Goal: Task Accomplishment & Management: Use online tool/utility

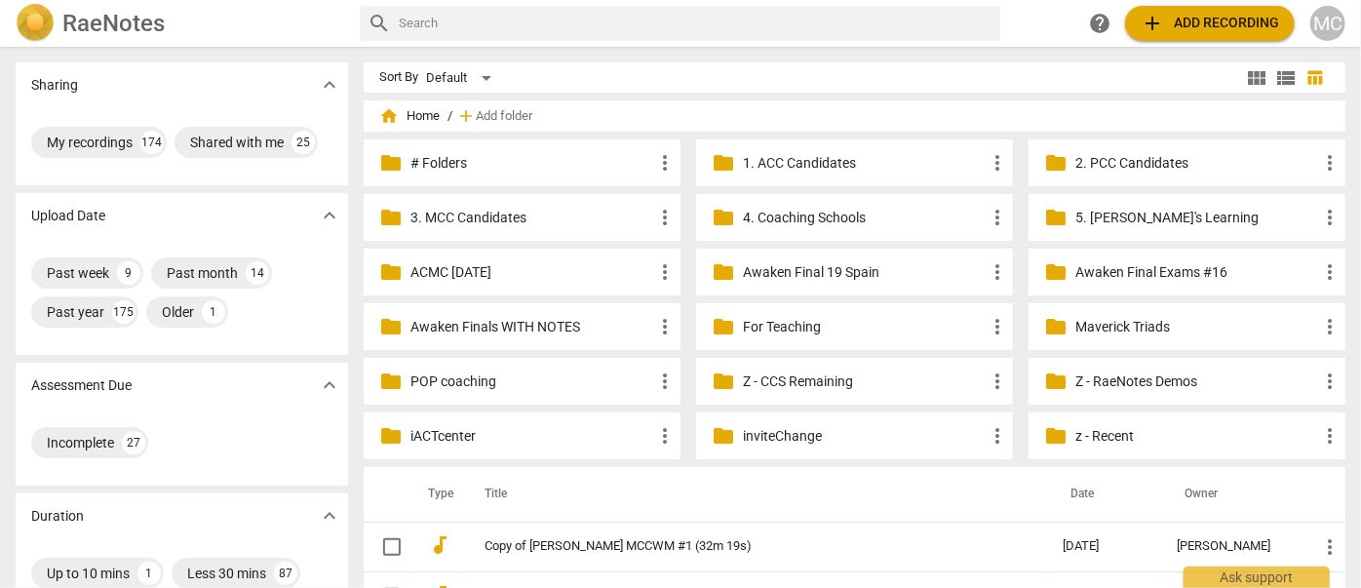
click at [1193, 36] on button "add Add recording" at bounding box center [1210, 23] width 170 height 35
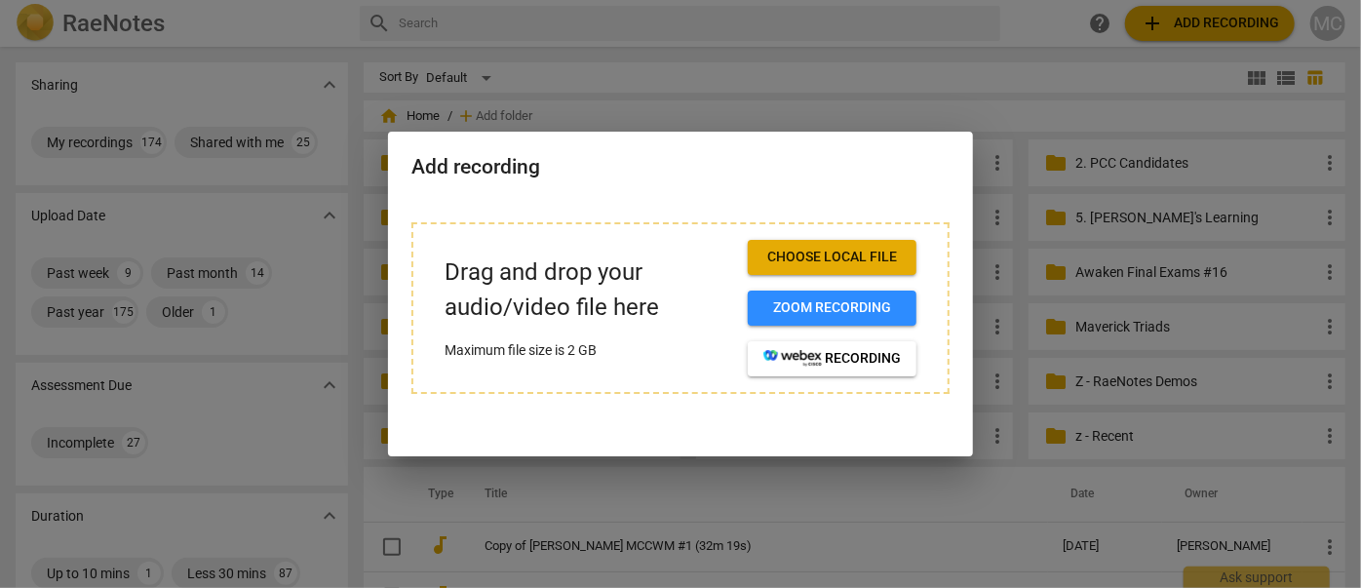
click at [839, 265] on span "Choose local file" at bounding box center [831, 257] width 137 height 19
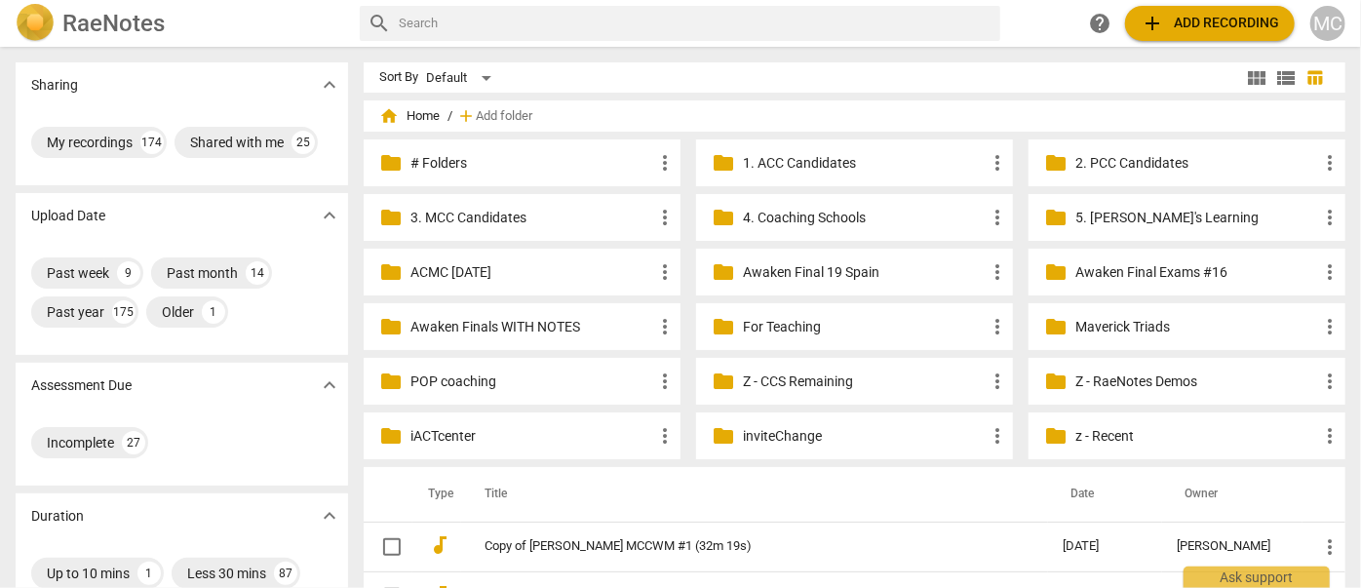
click at [1158, 21] on span "add" at bounding box center [1152, 23] width 23 height 23
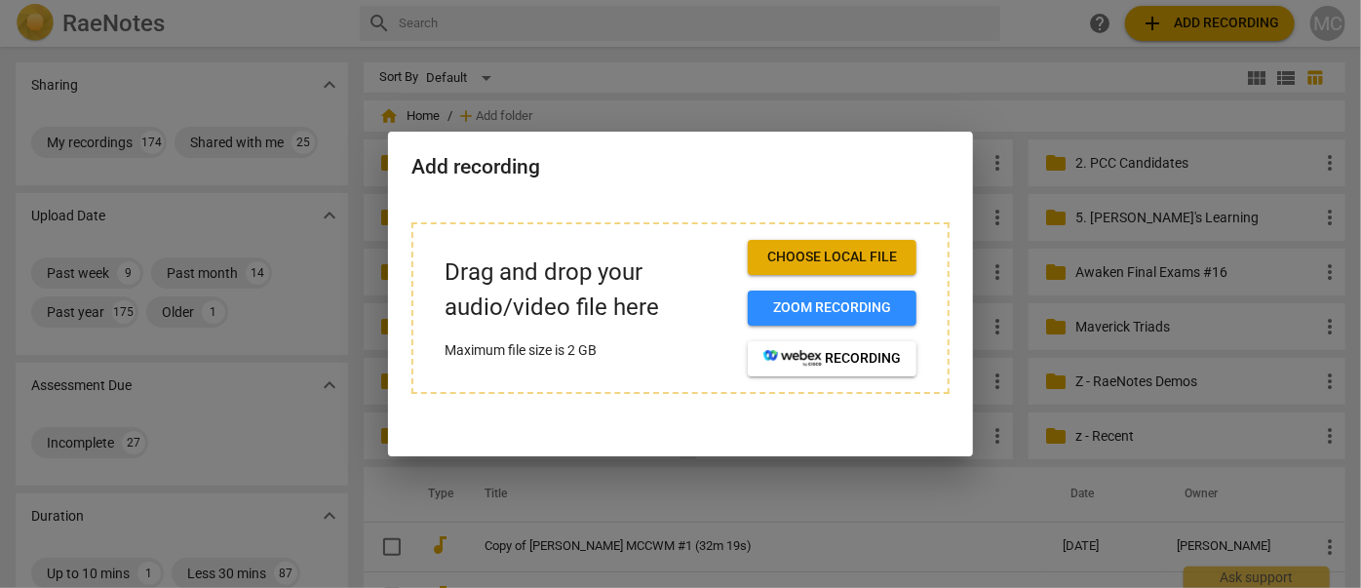
click at [829, 255] on span "Choose local file" at bounding box center [831, 257] width 137 height 19
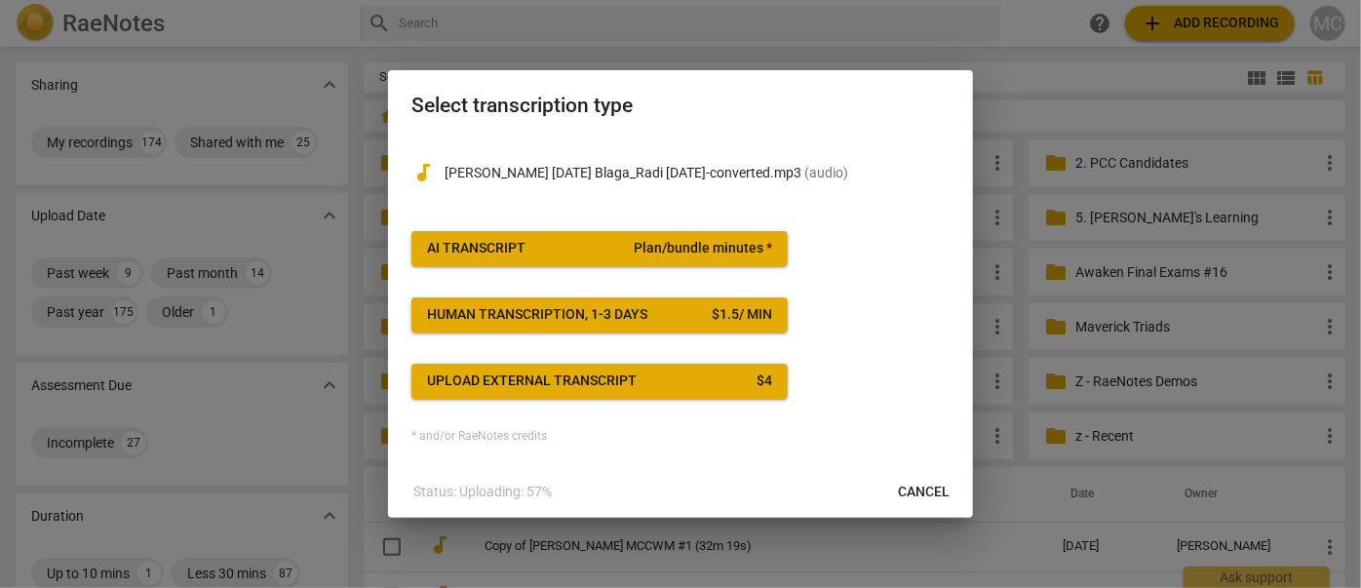
click at [493, 244] on div "AI Transcript" at bounding box center [476, 248] width 98 height 19
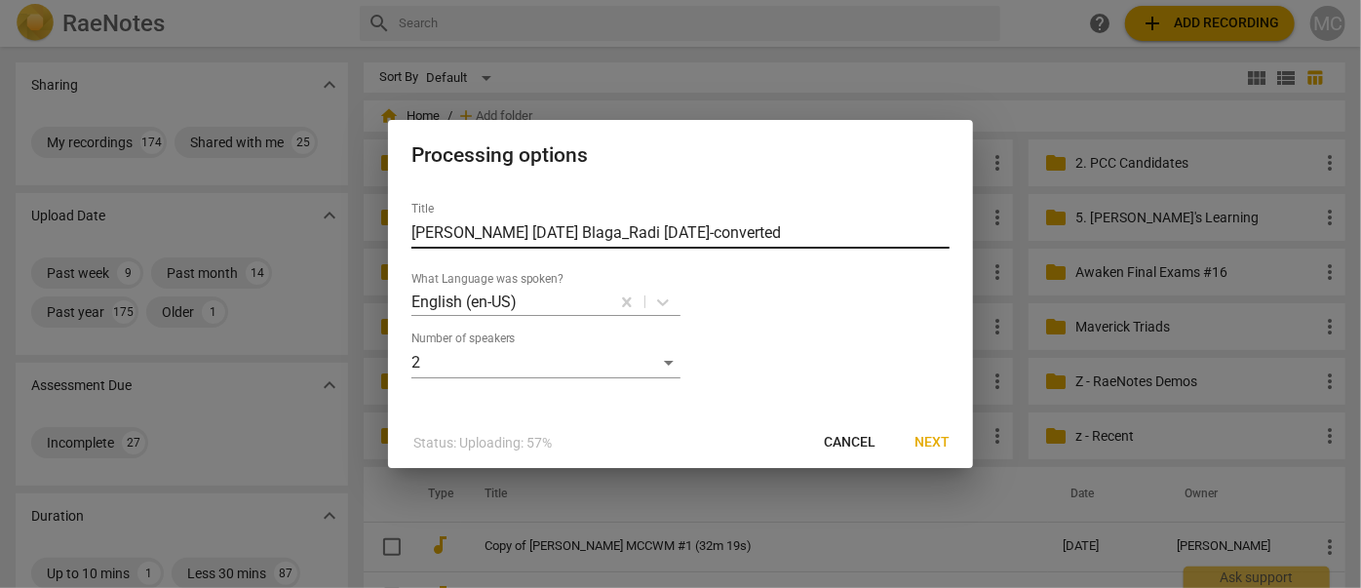
click at [542, 232] on input "Radostina Maneva 2025-10-06 Blaga_Radi 27.09.25-converted" at bounding box center [680, 232] width 538 height 31
type input "[PERSON_NAME] PCC #2 [DATE] Blaga_Radi [DATE]-converted"
click at [933, 436] on span "Next" at bounding box center [931, 442] width 35 height 19
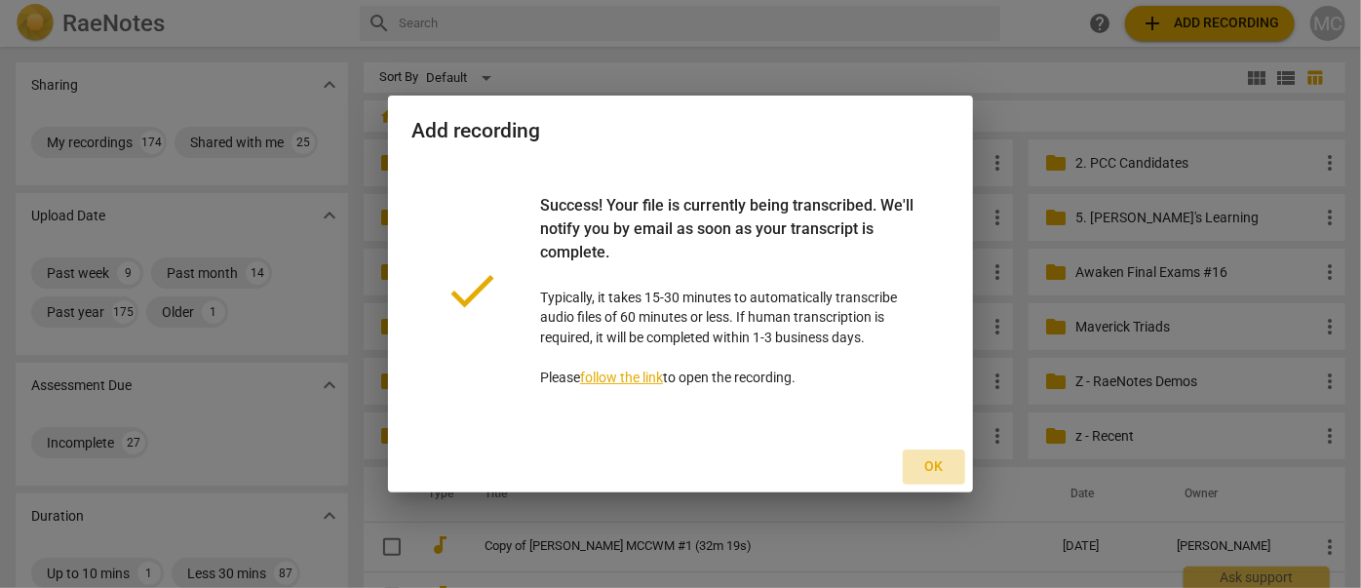
click at [935, 459] on span "Ok" at bounding box center [933, 466] width 31 height 19
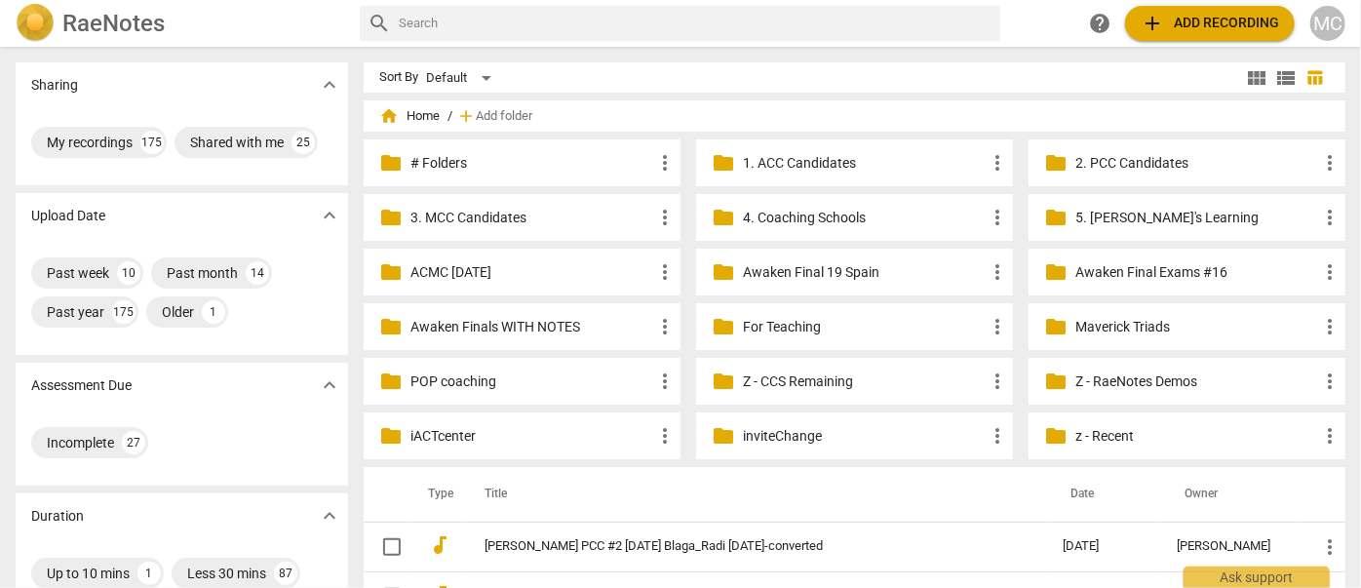
click at [597, 535] on td "[PERSON_NAME] PCC #2 [DATE] Blaga_Radi [DATE]-converted" at bounding box center [754, 547] width 587 height 50
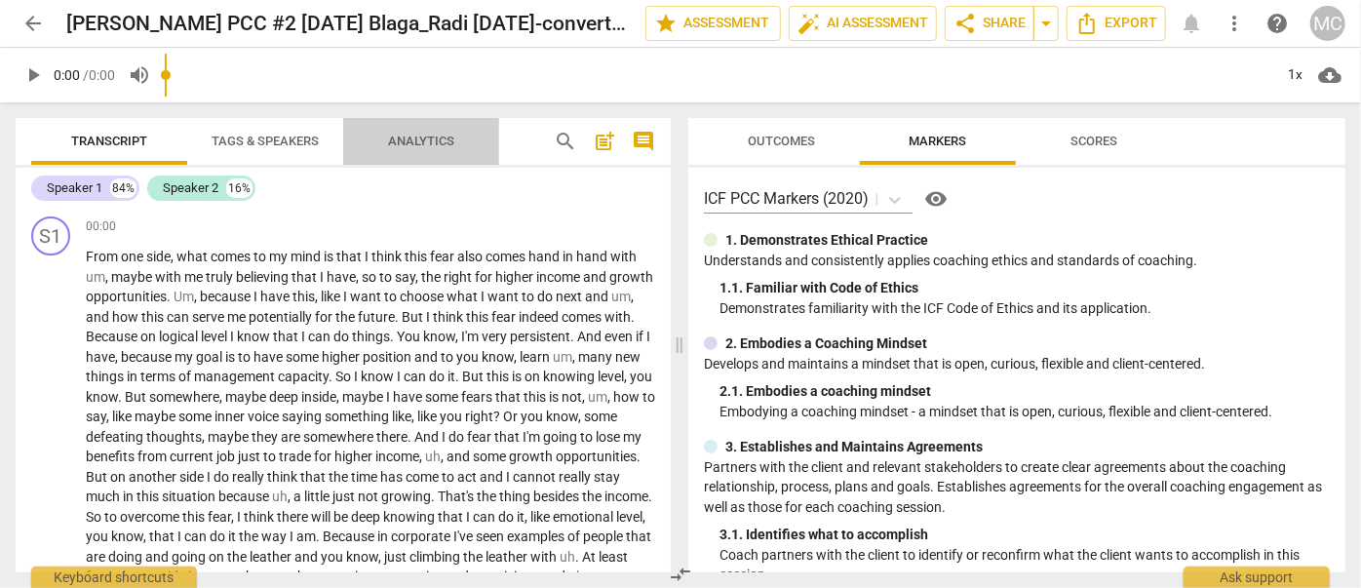
drag, startPoint x: 1301, startPoint y: 3, endPoint x: 465, endPoint y: 150, distance: 849.2
click at [465, 150] on span "Analytics" at bounding box center [421, 142] width 113 height 26
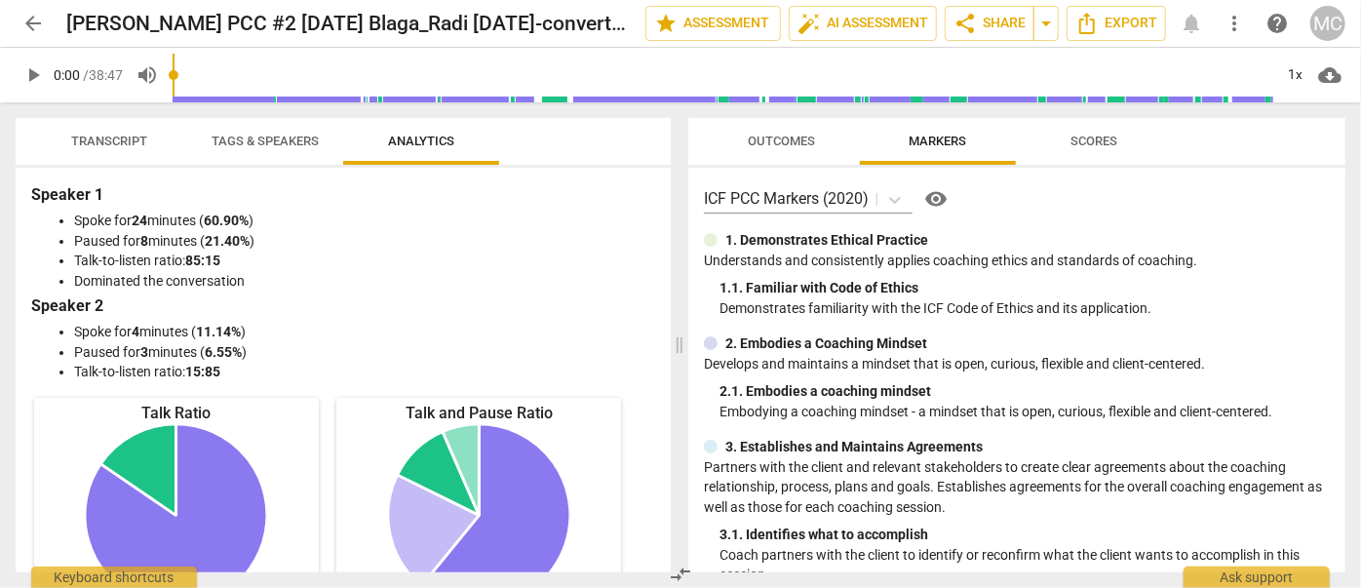
click at [113, 149] on span "Transcript" at bounding box center [109, 142] width 123 height 26
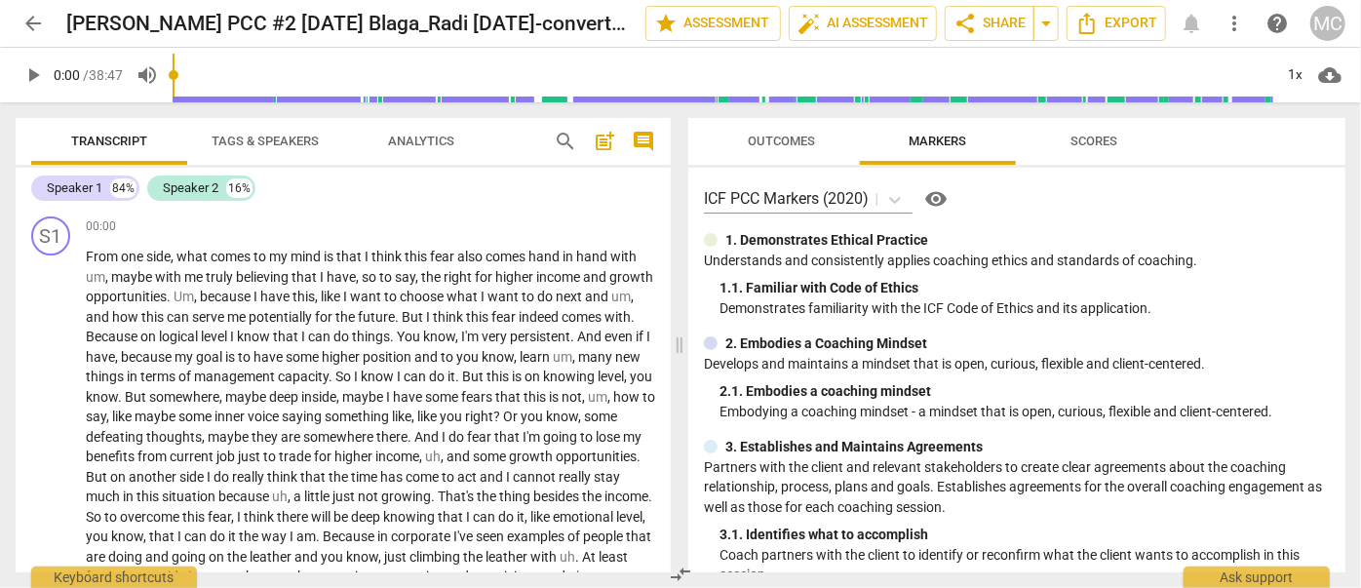
click at [561, 141] on span "search" at bounding box center [565, 141] width 23 height 23
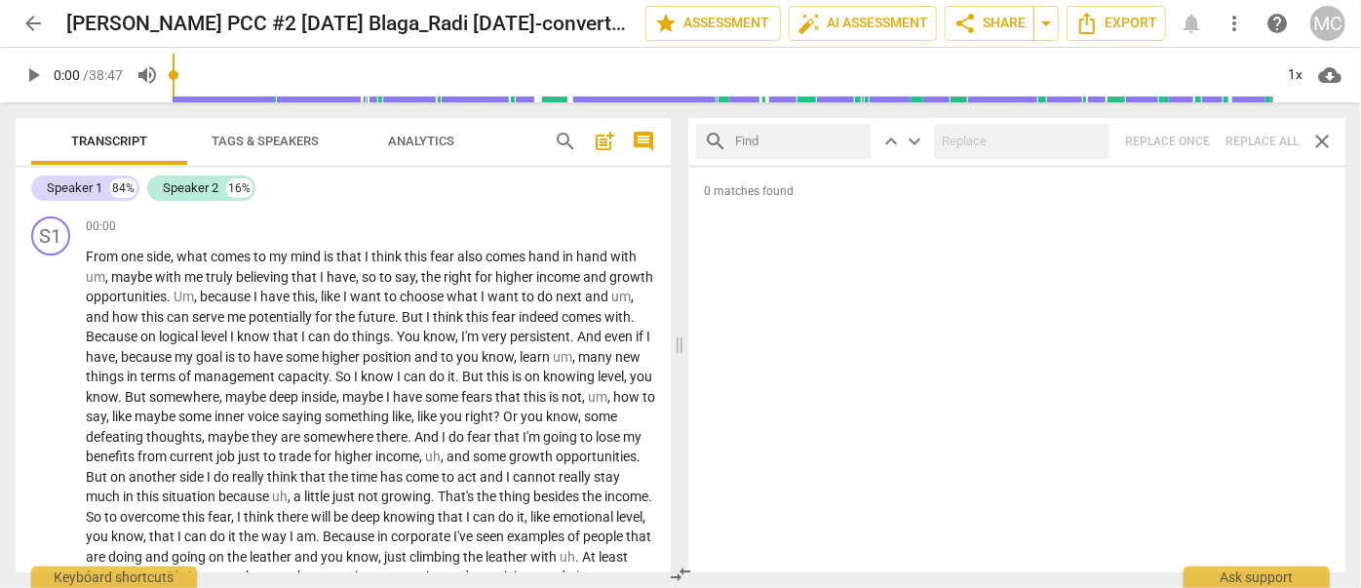
click at [797, 141] on input "text" at bounding box center [799, 141] width 129 height 31
type input "m"
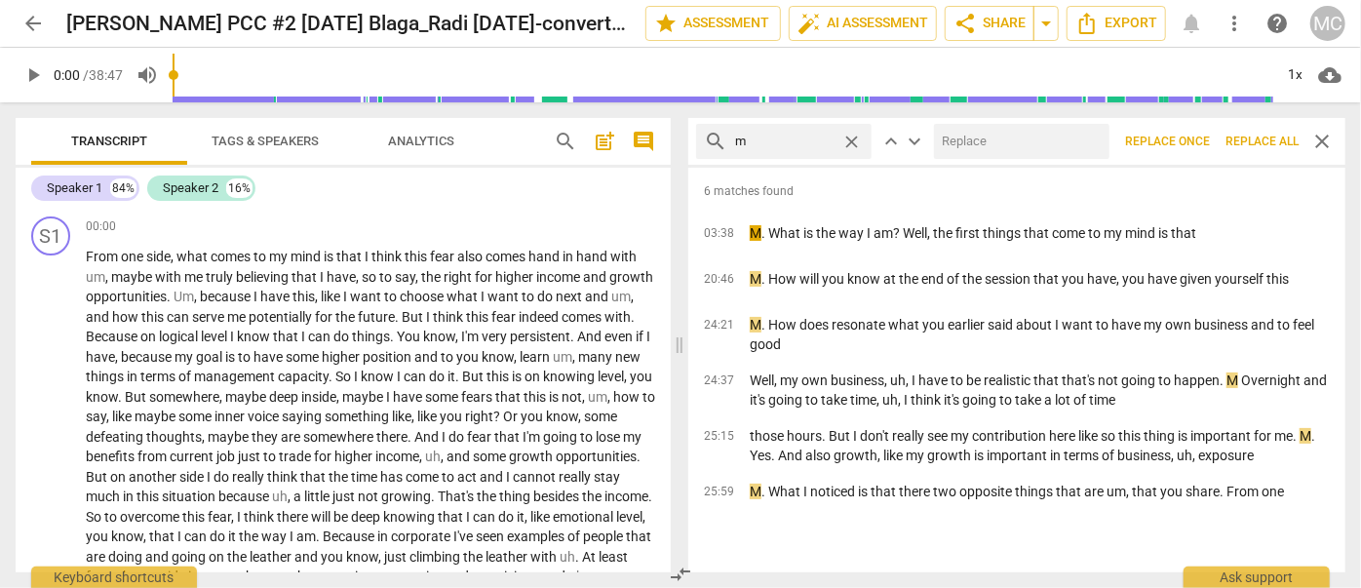
click at [1057, 139] on span "Replace all" at bounding box center [1261, 142] width 73 height 17
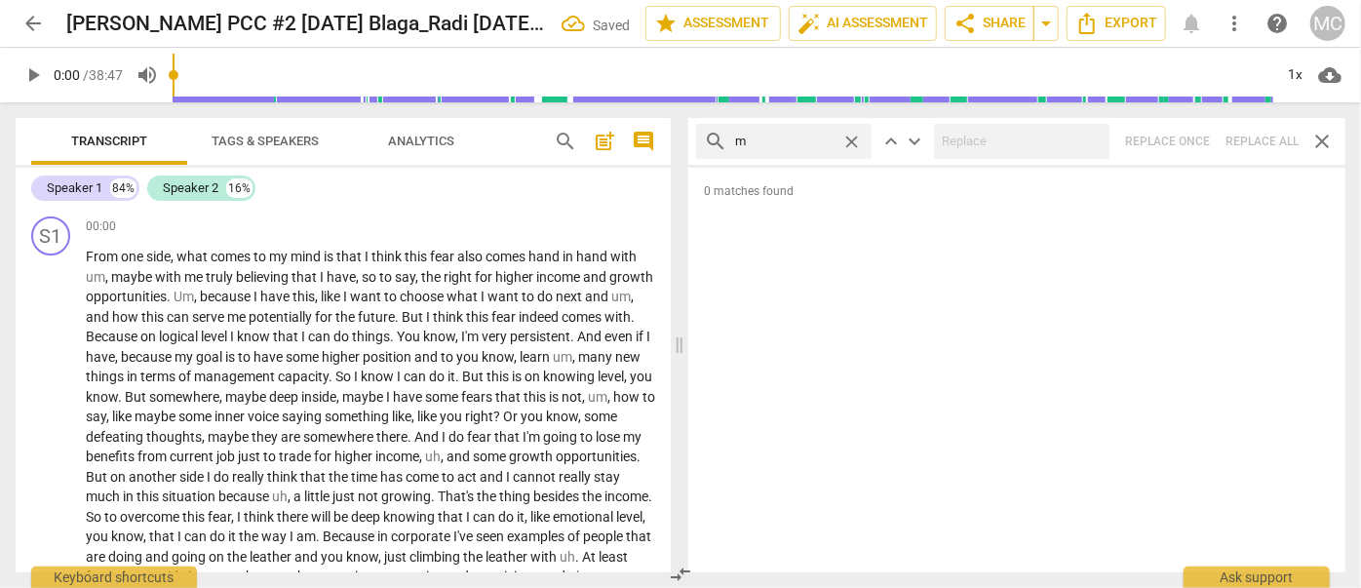
click at [858, 138] on span "close" at bounding box center [851, 142] width 20 height 20
click at [781, 140] on input "text" at bounding box center [799, 141] width 129 height 31
type input ","
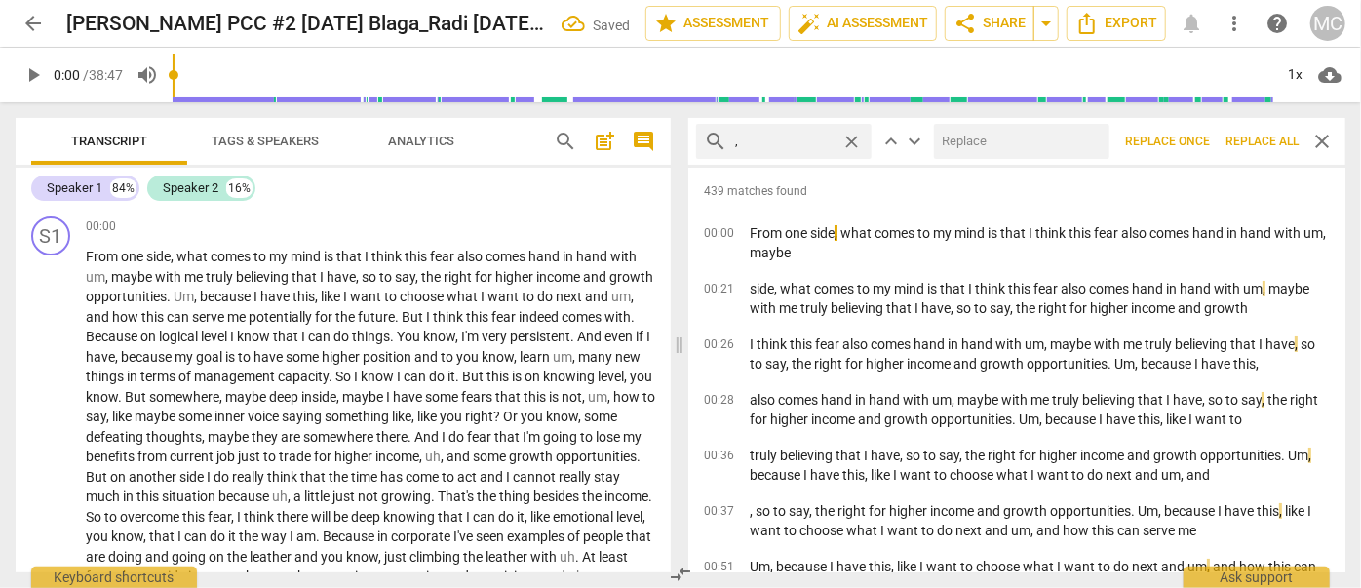
click at [1057, 146] on span "Replace all" at bounding box center [1261, 142] width 73 height 17
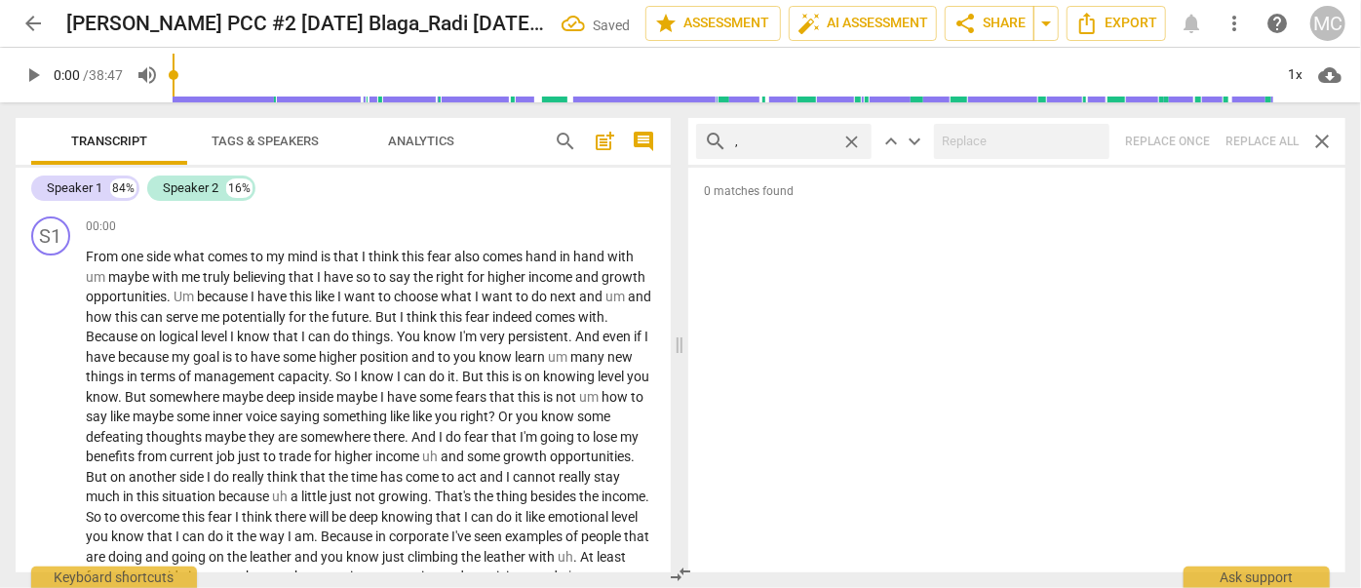
click at [853, 141] on span "close" at bounding box center [851, 142] width 20 height 20
click at [803, 139] on input "text" at bounding box center [799, 141] width 129 height 31
type input ". like"
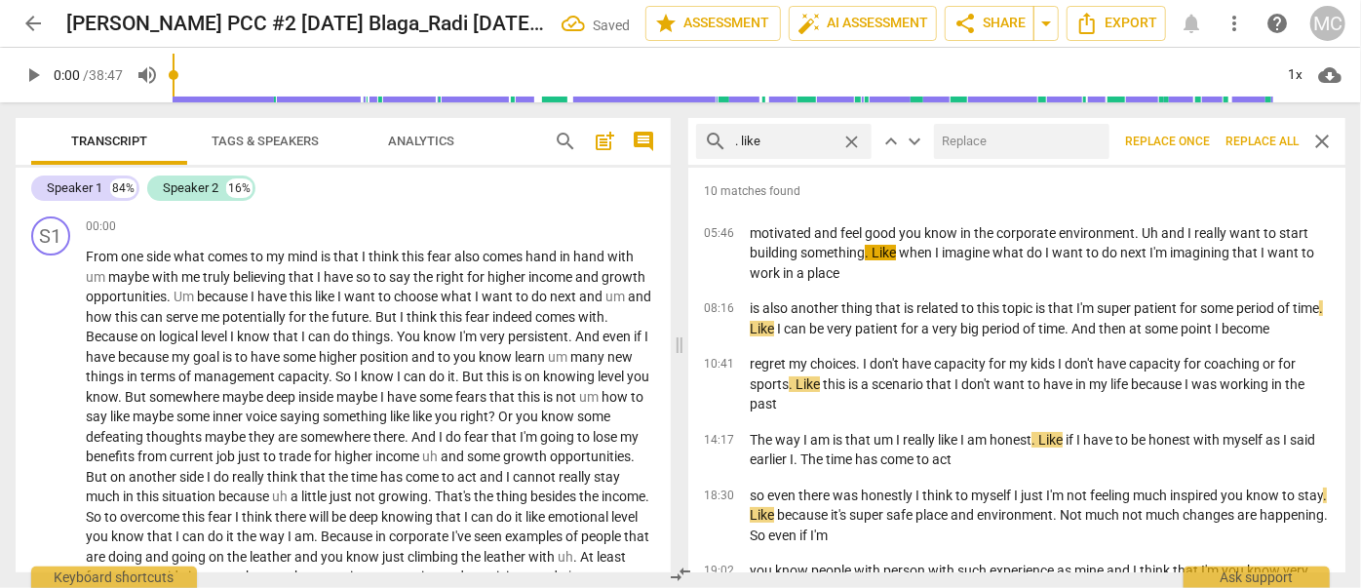
click at [1004, 146] on input "text" at bounding box center [1018, 141] width 168 height 31
type input "(like)"
click at [1057, 137] on span "Replace all" at bounding box center [1261, 142] width 73 height 17
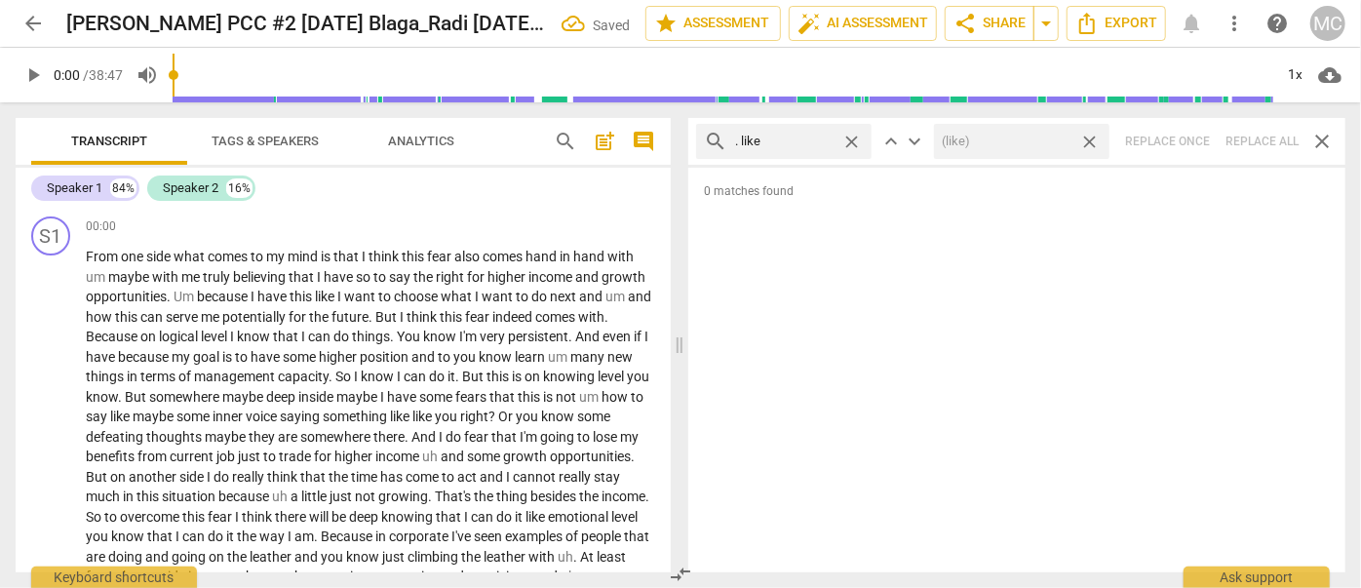
click at [1057, 141] on span "close" at bounding box center [1089, 142] width 20 height 20
click at [857, 136] on span "close" at bounding box center [851, 142] width 20 height 20
drag, startPoint x: 813, startPoint y: 138, endPoint x: 819, endPoint y: 122, distance: 17.6
click at [813, 138] on input "text" at bounding box center [799, 141] width 129 height 31
type input ". um"
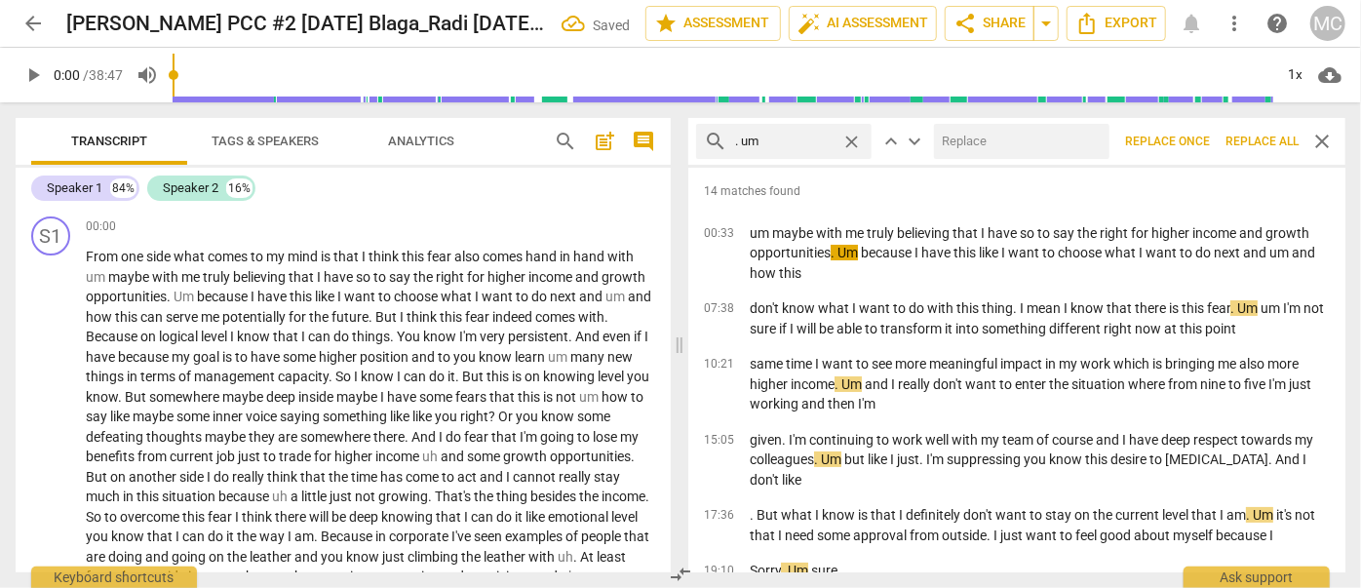
click at [956, 141] on input "text" at bounding box center [1018, 141] width 168 height 31
type input "(umm)"
click at [1057, 144] on span "Replace all" at bounding box center [1261, 142] width 73 height 17
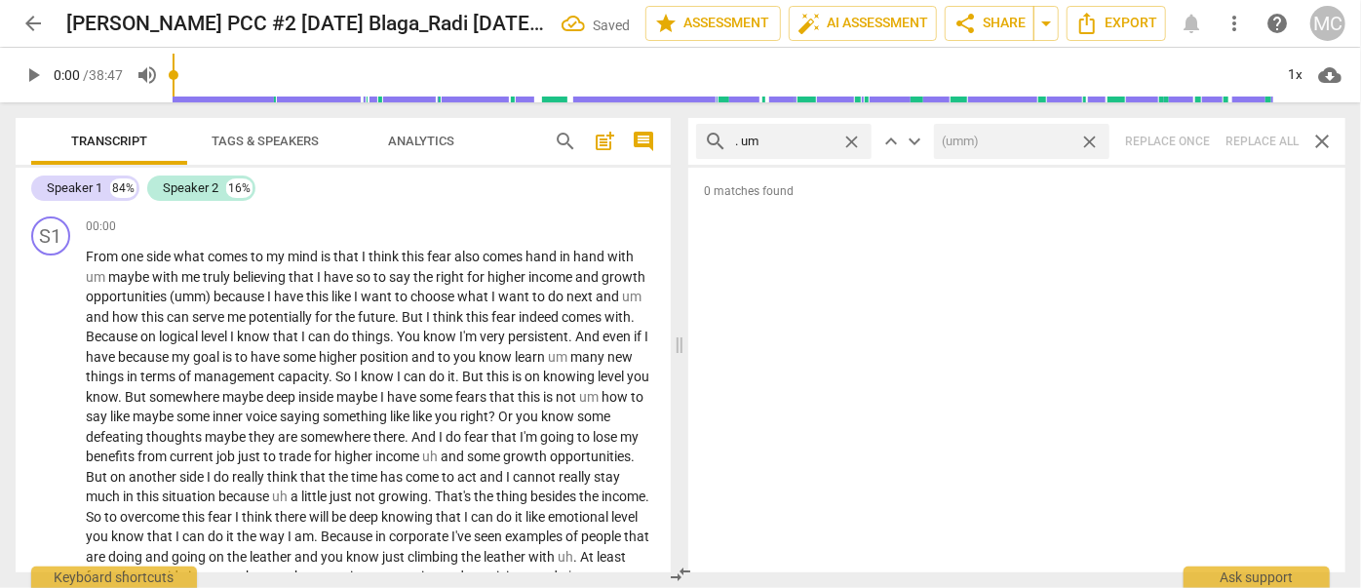
click at [1057, 139] on span "close" at bounding box center [1089, 142] width 20 height 20
click at [853, 139] on span "close" at bounding box center [851, 142] width 20 height 20
click at [795, 137] on input "text" at bounding box center [799, 141] width 129 height 31
type input ". uh"
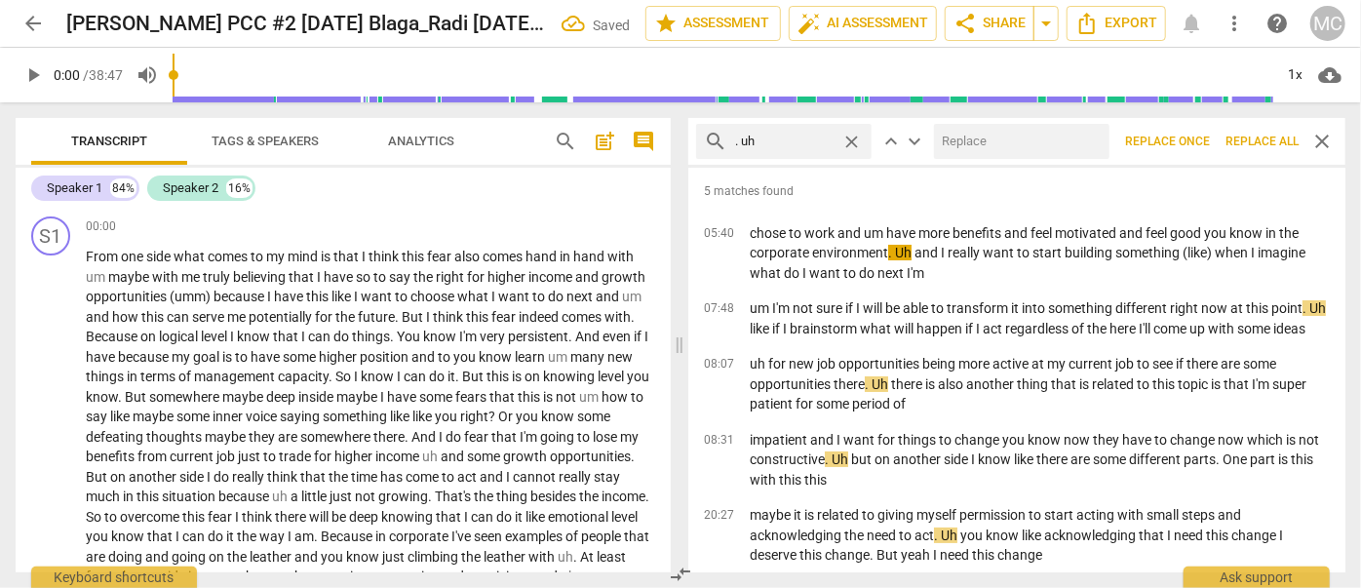
click at [985, 141] on input "text" at bounding box center [1018, 141] width 168 height 31
type input "(uh)"
click at [1057, 139] on span "Replace all" at bounding box center [1261, 142] width 73 height 17
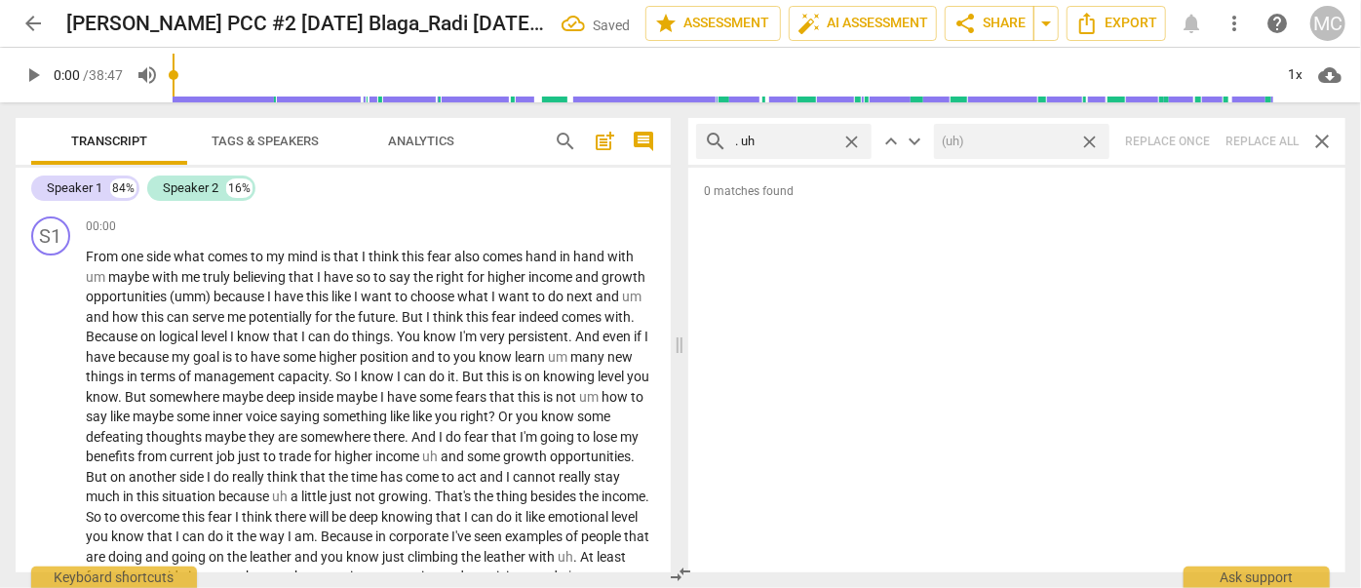
click at [1057, 141] on span "close" at bounding box center [1089, 142] width 20 height 20
click at [847, 136] on span "close" at bounding box center [851, 142] width 20 height 20
click at [788, 143] on input "text" at bounding box center [799, 141] width 129 height 31
type input "um"
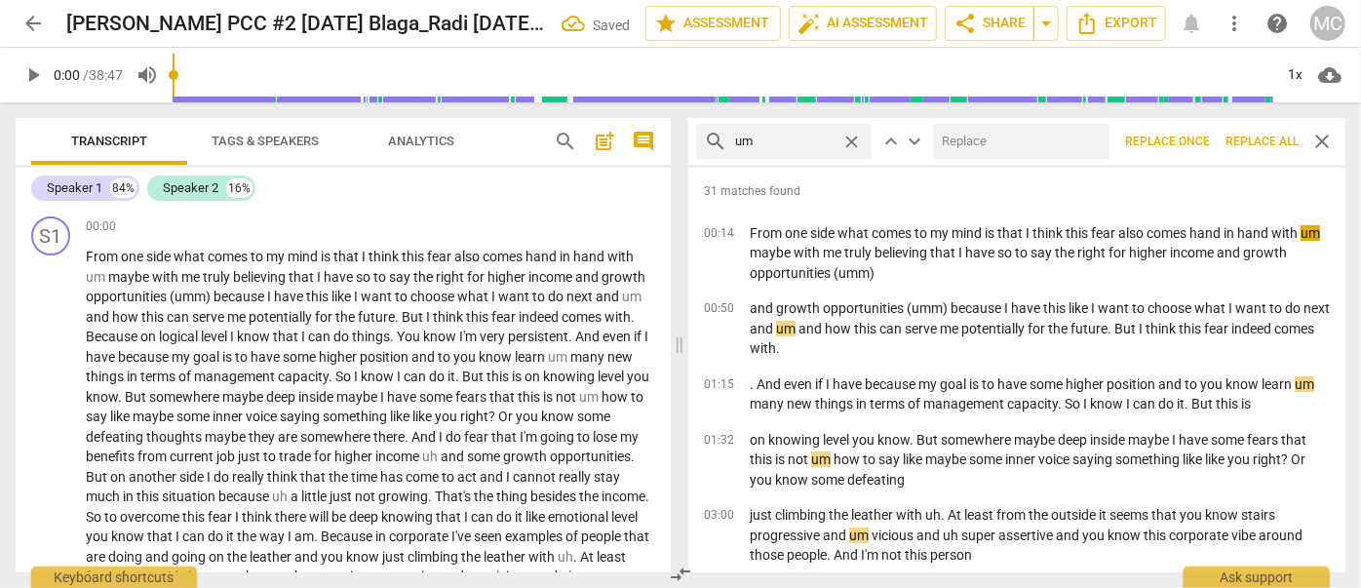
click at [1016, 145] on input "text" at bounding box center [1018, 141] width 168 height 31
type input "(umm)"
click at [1057, 143] on span "Replace all" at bounding box center [1261, 142] width 73 height 17
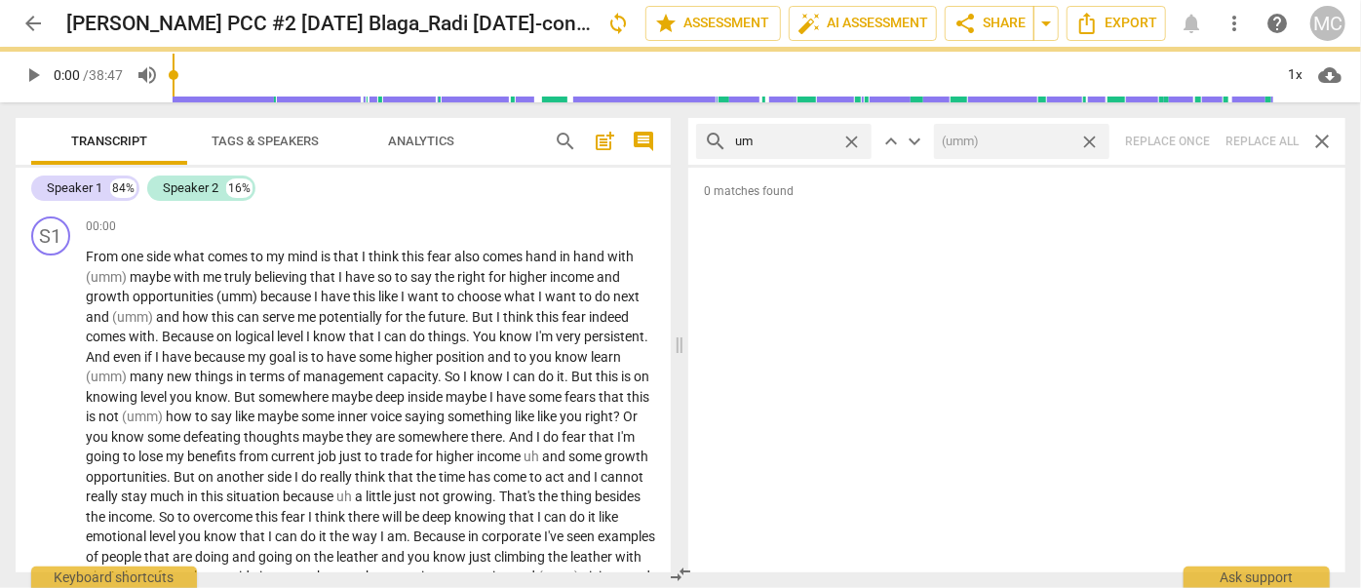
click at [1057, 137] on span "close" at bounding box center [1089, 142] width 20 height 20
click at [854, 144] on span "close" at bounding box center [851, 142] width 20 height 20
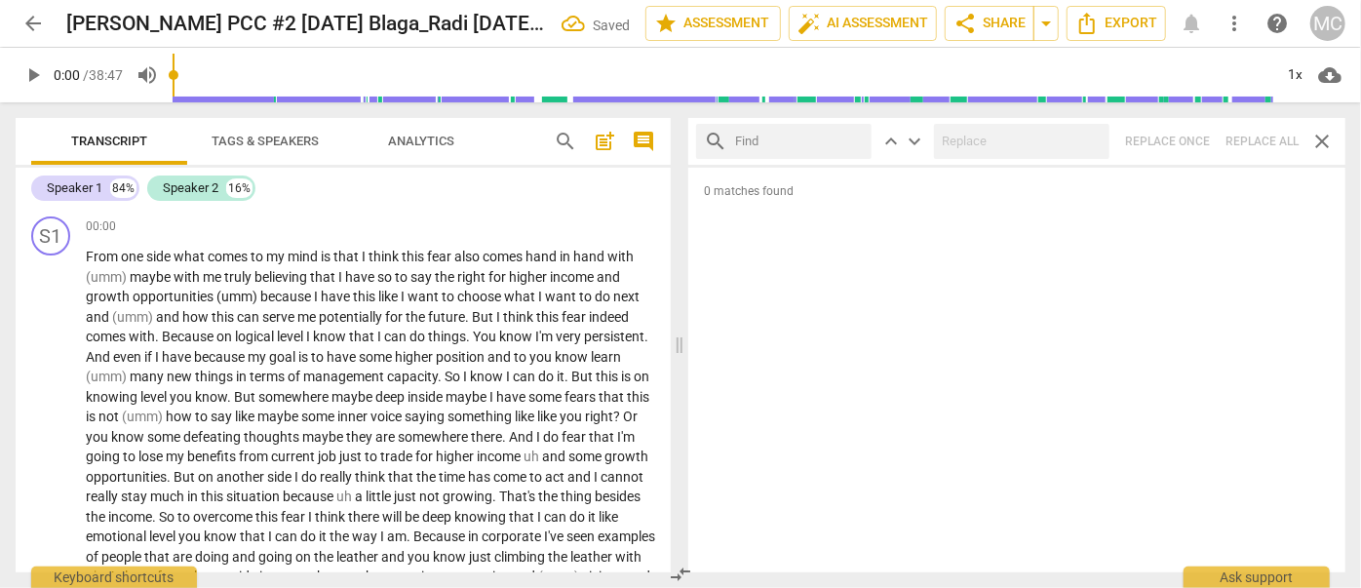
click at [811, 144] on input "text" at bounding box center [799, 141] width 129 height 31
type input "uh"
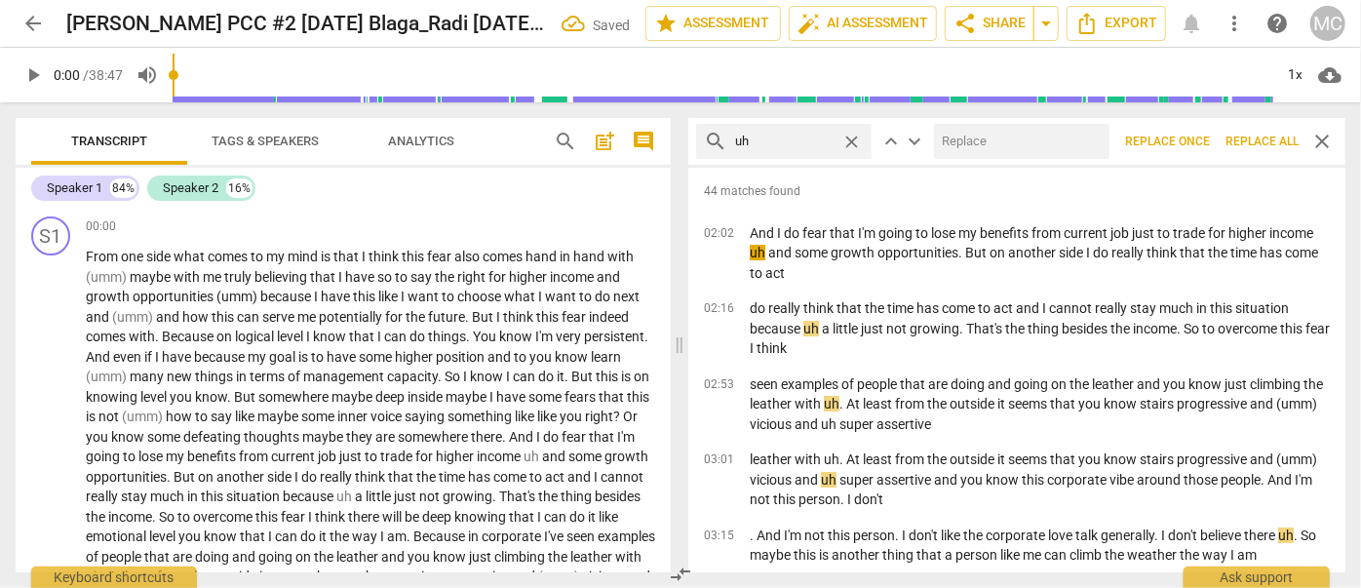
click at [993, 142] on input "text" at bounding box center [1018, 141] width 168 height 31
type input "(uh)"
click at [1057, 139] on span "Replace all" at bounding box center [1261, 142] width 73 height 17
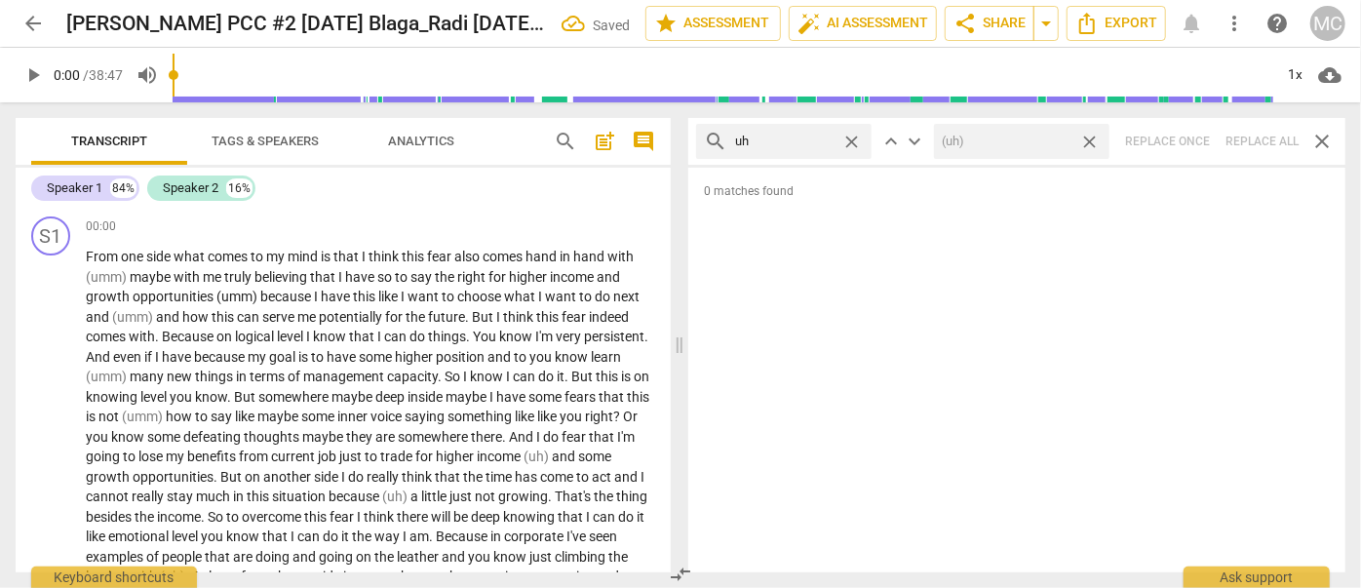
click at [1057, 144] on span "close" at bounding box center [1089, 142] width 20 height 20
drag, startPoint x: 852, startPoint y: 143, endPoint x: 835, endPoint y: 142, distance: 16.6
click at [852, 143] on span "close" at bounding box center [851, 142] width 20 height 20
click at [799, 137] on input "text" at bounding box center [799, 141] width 129 height 31
type input "kind of"
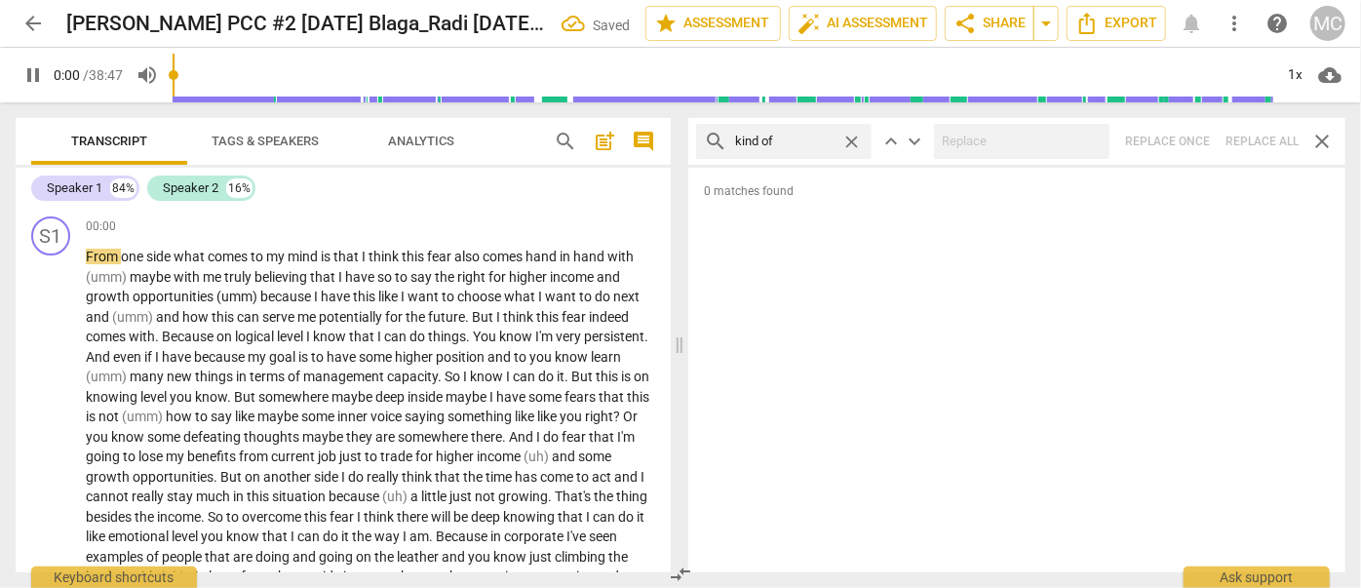
click at [1057, 144] on div "search kind of close keyboard_arrow_up keyboard_arrow_down Replace once Replace…" at bounding box center [1016, 141] width 657 height 47
type input "2"
click at [850, 139] on span "close" at bounding box center [851, 142] width 20 height 20
click at [805, 139] on input "text" at bounding box center [799, 141] width 129 height 31
type input "2"
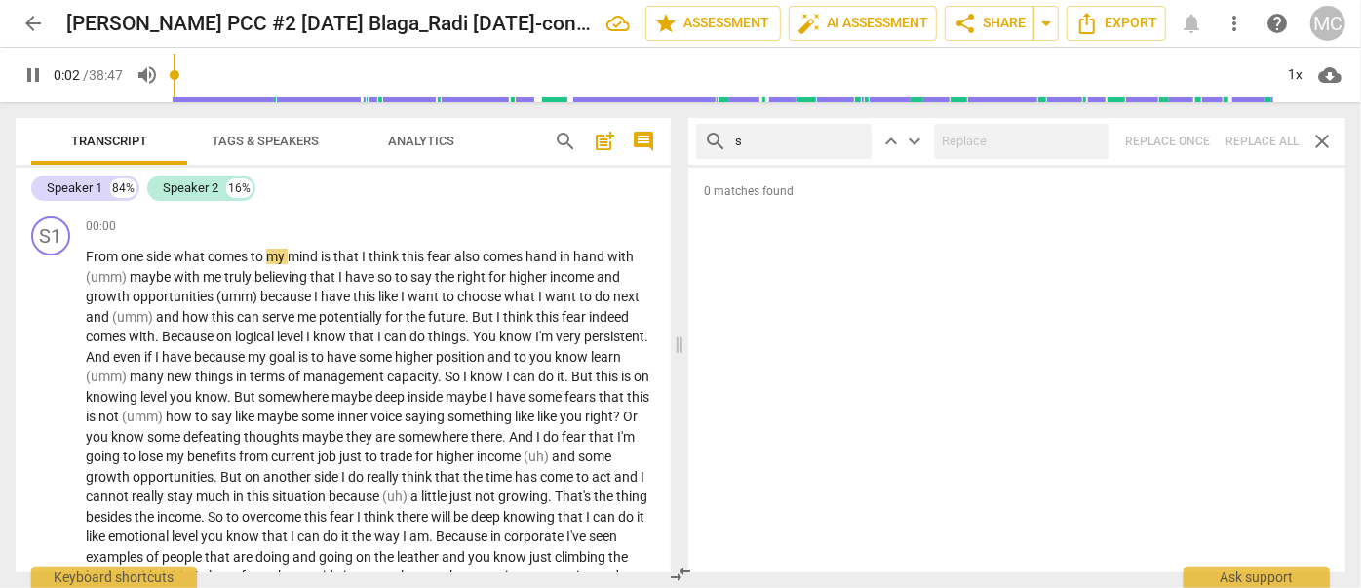
type input "so"
type input "2"
type input "sort o"
type input "3"
type input "sort of"
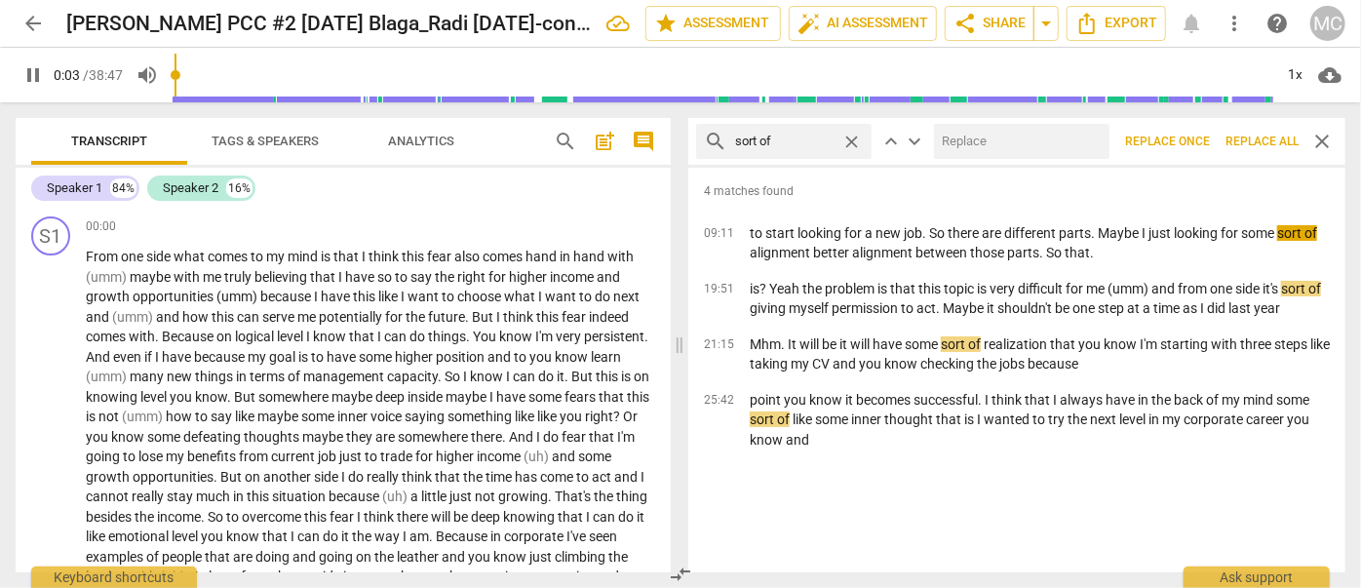
click at [992, 150] on input "text" at bounding box center [1018, 141] width 168 height 31
type input "3"
type input "(sor"
type input "4"
type input "(sort of)"
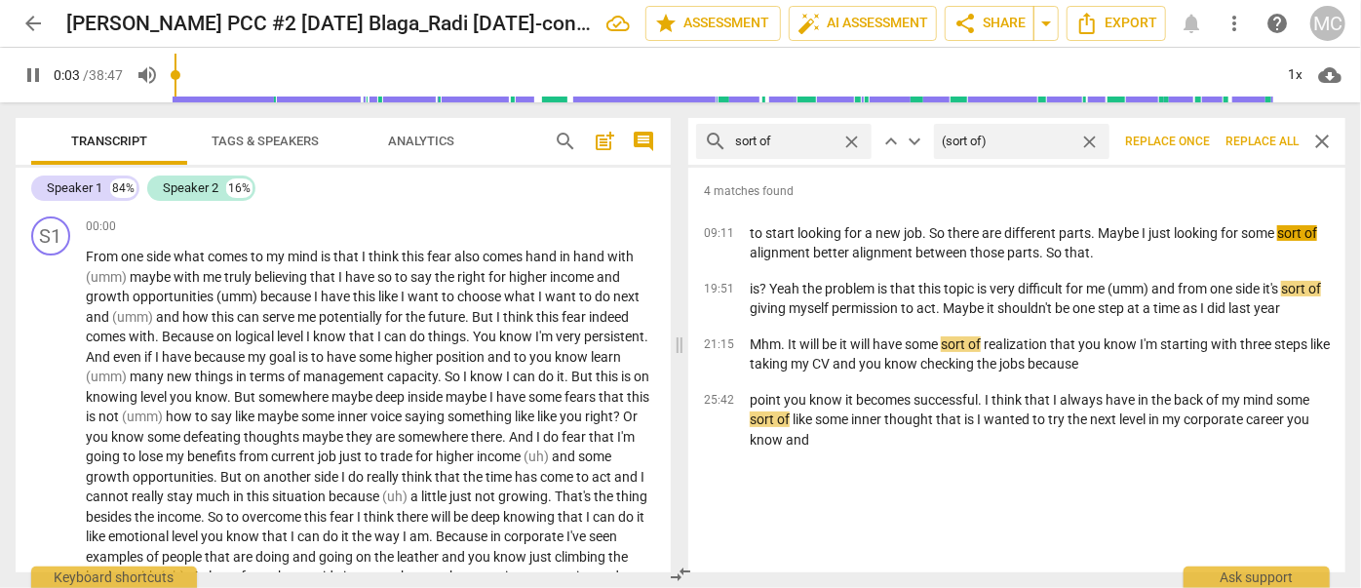
type input "4"
type input "(sort of)"
drag, startPoint x: 1271, startPoint y: 142, endPoint x: 1237, endPoint y: 138, distance: 34.3
click at [1057, 142] on span "Replace all" at bounding box center [1261, 142] width 73 height 17
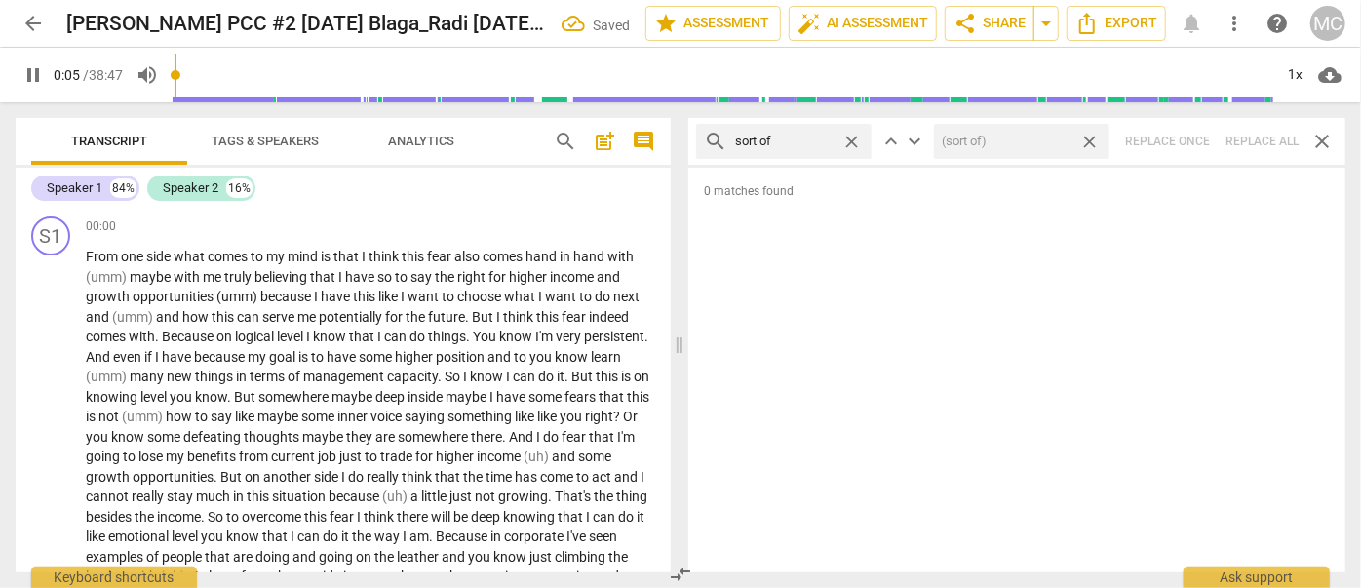
type input "5"
click at [1057, 142] on span "close" at bounding box center [1089, 142] width 20 height 20
type input "6"
drag, startPoint x: 856, startPoint y: 141, endPoint x: 810, endPoint y: 142, distance: 45.8
click at [856, 142] on span "close" at bounding box center [851, 142] width 20 height 20
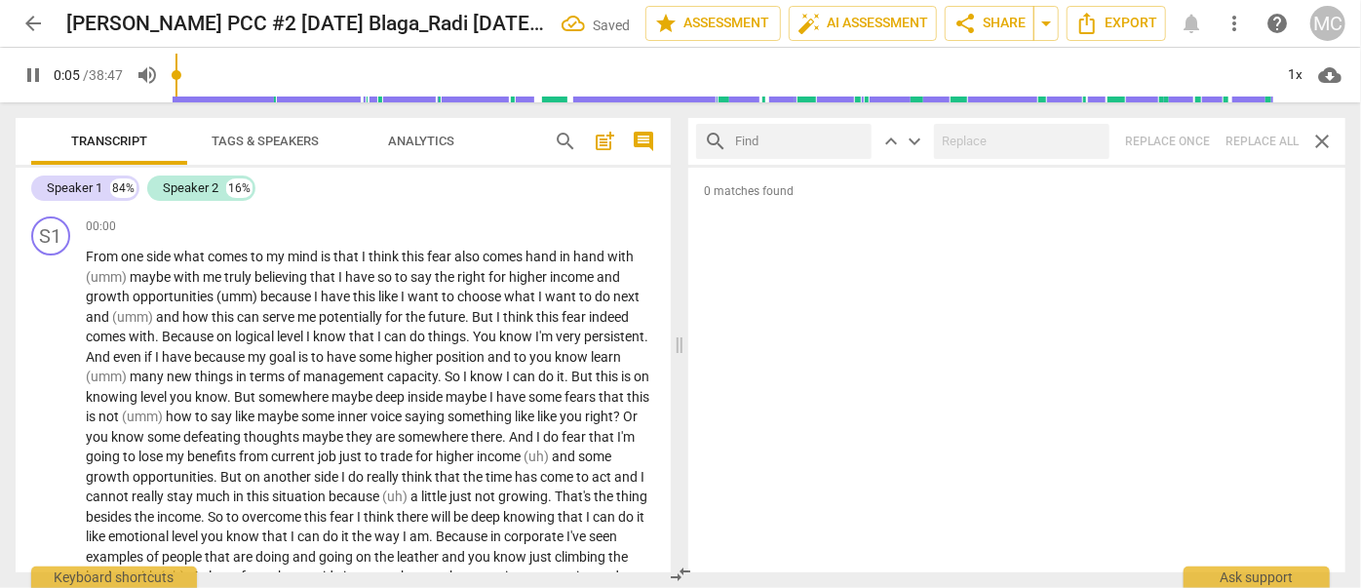
click at [810, 142] on input "text" at bounding box center [799, 141] width 129 height 31
type input "6"
type input "and"
type input "6"
type input "and then"
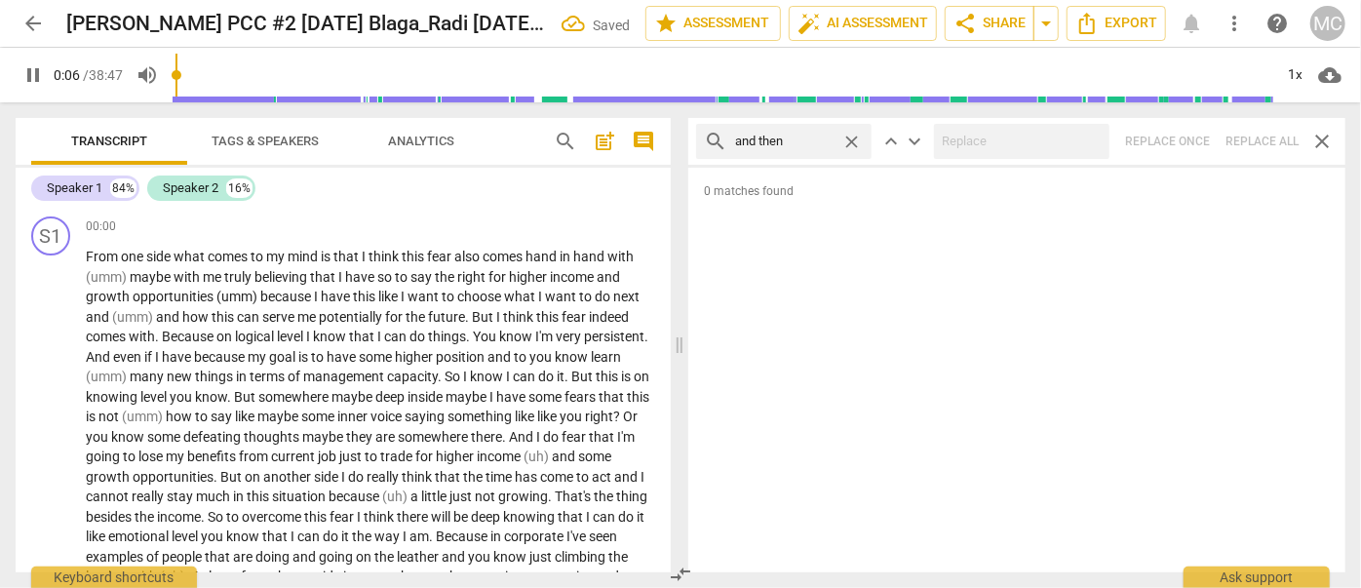
type input "7"
type input "and then"
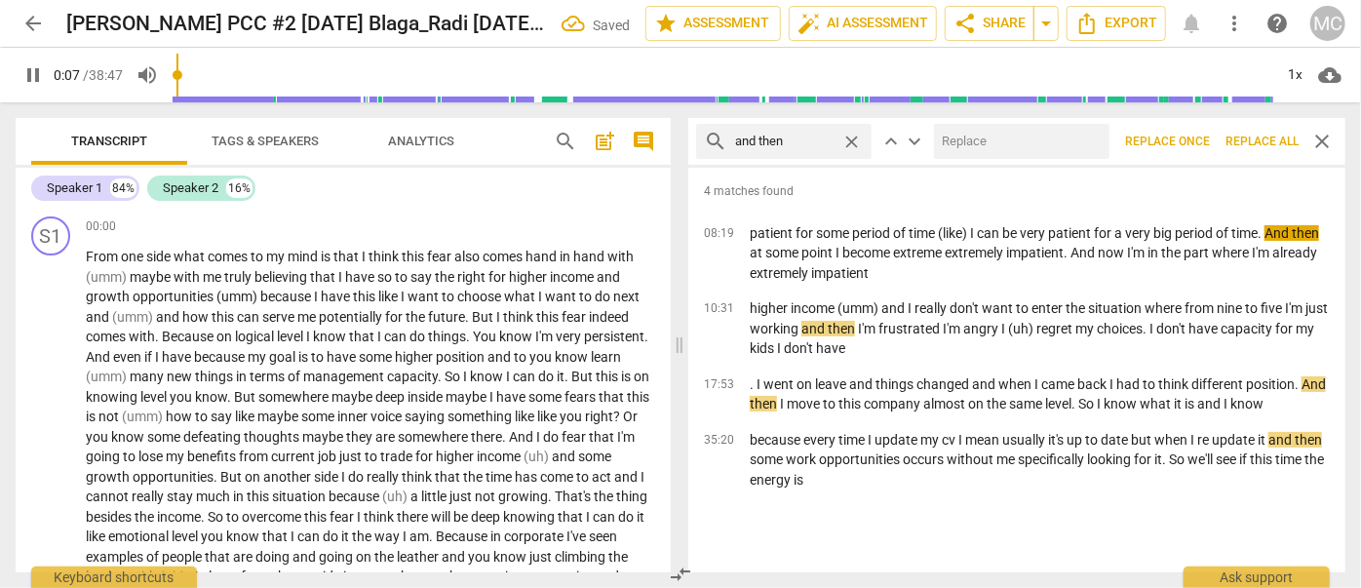
click at [969, 141] on input "text" at bounding box center [1018, 141] width 168 height 31
type input "8"
type input "("
type input "8"
type input "(then"
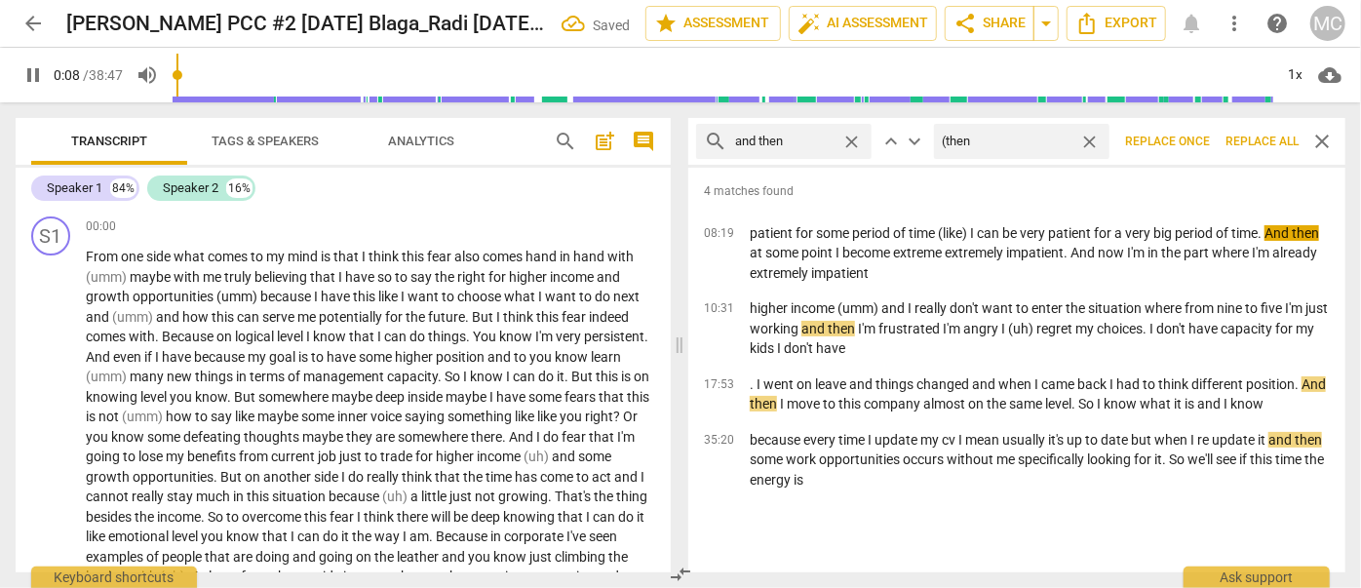
type input "9"
type input "(t"
type input "9"
type input "(Then"
type input "9"
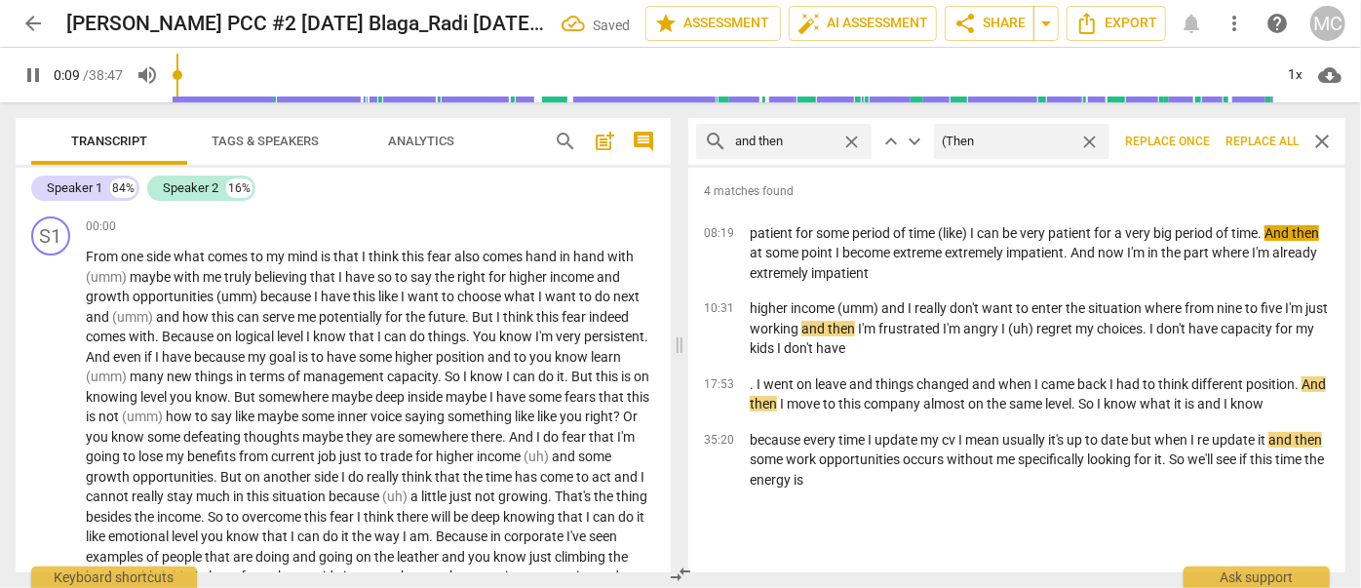
type input "(Then)"
type input "10"
type input "(Then)"
click at [1057, 144] on span "Replace all" at bounding box center [1261, 142] width 73 height 17
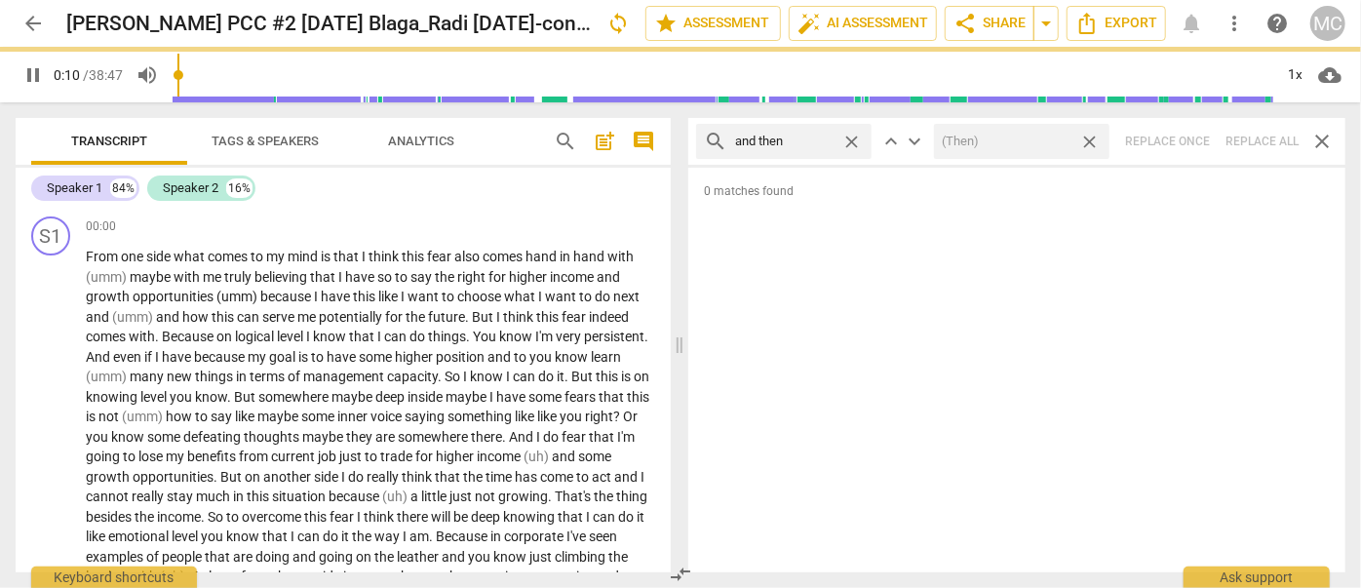
type input "10"
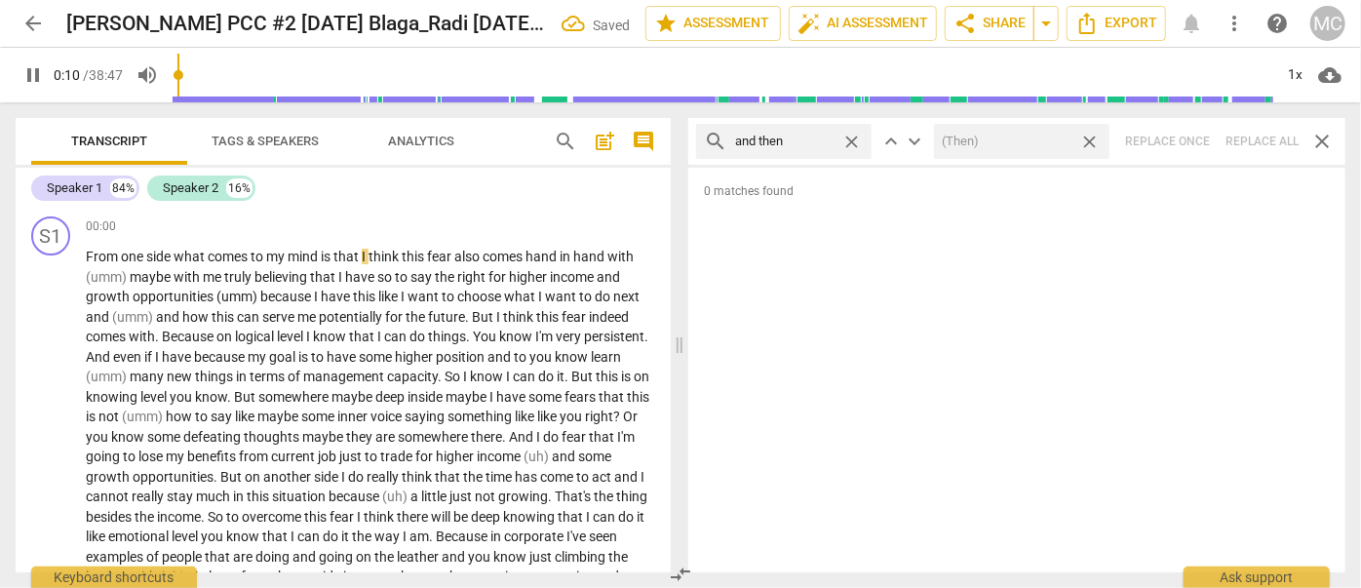
drag, startPoint x: 1089, startPoint y: 140, endPoint x: 920, endPoint y: 149, distance: 168.9
click at [1057, 140] on span "close" at bounding box center [1089, 142] width 20 height 20
click at [850, 139] on span "close" at bounding box center [851, 142] width 20 height 20
type input "11"
click at [832, 138] on input "text" at bounding box center [784, 141] width 98 height 31
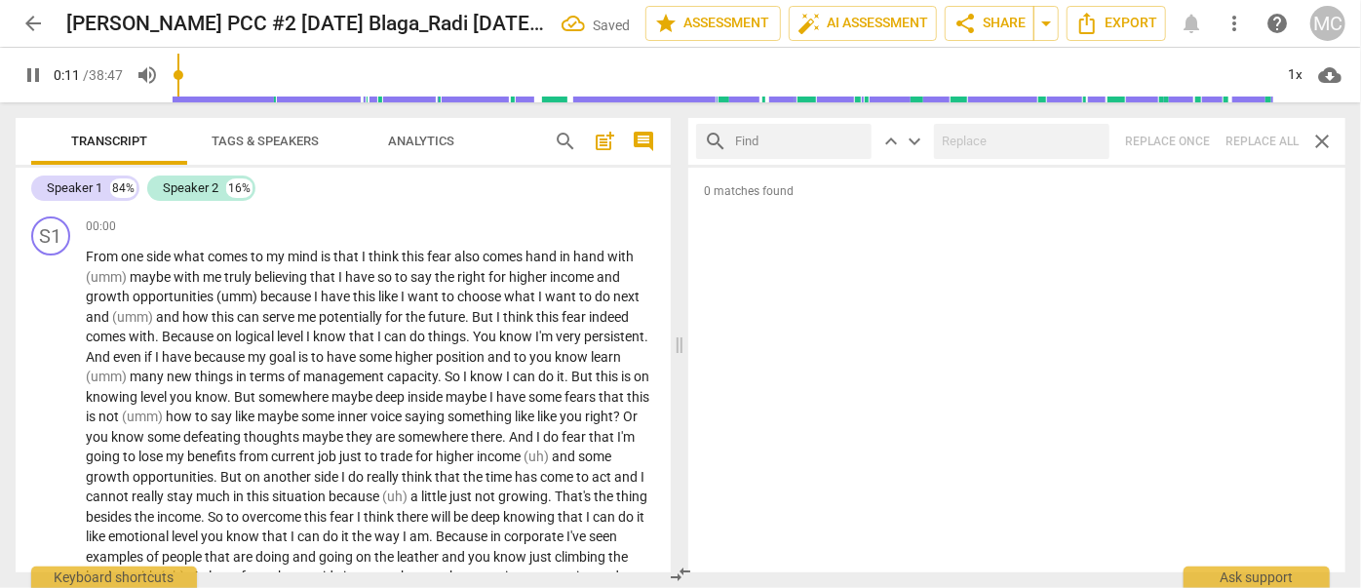
type input "11"
type input "li"
type input "12"
type input "like"
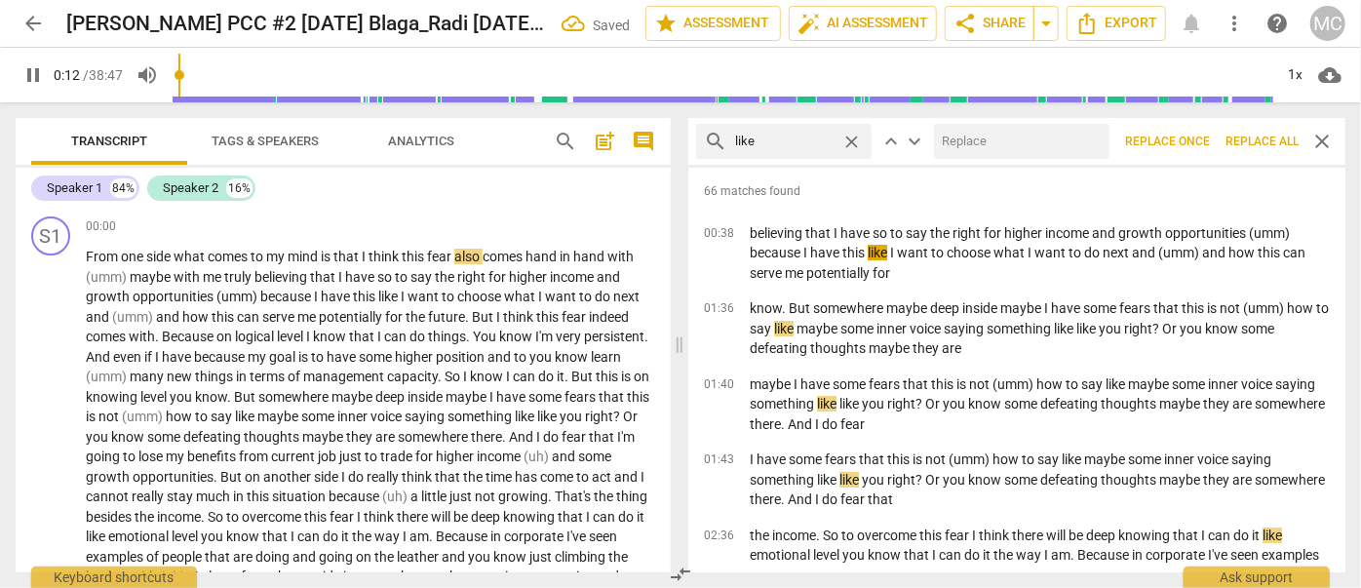
click at [962, 144] on input "text" at bounding box center [1018, 141] width 168 height 31
type input "13"
type input "(lik"
type input "13"
type input "(like)"
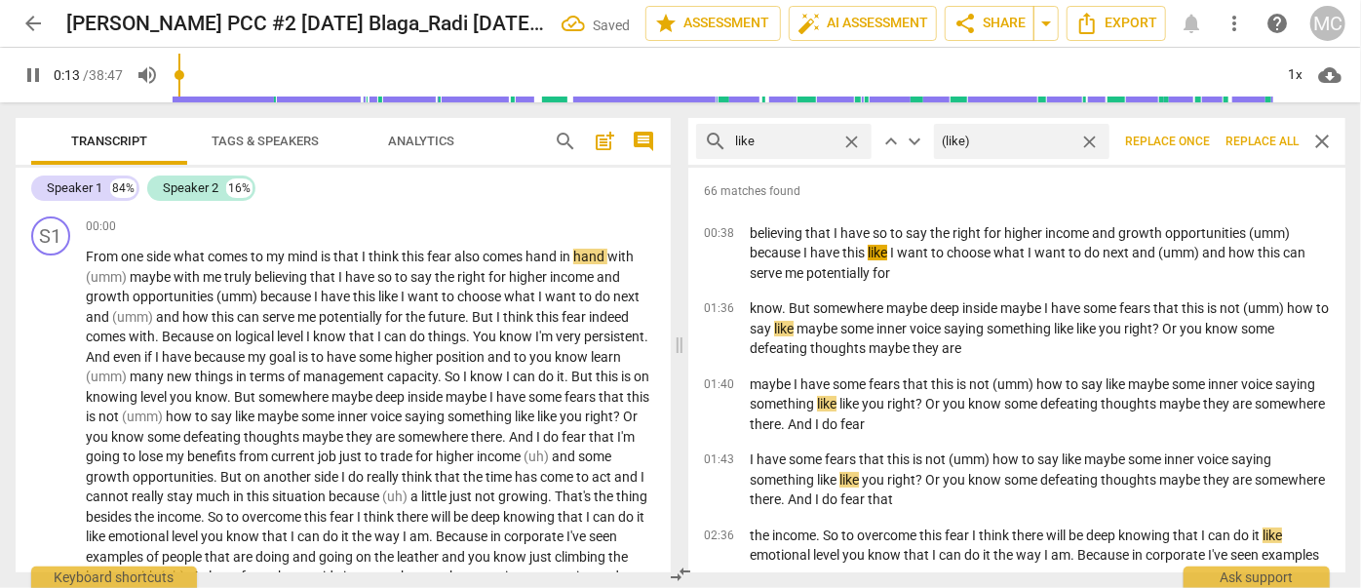
type input "13"
type input "(like)"
click at [1057, 144] on span "Replace all" at bounding box center [1261, 142] width 73 height 17
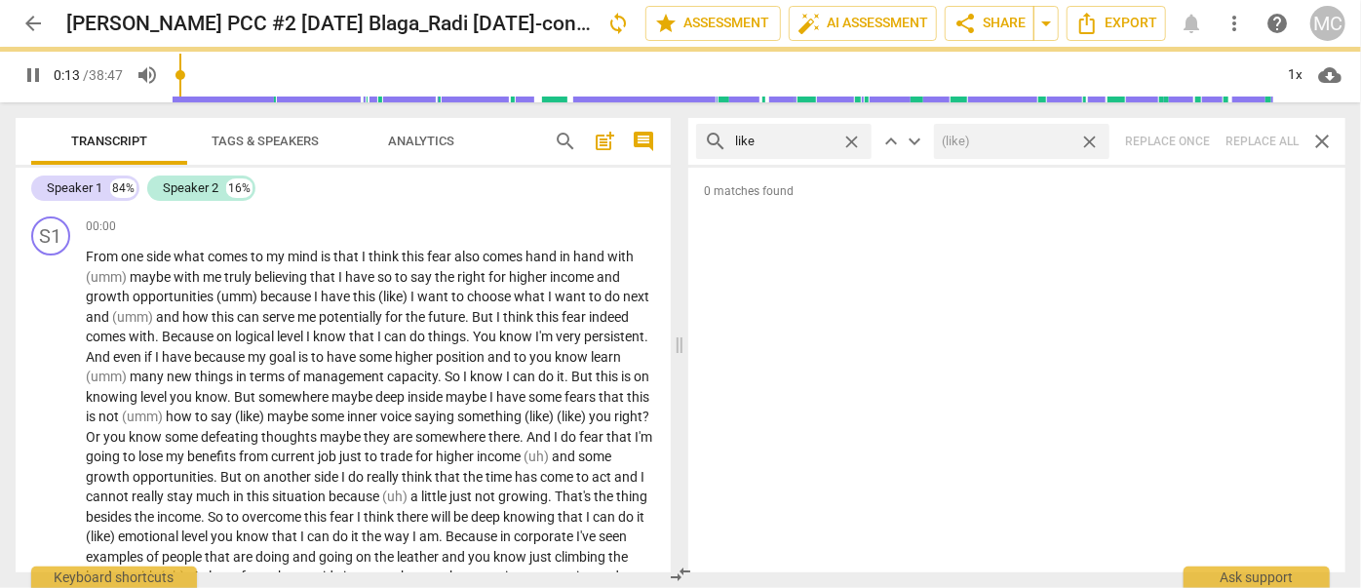
type input "14"
click at [1057, 140] on span "close" at bounding box center [1089, 142] width 20 height 20
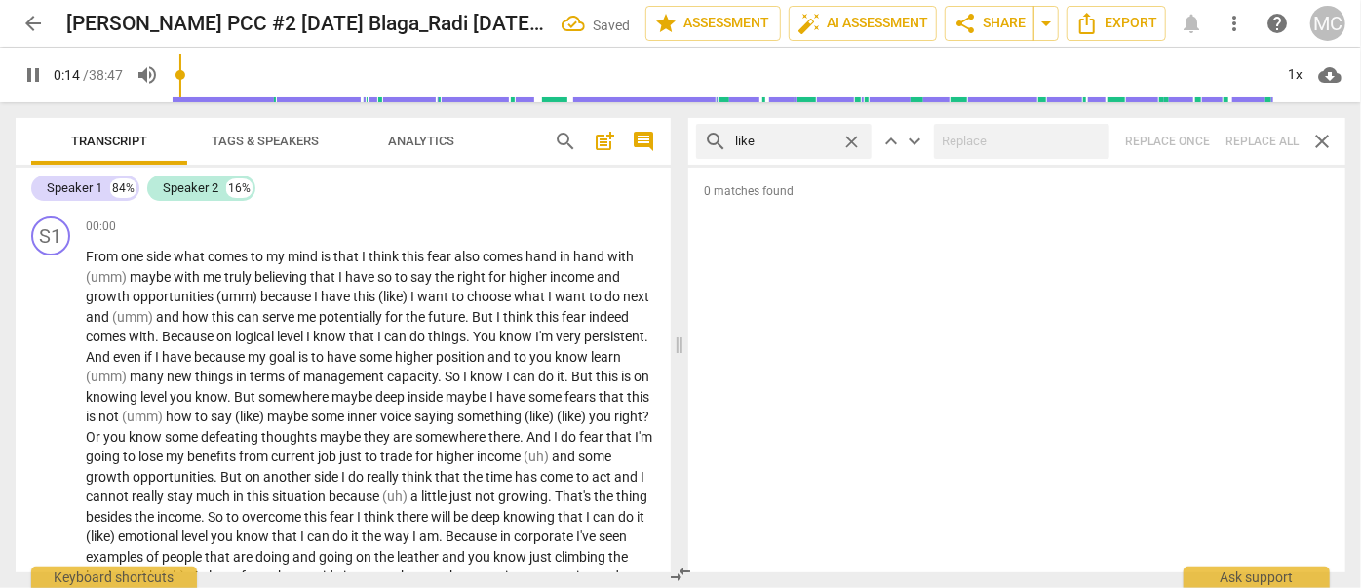
type input "15"
drag, startPoint x: 852, startPoint y: 139, endPoint x: 821, endPoint y: 138, distance: 31.2
click at [852, 139] on span "close" at bounding box center [851, 142] width 20 height 20
click at [820, 138] on input "text" at bounding box center [799, 141] width 129 height 31
type input "15"
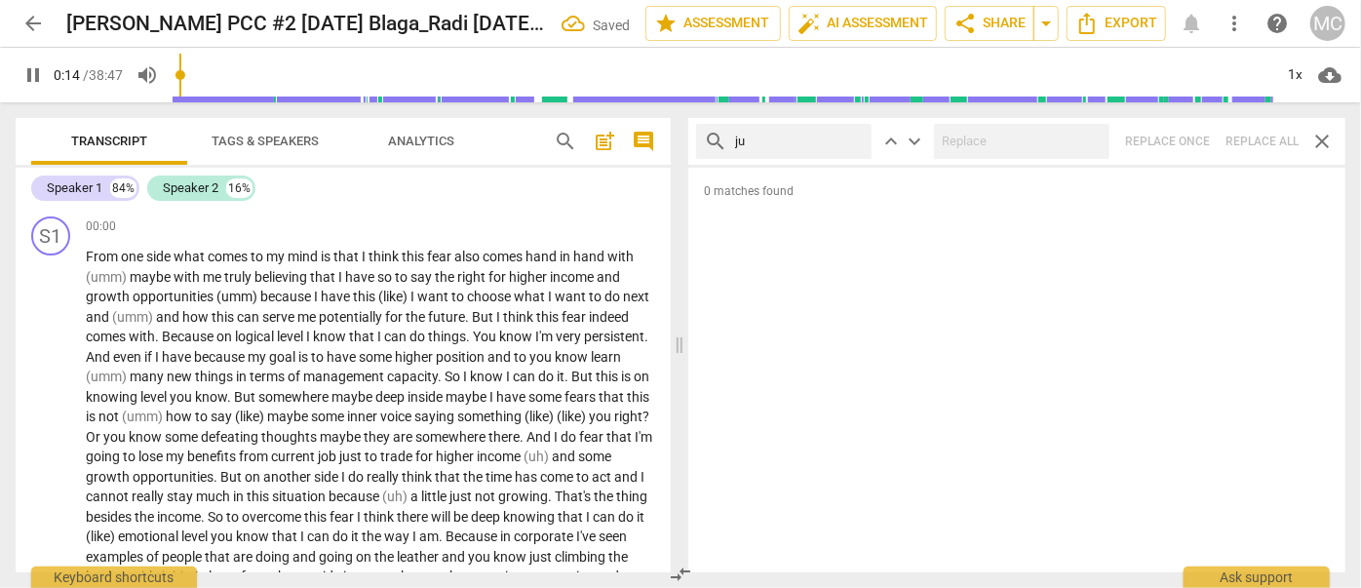
type input "jus"
type input "15"
type input "just"
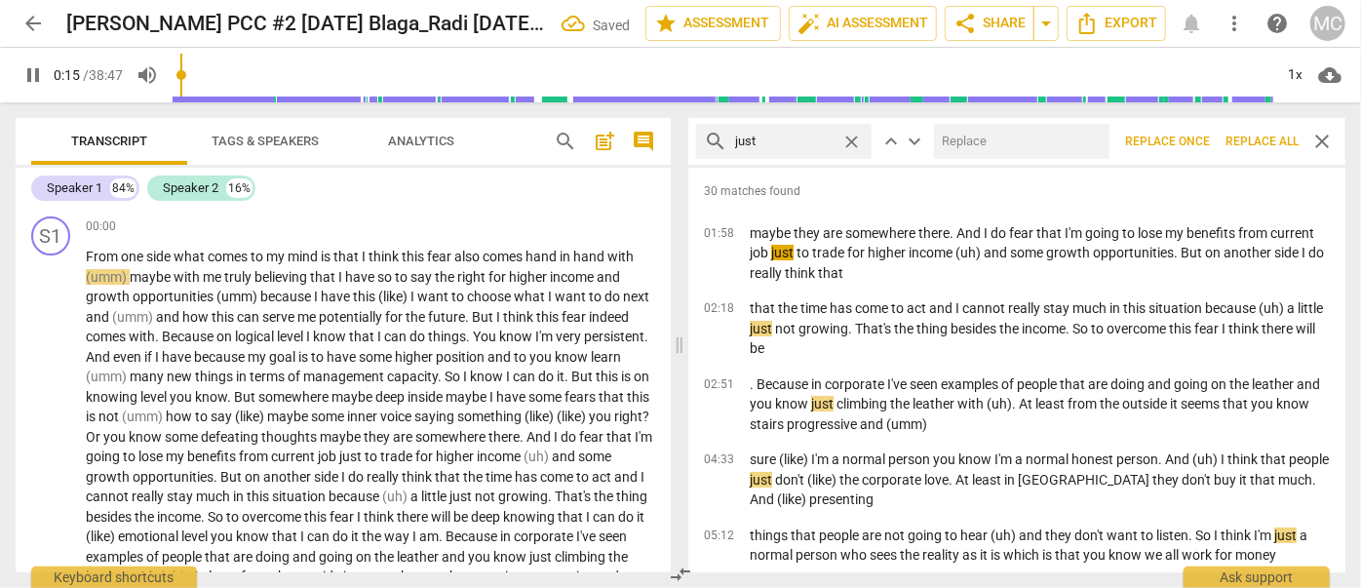
click at [969, 137] on input "text" at bounding box center [1018, 141] width 168 height 31
type input "17"
type input "(jus"
type input "17"
type input "(just"
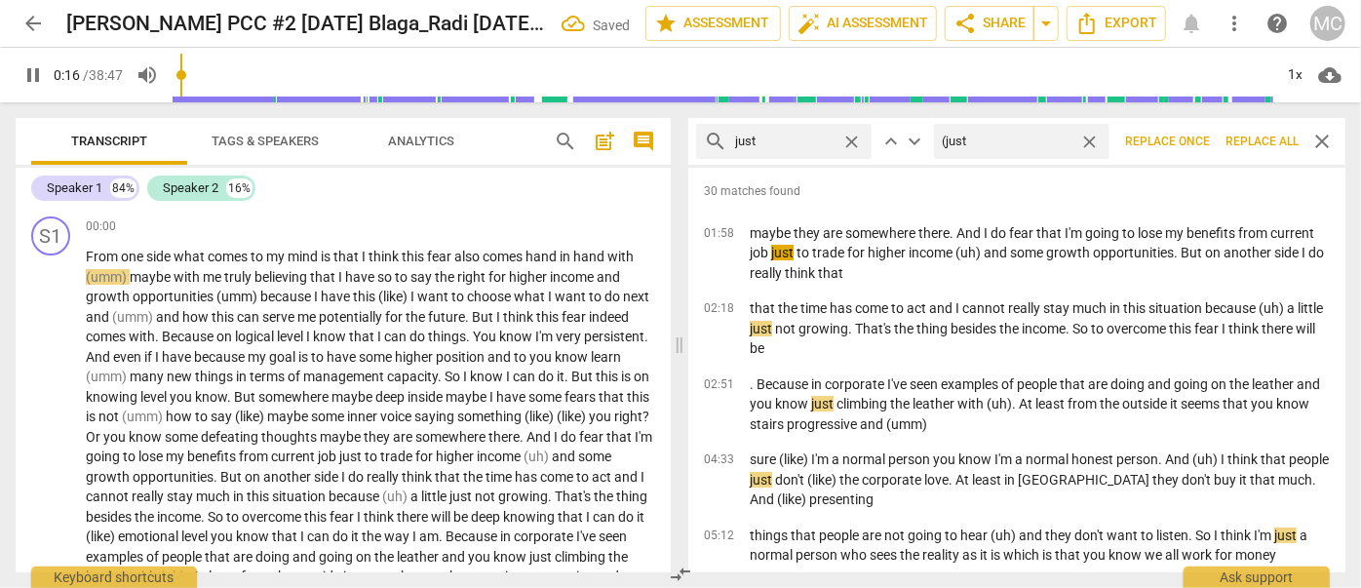
type input "17"
type input "(just)"
type input "18"
type input "(just)"
click at [1057, 144] on span "Replace all" at bounding box center [1261, 142] width 73 height 17
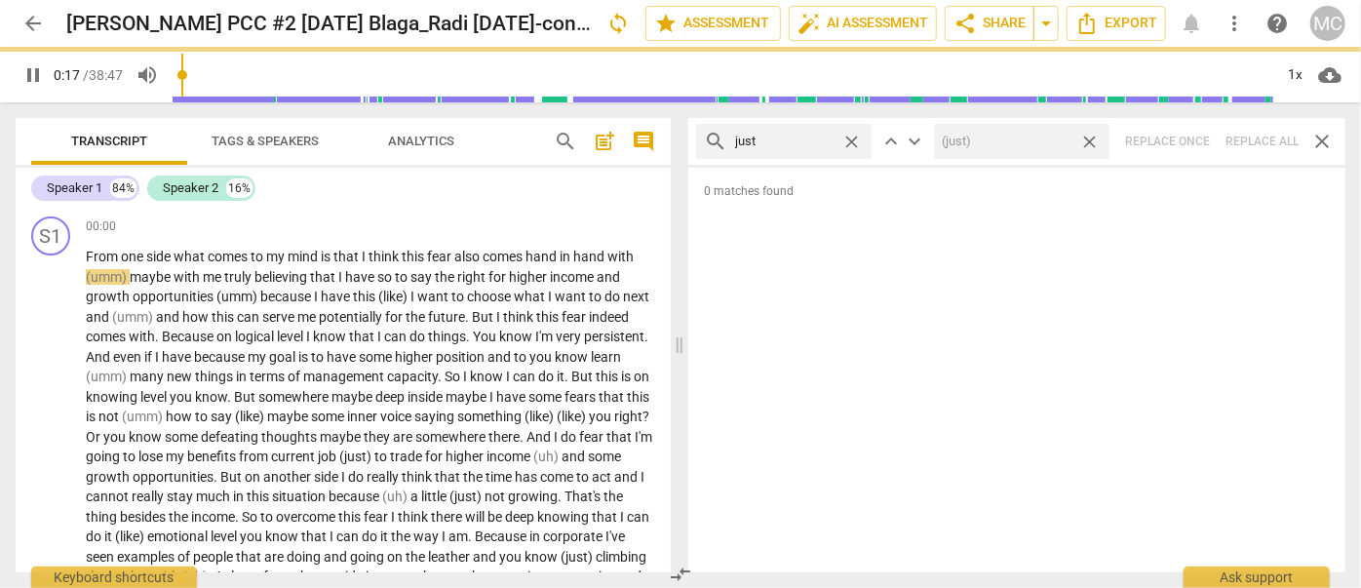
type input "18"
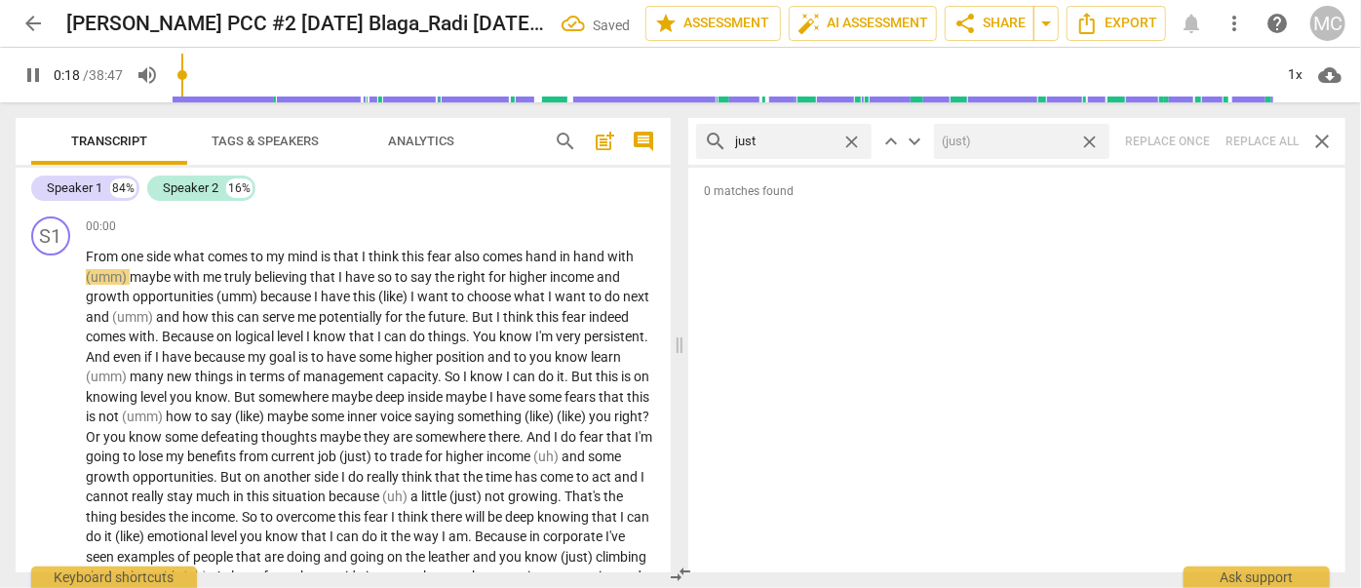
drag, startPoint x: 1092, startPoint y: 139, endPoint x: 1017, endPoint y: 140, distance: 75.1
click at [1057, 139] on span "close" at bounding box center [1089, 142] width 20 height 20
type input "19"
click at [846, 136] on span "close" at bounding box center [851, 142] width 20 height 20
click at [790, 137] on input "text" at bounding box center [799, 141] width 129 height 31
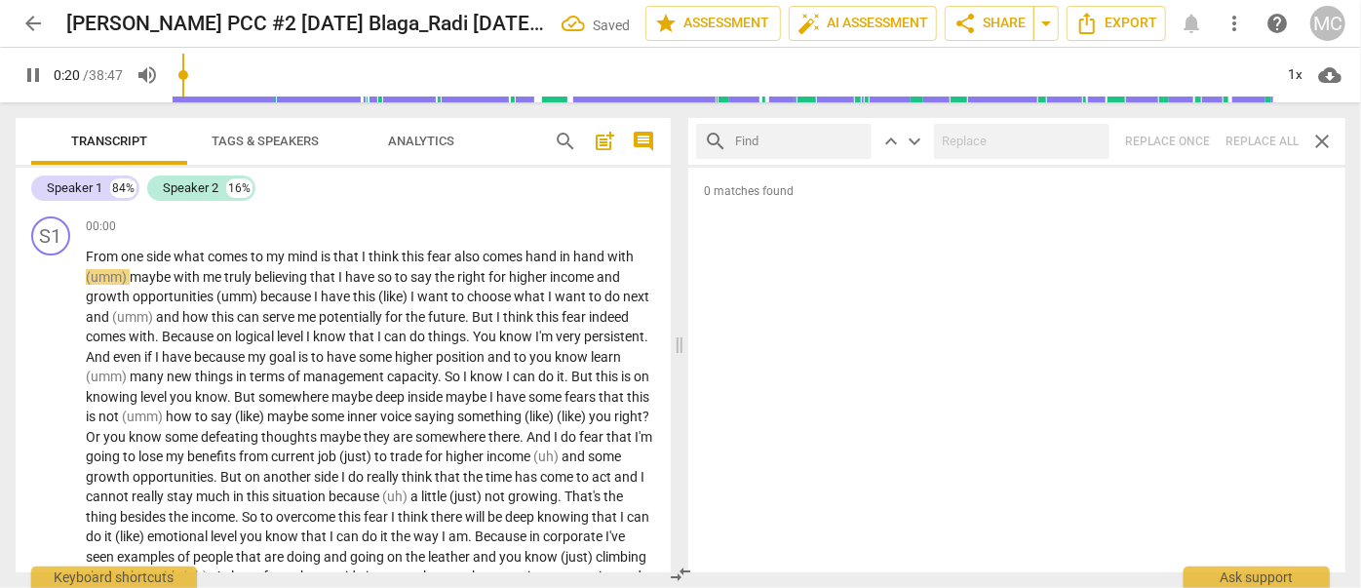
type input "20"
type input "you"
type input "21"
type input "you kno"
type input "21"
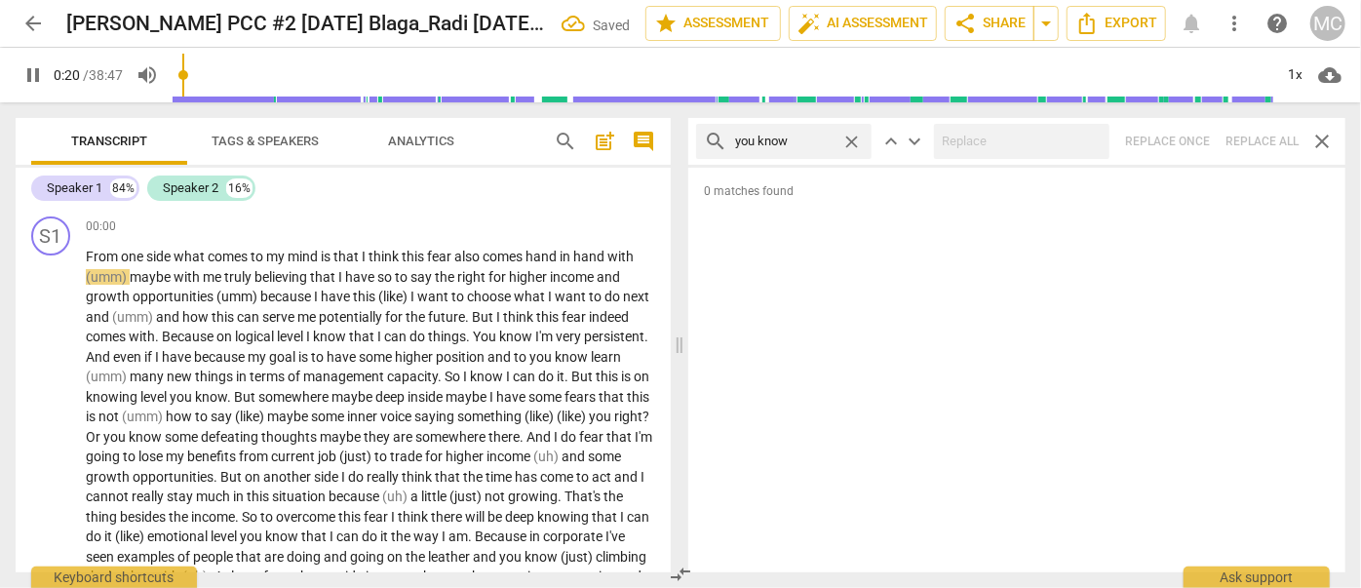
type input "you know"
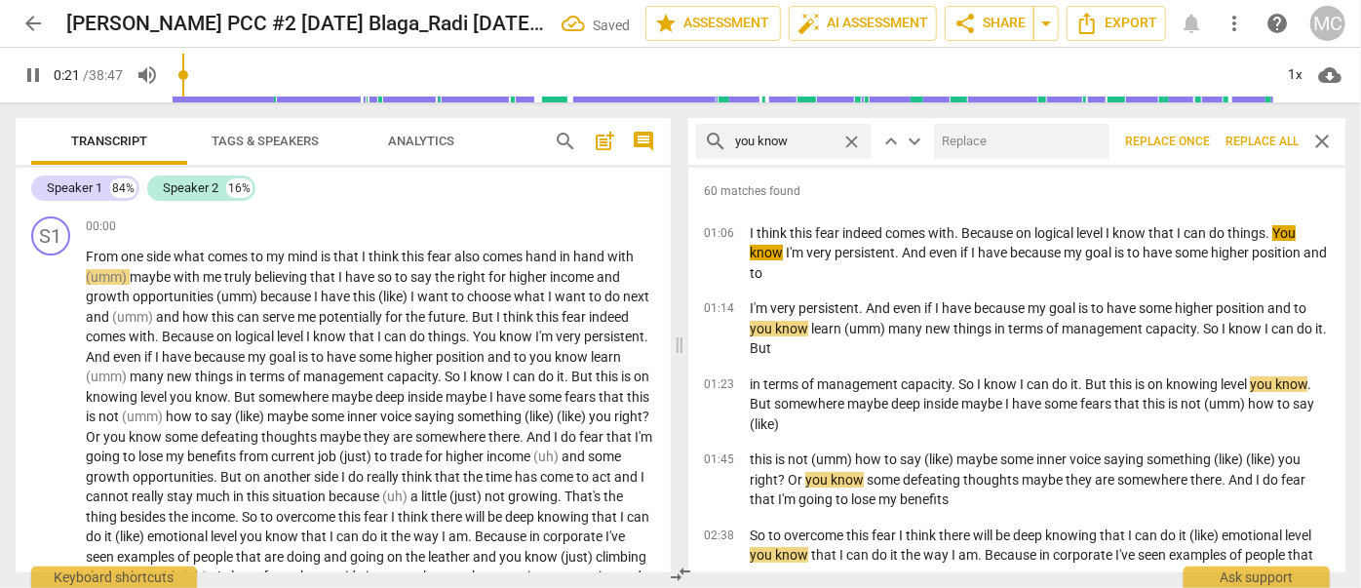
click at [966, 147] on input "text" at bounding box center [1018, 141] width 168 height 31
type input "22"
type input "(yo"
type input "22"
type input "(you kn"
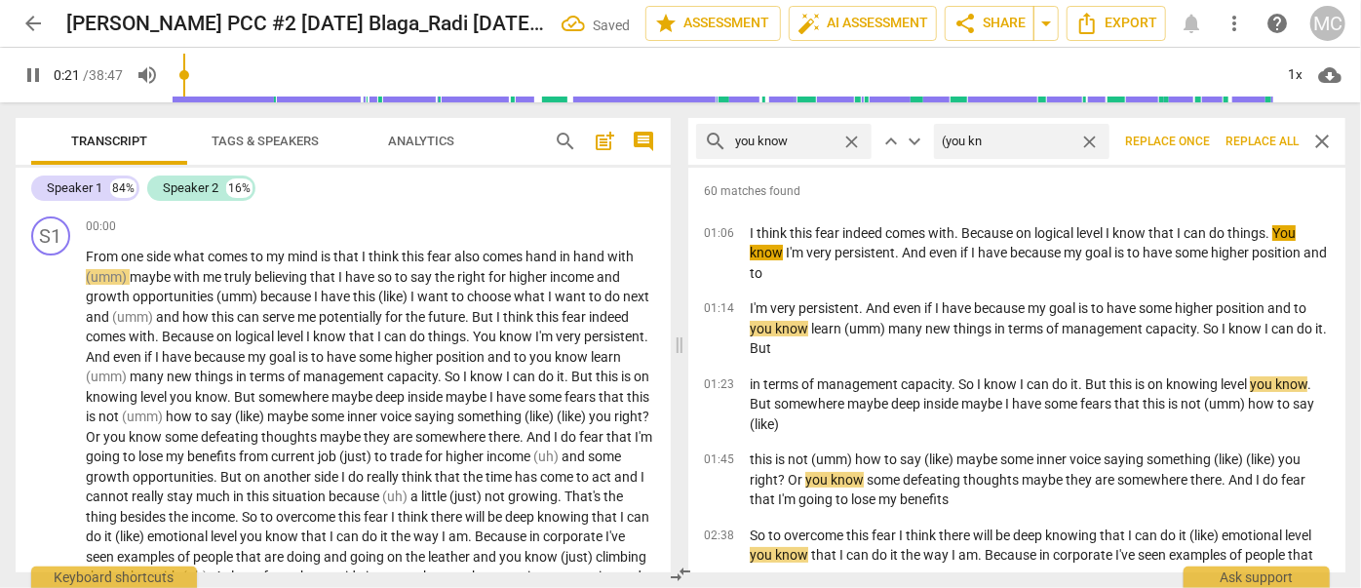
type input "22"
type input "(you know)"
type input "23"
type input "(you know)"
click at [1057, 144] on span "Replace all" at bounding box center [1261, 142] width 73 height 17
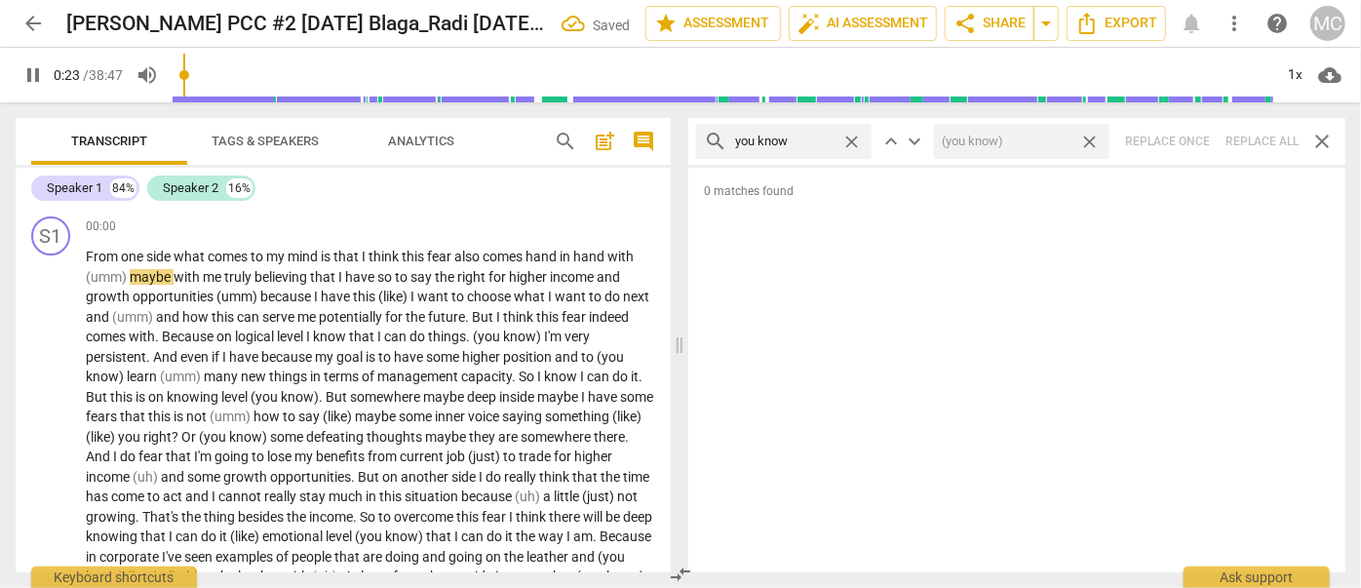
type input "24"
click at [1057, 142] on span "close" at bounding box center [1089, 142] width 20 height 20
click at [848, 135] on span "close" at bounding box center [851, 142] width 20 height 20
type input "24"
drag, startPoint x: 788, startPoint y: 139, endPoint x: 801, endPoint y: 118, distance: 25.4
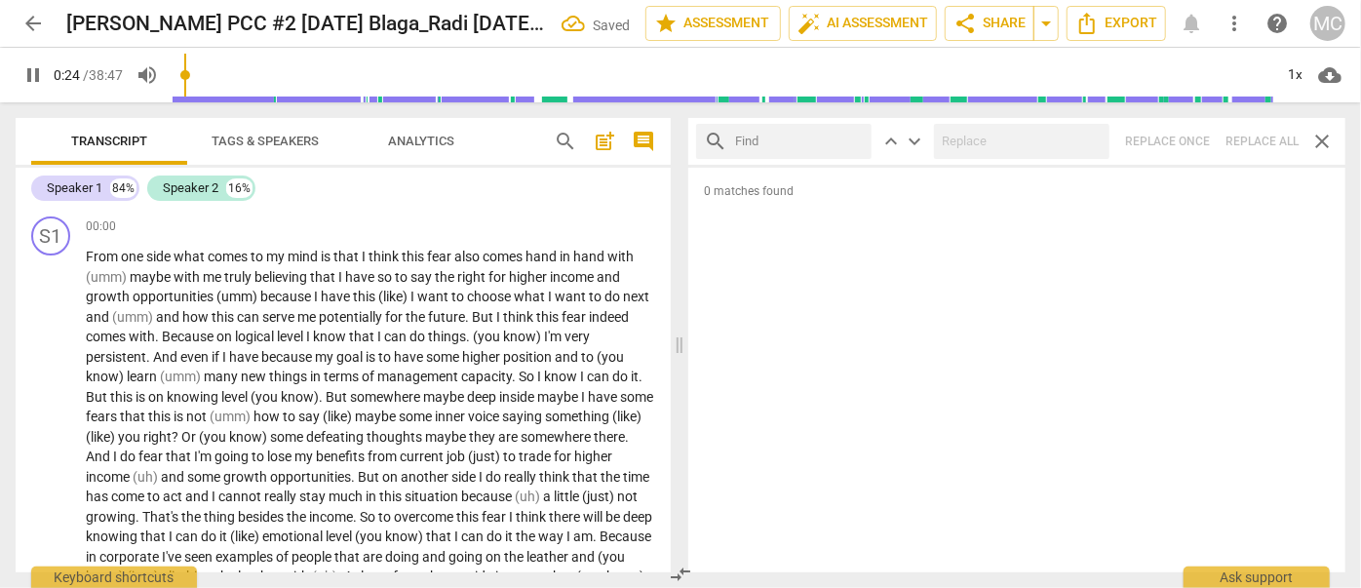
click at [788, 139] on input "text" at bounding box center [799, 141] width 129 height 31
type input "25"
type input "I"
type input "25"
type input "I guess"
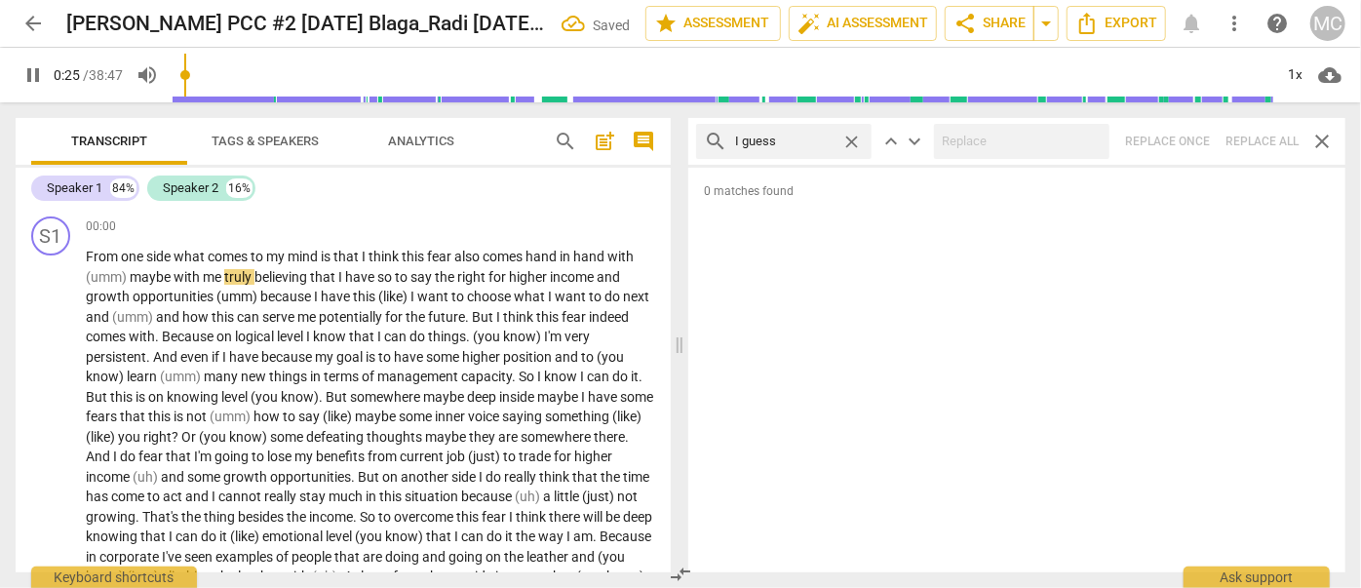
type input "25"
type input "I guess"
type input "27"
click at [1057, 136] on div "search I guess close keyboard_arrow_up keyboard_arrow_down Replace once Replace…" at bounding box center [1016, 141] width 657 height 47
click at [852, 140] on span "close" at bounding box center [851, 142] width 20 height 20
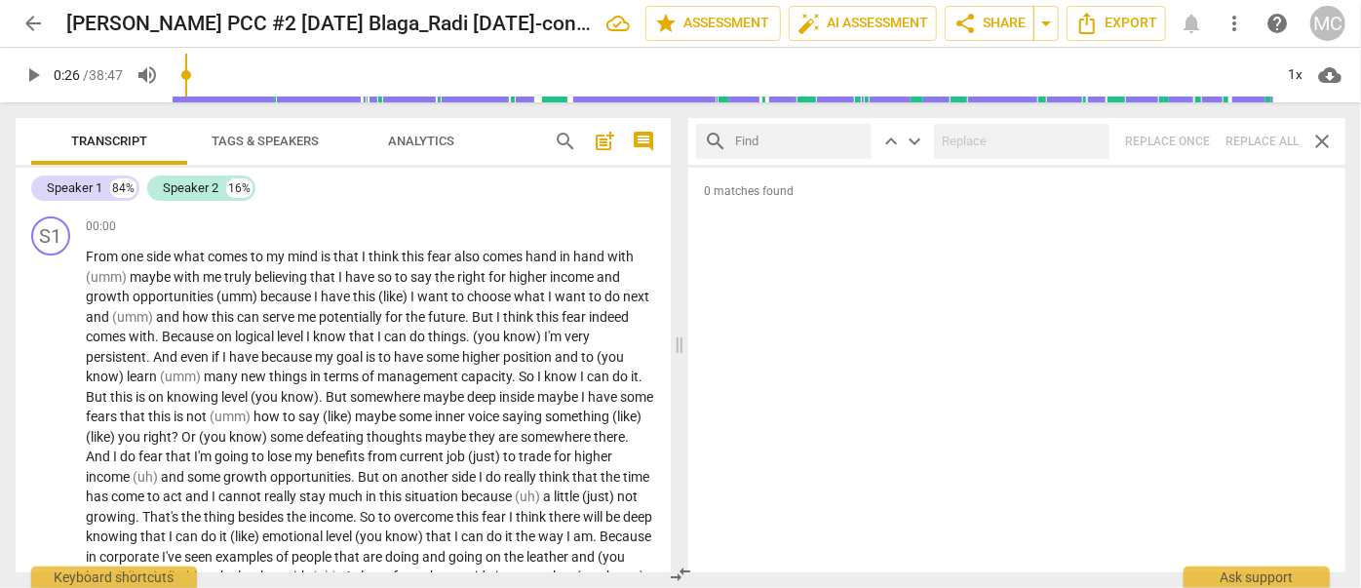
click at [788, 136] on input "text" at bounding box center [799, 141] width 129 height 31
type input "I mean"
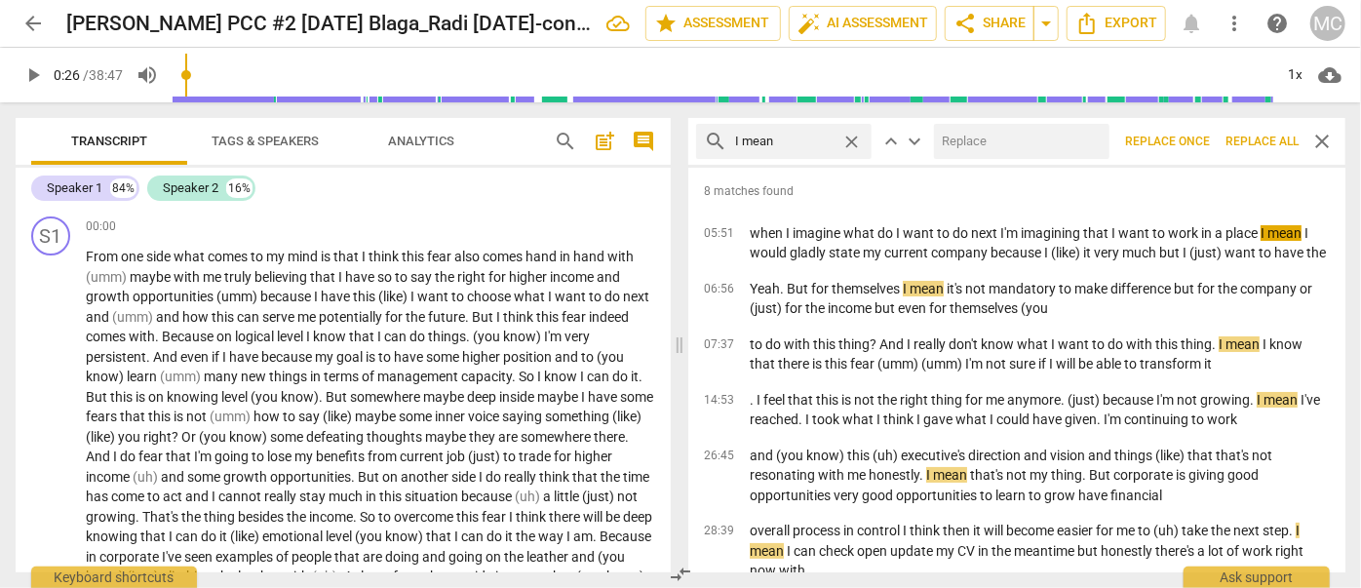
click at [963, 129] on input "text" at bounding box center [1018, 141] width 168 height 31
type input "(I mean)"
click at [1057, 137] on span "Replace all" at bounding box center [1261, 142] width 73 height 17
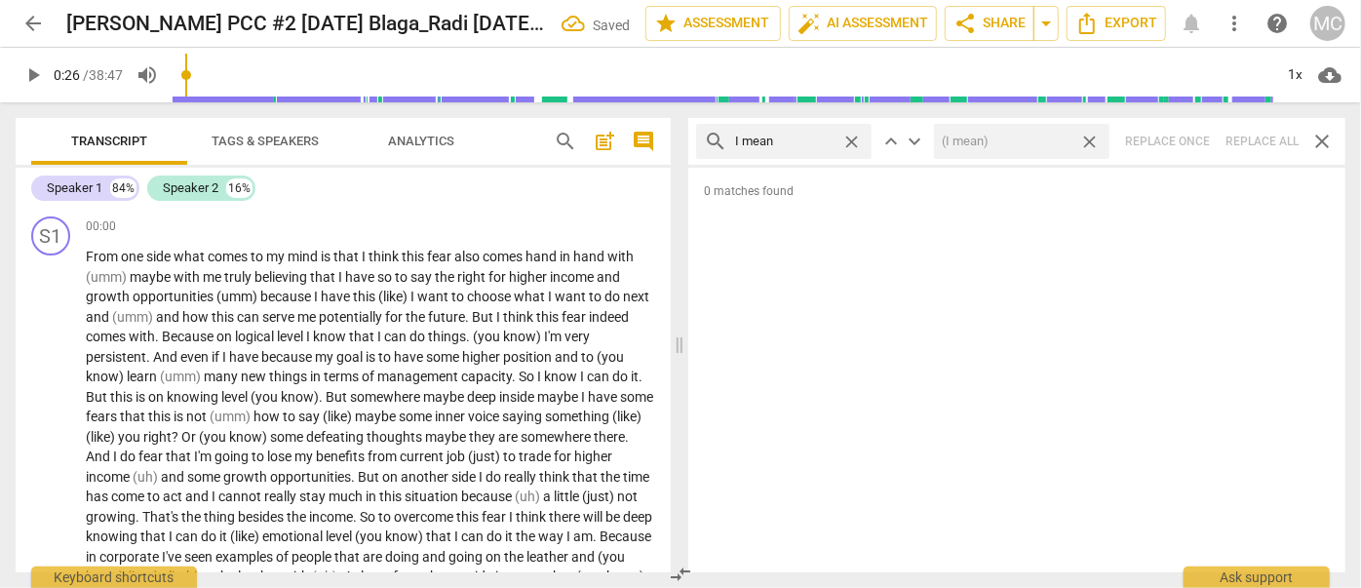
click at [1057, 144] on span "close" at bounding box center [1089, 142] width 20 height 20
click at [856, 139] on span "close" at bounding box center [851, 142] width 20 height 20
click at [813, 144] on input "text" at bounding box center [799, 141] width 129 height 31
type input "okay"
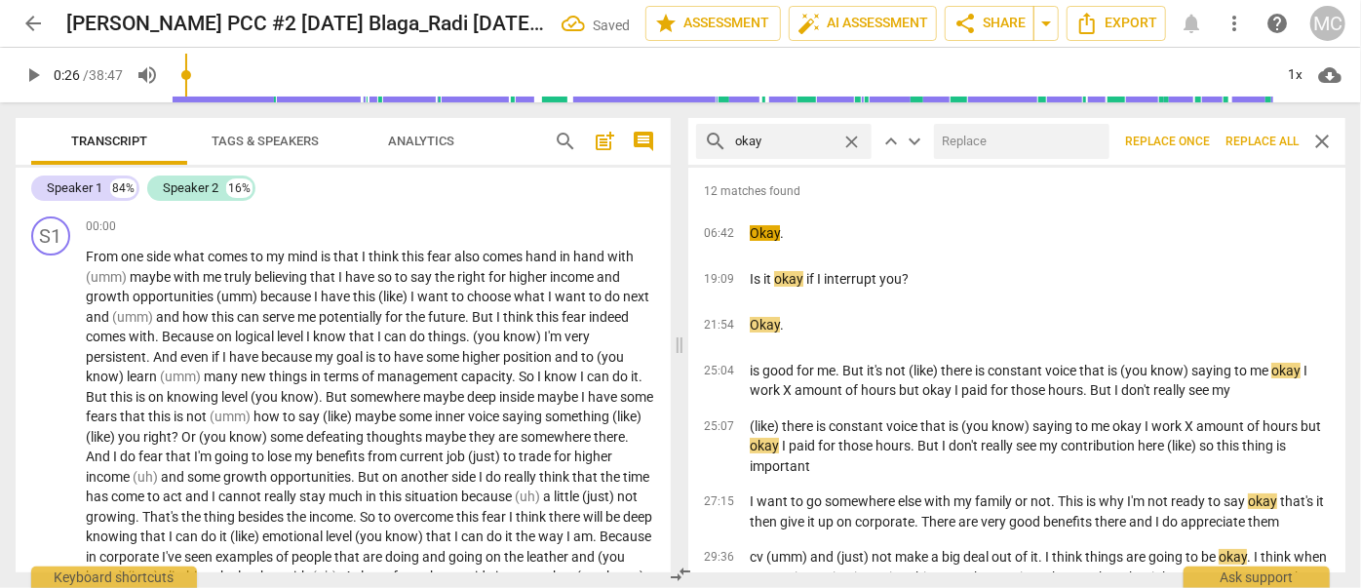
click at [1031, 149] on input "text" at bounding box center [1018, 141] width 168 height 31
type input "OK"
click at [1057, 130] on button "Replace all" at bounding box center [1262, 141] width 89 height 35
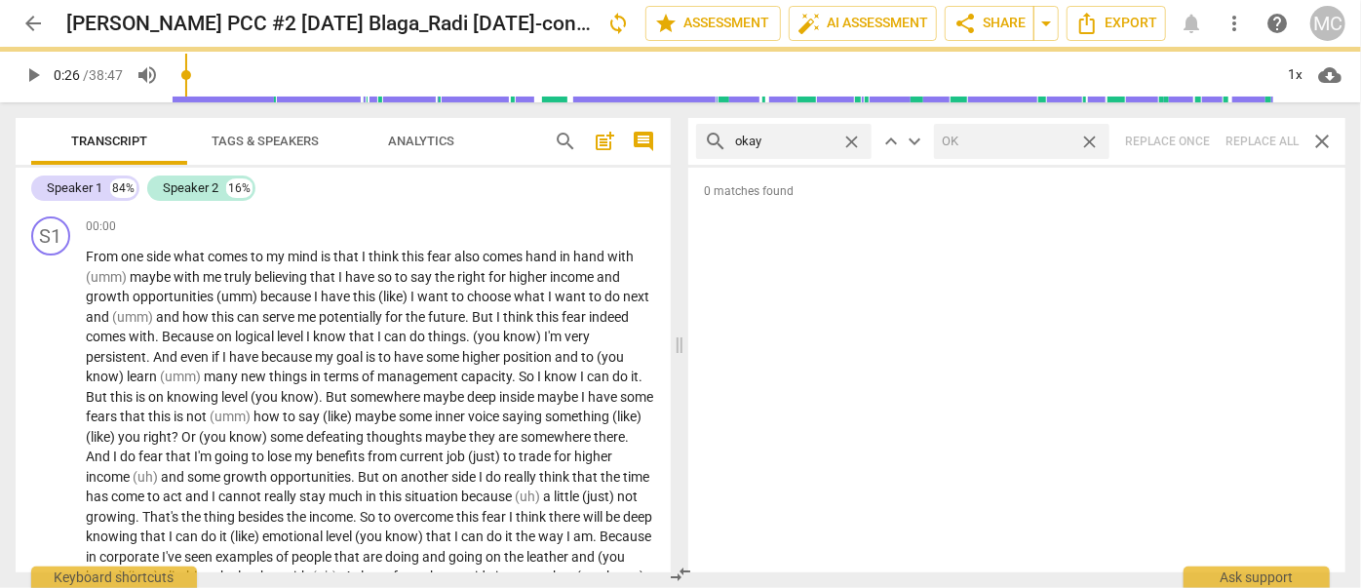
click at [1057, 140] on span "close" at bounding box center [1089, 142] width 20 height 20
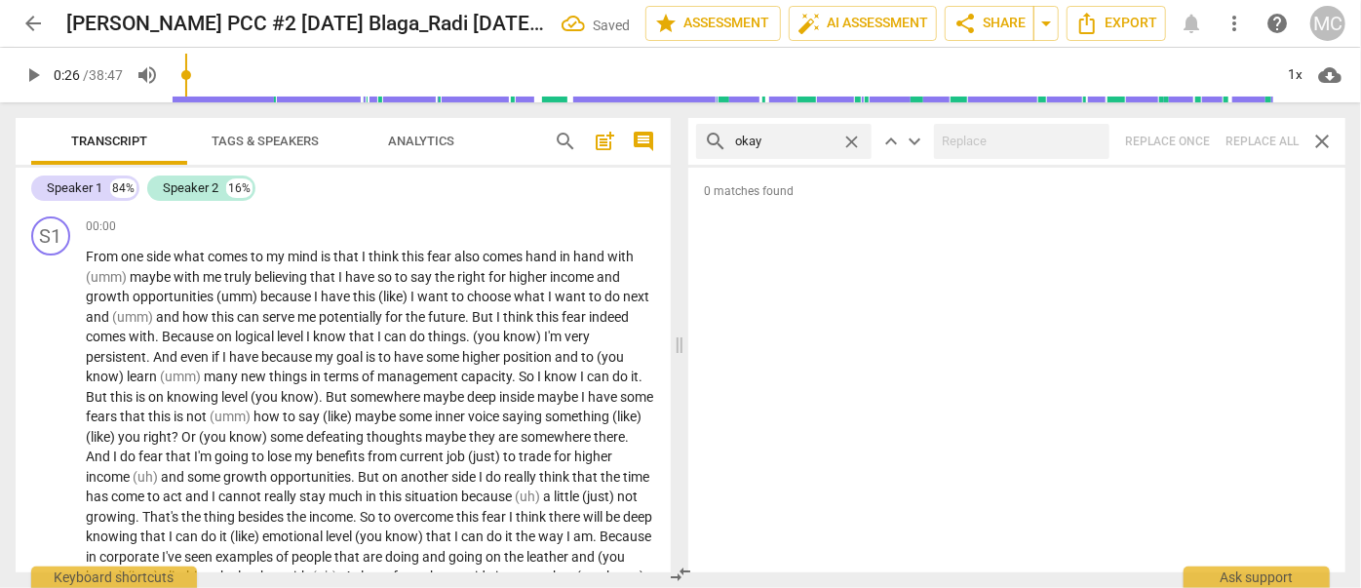
drag, startPoint x: 851, startPoint y: 138, endPoint x: 827, endPoint y: 138, distance: 24.4
click at [851, 138] on span "close" at bounding box center [851, 142] width 20 height 20
click at [827, 138] on input "text" at bounding box center [784, 141] width 98 height 31
type input "maybe"
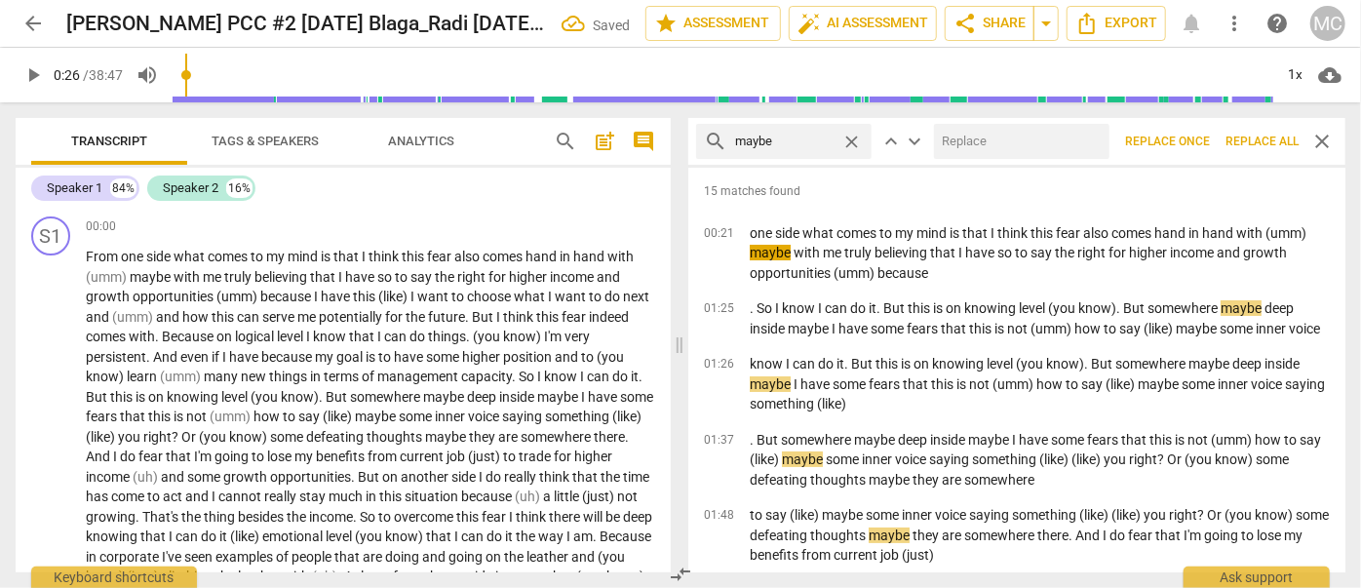
click at [991, 144] on input "text" at bounding box center [1018, 141] width 168 height 31
type input "(Maybe)"
click at [1057, 135] on span "Replace all" at bounding box center [1261, 142] width 73 height 17
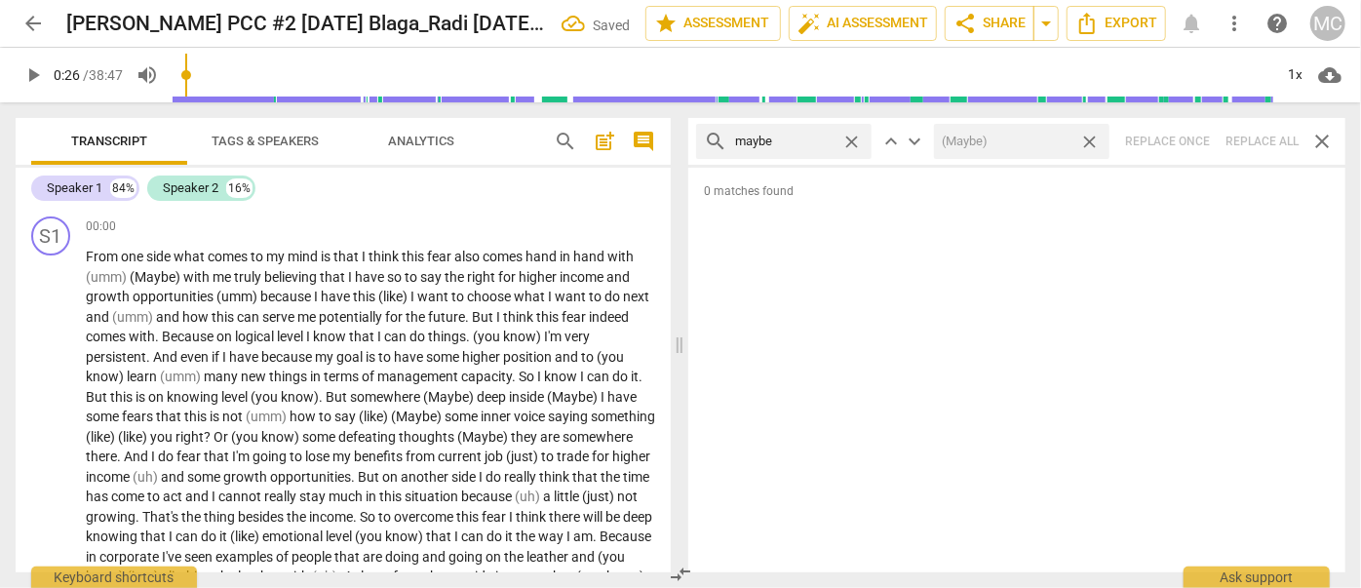
drag, startPoint x: 1089, startPoint y: 142, endPoint x: 906, endPoint y: 149, distance: 183.4
click at [1057, 142] on span "close" at bounding box center [1089, 142] width 20 height 20
click at [864, 141] on div "close" at bounding box center [856, 142] width 30 height 20
click at [858, 139] on span "close" at bounding box center [851, 142] width 20 height 20
click at [816, 139] on input "text" at bounding box center [799, 141] width 129 height 31
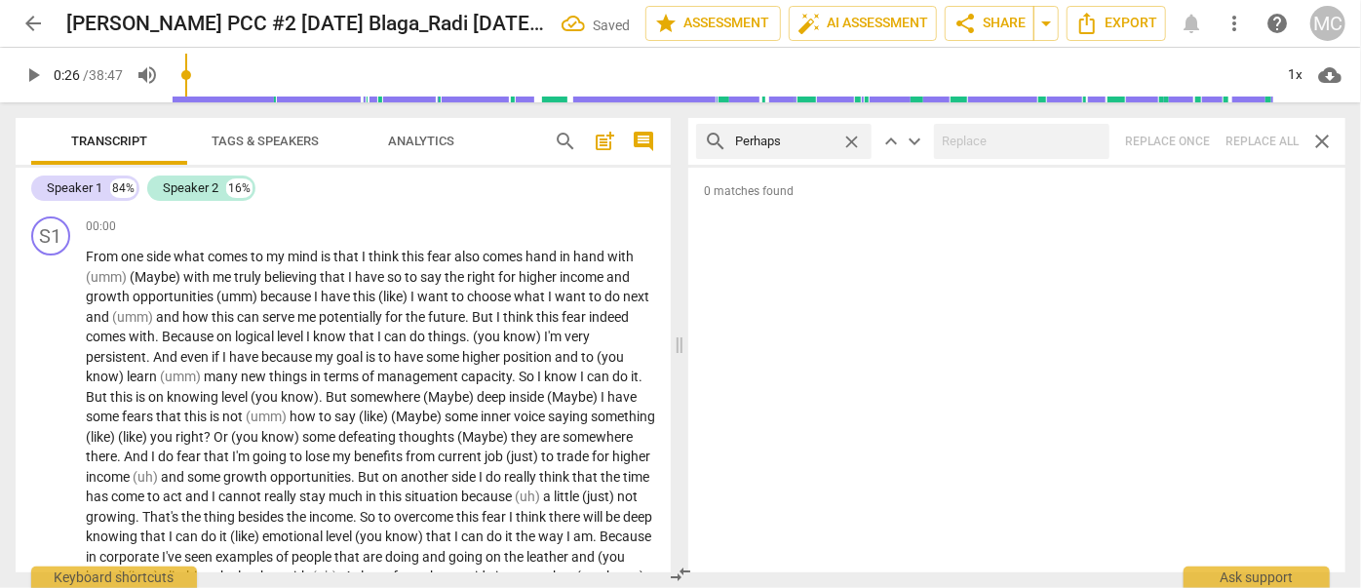
type input "Perhaps"
click at [1057, 140] on div "search Perhaps close keyboard_arrow_up keyboard_arrow_down Replace once Replace…" at bounding box center [1016, 141] width 657 height 47
click at [855, 143] on span "close" at bounding box center [851, 142] width 20 height 20
click at [803, 143] on input "text" at bounding box center [799, 141] width 129 height 31
type input "almost"
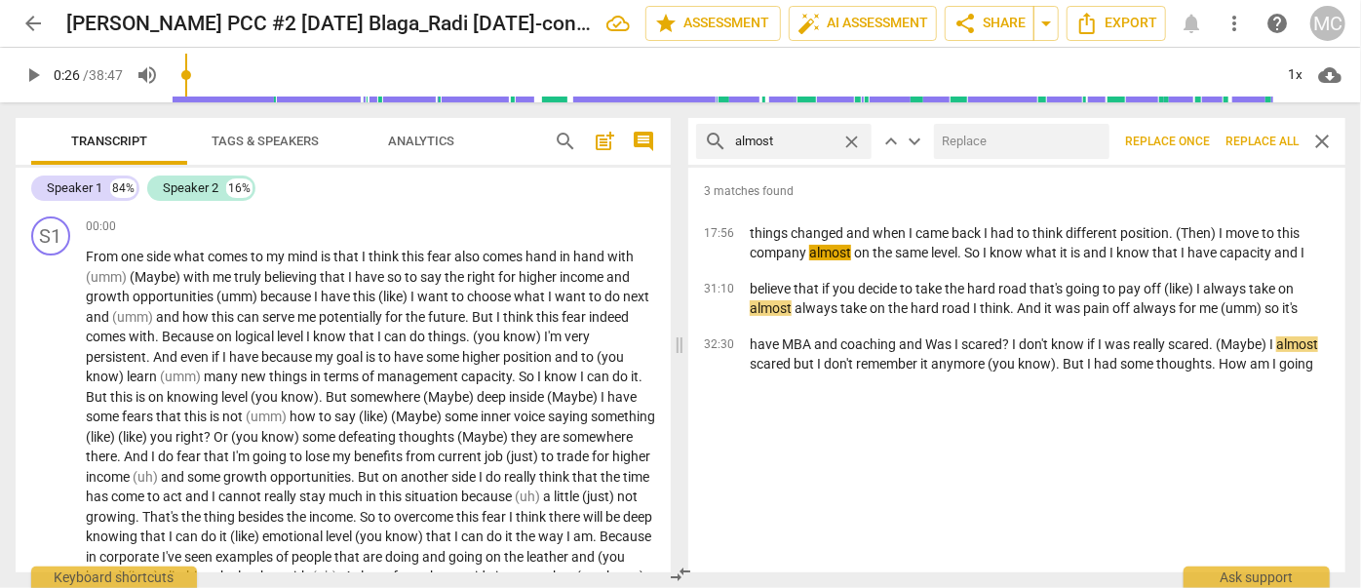
click at [1007, 148] on input "text" at bounding box center [1018, 141] width 168 height 31
type input "(almost)"
click at [1057, 144] on span "Replace all" at bounding box center [1261, 142] width 73 height 17
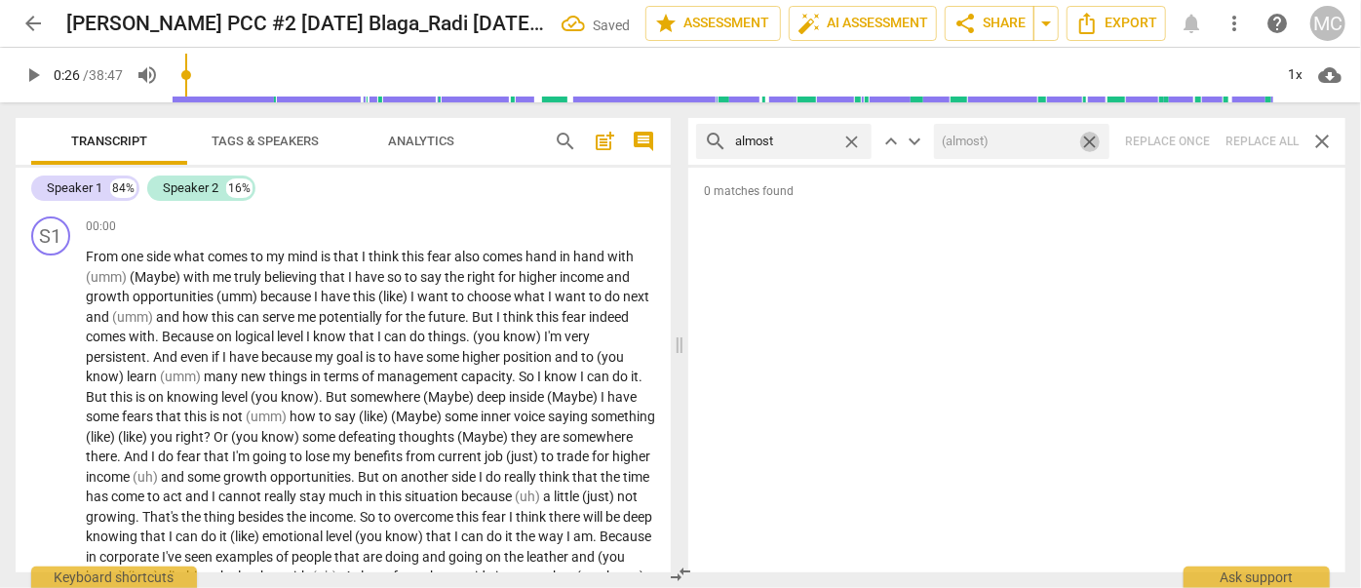
drag, startPoint x: 1090, startPoint y: 141, endPoint x: 922, endPoint y: 147, distance: 167.8
click at [1057, 141] on span "close" at bounding box center [1089, 142] width 20 height 20
click at [854, 135] on span "close" at bounding box center [851, 142] width 20 height 20
click at [800, 144] on input "text" at bounding box center [799, 141] width 129 height 31
type input "I think"
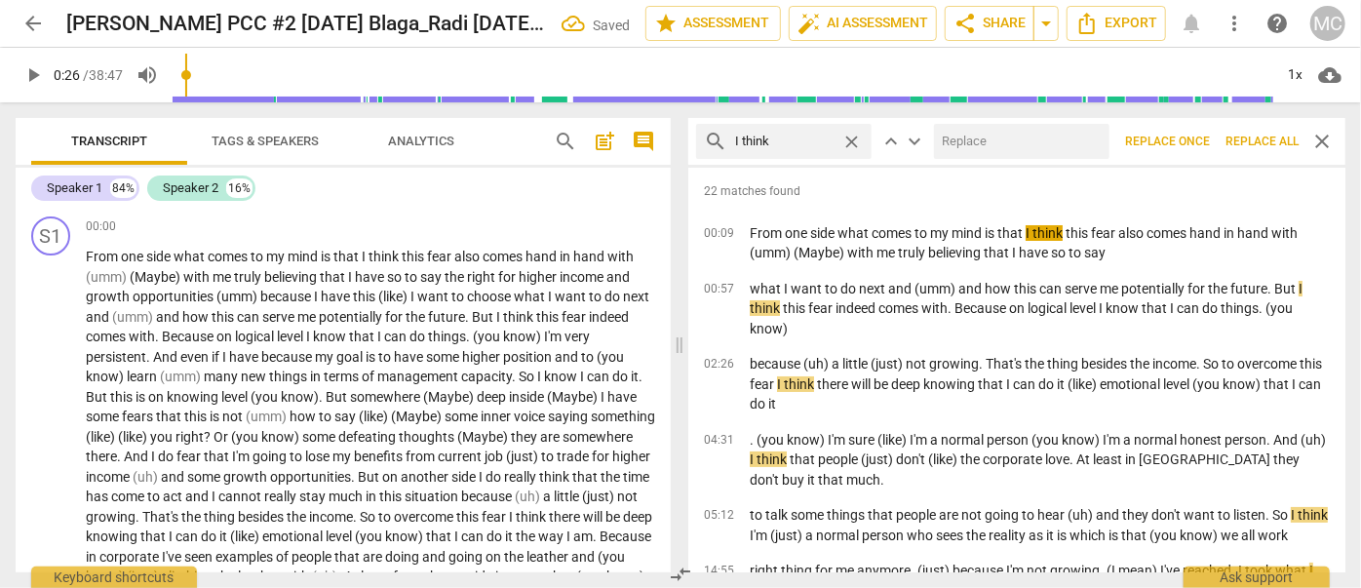
click at [989, 135] on input "text" at bounding box center [1018, 141] width 168 height 31
type input "(I think)"
click at [1057, 140] on span "Replace all" at bounding box center [1261, 142] width 73 height 17
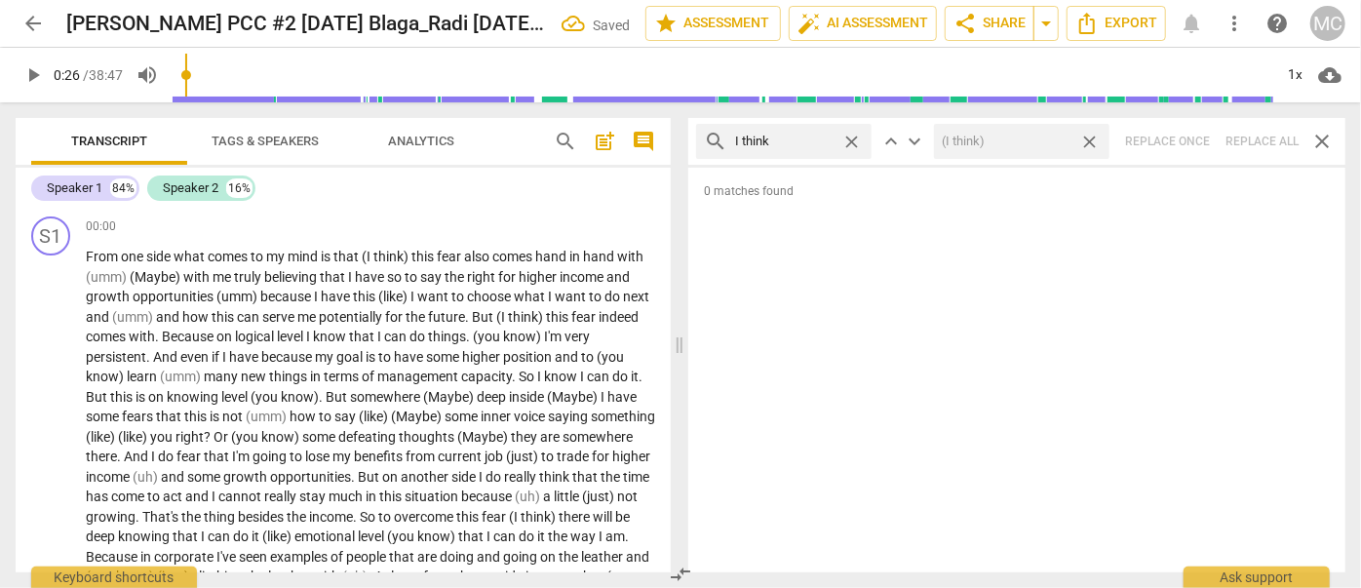
click at [1057, 144] on span "close" at bounding box center [1089, 142] width 20 height 20
click at [850, 139] on span "close" at bounding box center [851, 142] width 20 height 20
click at [807, 141] on input "text" at bounding box center [799, 141] width 129 height 31
type input "basically"
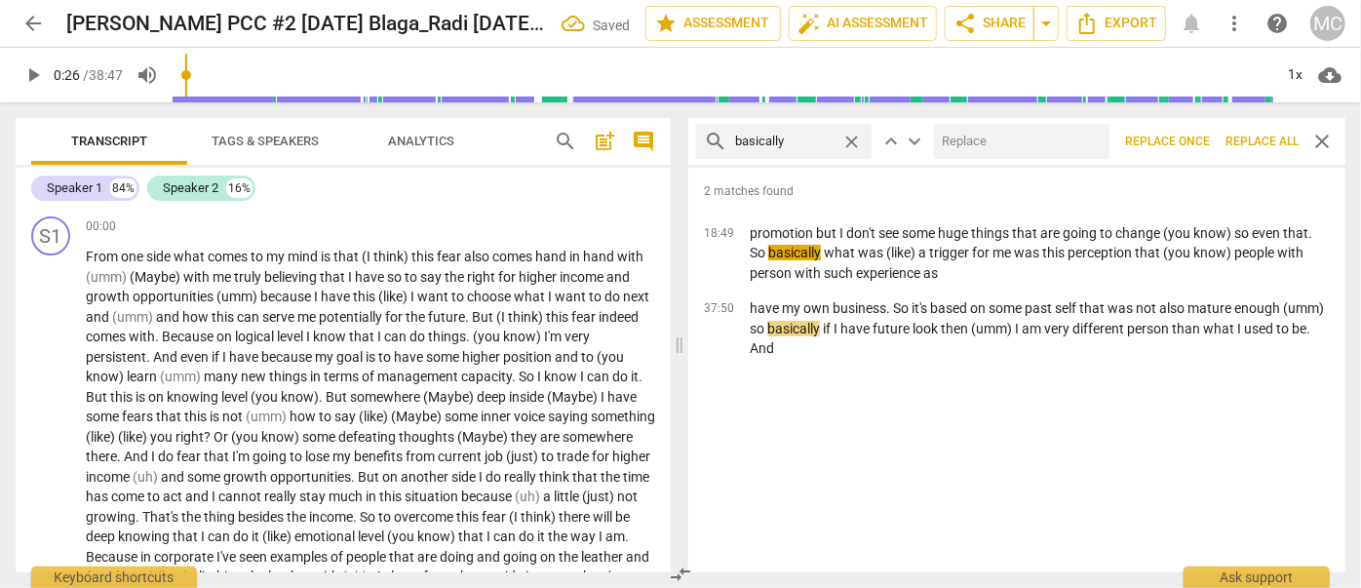
click at [1008, 147] on input "text" at bounding box center [1018, 141] width 168 height 31
type input "(basically)"
click at [1057, 129] on button "Replace all" at bounding box center [1262, 141] width 89 height 35
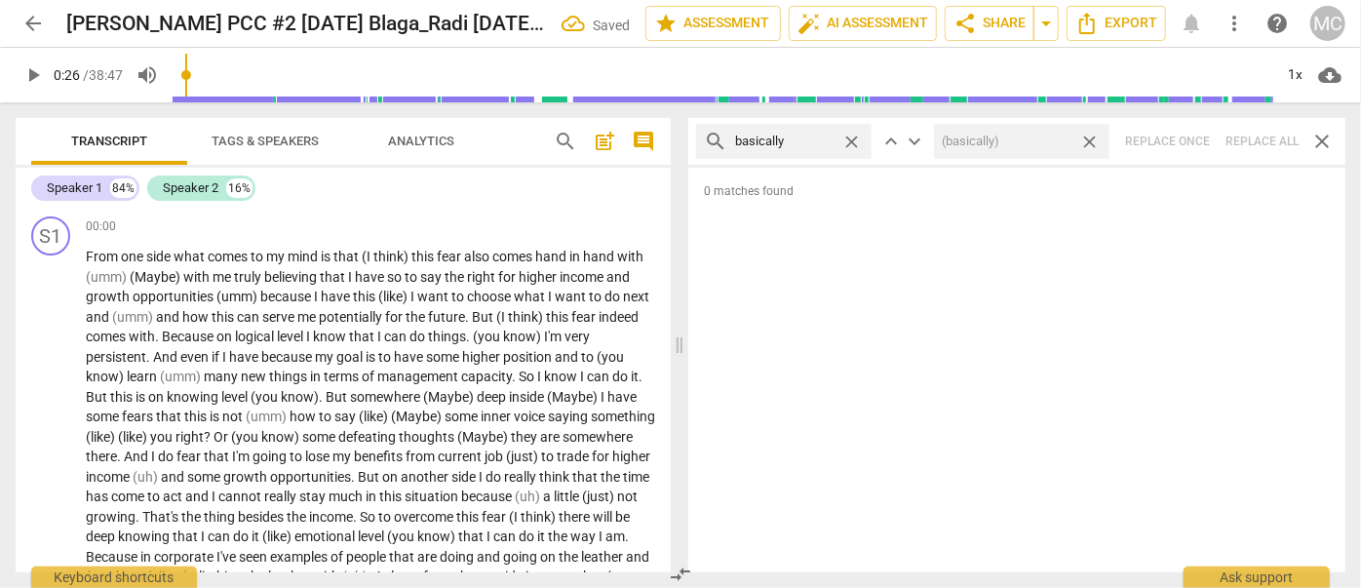
click at [1057, 142] on span "close" at bounding box center [1089, 142] width 20 height 20
drag, startPoint x: 849, startPoint y: 139, endPoint x: 805, endPoint y: 136, distance: 44.0
click at [849, 139] on span "close" at bounding box center [851, 142] width 20 height 20
click at [799, 136] on input "text" at bounding box center [799, 141] width 129 height 31
type input "gonna"
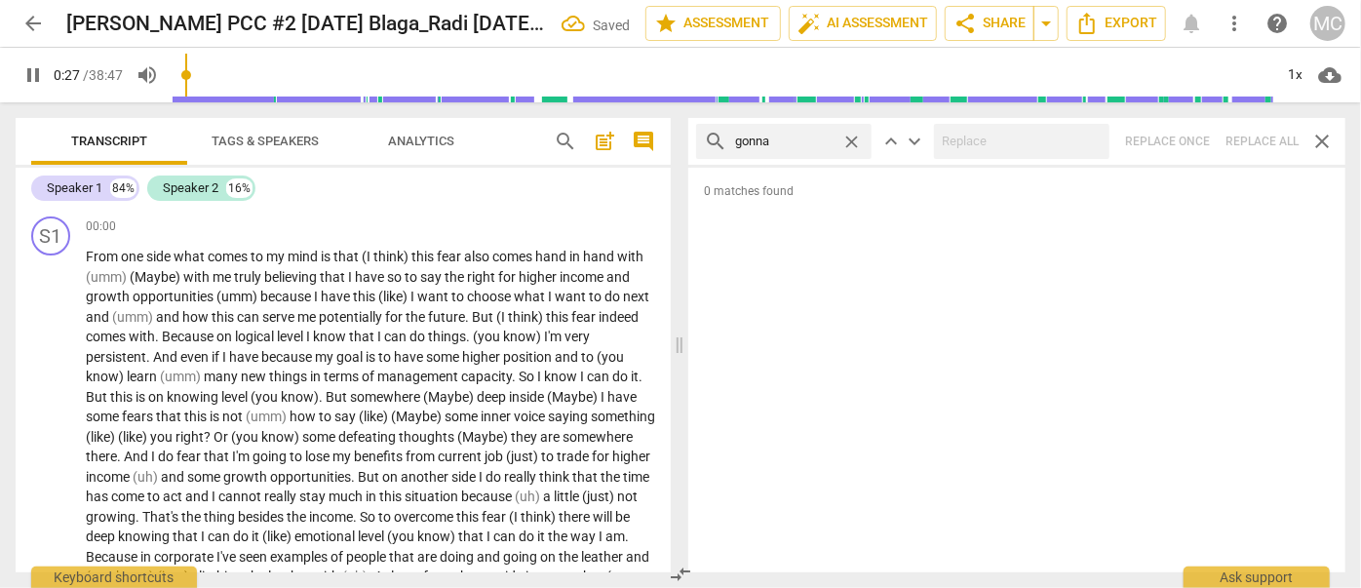
click at [1057, 132] on div "search gonna close keyboard_arrow_up keyboard_arrow_down Replace once Replace a…" at bounding box center [1016, 141] width 657 height 47
drag, startPoint x: 859, startPoint y: 141, endPoint x: 842, endPoint y: 142, distance: 16.6
click at [860, 141] on span "close" at bounding box center [851, 142] width 20 height 20
type input "28"
click at [792, 142] on input "text" at bounding box center [799, 141] width 129 height 31
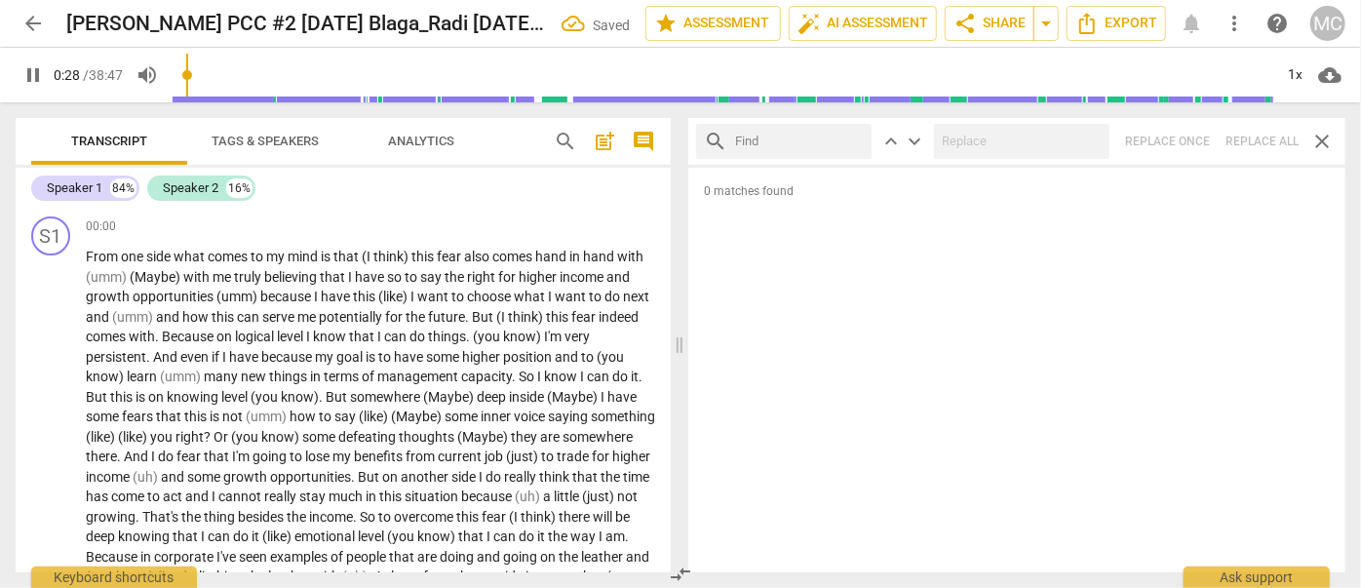
type input "29"
type input "[PERSON_NAME]"
type input "29"
type input "wanna"
type input "30"
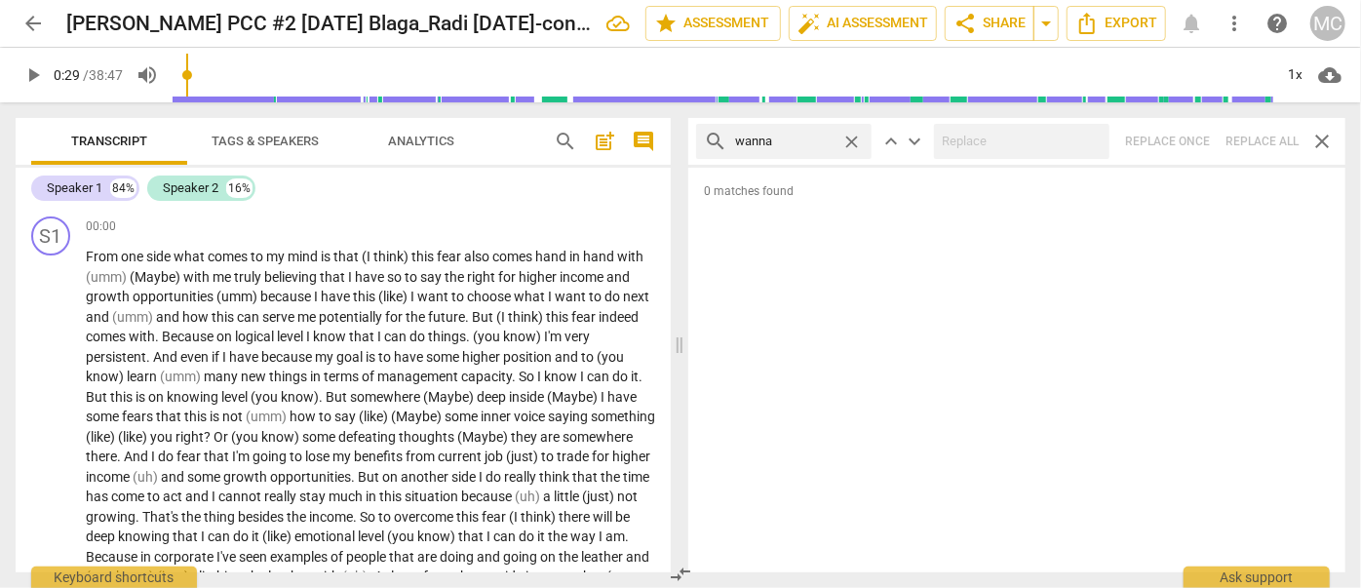
click at [1057, 135] on div "search wanna close keyboard_arrow_up keyboard_arrow_down Replace once Replace a…" at bounding box center [1016, 141] width 657 height 47
click at [850, 140] on span "close" at bounding box center [851, 142] width 20 height 20
click at [813, 140] on input "text" at bounding box center [799, 141] width 129 height 31
type input "gotcha"
type input "31"
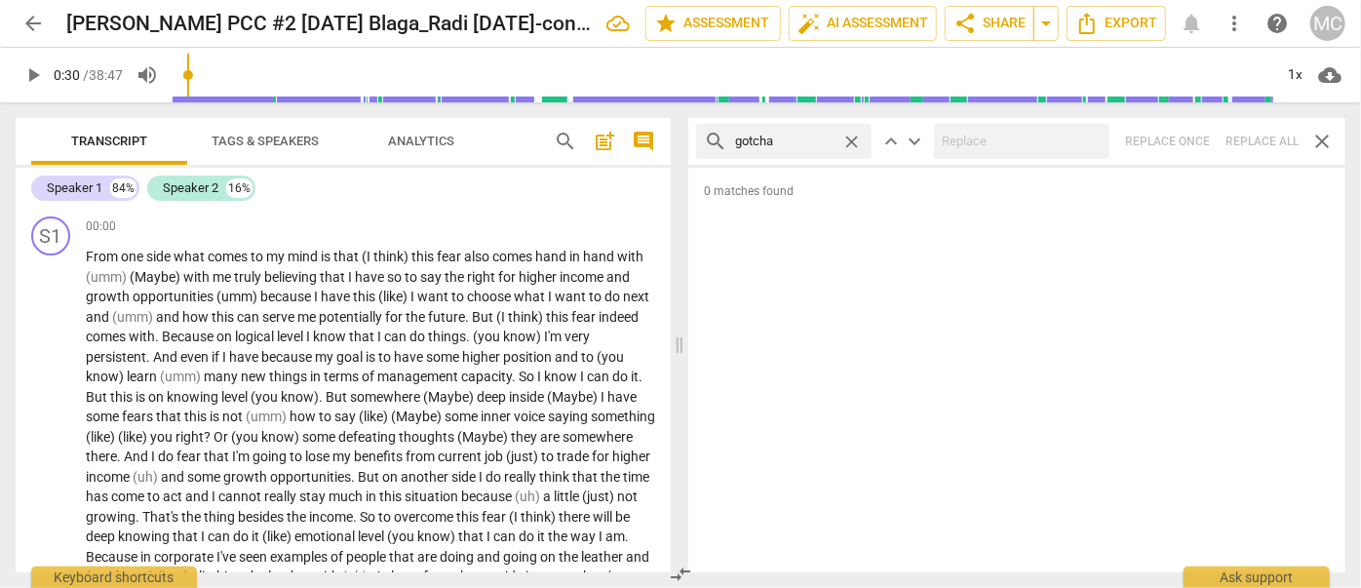
click at [1057, 144] on div "search gotcha close keyboard_arrow_up keyboard_arrow_down Replace once Replace …" at bounding box center [1016, 141] width 657 height 47
click at [851, 136] on span "close" at bounding box center [851, 142] width 20 height 20
drag, startPoint x: 830, startPoint y: 140, endPoint x: 828, endPoint y: 155, distance: 14.8
click at [830, 140] on input "text" at bounding box center [799, 141] width 129 height 31
type input "gotta"
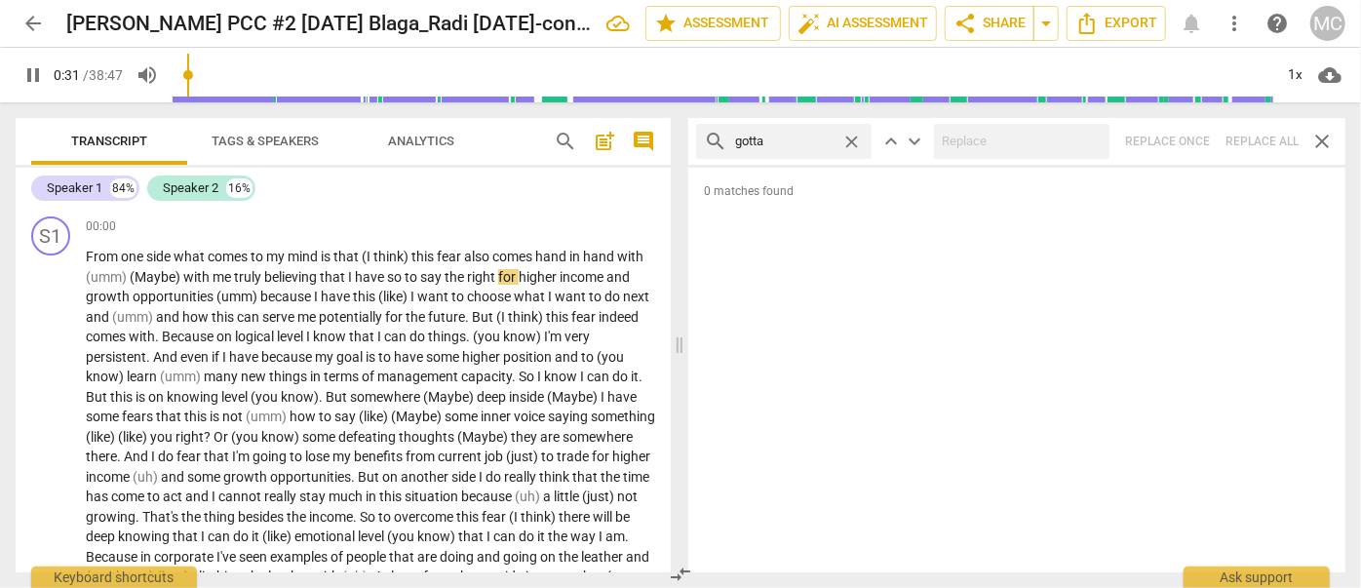
click at [1057, 148] on div "search gotta close keyboard_arrow_up keyboard_arrow_down Replace once Replace a…" at bounding box center [1016, 141] width 657 height 47
type input "33"
click at [860, 142] on span "close" at bounding box center [851, 142] width 20 height 20
click at [832, 145] on input "text" at bounding box center [799, 141] width 129 height 31
type input "35"
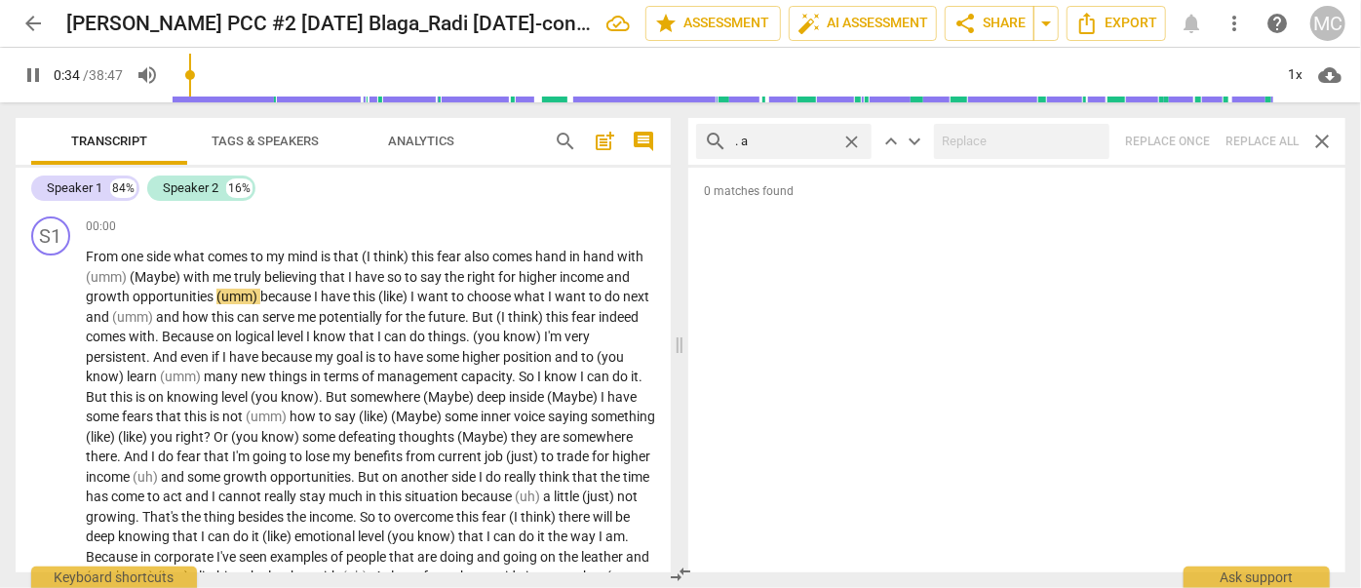
type input ". an"
type input "35"
type input ". and"
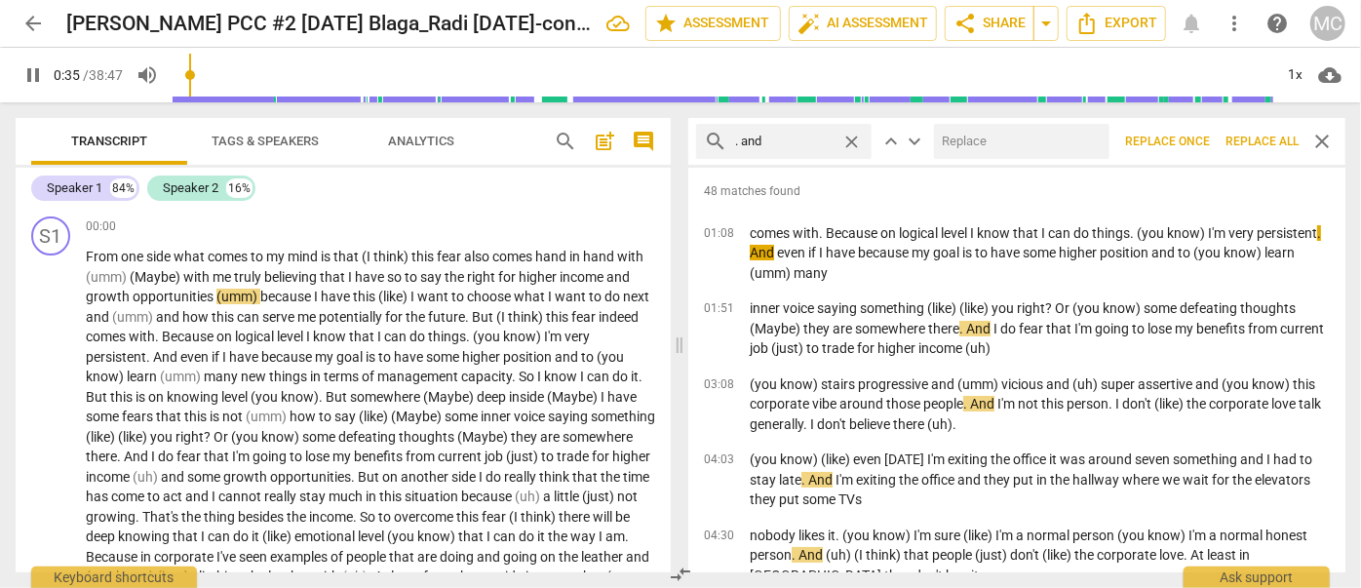
click at [977, 135] on input "text" at bounding box center [1018, 141] width 168 height 31
type input "36"
type input ", an"
type input "36"
type input ", and"
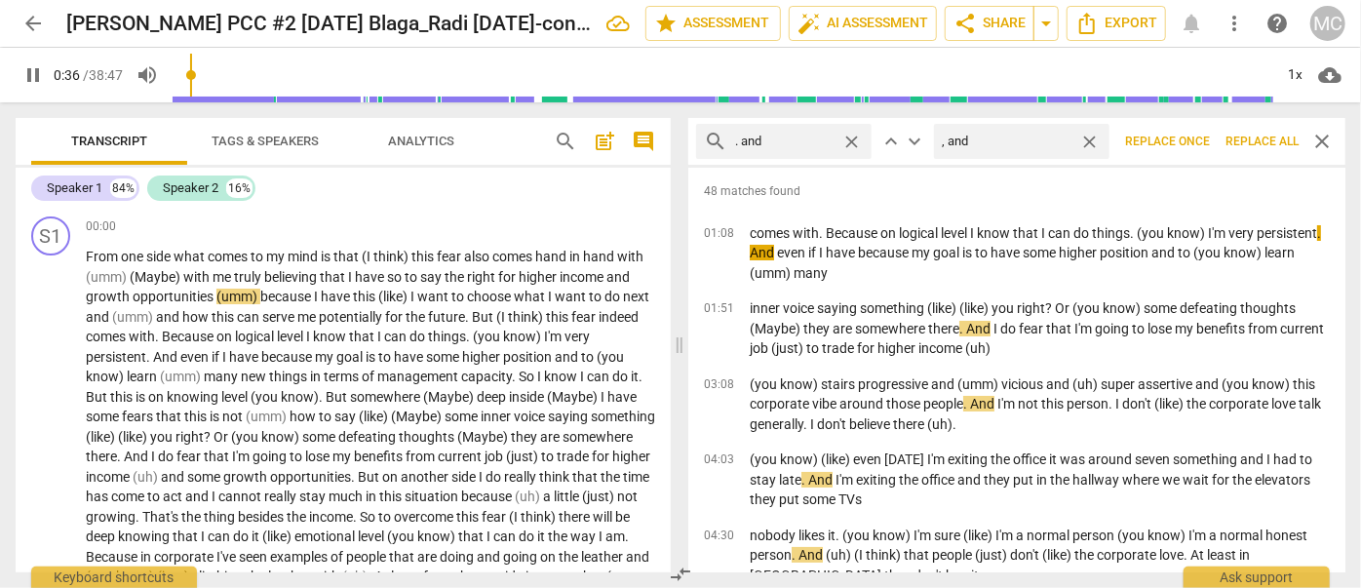
type input "36"
type input ", and"
click at [1057, 142] on span "Replace all" at bounding box center [1261, 142] width 73 height 17
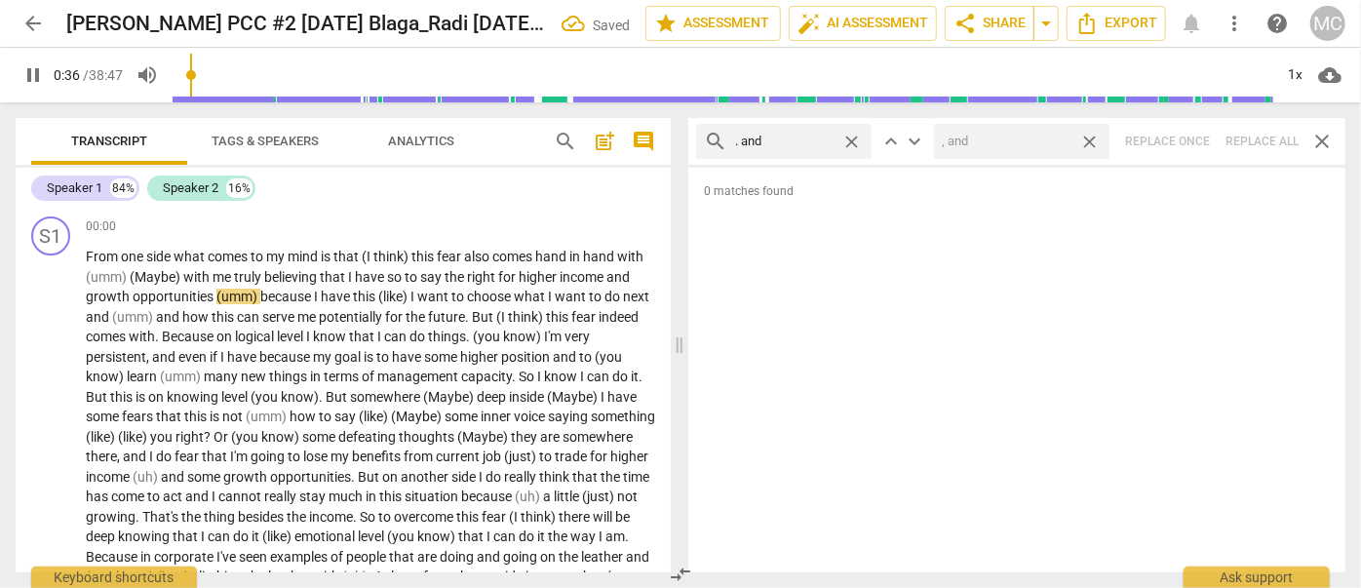
type input "37"
drag, startPoint x: 1089, startPoint y: 138, endPoint x: 997, endPoint y: 139, distance: 91.6
click at [1057, 138] on span "close" at bounding box center [1089, 142] width 20 height 20
type input "38"
drag, startPoint x: 855, startPoint y: 138, endPoint x: 794, endPoint y: 132, distance: 60.8
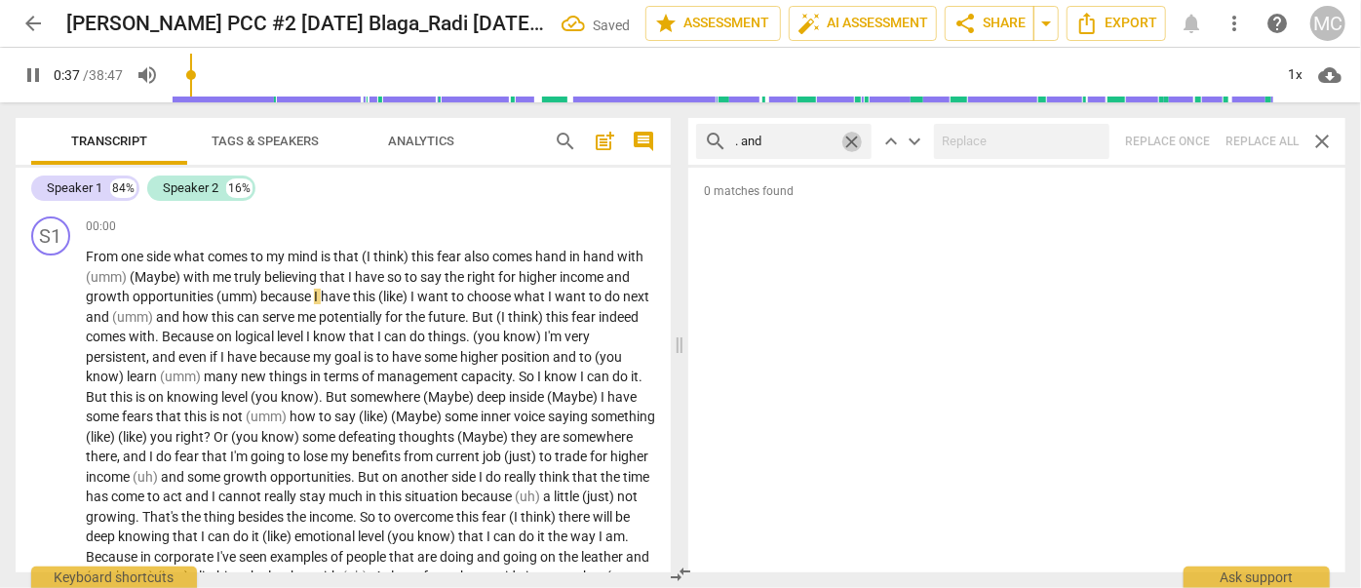
click at [855, 138] on span "close" at bounding box center [851, 142] width 20 height 20
click at [790, 132] on input "text" at bounding box center [799, 141] width 129 height 31
type input "38"
type input "."
type input "39"
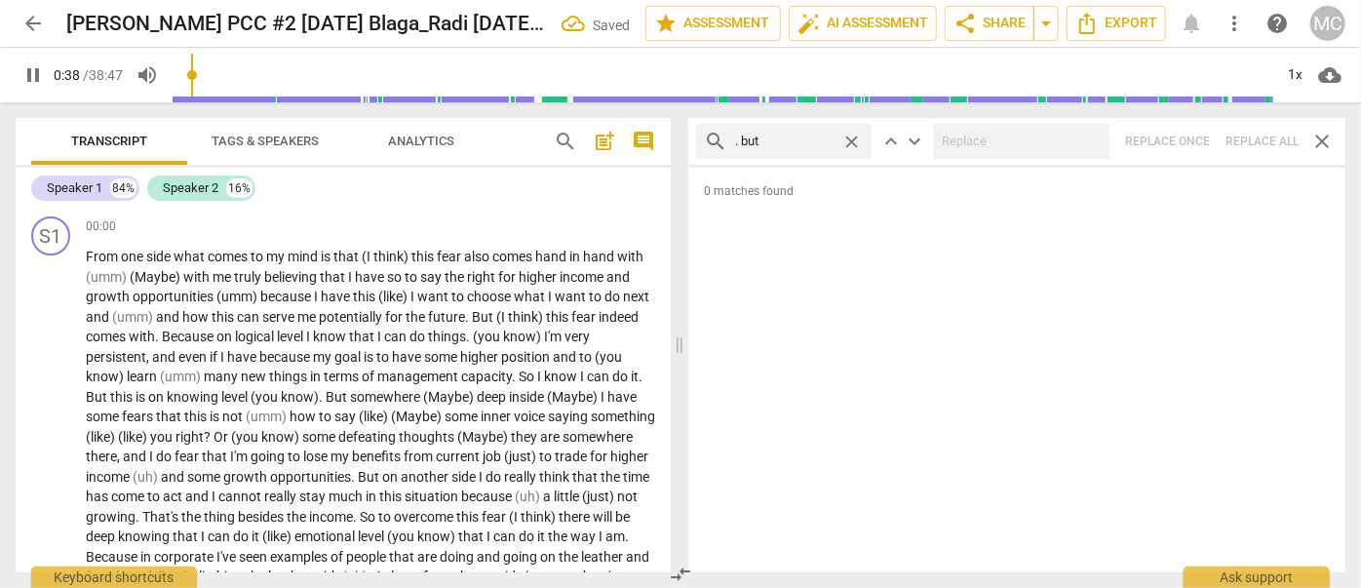
type input ". but"
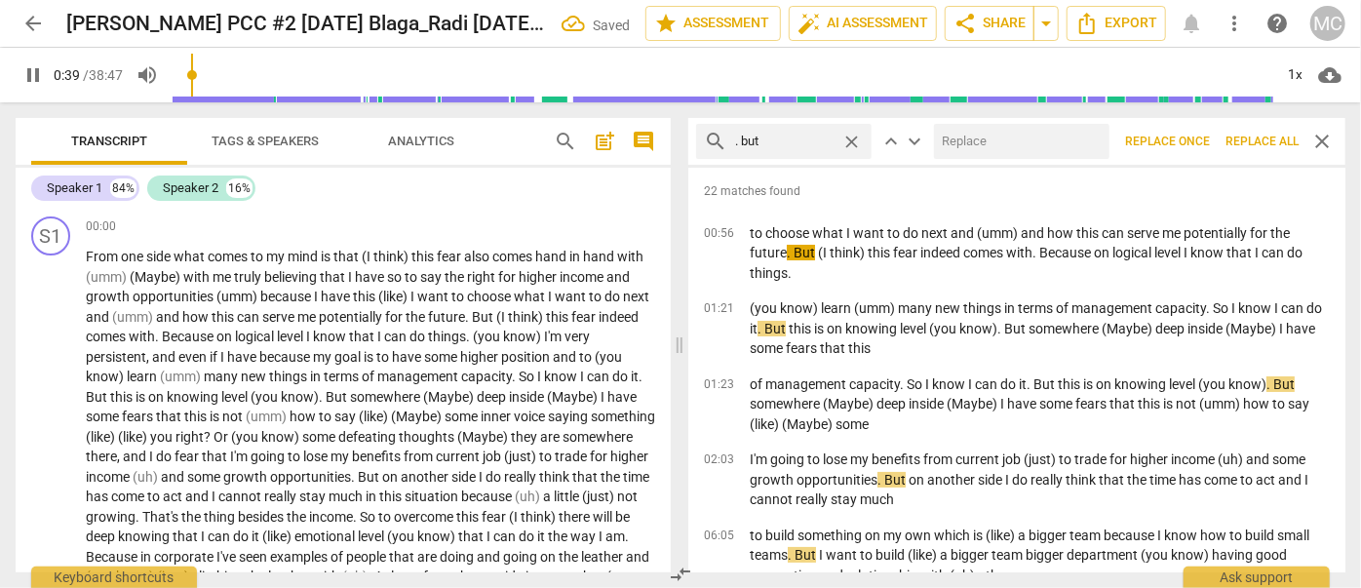
click at [999, 142] on input "text" at bounding box center [1018, 141] width 168 height 31
type input "39"
type input ", but"
type input "40"
type input ", but"
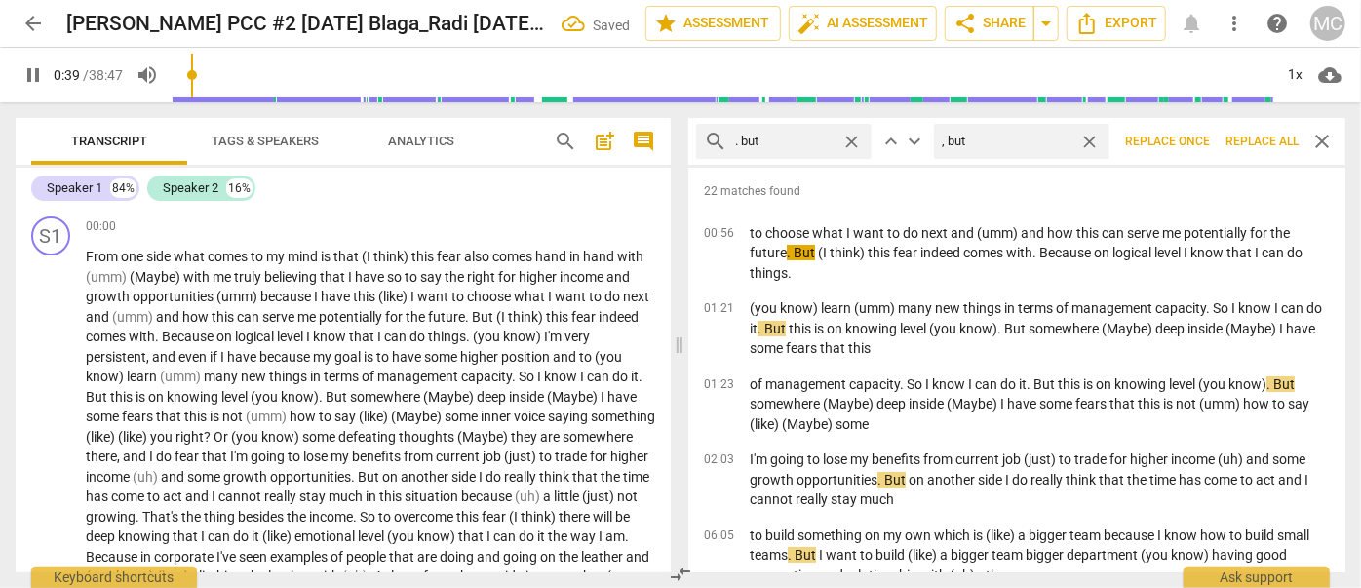
click at [1057, 139] on span "Replace all" at bounding box center [1261, 142] width 73 height 17
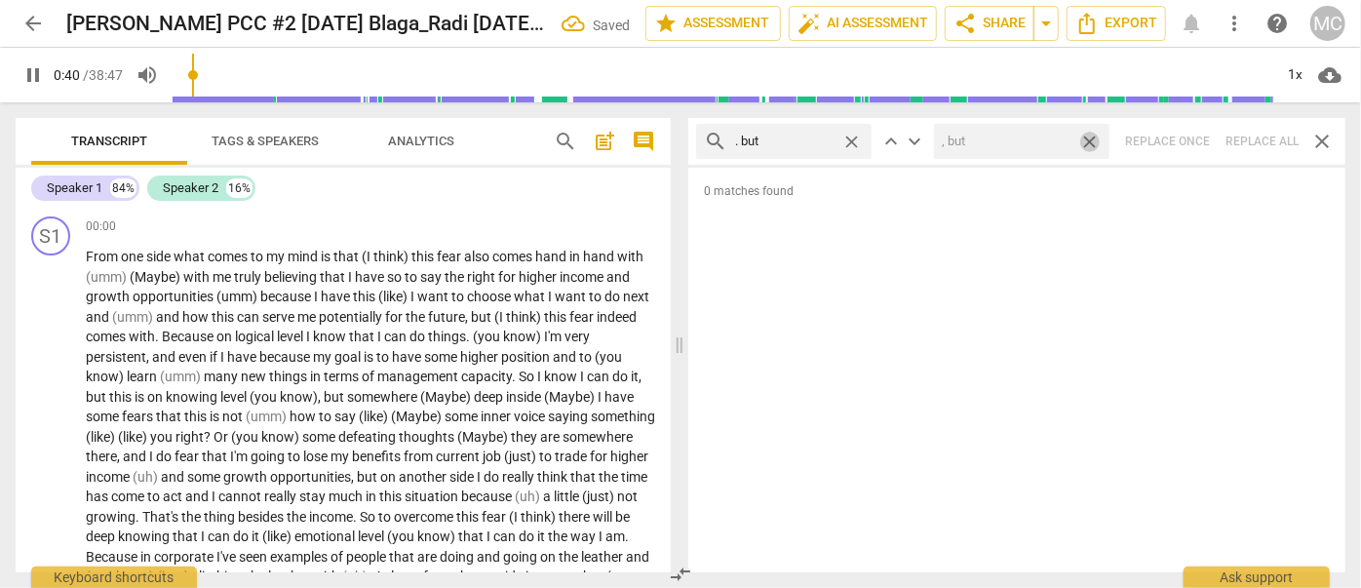
drag, startPoint x: 1088, startPoint y: 139, endPoint x: 850, endPoint y: 133, distance: 238.0
click at [1057, 140] on span "close" at bounding box center [1089, 142] width 20 height 20
type input "41"
drag, startPoint x: 850, startPoint y: 133, endPoint x: 811, endPoint y: 135, distance: 39.0
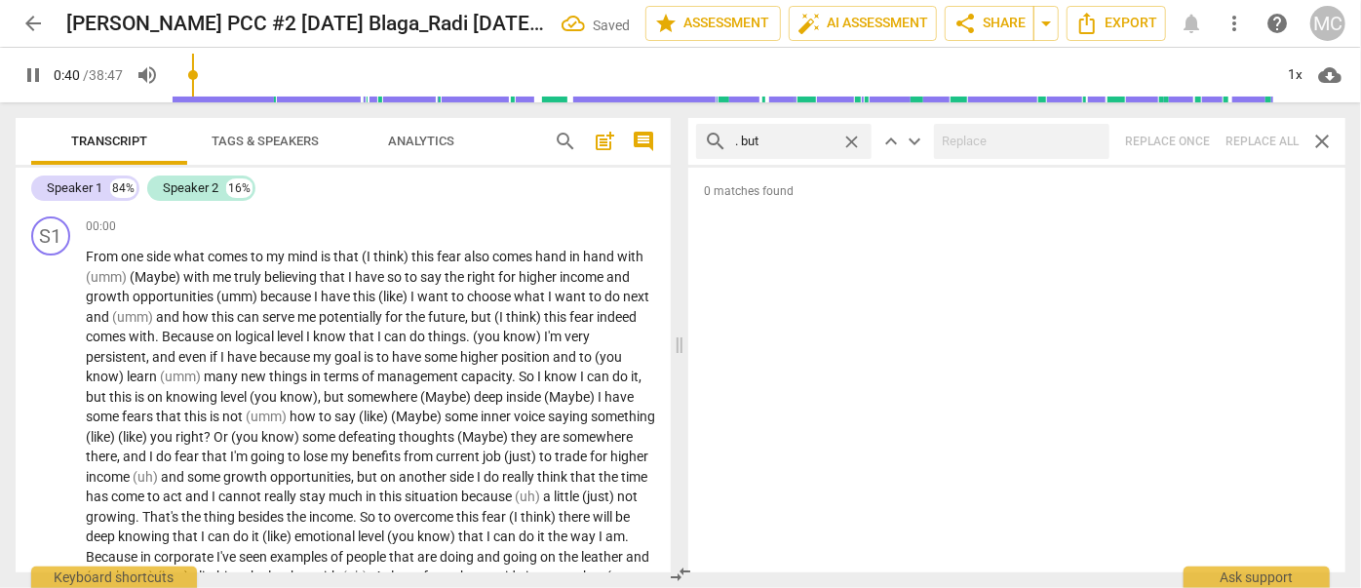
click at [850, 134] on span "close" at bounding box center [851, 142] width 20 height 20
click at [790, 136] on input "text" at bounding box center [799, 141] width 129 height 31
type input "42"
type input "."
type input "42"
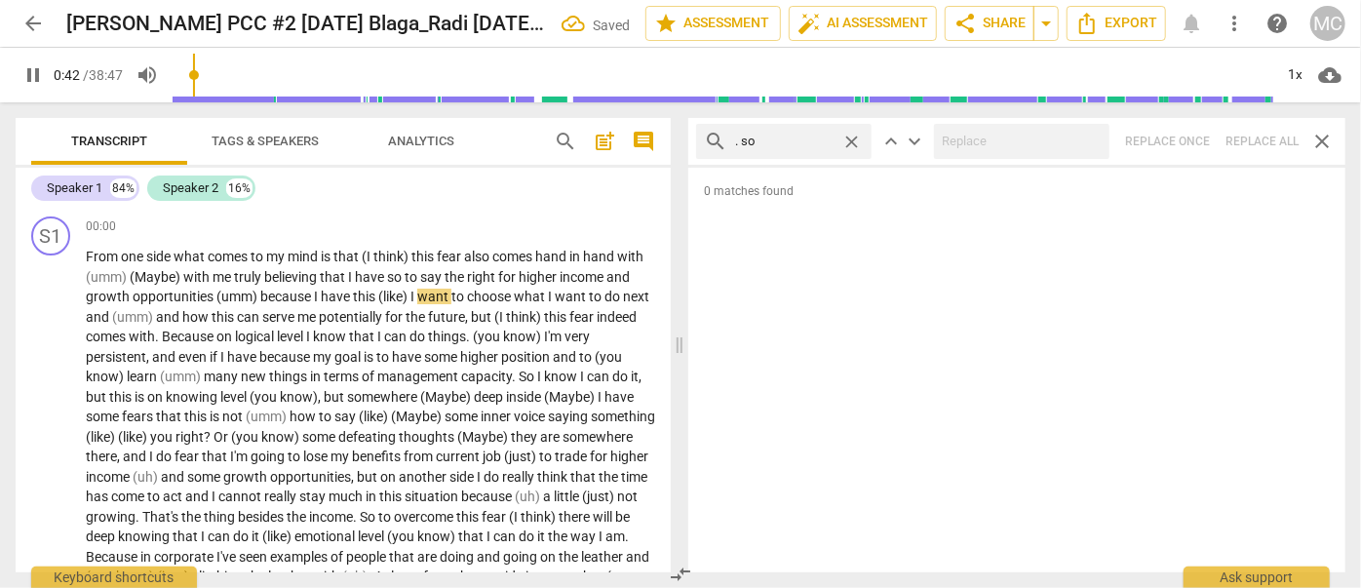
type input ". so"
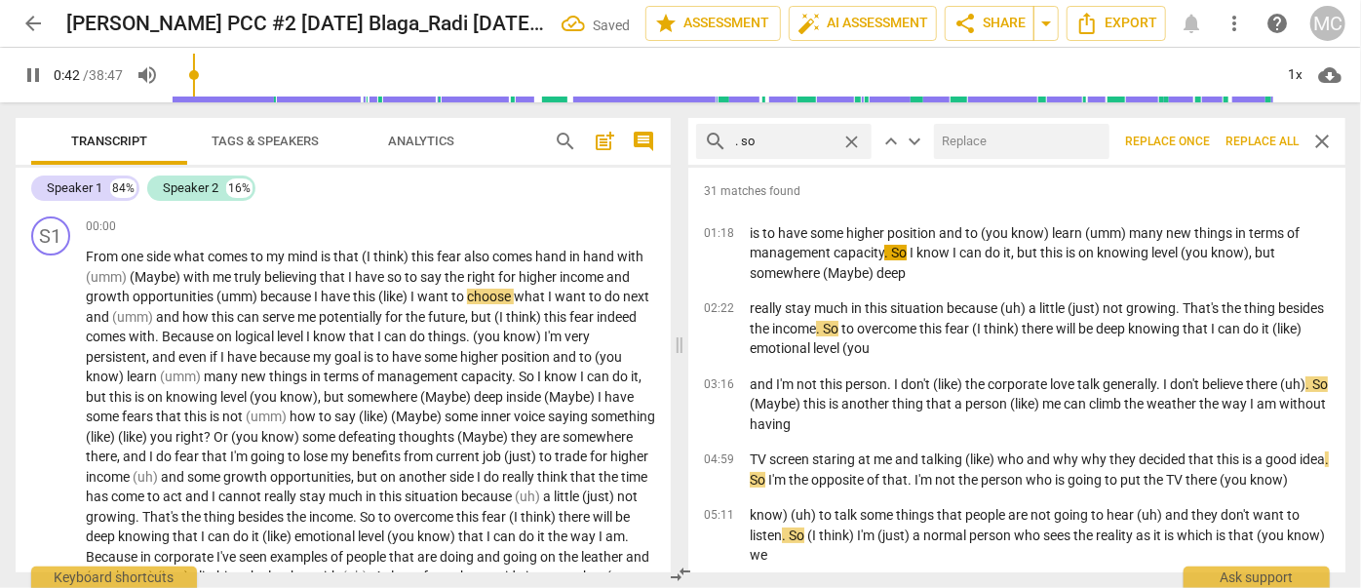
click at [1007, 153] on input "text" at bounding box center [1018, 141] width 168 height 31
type input "43"
type input ","
type input "43"
type input ", so"
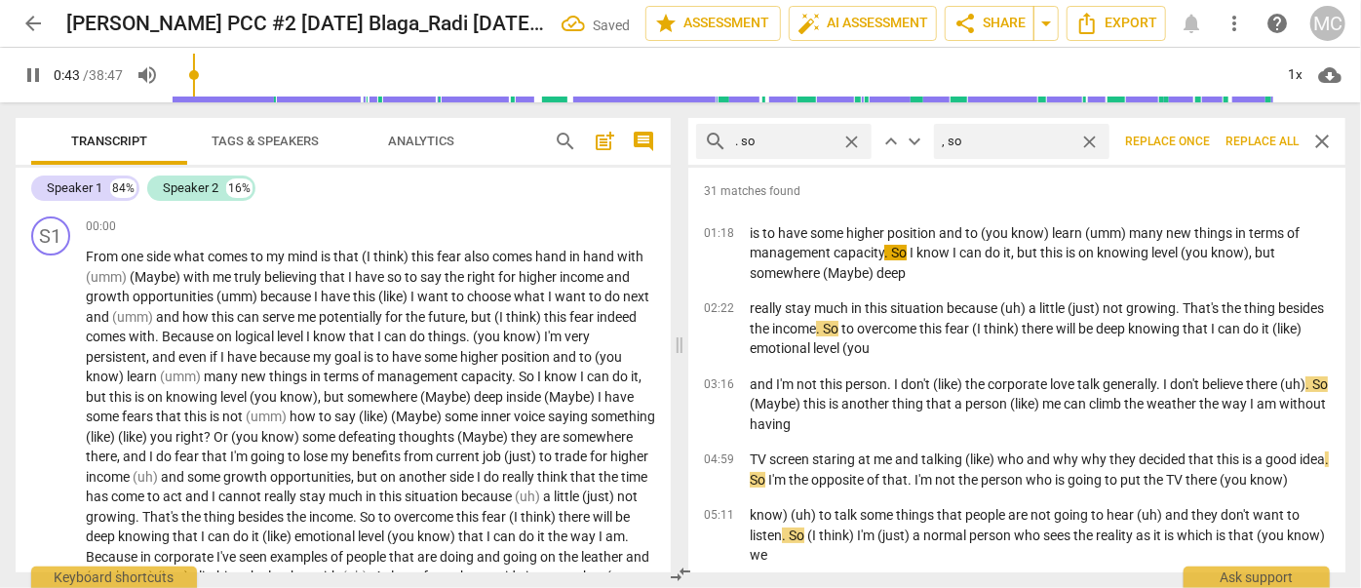
type input "44"
type input ", so"
click at [1057, 144] on span "Replace all" at bounding box center [1261, 142] width 73 height 17
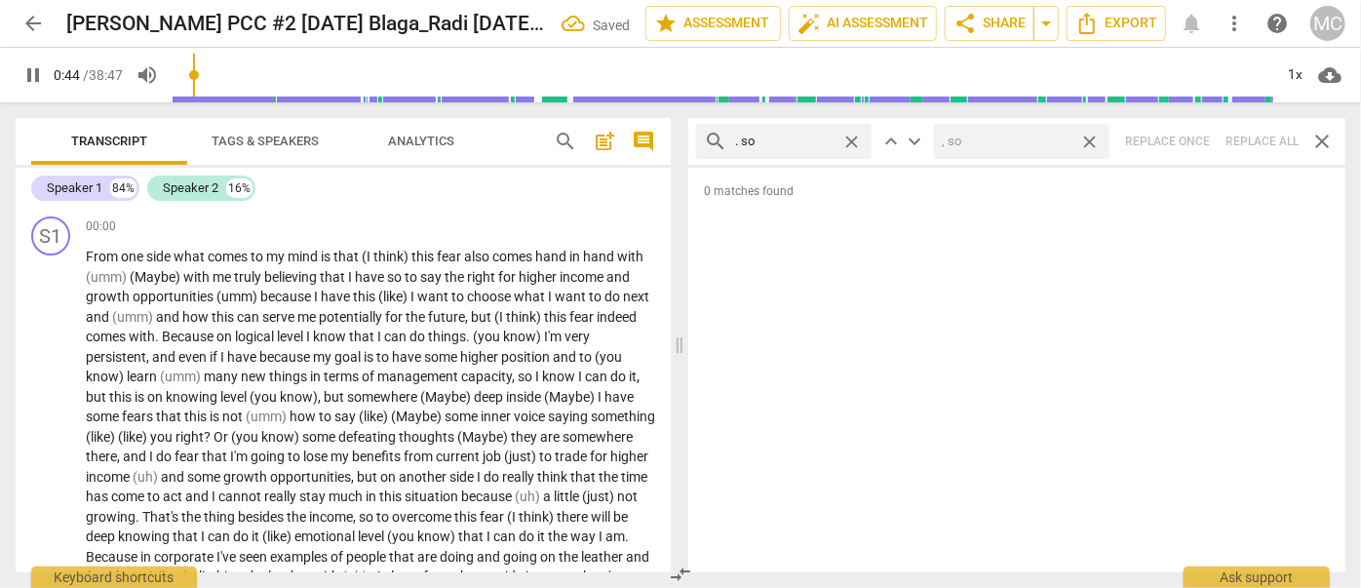
type input "45"
click at [1057, 141] on span "close" at bounding box center [1089, 142] width 20 height 20
type input "45"
click at [853, 139] on span "close" at bounding box center [851, 142] width 20 height 20
drag, startPoint x: 797, startPoint y: 141, endPoint x: 807, endPoint y: 121, distance: 22.7
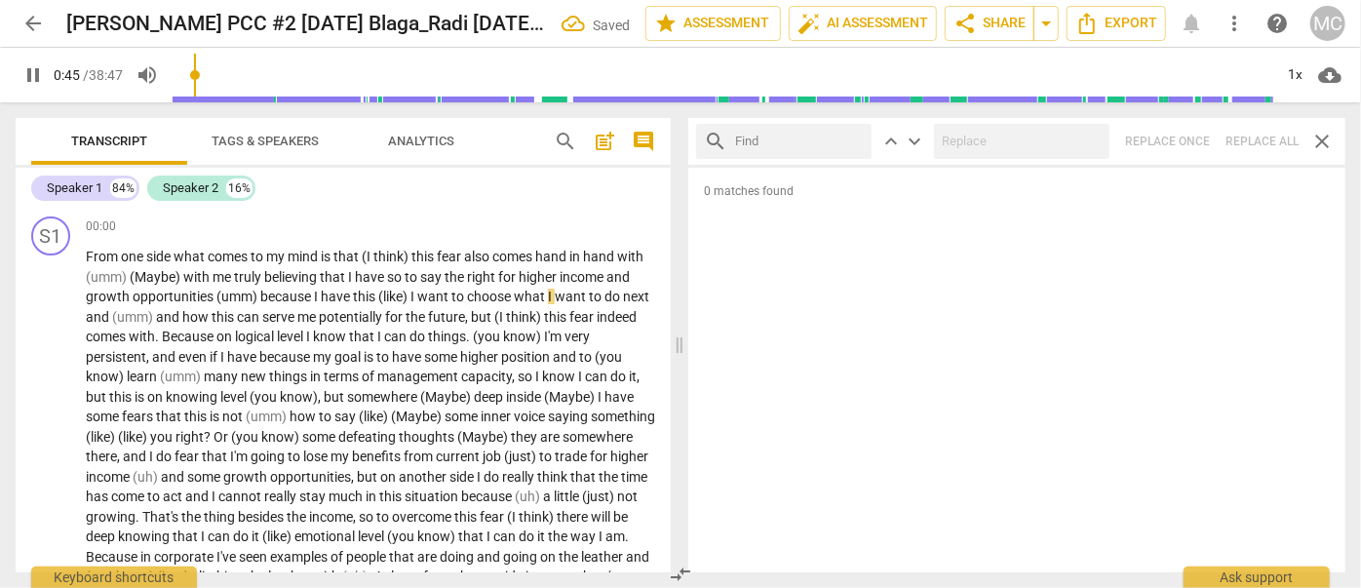
click at [797, 142] on input "text" at bounding box center [799, 141] width 129 height 31
type input "46"
type input ". or"
type input "47"
click at [1057, 152] on div "search . or close keyboard_arrow_up keyboard_arrow_down Replace once Replace al…" at bounding box center [1016, 141] width 657 height 47
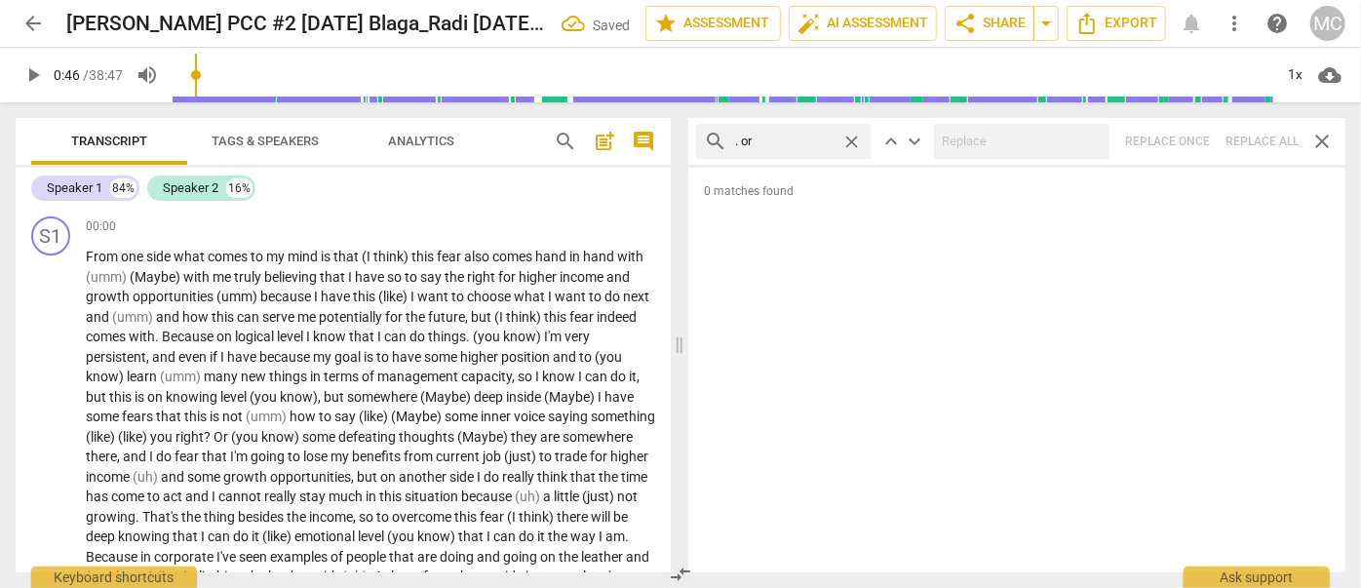
click at [858, 136] on span "close" at bounding box center [851, 142] width 20 height 20
click at [807, 137] on input "text" at bounding box center [799, 141] width 129 height 31
type input ". because"
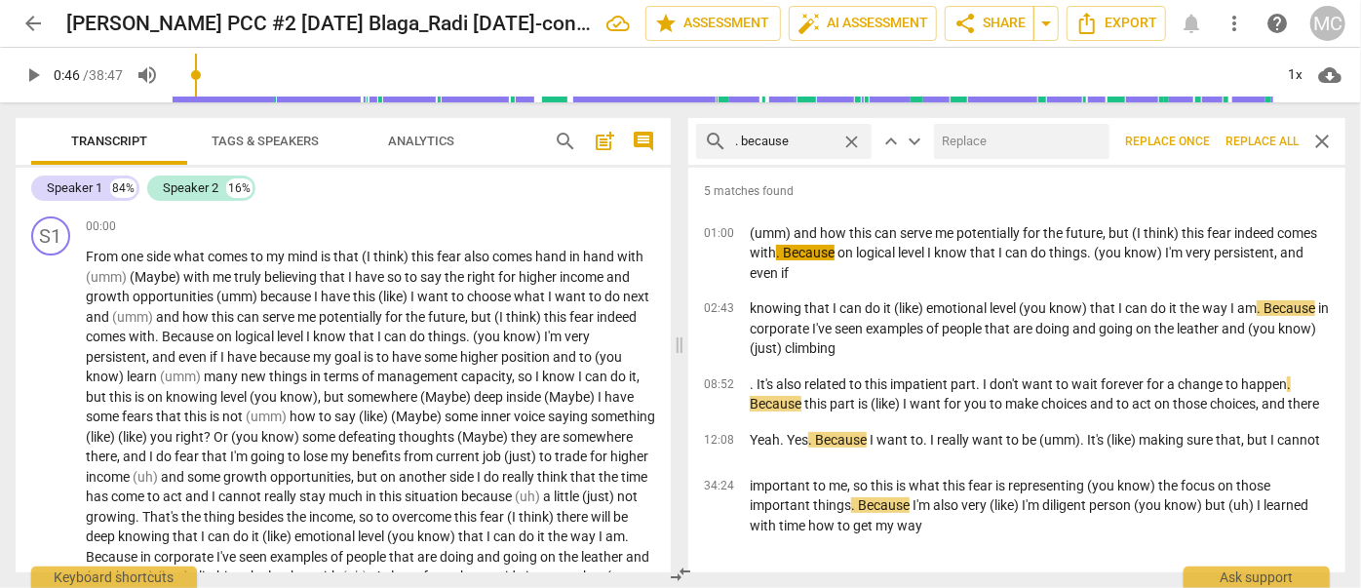
click at [1002, 141] on input "text" at bounding box center [1018, 141] width 168 height 31
type input ", because"
click at [1057, 144] on span "Replace all" at bounding box center [1261, 142] width 73 height 17
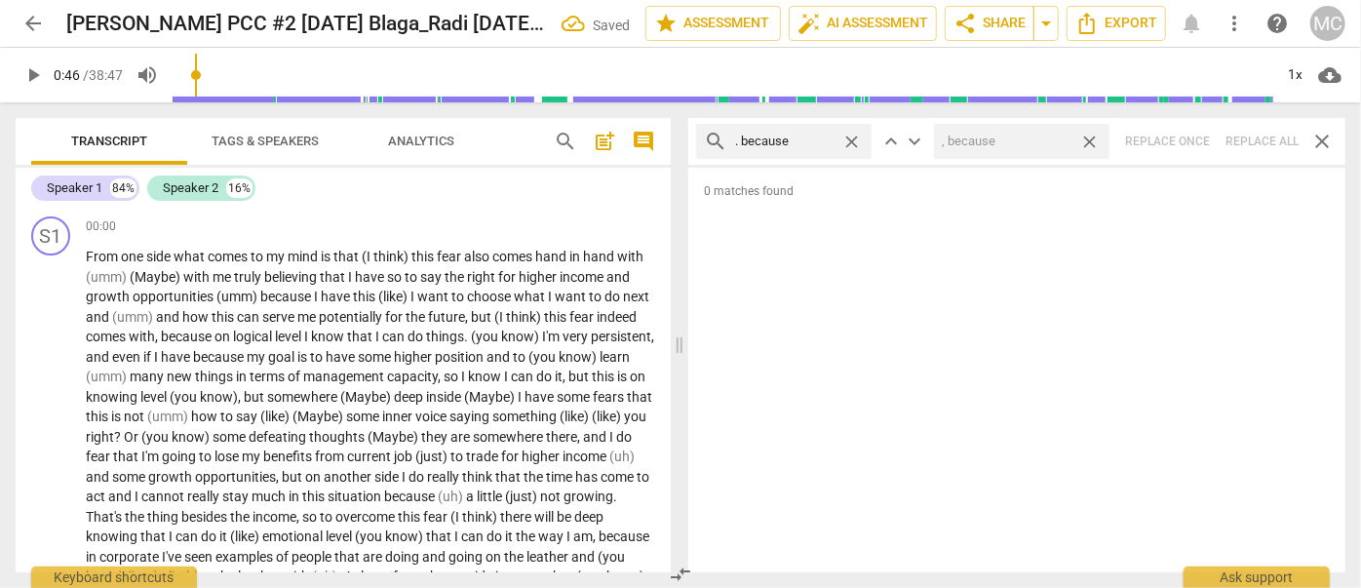
drag, startPoint x: 1098, startPoint y: 142, endPoint x: 1073, endPoint y: 147, distance: 24.9
click at [1057, 142] on span "close" at bounding box center [1089, 142] width 20 height 20
click at [844, 139] on span "close" at bounding box center [851, 142] width 20 height 20
click at [801, 142] on input "text" at bounding box center [784, 141] width 98 height 31
type input "? and"
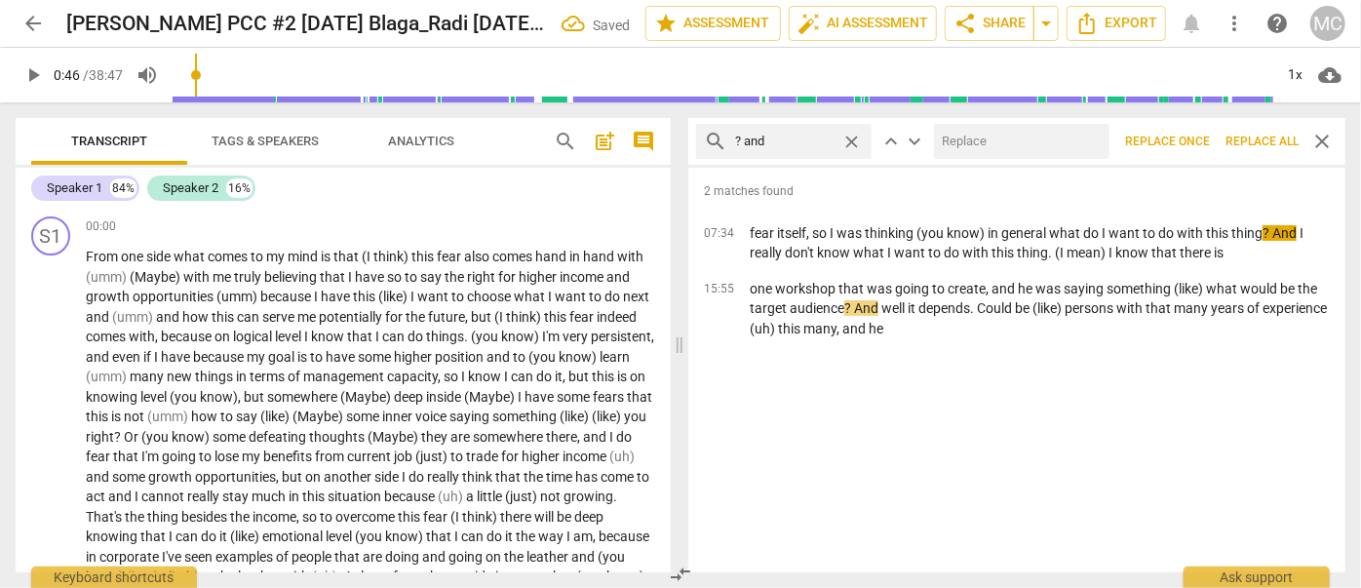
click at [1042, 135] on input "text" at bounding box center [1018, 141] width 168 height 31
type input "? (and)"
click at [1057, 135] on span "Replace all" at bounding box center [1261, 142] width 73 height 17
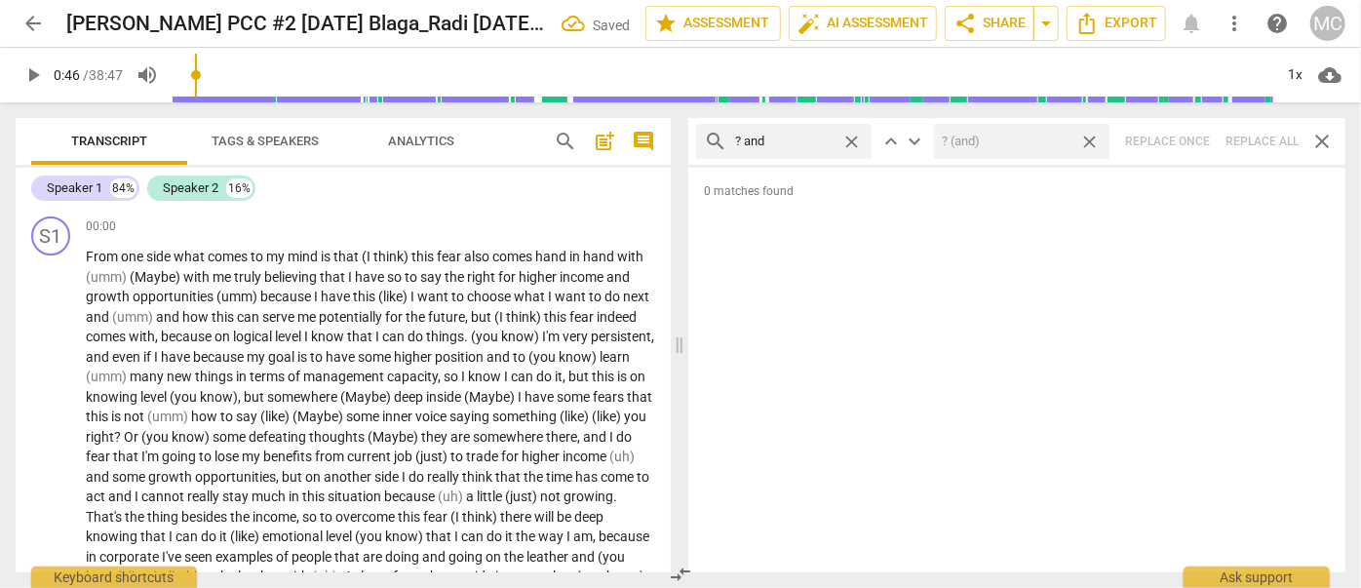
click at [1057, 144] on span "close" at bounding box center [1089, 142] width 20 height 20
click at [852, 140] on span "close" at bounding box center [851, 142] width 20 height 20
click at [810, 142] on input "text" at bounding box center [799, 141] width 129 height 31
type input "? but"
click at [1057, 141] on div "search ? but close keyboard_arrow_up keyboard_arrow_down Replace once Replace a…" at bounding box center [1016, 141] width 657 height 47
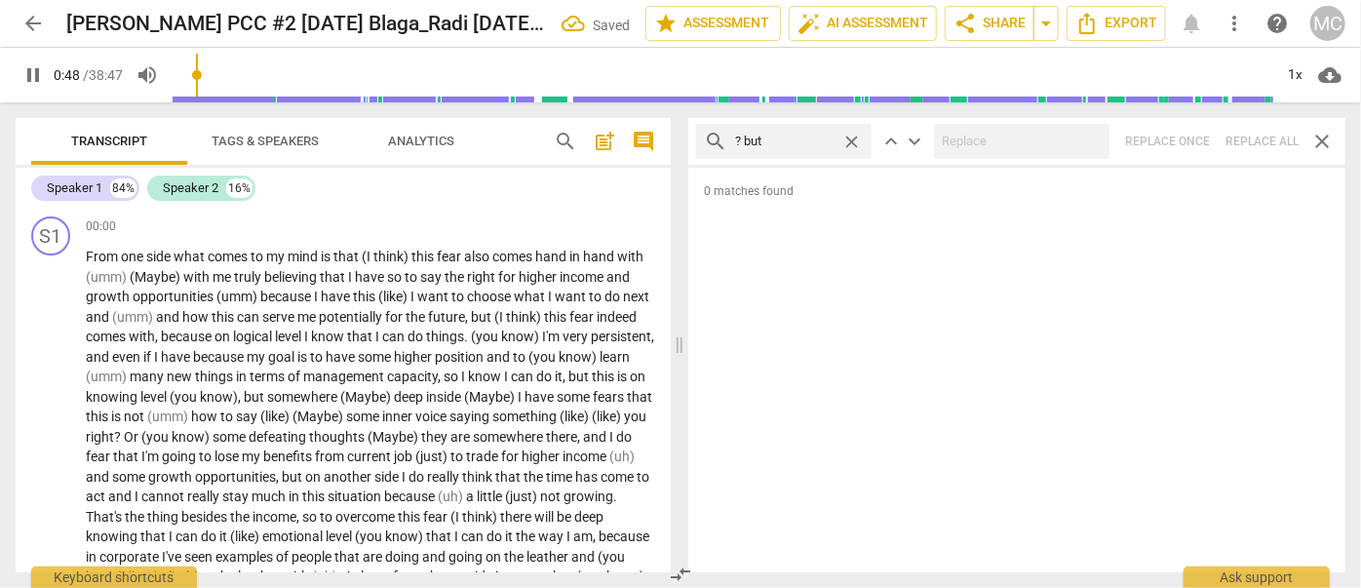
type input "49"
click at [855, 142] on span "close" at bounding box center [851, 142] width 20 height 20
click at [793, 144] on input "text" at bounding box center [799, 141] width 129 height 31
type input "49"
type input "?"
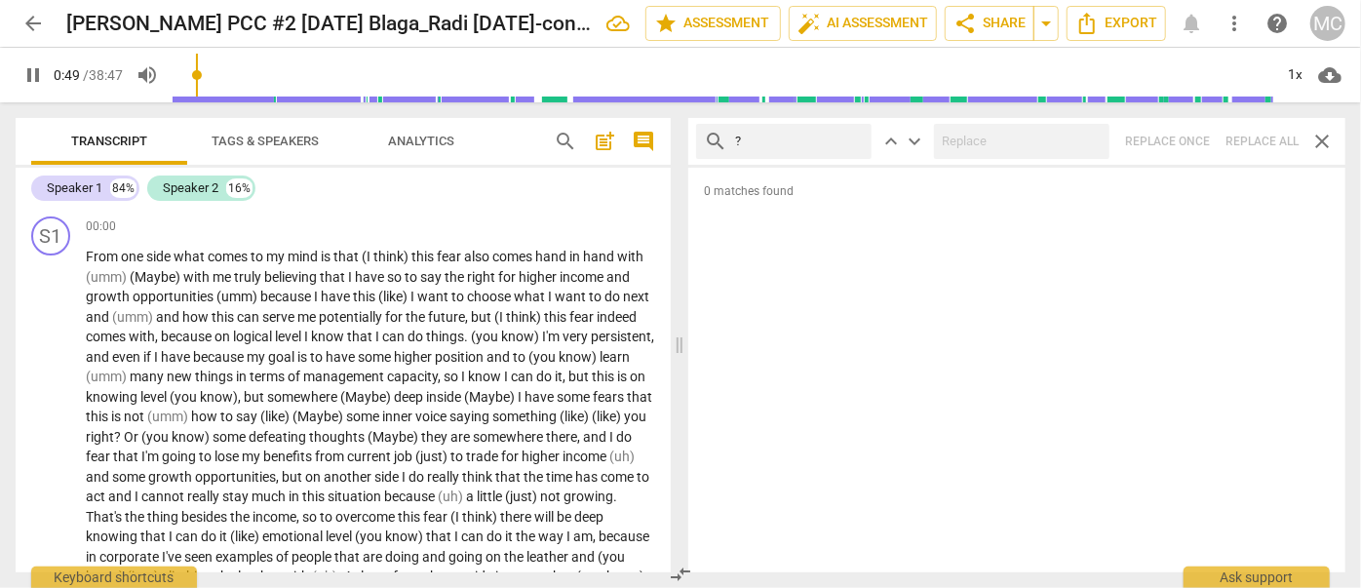
type input "50"
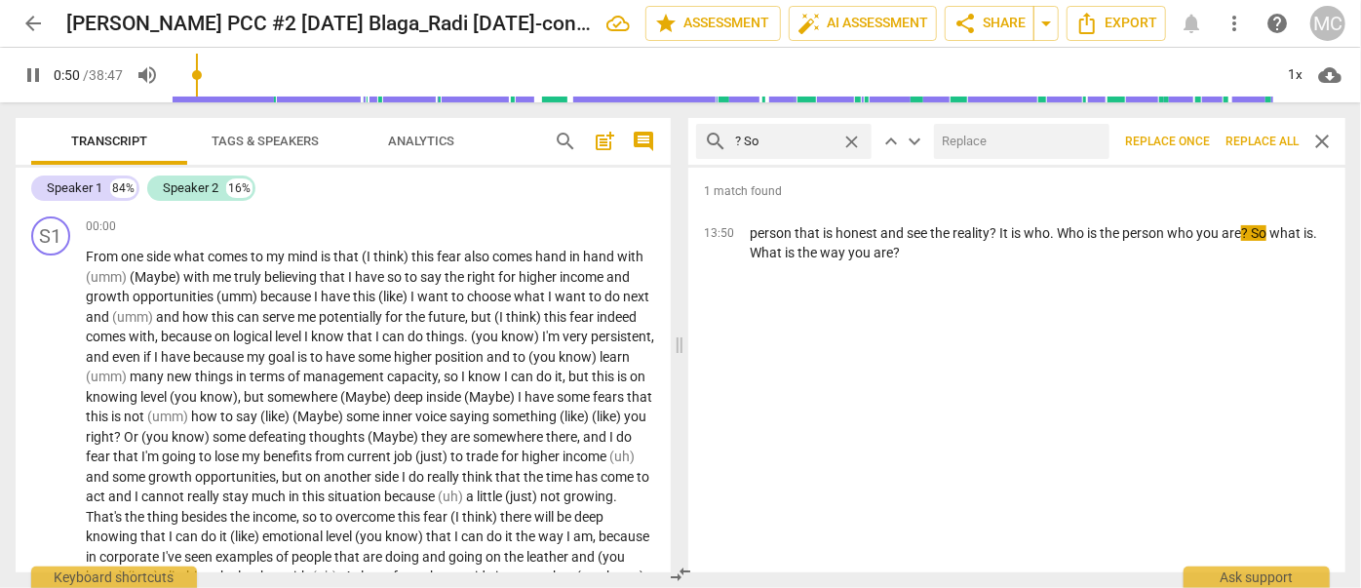
click at [985, 144] on input "text" at bounding box center [1018, 141] width 168 height 31
click at [1057, 148] on span "Replace all" at bounding box center [1261, 142] width 73 height 17
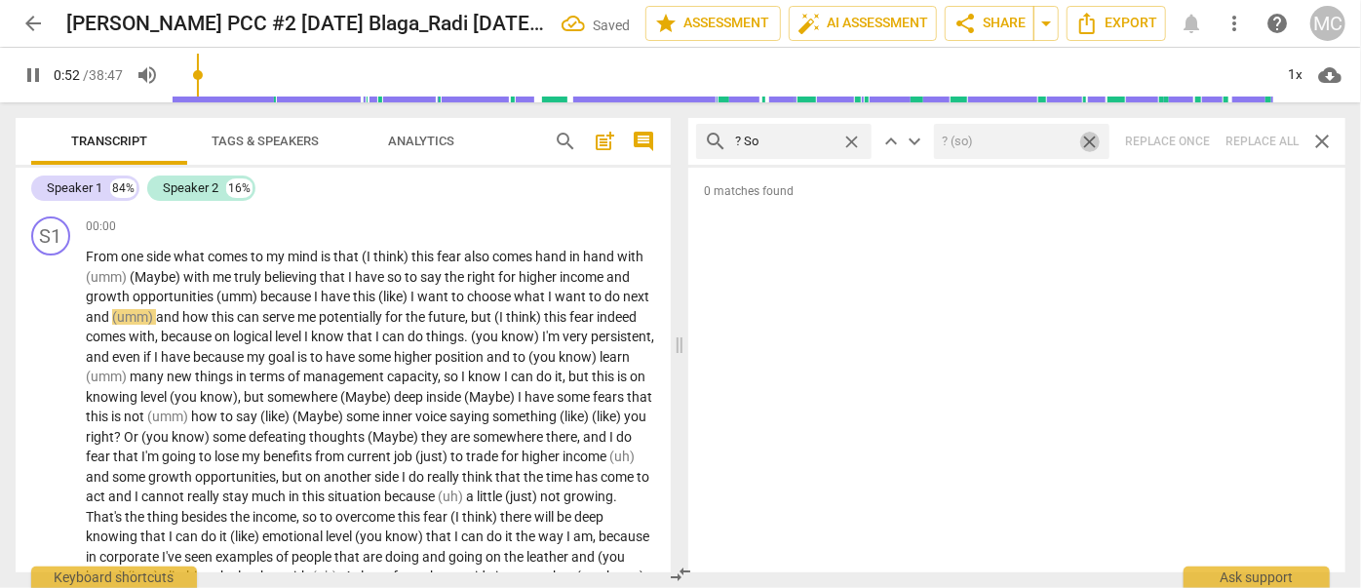
drag, startPoint x: 1097, startPoint y: 140, endPoint x: 835, endPoint y: 147, distance: 261.3
click at [1057, 140] on span "close" at bounding box center [1089, 142] width 20 height 20
click at [853, 141] on span "close" at bounding box center [851, 142] width 20 height 20
click at [797, 144] on input "text" at bounding box center [799, 141] width 129 height 31
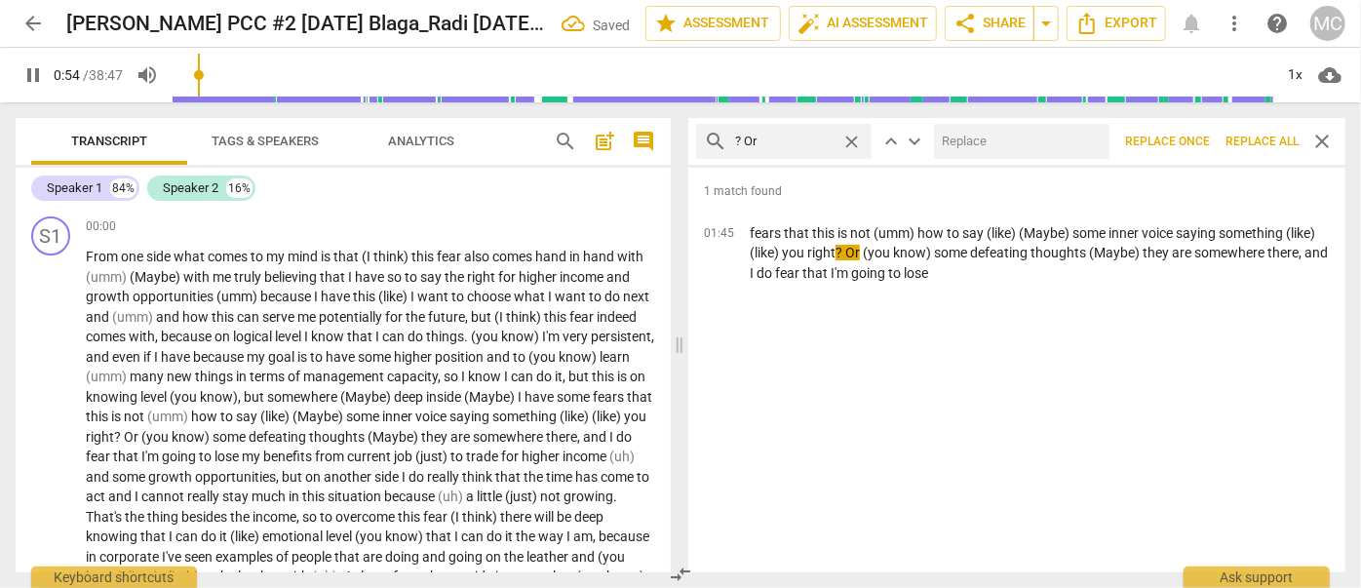
click at [1000, 139] on input "text" at bounding box center [1018, 141] width 168 height 31
click at [1057, 143] on span "Replace all" at bounding box center [1261, 142] width 73 height 17
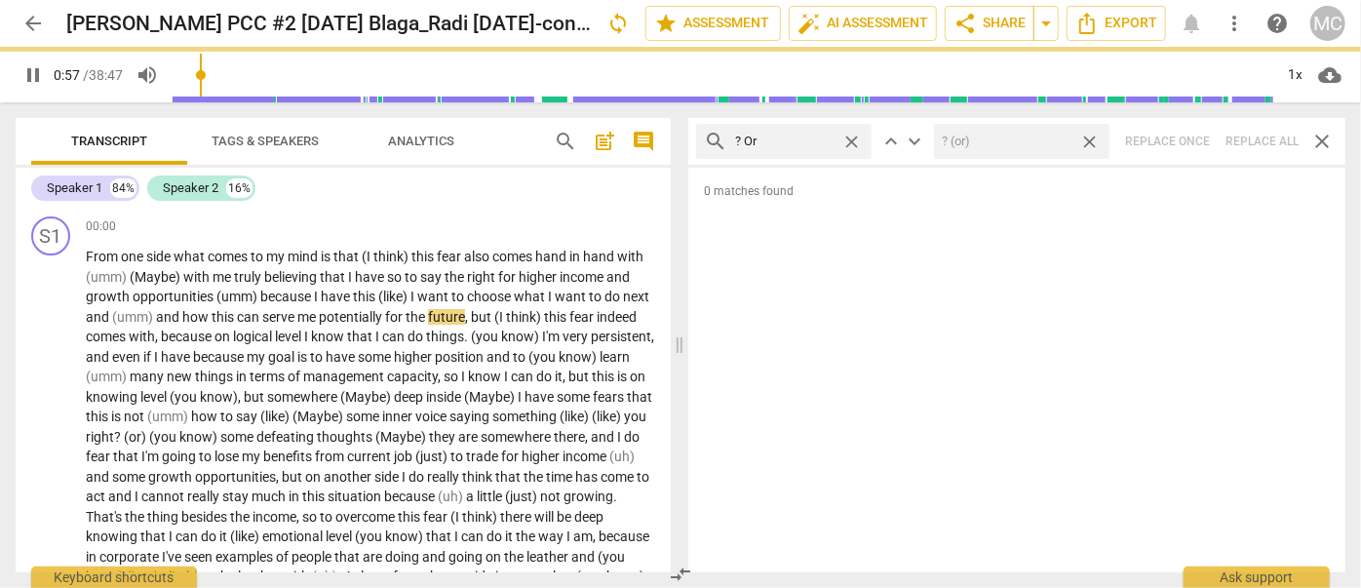
click at [1057, 141] on span "close" at bounding box center [1089, 142] width 20 height 20
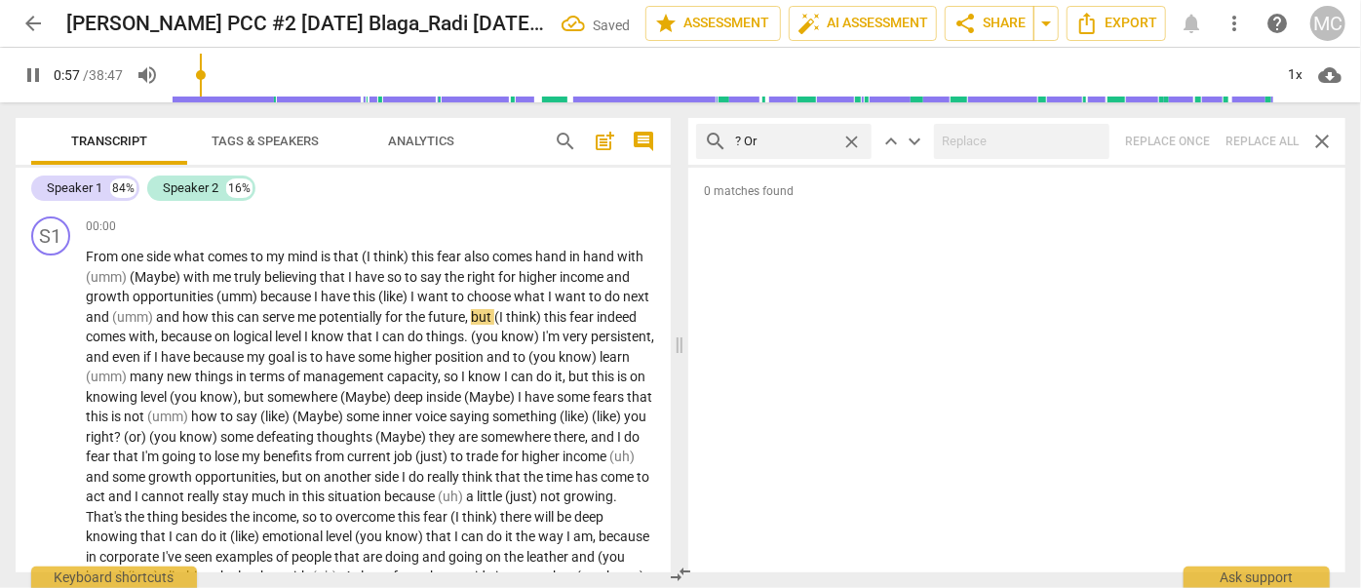
click at [854, 140] on span "close" at bounding box center [851, 142] width 20 height 20
click at [800, 137] on input "text" at bounding box center [799, 141] width 129 height 31
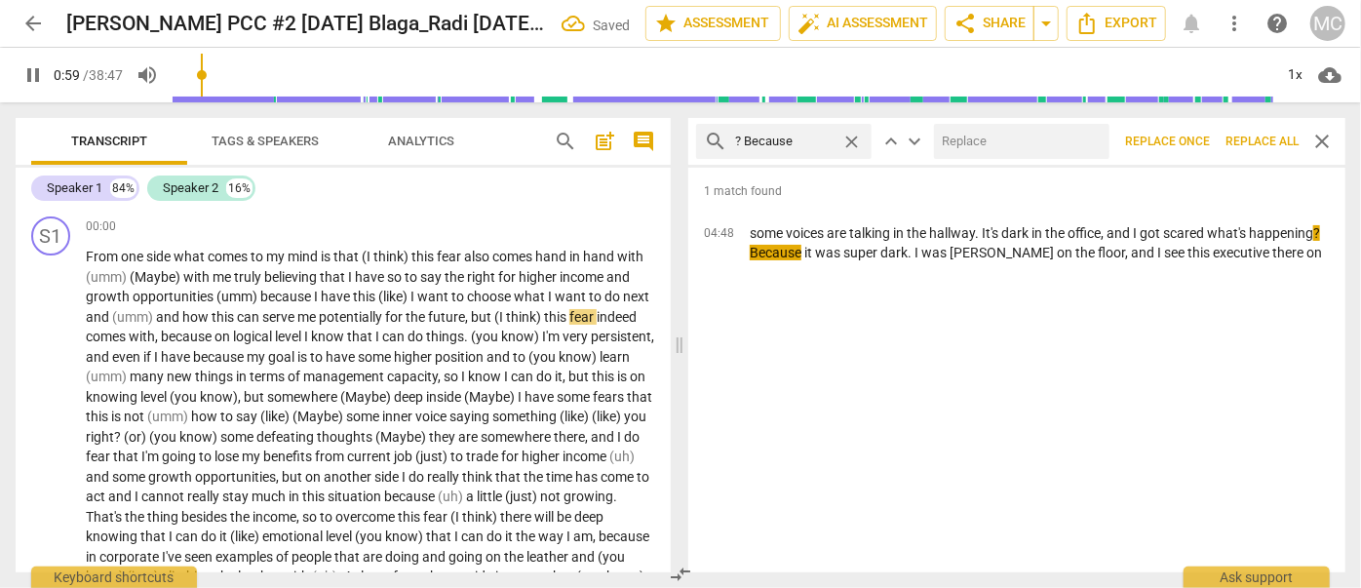
click at [1045, 144] on input "text" at bounding box center [1018, 141] width 168 height 31
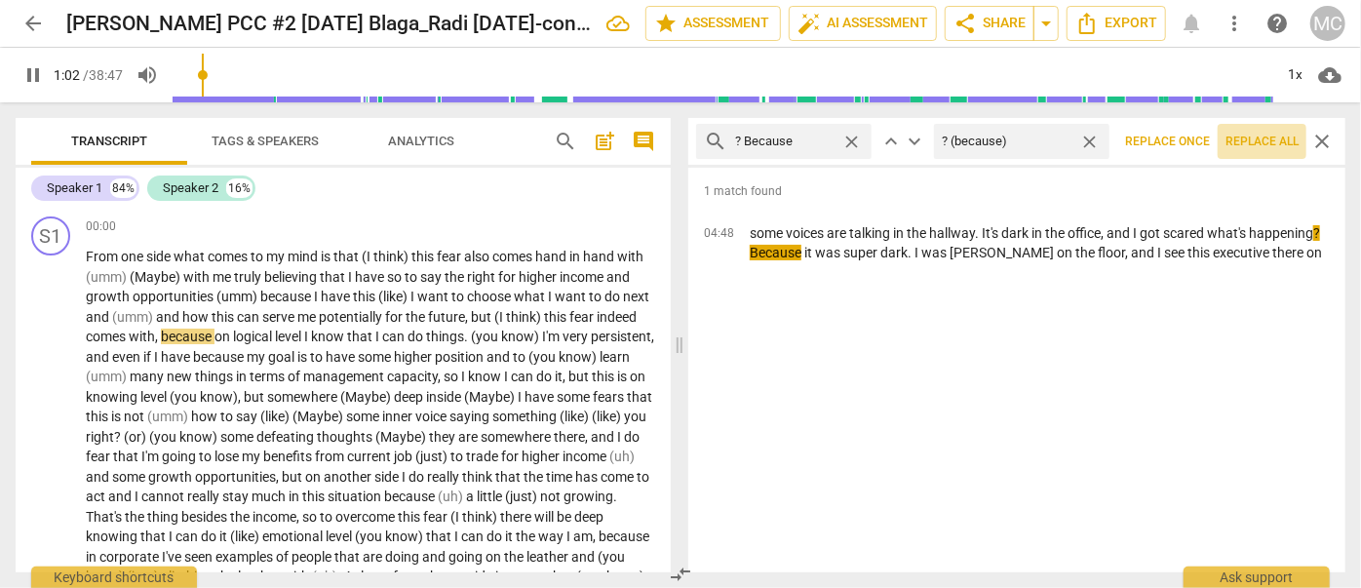
click at [1057, 134] on span "Replace all" at bounding box center [1261, 142] width 73 height 17
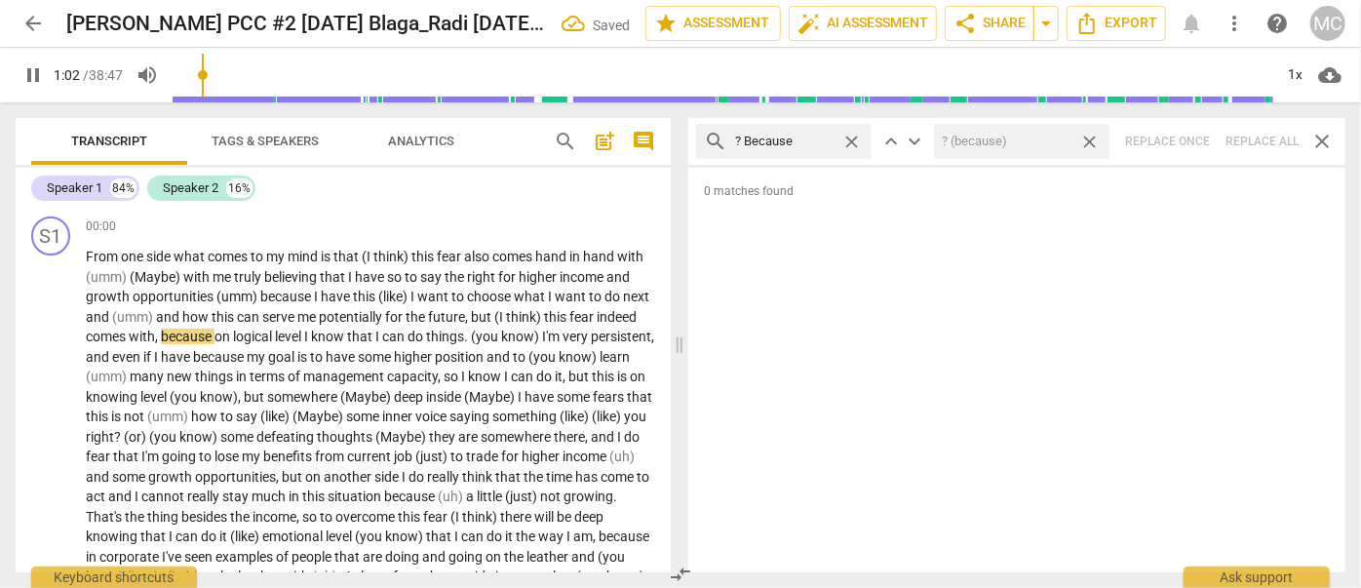
click at [1057, 144] on span "close" at bounding box center [1089, 142] width 20 height 20
drag, startPoint x: 851, startPoint y: 142, endPoint x: 834, endPoint y: 143, distance: 16.6
click at [851, 142] on span "close" at bounding box center [851, 142] width 20 height 20
click at [829, 143] on input "text" at bounding box center [799, 141] width 129 height 31
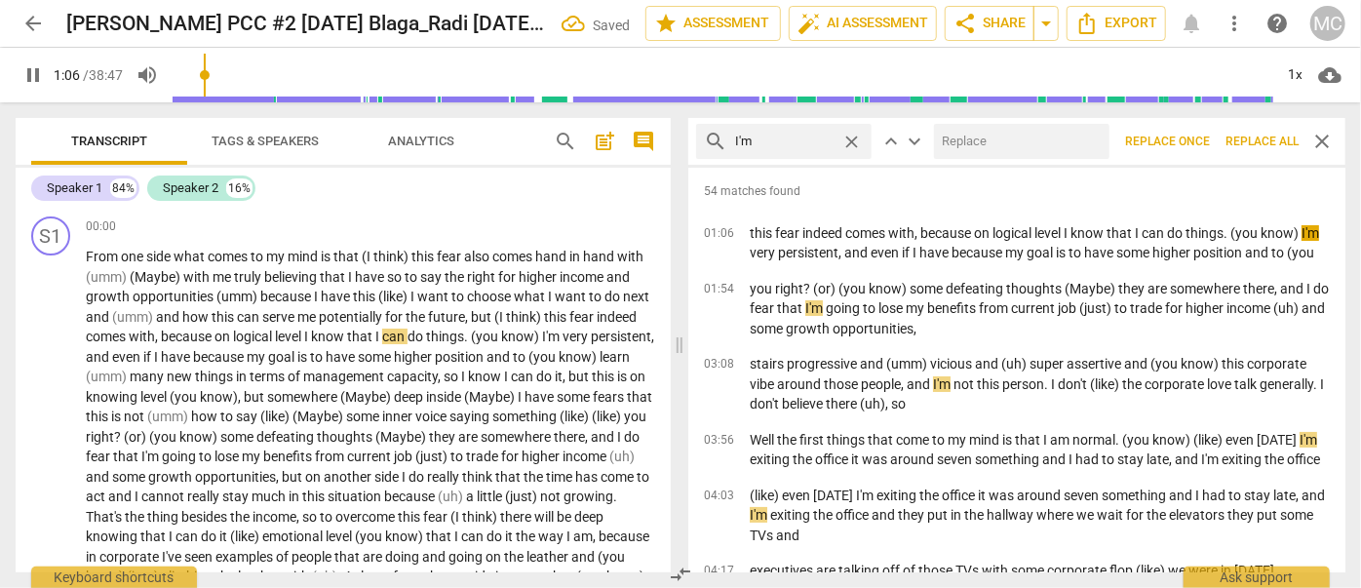
click at [983, 147] on input "text" at bounding box center [1018, 141] width 168 height 31
click at [1057, 139] on span "Replace all" at bounding box center [1261, 142] width 73 height 17
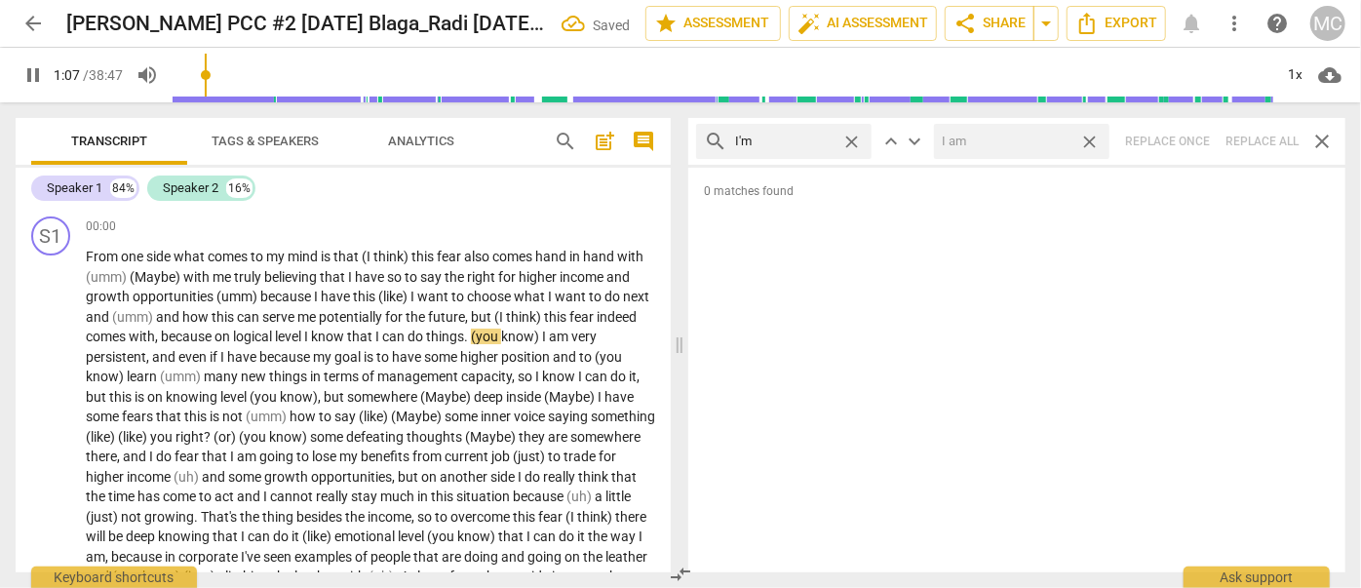
click at [1057, 142] on span "close" at bounding box center [1089, 142] width 20 height 20
click at [855, 140] on span "close" at bounding box center [851, 142] width 20 height 20
click at [808, 137] on input "text" at bounding box center [799, 141] width 129 height 31
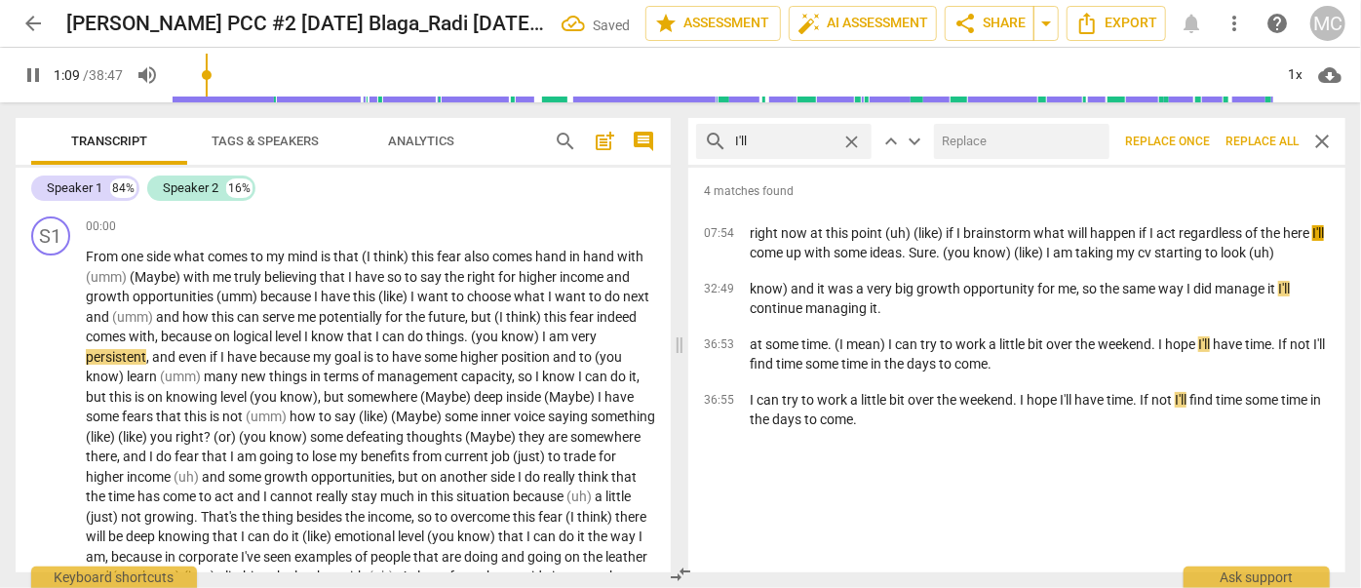
click at [1004, 147] on input "text" at bounding box center [1018, 141] width 168 height 31
click at [1057, 147] on span "Replace all" at bounding box center [1261, 142] width 73 height 17
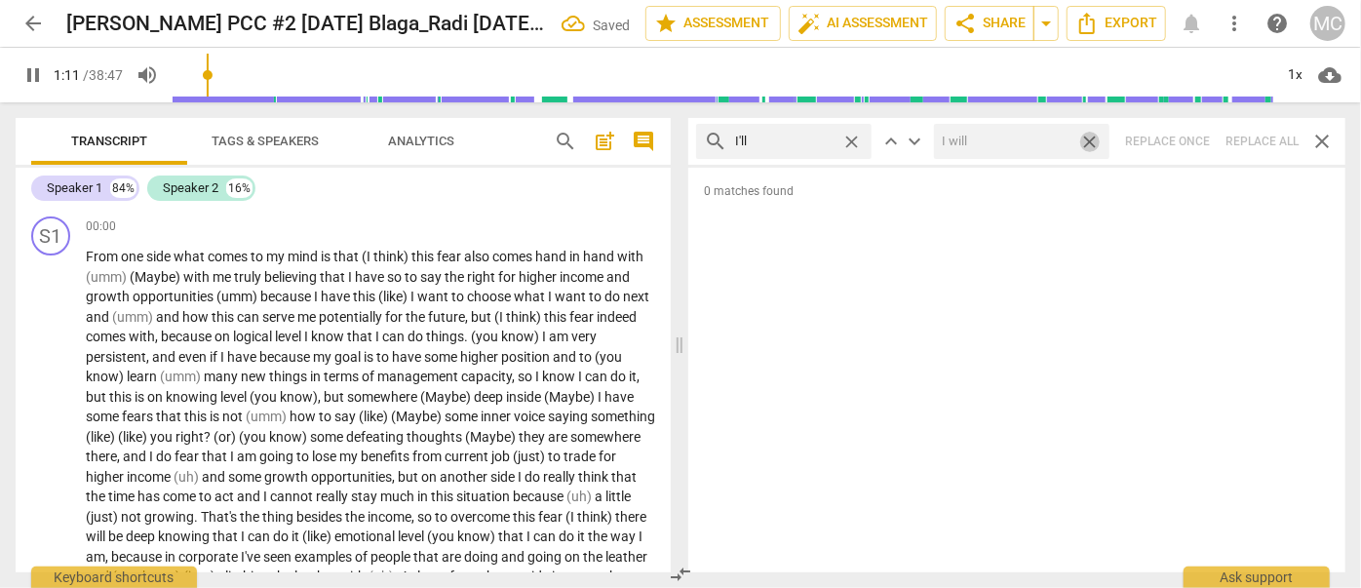
drag, startPoint x: 1093, startPoint y: 142, endPoint x: 914, endPoint y: 156, distance: 178.9
click at [1057, 142] on span "close" at bounding box center [1089, 142] width 20 height 20
click at [856, 142] on span "close" at bounding box center [851, 142] width 20 height 20
click at [810, 142] on input "text" at bounding box center [784, 141] width 98 height 31
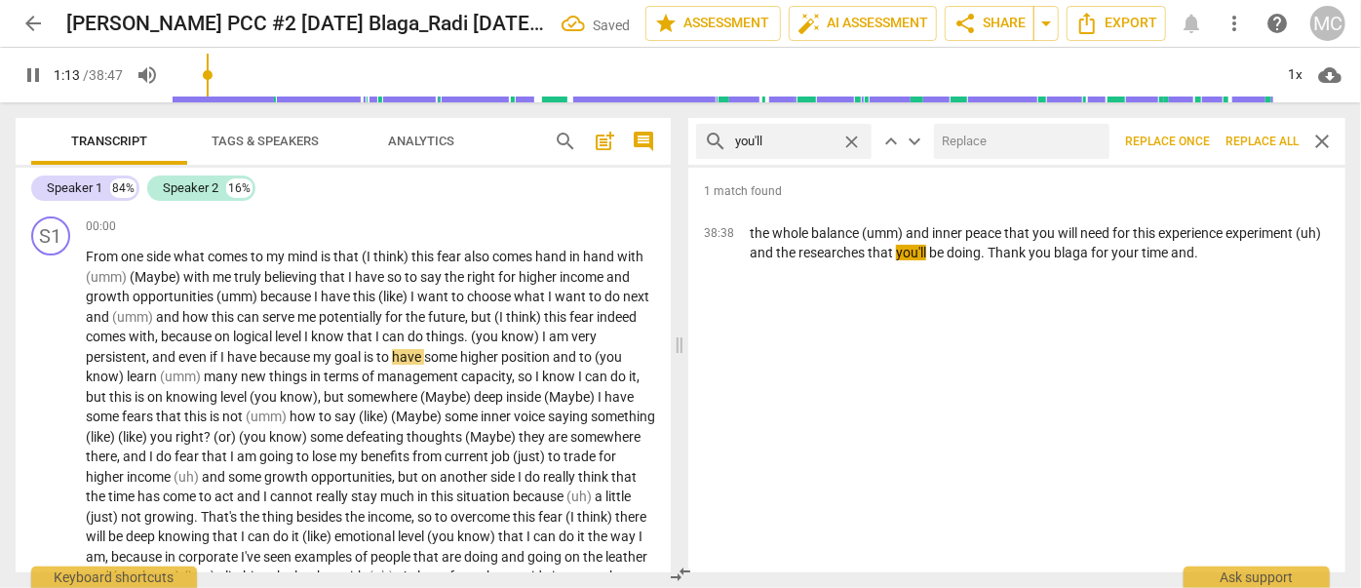
click at [991, 144] on input "text" at bounding box center [1018, 141] width 168 height 31
click at [1057, 137] on span "Replace all" at bounding box center [1261, 142] width 73 height 17
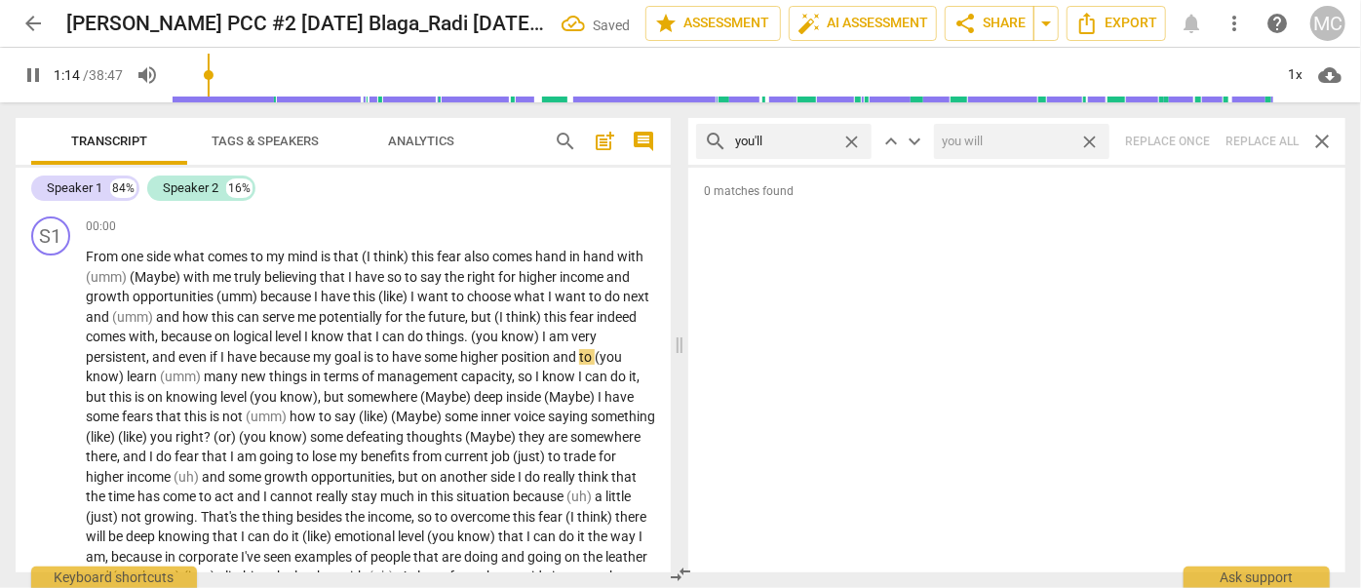
click at [1057, 139] on span "close" at bounding box center [1089, 142] width 20 height 20
click at [847, 140] on span "close" at bounding box center [851, 142] width 20 height 20
click at [793, 141] on input "text" at bounding box center [799, 141] width 129 height 31
click at [1057, 141] on div "search he'll close keyboard_arrow_up keyboard_arrow_down Replace once Replace a…" at bounding box center [1016, 141] width 657 height 47
click at [847, 141] on span "close" at bounding box center [851, 142] width 20 height 20
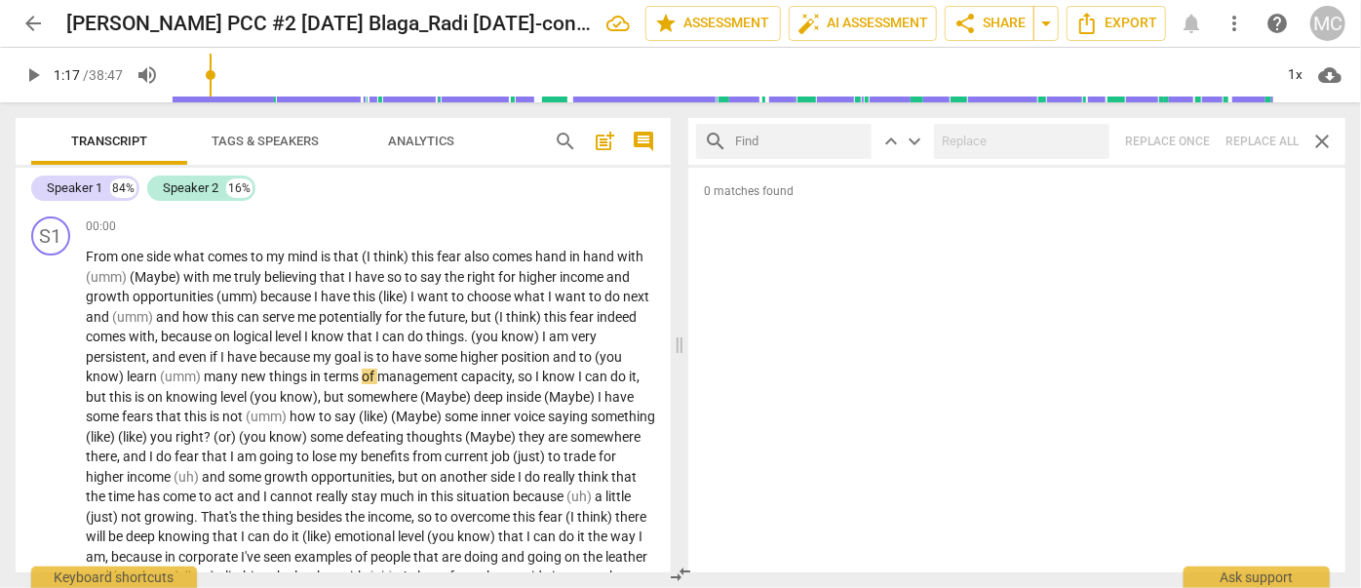
click at [803, 142] on input "text" at bounding box center [799, 141] width 129 height 31
drag, startPoint x: 1267, startPoint y: 135, endPoint x: 1231, endPoint y: 135, distance: 36.1
click at [1057, 135] on div "search she'll close keyboard_arrow_up keyboard_arrow_down Replace once Replace …" at bounding box center [1016, 141] width 657 height 47
click at [851, 137] on span "close" at bounding box center [851, 142] width 20 height 20
click at [811, 137] on input "text" at bounding box center [799, 141] width 129 height 31
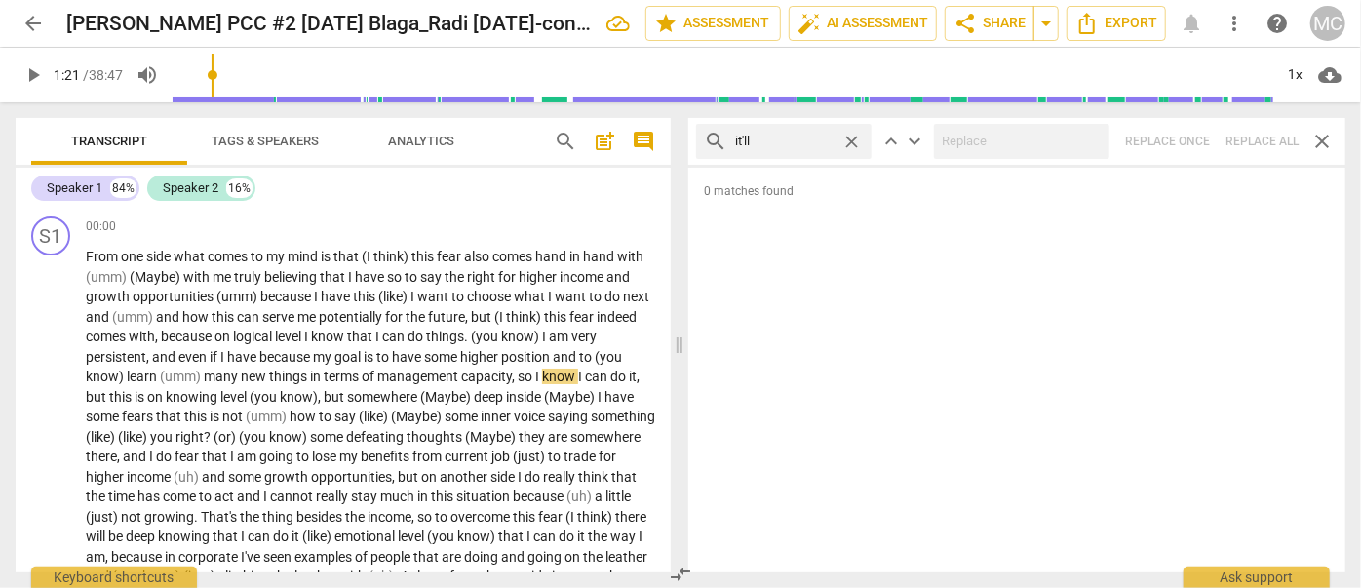
click at [1057, 139] on div "search it'll close keyboard_arrow_up keyboard_arrow_down Replace once Replace a…" at bounding box center [1016, 141] width 657 height 47
click at [852, 137] on span "close" at bounding box center [851, 142] width 20 height 20
click at [811, 137] on input "text" at bounding box center [799, 141] width 129 height 31
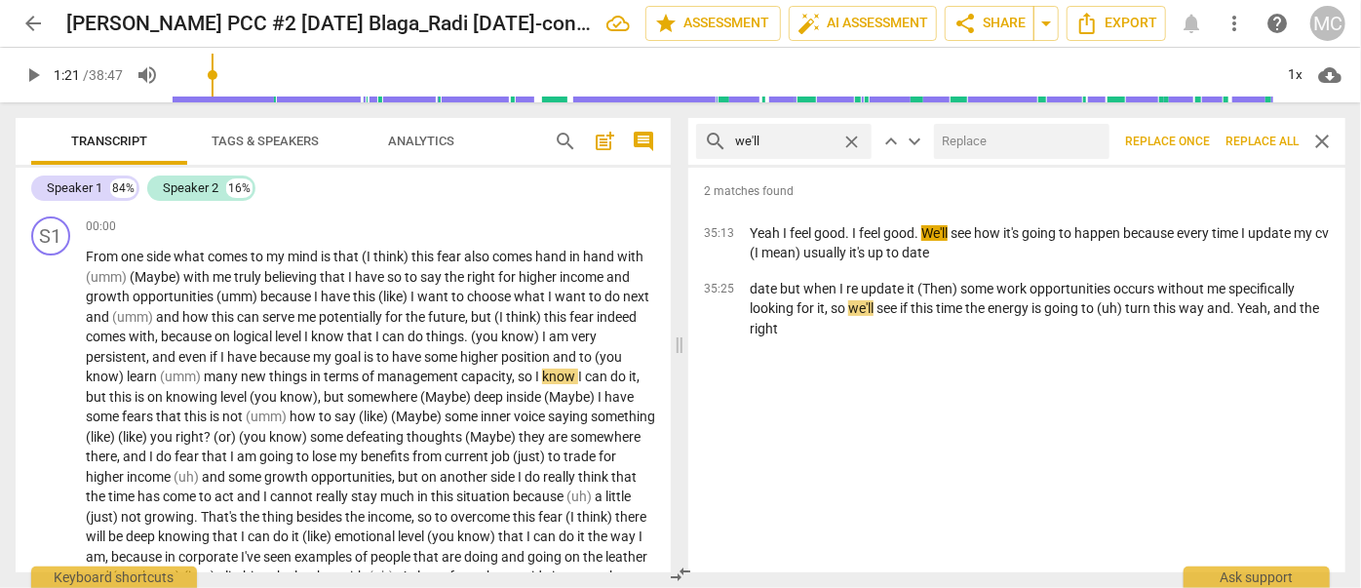
click at [961, 136] on input "text" at bounding box center [1018, 141] width 168 height 31
click at [1057, 139] on span "Replace all" at bounding box center [1261, 142] width 73 height 17
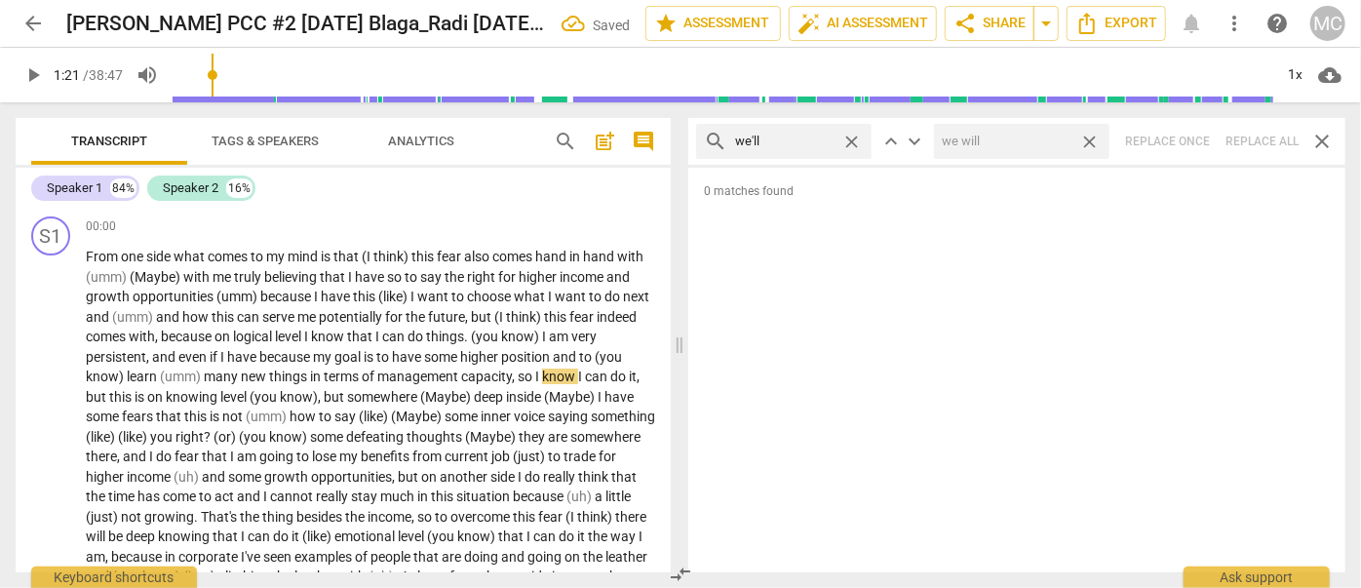
drag, startPoint x: 1097, startPoint y: 140, endPoint x: 1025, endPoint y: 147, distance: 72.5
click at [1057, 140] on span "close" at bounding box center [1089, 142] width 20 height 20
click at [857, 142] on span "close" at bounding box center [851, 142] width 20 height 20
click at [803, 143] on input "text" at bounding box center [799, 141] width 129 height 31
click at [1057, 142] on div "search they'll close keyboard_arrow_up keyboard_arrow_down Replace once Replace…" at bounding box center [1016, 141] width 657 height 47
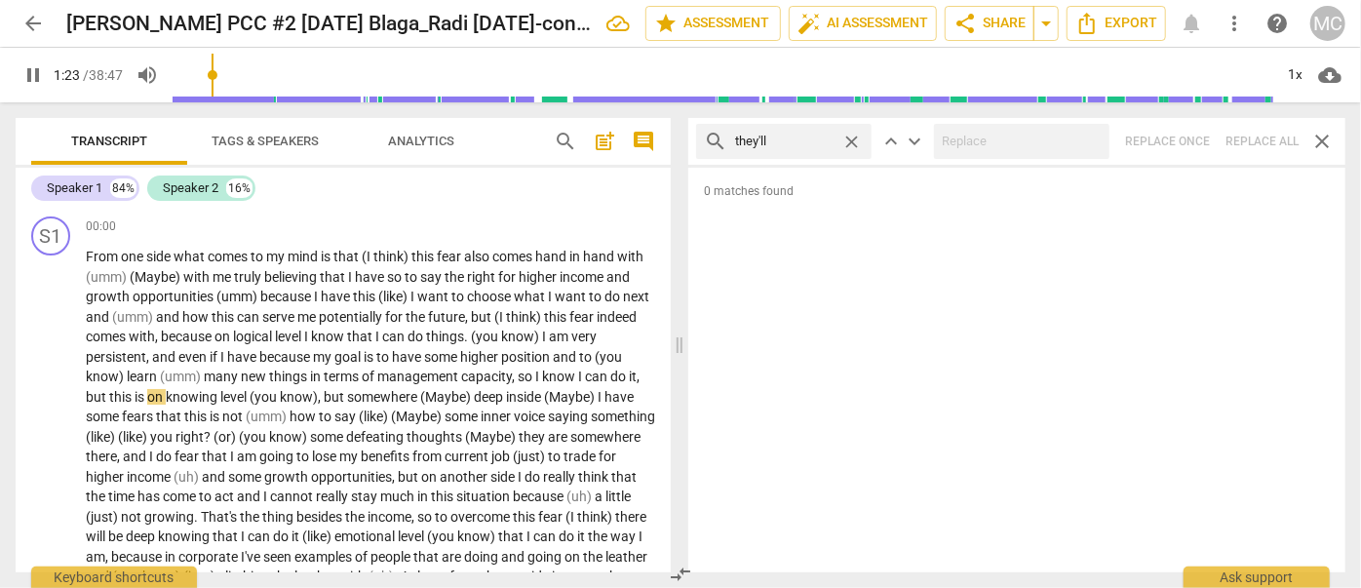
click at [850, 140] on span "close" at bounding box center [851, 142] width 20 height 20
click at [824, 142] on input "text" at bounding box center [799, 141] width 129 height 31
click at [1057, 139] on div "search that'll close keyboard_arrow_up keyboard_arrow_down Replace once Replace…" at bounding box center [1016, 141] width 657 height 47
click at [861, 140] on span "close" at bounding box center [851, 142] width 20 height 20
click at [817, 140] on input "text" at bounding box center [799, 141] width 129 height 31
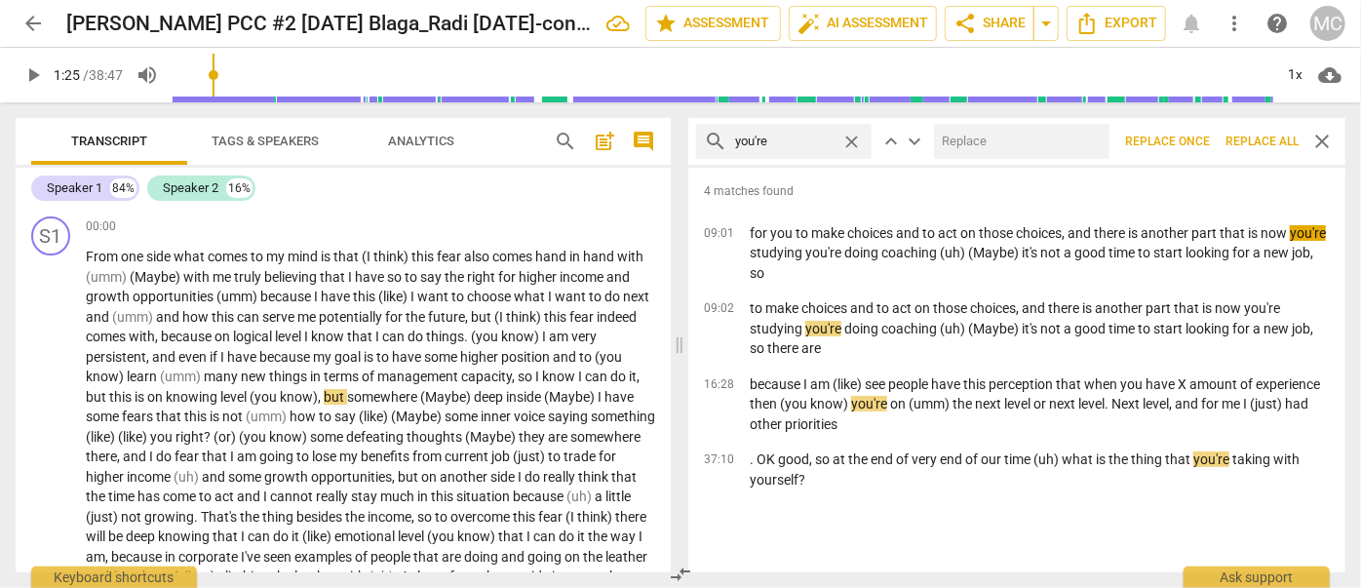
click at [1008, 151] on input "text" at bounding box center [1018, 141] width 168 height 31
click at [1057, 144] on span "Replace all" at bounding box center [1261, 142] width 73 height 17
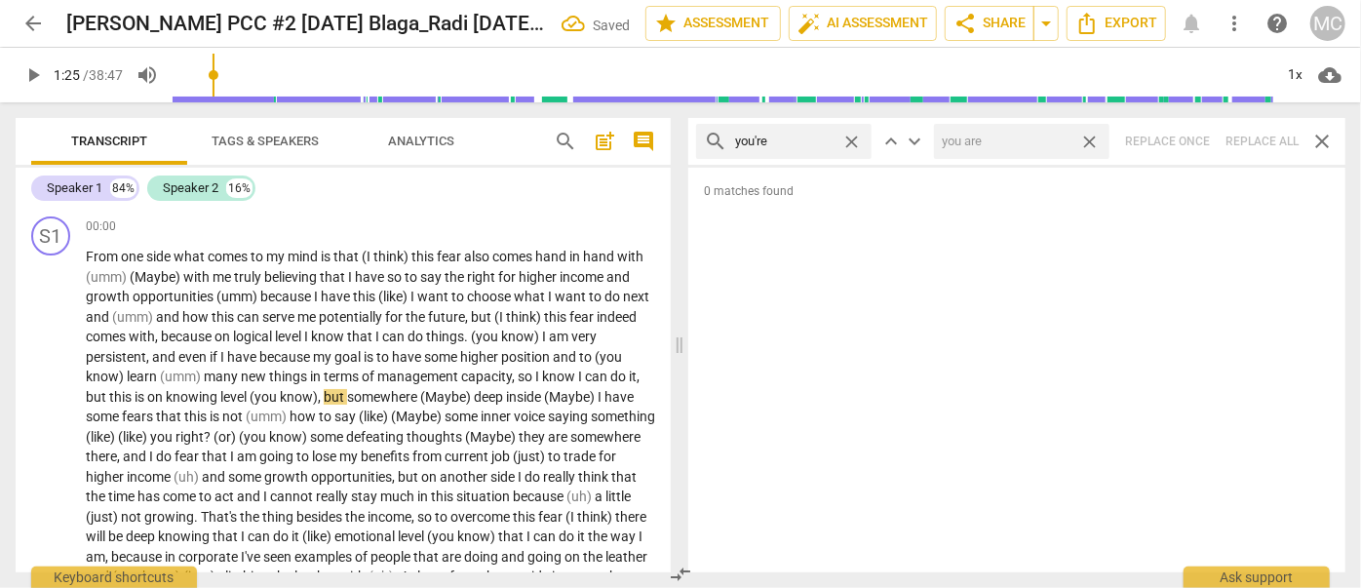
click at [1057, 142] on span "close" at bounding box center [1089, 142] width 20 height 20
click at [853, 139] on span "close" at bounding box center [851, 142] width 20 height 20
drag, startPoint x: 790, startPoint y: 140, endPoint x: 744, endPoint y: 114, distance: 52.8
click at [790, 140] on input "text" at bounding box center [799, 141] width 129 height 31
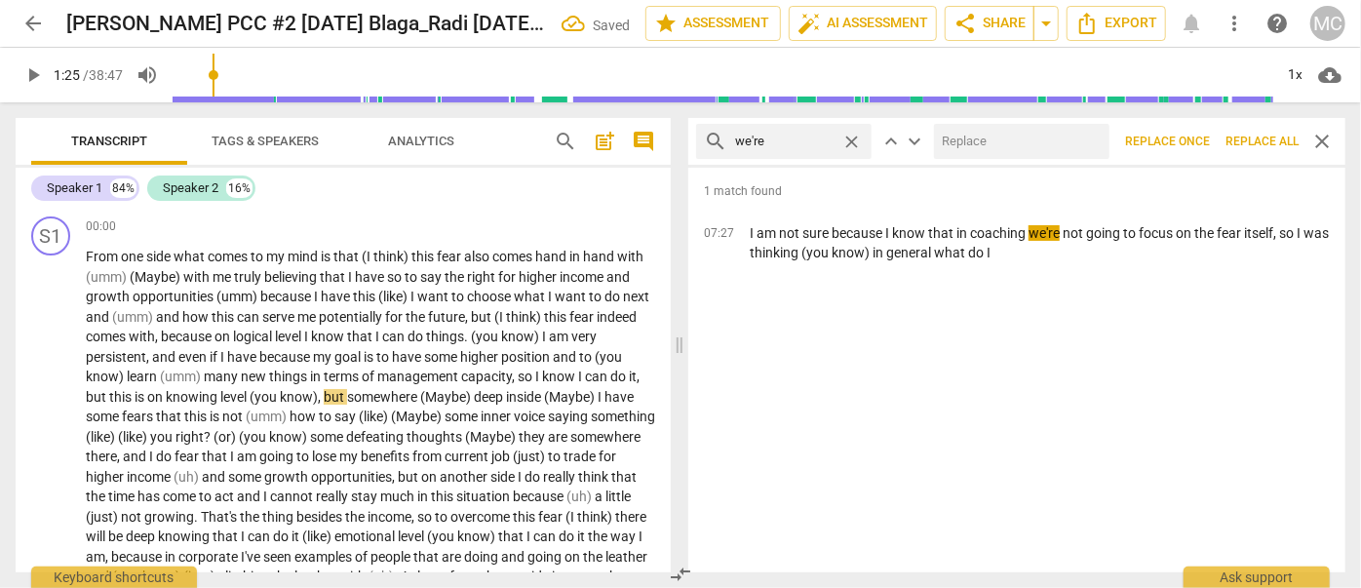
click at [1011, 138] on input "text" at bounding box center [1018, 141] width 168 height 31
click at [1057, 145] on span "Replace all" at bounding box center [1261, 142] width 73 height 17
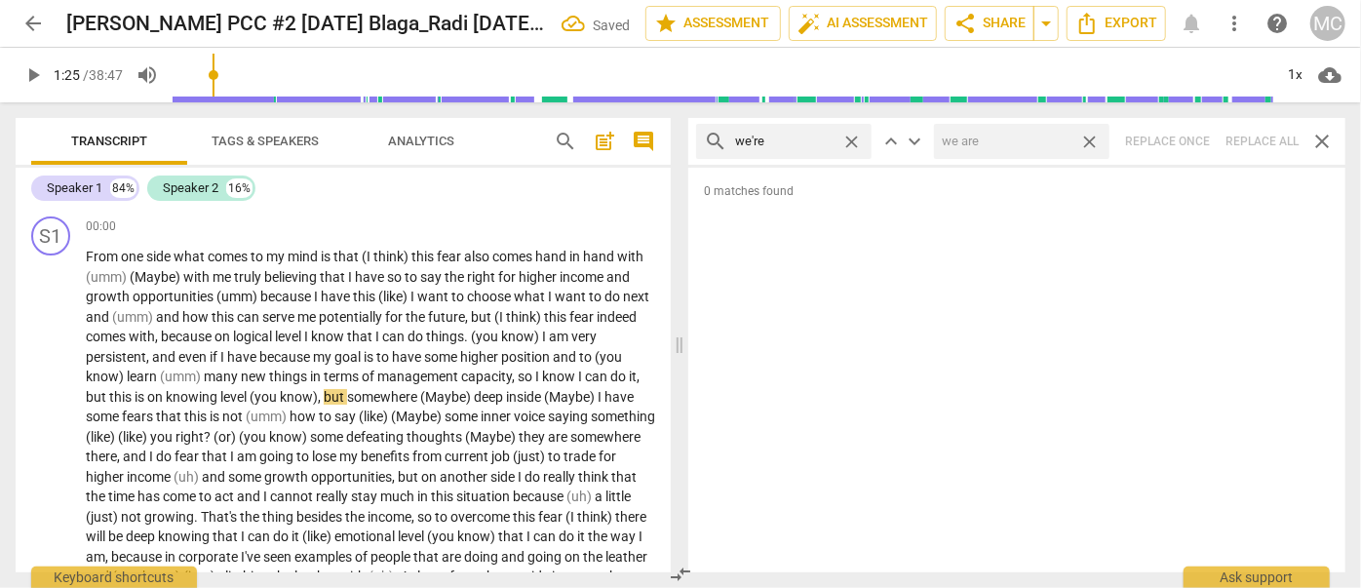
drag, startPoint x: 1094, startPoint y: 143, endPoint x: 879, endPoint y: 140, distance: 214.5
click at [1057, 143] on span "close" at bounding box center [1089, 142] width 20 height 20
click at [856, 139] on span "close" at bounding box center [851, 142] width 20 height 20
click at [802, 137] on input "text" at bounding box center [799, 141] width 129 height 31
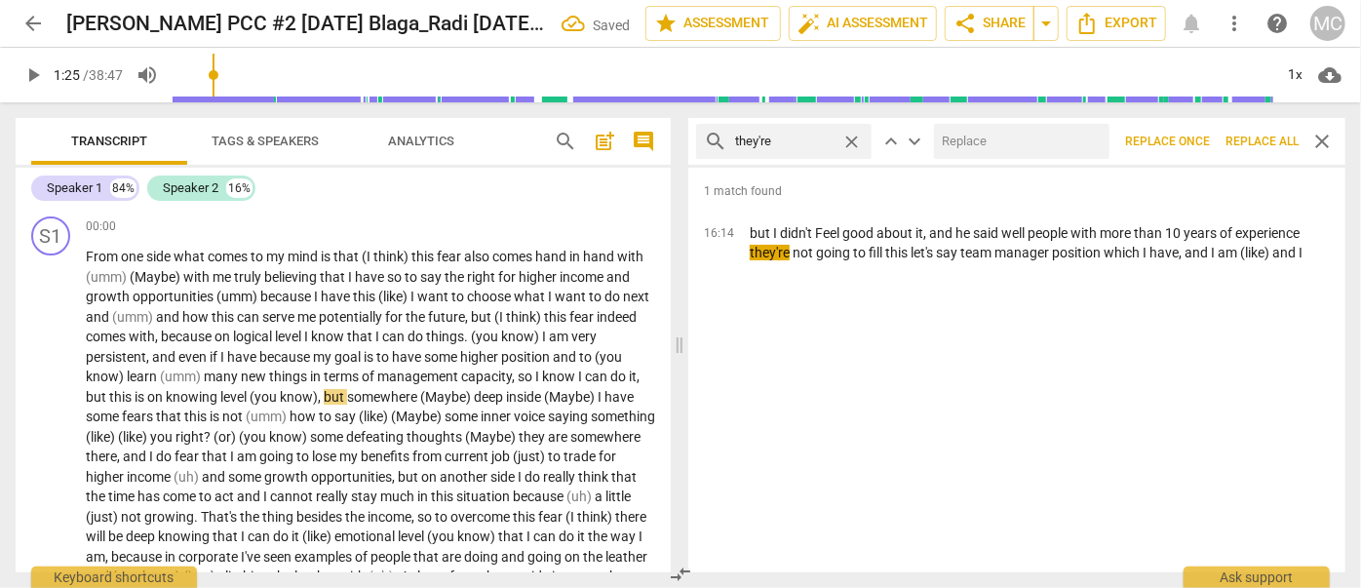
click at [964, 146] on input "text" at bounding box center [1018, 141] width 168 height 31
click at [1057, 143] on span "Replace all" at bounding box center [1261, 142] width 73 height 17
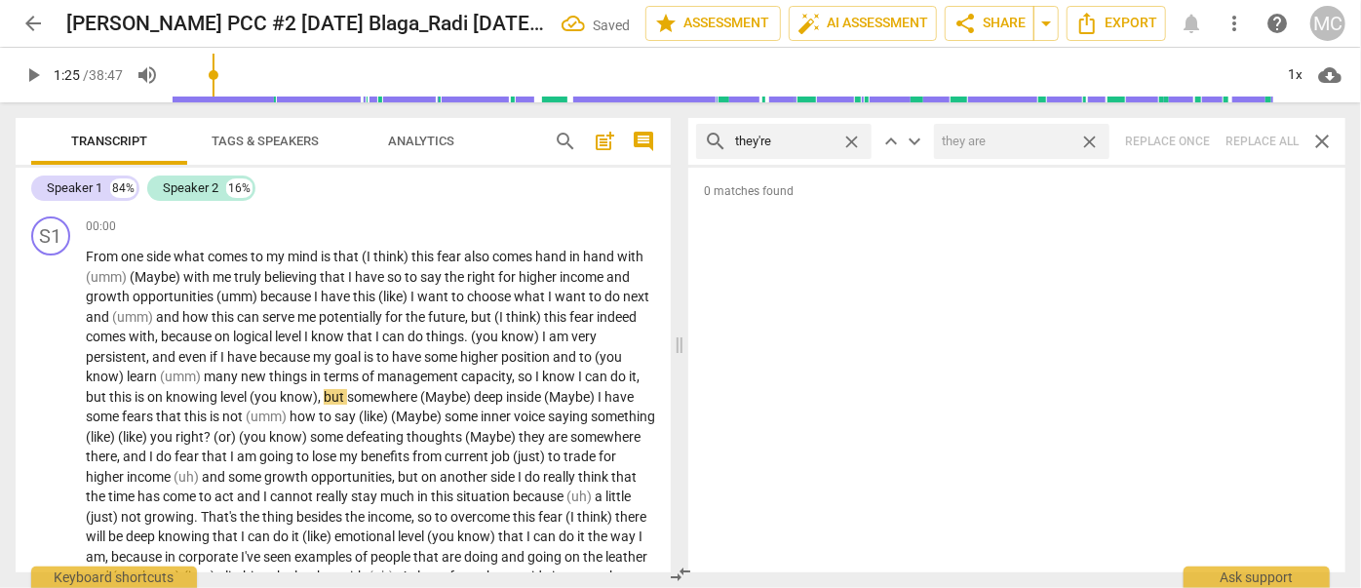
click at [1057, 142] on span "close" at bounding box center [1089, 142] width 20 height 20
drag, startPoint x: 852, startPoint y: 140, endPoint x: 816, endPoint y: 143, distance: 36.2
click at [852, 140] on span "close" at bounding box center [851, 142] width 20 height 20
click at [800, 143] on input "text" at bounding box center [799, 141] width 129 height 31
click at [1057, 142] on div "search aren't close keyboard_arrow_up keyboard_arrow_down Replace once Replace …" at bounding box center [1016, 141] width 657 height 47
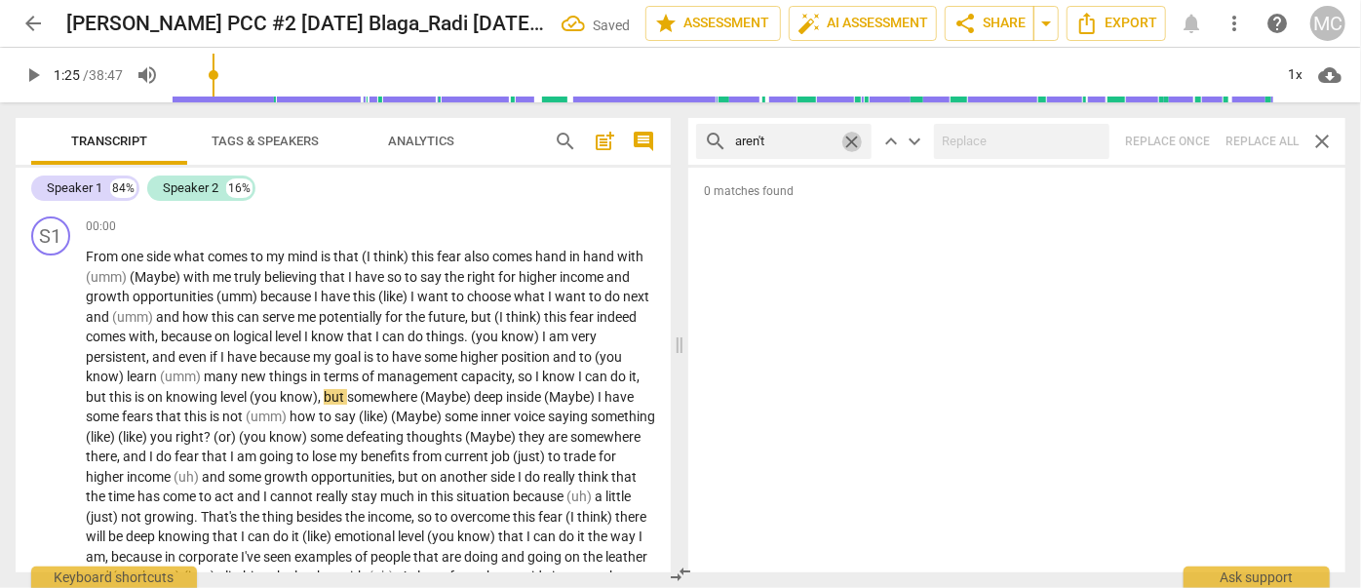
click at [858, 139] on span "close" at bounding box center [851, 142] width 20 height 20
click at [821, 138] on input "text" at bounding box center [799, 141] width 129 height 31
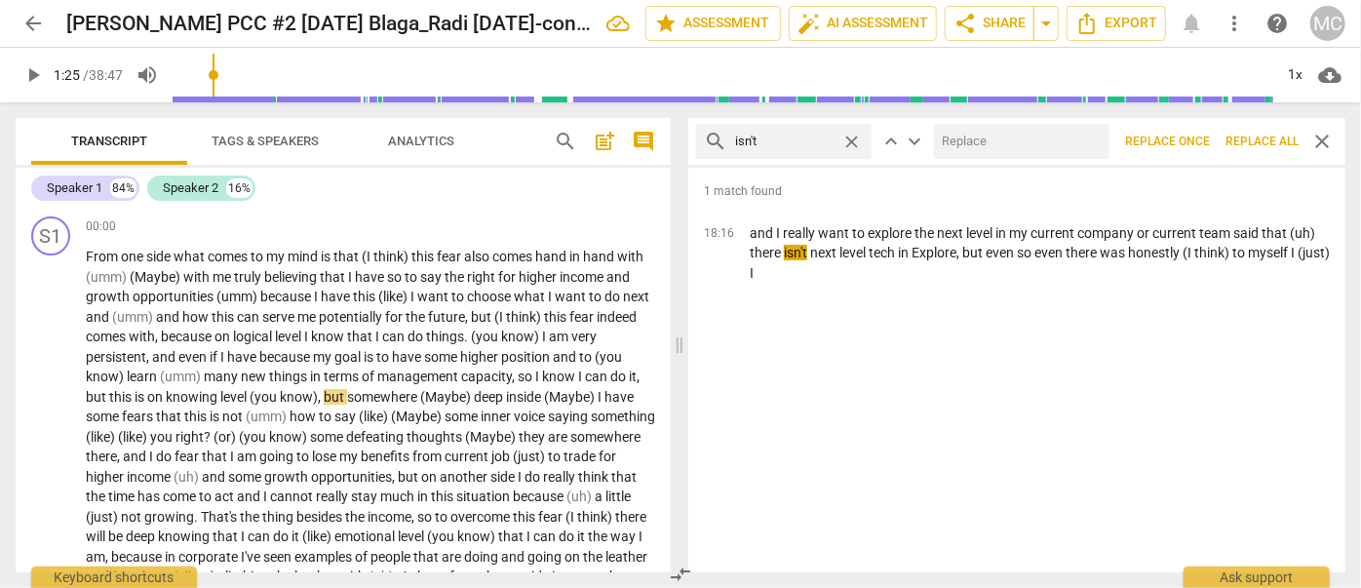
click at [988, 143] on input "text" at bounding box center [1018, 141] width 168 height 31
click at [1057, 139] on span "Replace all" at bounding box center [1261, 142] width 73 height 17
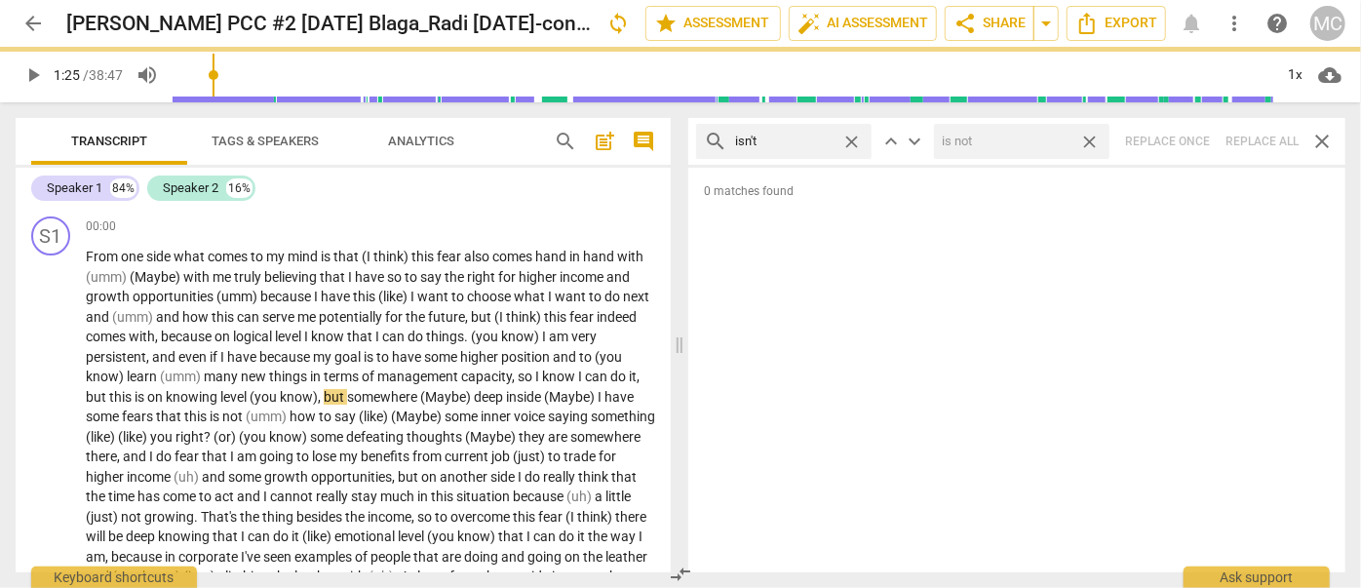
click at [1057, 141] on span "close" at bounding box center [1089, 142] width 20 height 20
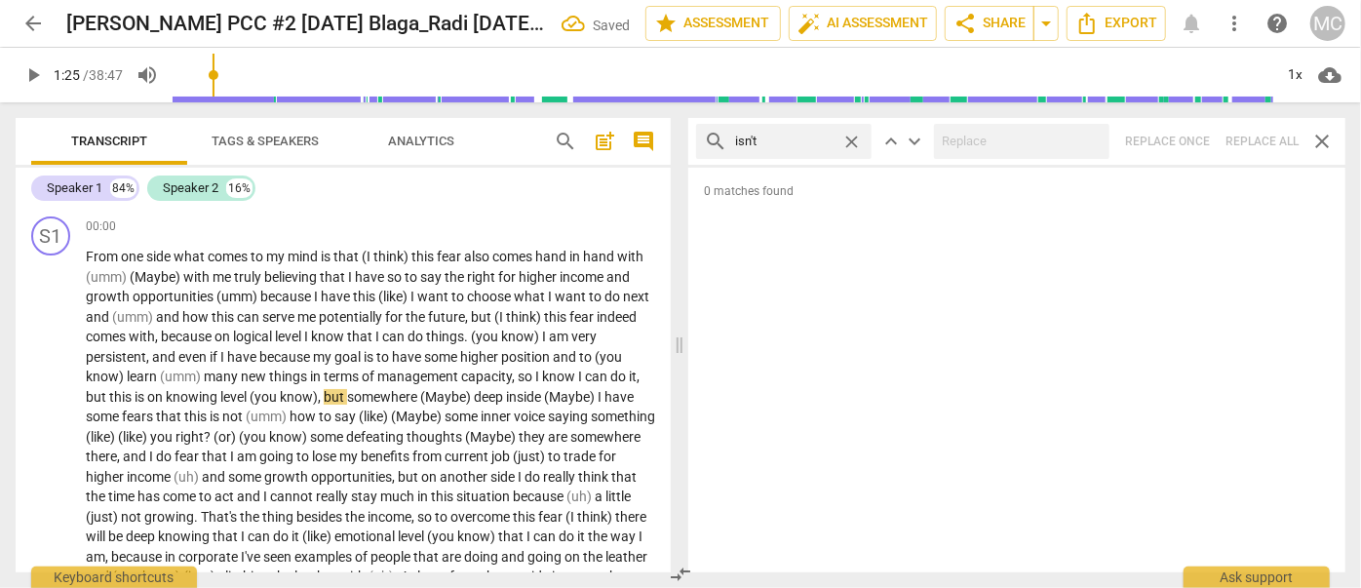
drag, startPoint x: 850, startPoint y: 141, endPoint x: 823, endPoint y: 141, distance: 27.3
click at [850, 141] on span "close" at bounding box center [851, 142] width 20 height 20
click at [808, 141] on input "text" at bounding box center [799, 141] width 129 height 31
click at [1057, 138] on div "search wasn't close keyboard_arrow_up keyboard_arrow_down Replace once Replace …" at bounding box center [1016, 141] width 657 height 47
click at [853, 136] on span "close" at bounding box center [851, 142] width 20 height 20
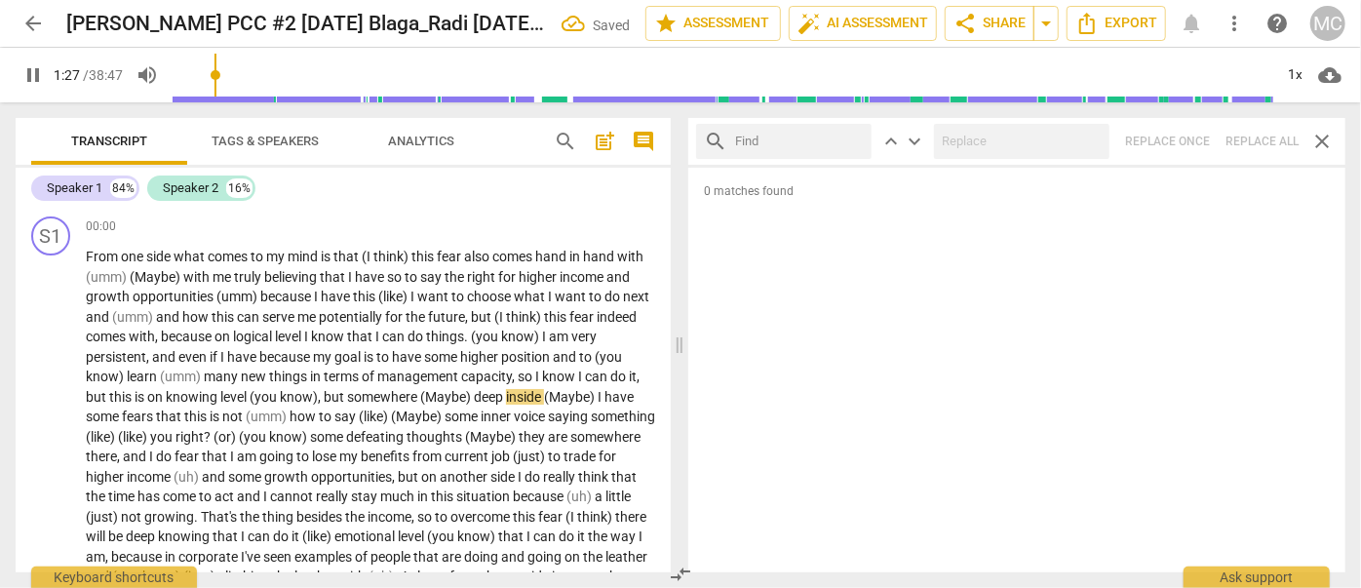
click at [776, 139] on input "text" at bounding box center [799, 141] width 129 height 31
click at [1057, 140] on div "search weren't close keyboard_arrow_up keyboard_arrow_down Replace once Replace…" at bounding box center [1016, 141] width 657 height 47
click at [847, 133] on span "close" at bounding box center [851, 142] width 20 height 20
click at [816, 140] on input "text" at bounding box center [799, 141] width 129 height 31
click at [1057, 136] on div "search haven't close keyboard_arrow_up keyboard_arrow_down Replace once Replace…" at bounding box center [1016, 141] width 657 height 47
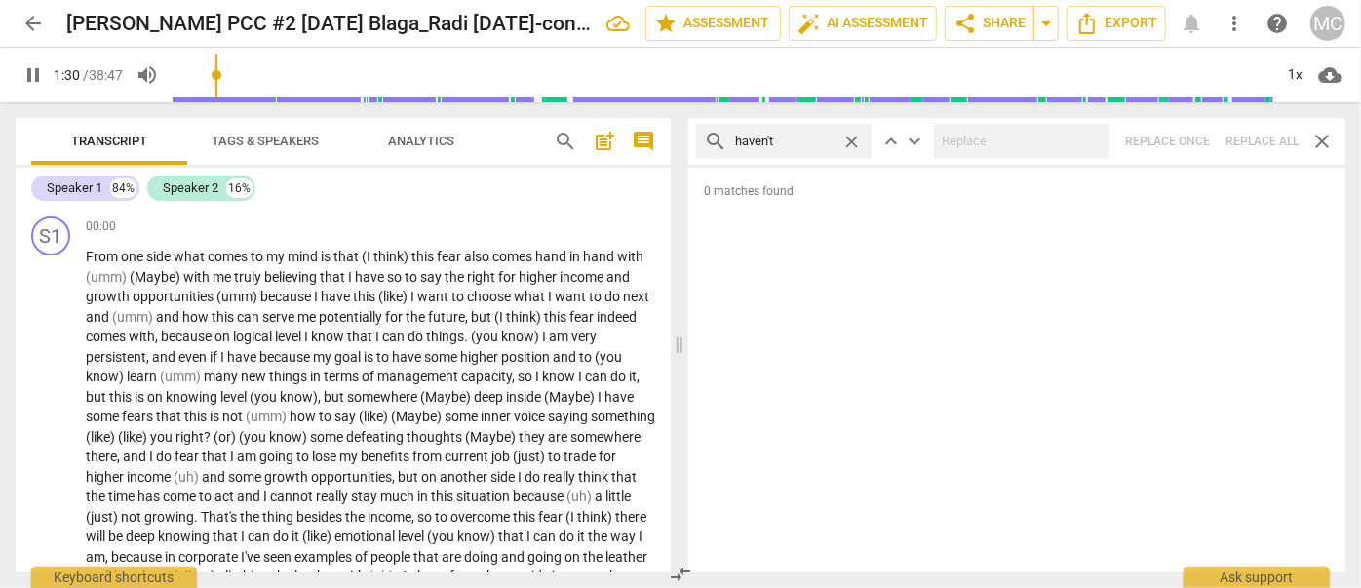
click at [848, 136] on span "close" at bounding box center [851, 142] width 20 height 20
click at [799, 140] on input "text" at bounding box center [799, 141] width 129 height 31
click at [1006, 158] on div at bounding box center [1021, 141] width 175 height 35
click at [1057, 138] on div "search hasn't close keyboard_arrow_up keyboard_arrow_down Replace once Replace …" at bounding box center [1016, 141] width 657 height 47
click at [852, 140] on span "close" at bounding box center [851, 142] width 20 height 20
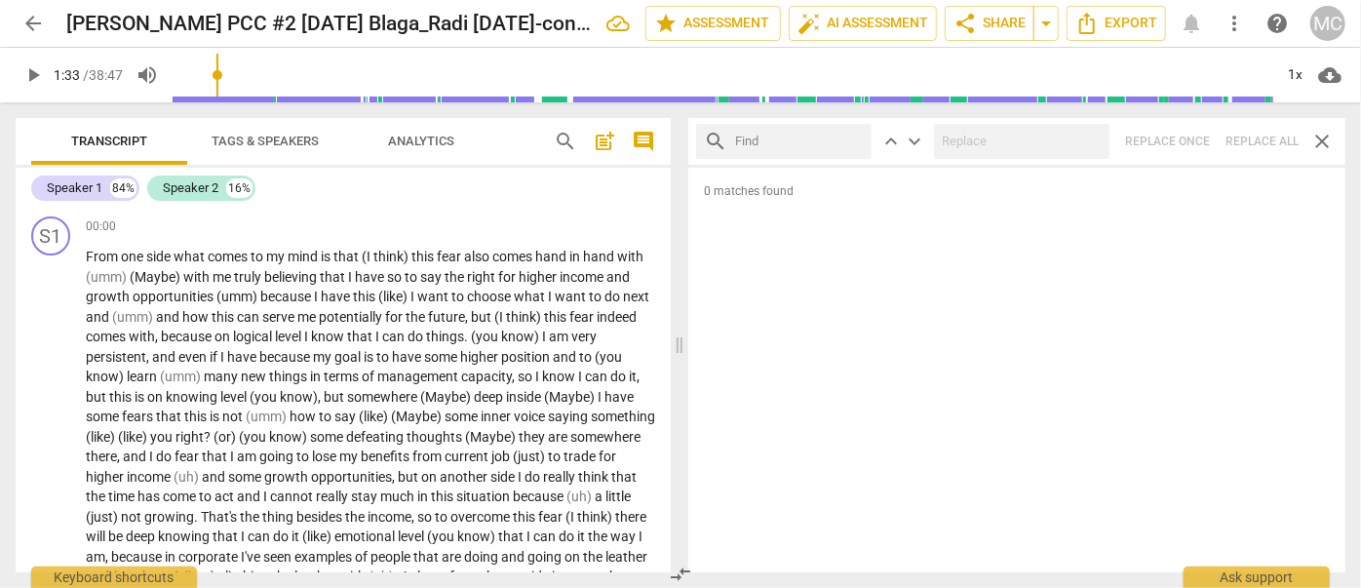
click at [827, 140] on input "text" at bounding box center [799, 141] width 129 height 31
click at [1057, 130] on div "search hadn't close keyboard_arrow_up keyboard_arrow_down Replace once Replace …" at bounding box center [1016, 141] width 657 height 47
click at [857, 142] on span "close" at bounding box center [851, 142] width 20 height 20
click at [795, 140] on input "text" at bounding box center [799, 141] width 129 height 31
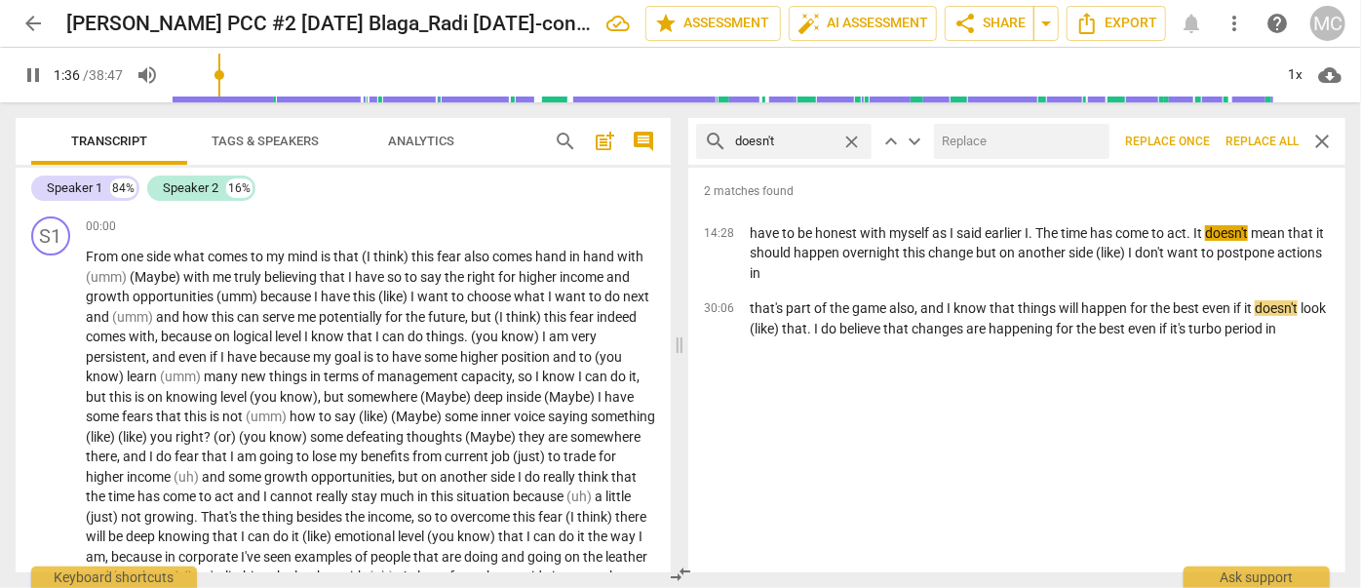
click at [994, 140] on input "text" at bounding box center [1018, 141] width 168 height 31
click at [1057, 141] on span "Replace all" at bounding box center [1261, 142] width 73 height 17
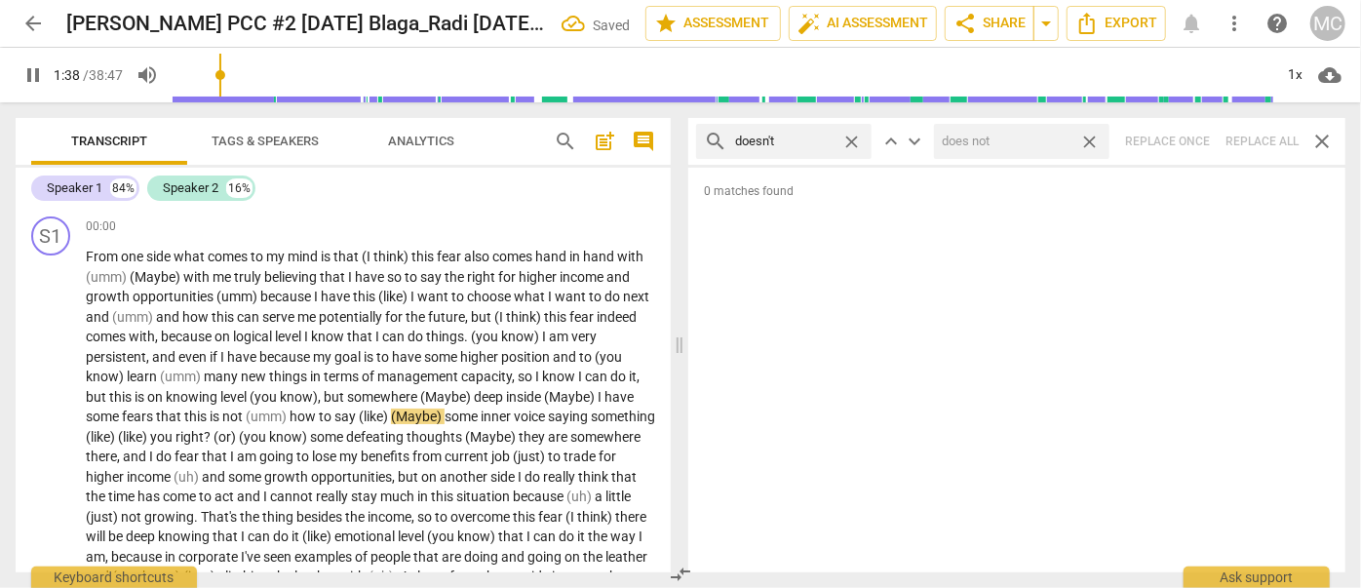
click at [1057, 143] on span "close" at bounding box center [1089, 142] width 20 height 20
click at [852, 135] on span "close" at bounding box center [851, 142] width 20 height 20
click at [800, 144] on input "text" at bounding box center [799, 141] width 129 height 31
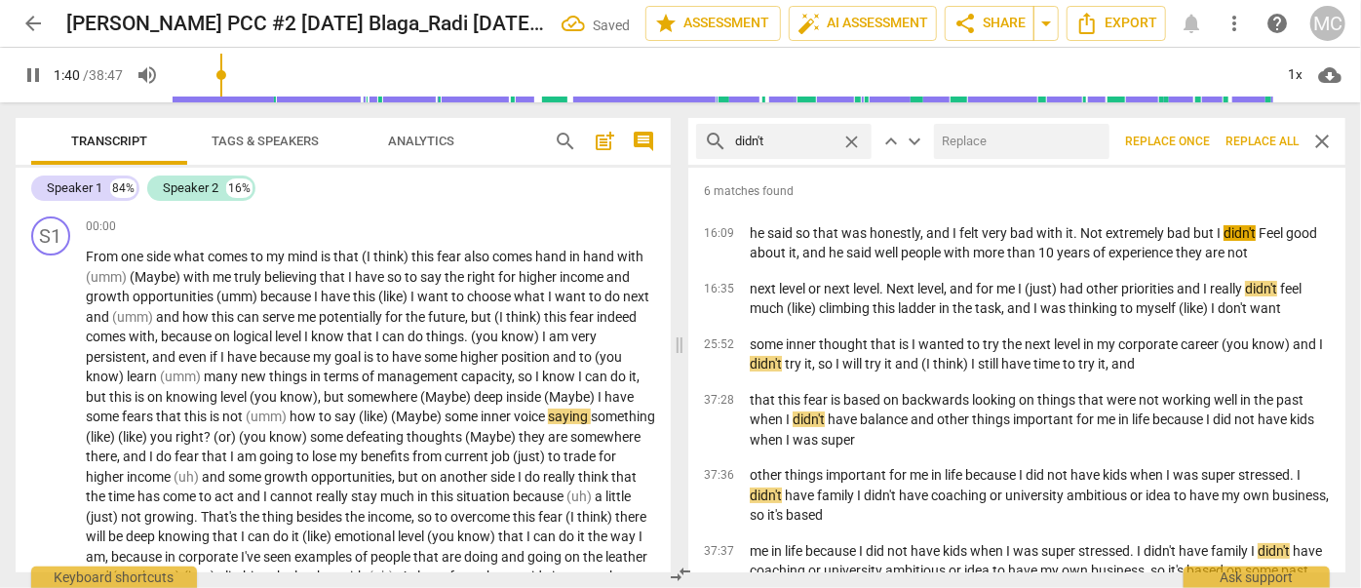
click at [1030, 144] on input "text" at bounding box center [1018, 141] width 168 height 31
drag, startPoint x: 1273, startPoint y: 141, endPoint x: 1140, endPoint y: 167, distance: 135.9
click at [1057, 141] on span "Replace all" at bounding box center [1261, 142] width 73 height 17
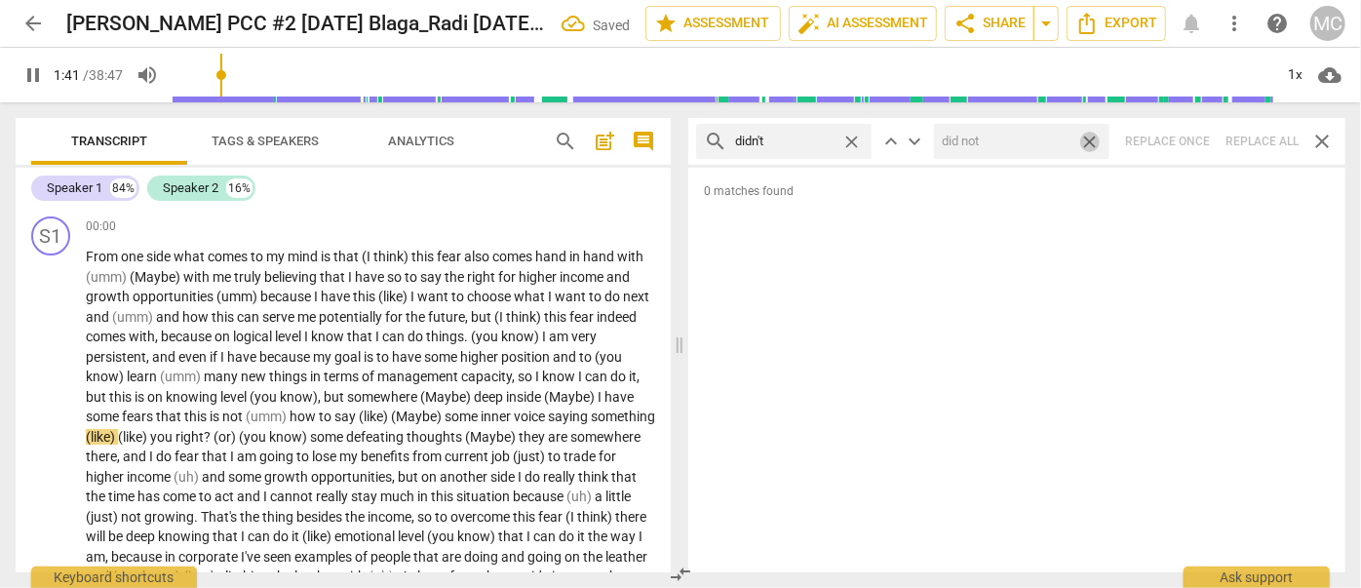
click at [1057, 141] on span "close" at bounding box center [1089, 142] width 20 height 20
click at [853, 135] on span "close" at bounding box center [851, 142] width 20 height 20
click at [828, 139] on input "text" at bounding box center [799, 141] width 129 height 31
click at [1057, 150] on div "search wouldn't close keyboard_arrow_up keyboard_arrow_down Replace once Replac…" at bounding box center [1016, 141] width 657 height 47
click at [856, 139] on span "close" at bounding box center [851, 142] width 20 height 20
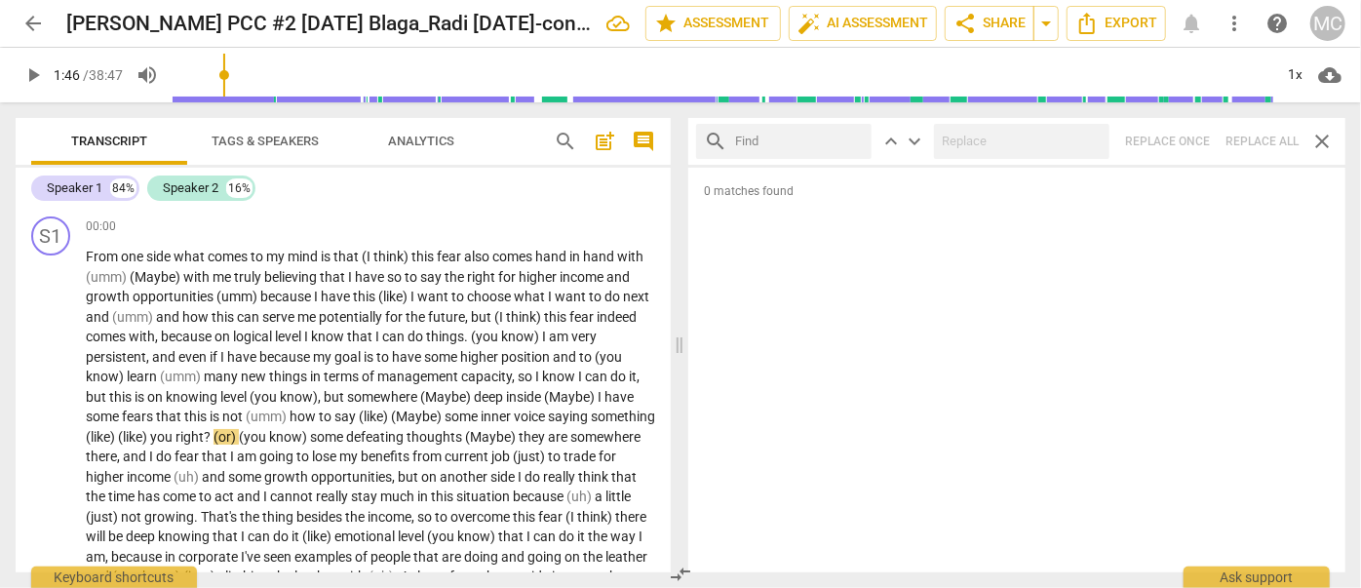
click at [842, 138] on input "text" at bounding box center [799, 141] width 129 height 31
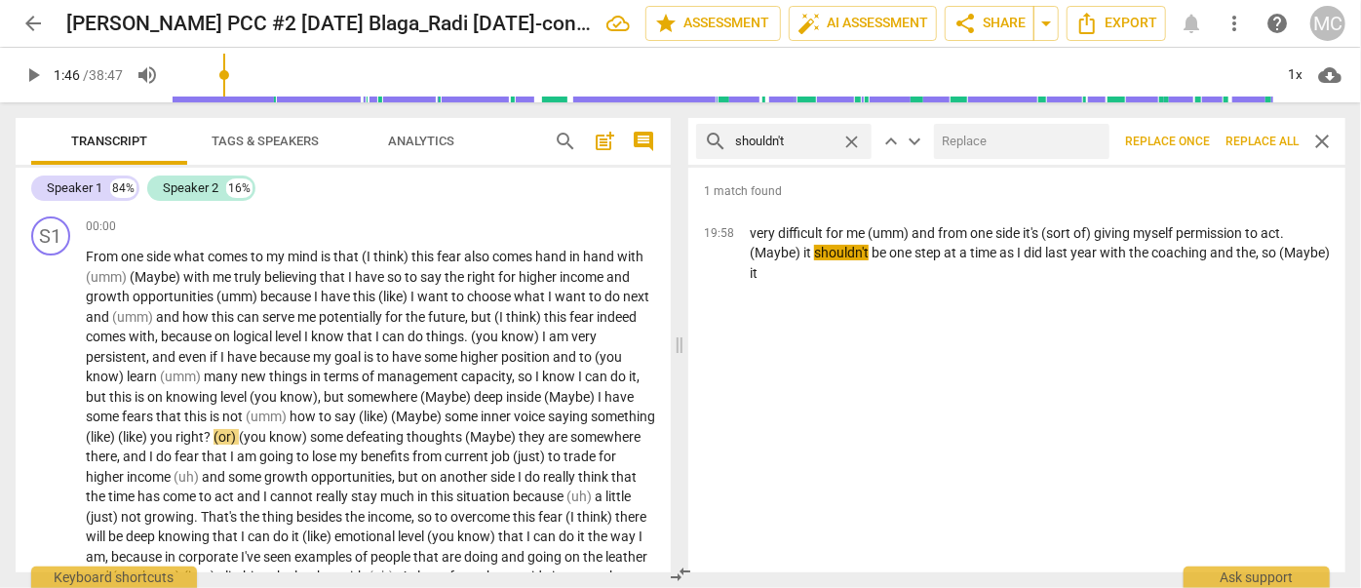
click at [989, 144] on input "text" at bounding box center [1018, 141] width 168 height 31
click at [1057, 142] on span "Replace all" at bounding box center [1261, 142] width 73 height 17
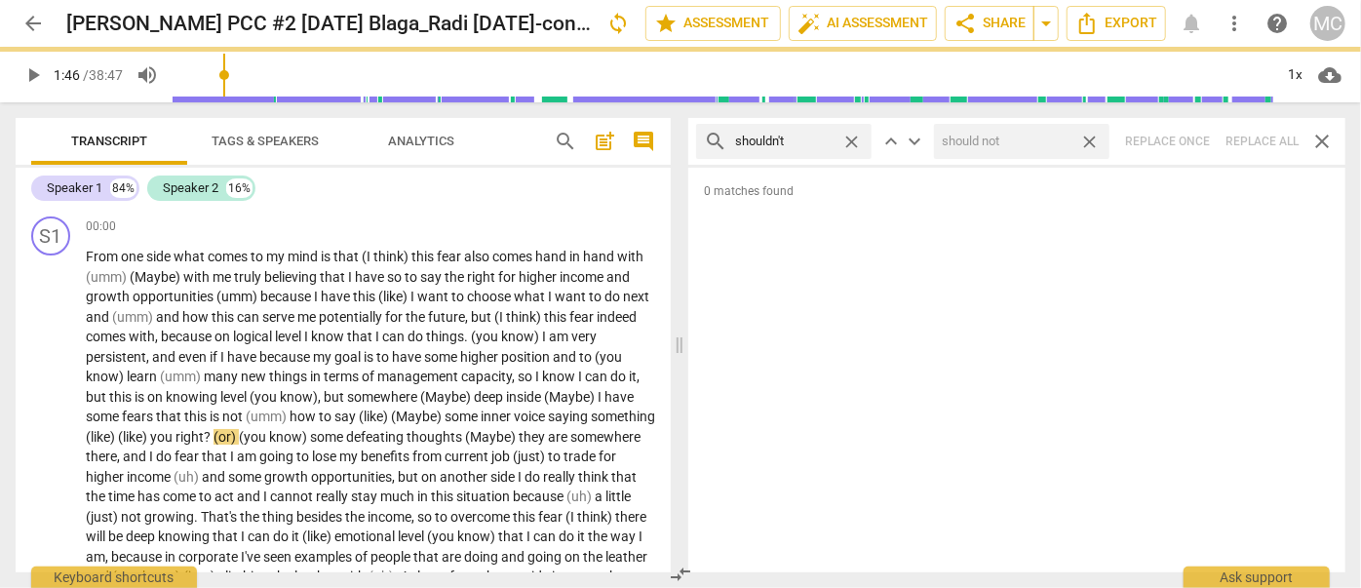
click at [1057, 142] on span "close" at bounding box center [1089, 142] width 20 height 20
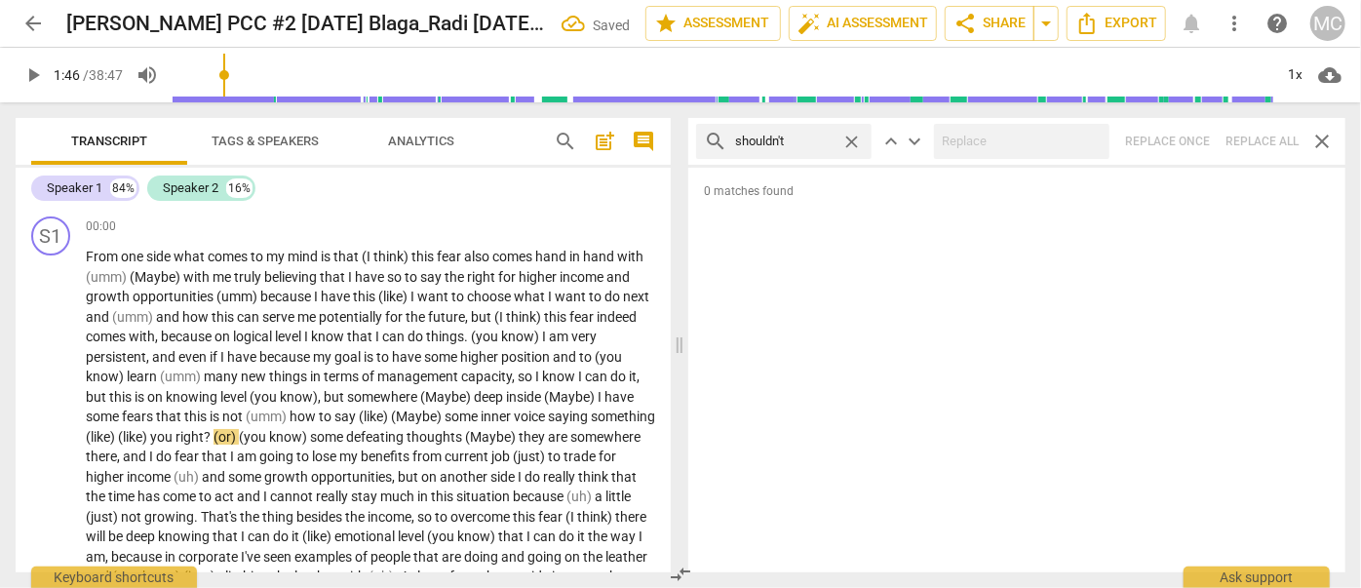
click at [855, 139] on span "close" at bounding box center [851, 142] width 20 height 20
click at [796, 136] on input "text" at bounding box center [799, 141] width 129 height 31
click at [1057, 138] on div "search couldn't close keyboard_arrow_up keyboard_arrow_down Replace once Replac…" at bounding box center [1016, 141] width 657 height 47
click at [858, 144] on span "close" at bounding box center [851, 142] width 20 height 20
click at [818, 142] on input "text" at bounding box center [799, 141] width 129 height 31
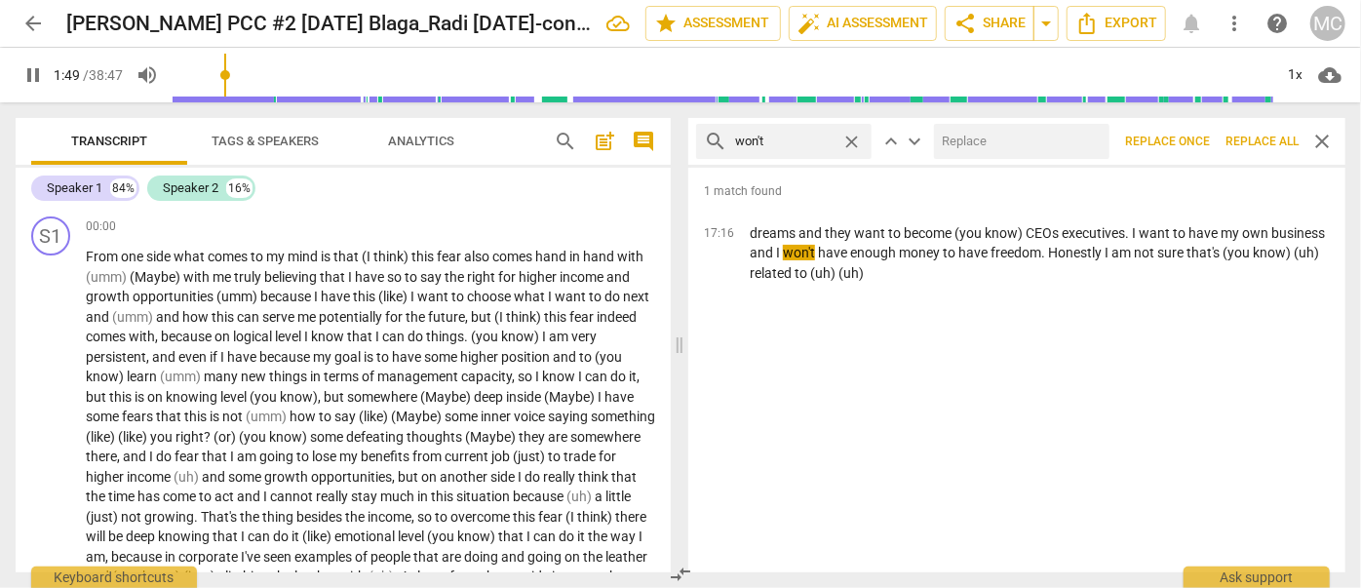
click at [1015, 149] on input "text" at bounding box center [1018, 141] width 168 height 31
click at [1057, 148] on span "Replace all" at bounding box center [1261, 142] width 73 height 17
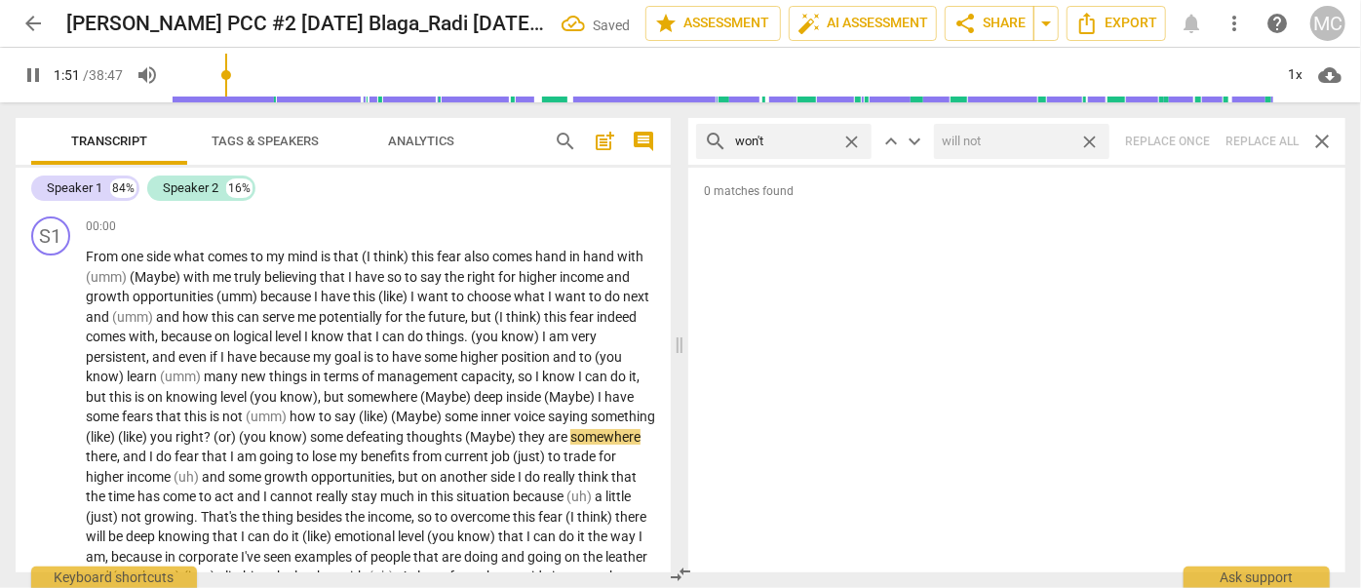
click at [1057, 139] on span "close" at bounding box center [1089, 142] width 20 height 20
click at [860, 136] on span "close" at bounding box center [851, 142] width 20 height 20
click at [793, 152] on input "text" at bounding box center [799, 141] width 129 height 31
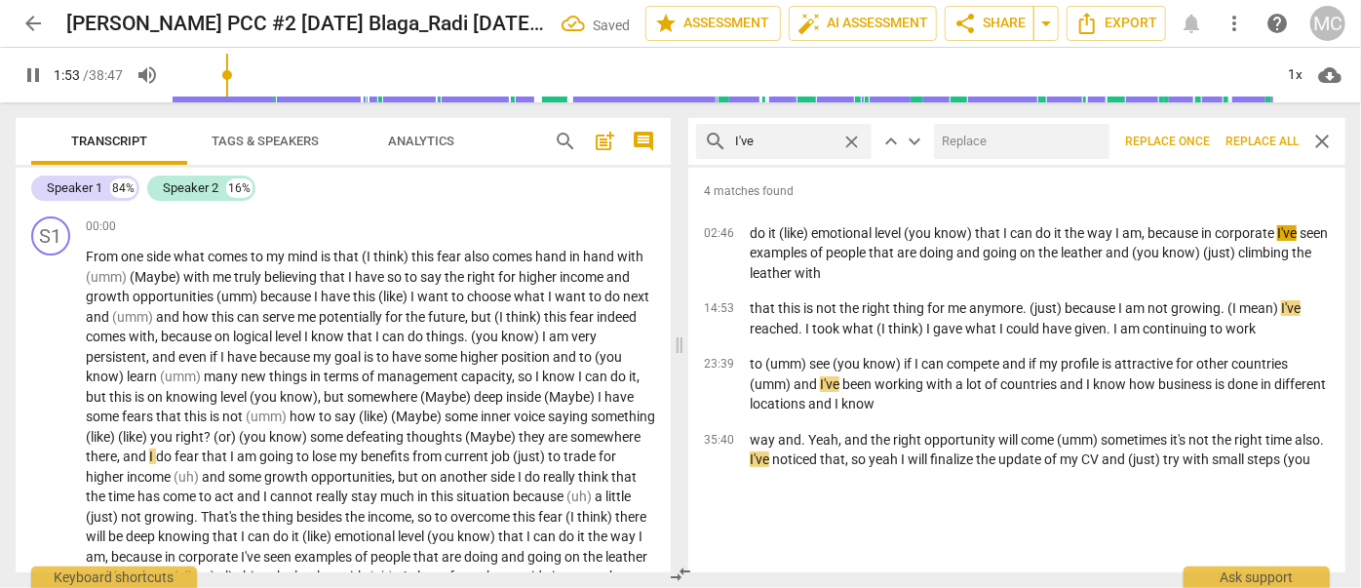
click at [965, 150] on input "text" at bounding box center [1018, 141] width 168 height 31
click at [1057, 135] on span "Replace all" at bounding box center [1261, 142] width 73 height 17
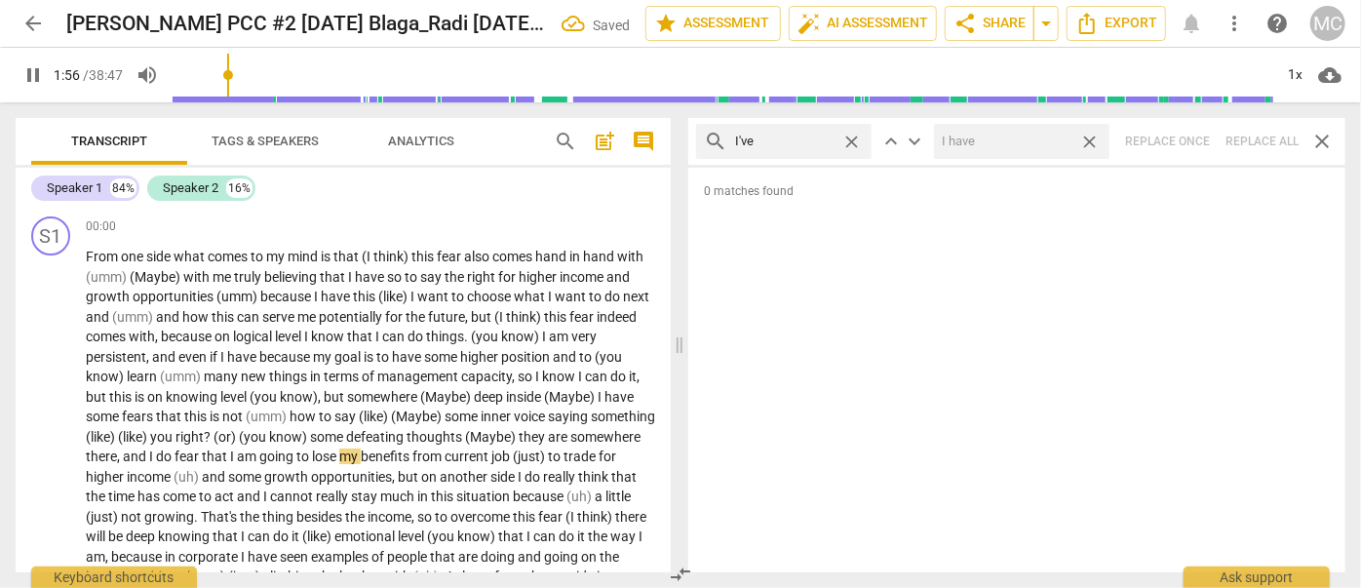
drag, startPoint x: 1093, startPoint y: 142, endPoint x: 860, endPoint y: 139, distance: 233.0
click at [1057, 142] on span "close" at bounding box center [1089, 142] width 20 height 20
click at [852, 139] on span "close" at bounding box center [851, 142] width 20 height 20
click at [780, 141] on input "text" at bounding box center [799, 141] width 129 height 31
click at [1057, 147] on div "search you've close keyboard_arrow_up keyboard_arrow_down Replace once Replace …" at bounding box center [1016, 141] width 657 height 47
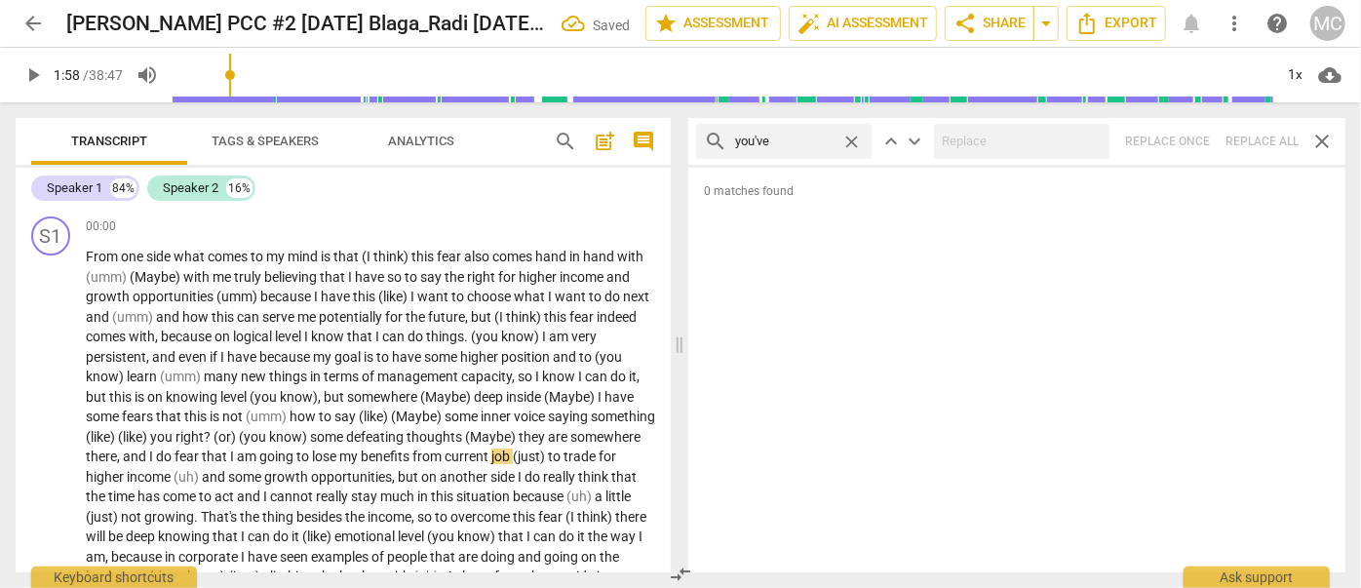
drag, startPoint x: 854, startPoint y: 140, endPoint x: 829, endPoint y: 142, distance: 25.4
click at [855, 140] on span "close" at bounding box center [851, 142] width 20 height 20
click at [802, 145] on input "text" at bounding box center [799, 141] width 129 height 31
click at [1057, 128] on div "search we've close keyboard_arrow_up keyboard_arrow_down Replace once Replace a…" at bounding box center [1016, 141] width 657 height 47
click at [855, 139] on span "close" at bounding box center [851, 142] width 20 height 20
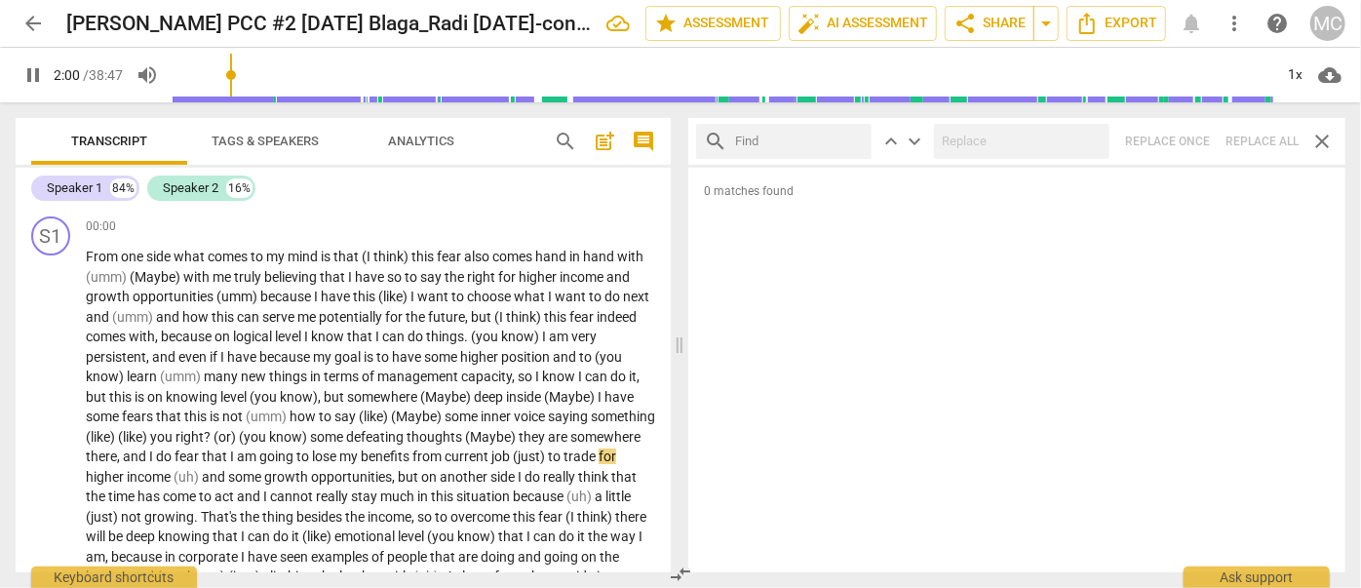
click at [832, 142] on input "text" at bounding box center [799, 141] width 129 height 31
click at [1057, 137] on div "search they've close keyboard_arrow_up keyboard_arrow_down Replace once Replace…" at bounding box center [1016, 141] width 657 height 47
click at [852, 141] on span "close" at bounding box center [851, 142] width 20 height 20
click at [843, 142] on input "text" at bounding box center [799, 141] width 129 height 31
click at [1057, 139] on div "search have got close keyboard_arrow_up keyboard_arrow_down Replace once Replac…" at bounding box center [1016, 141] width 657 height 47
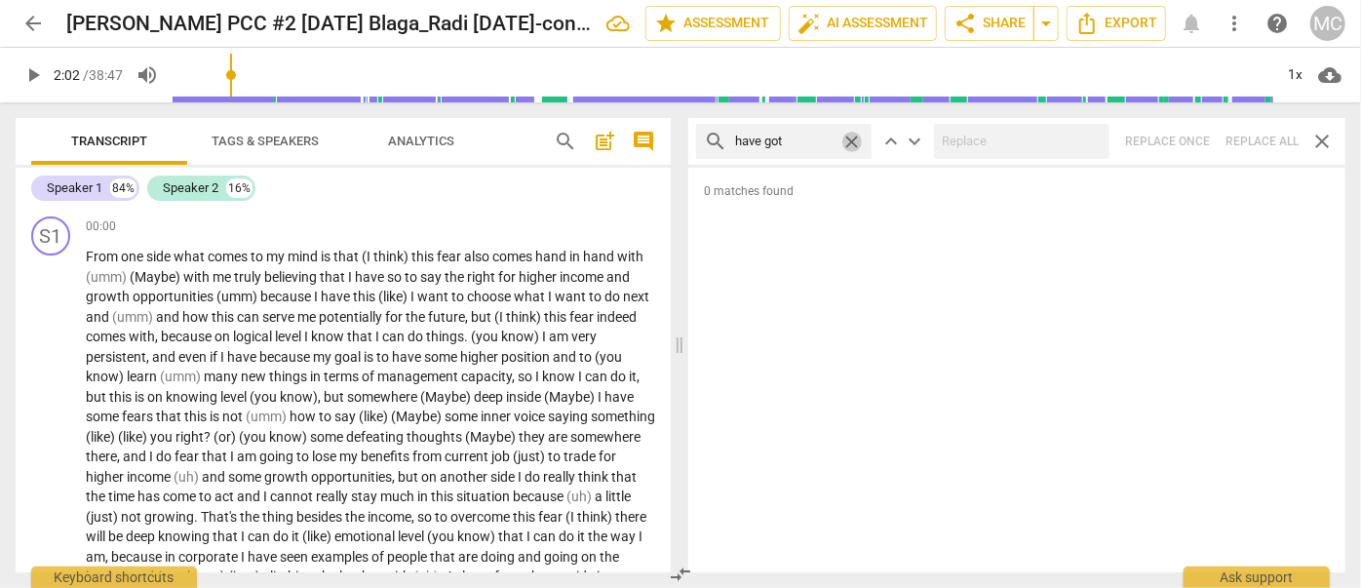
click at [854, 139] on span "close" at bounding box center [851, 142] width 20 height 20
click at [806, 144] on input "text" at bounding box center [799, 141] width 129 height 31
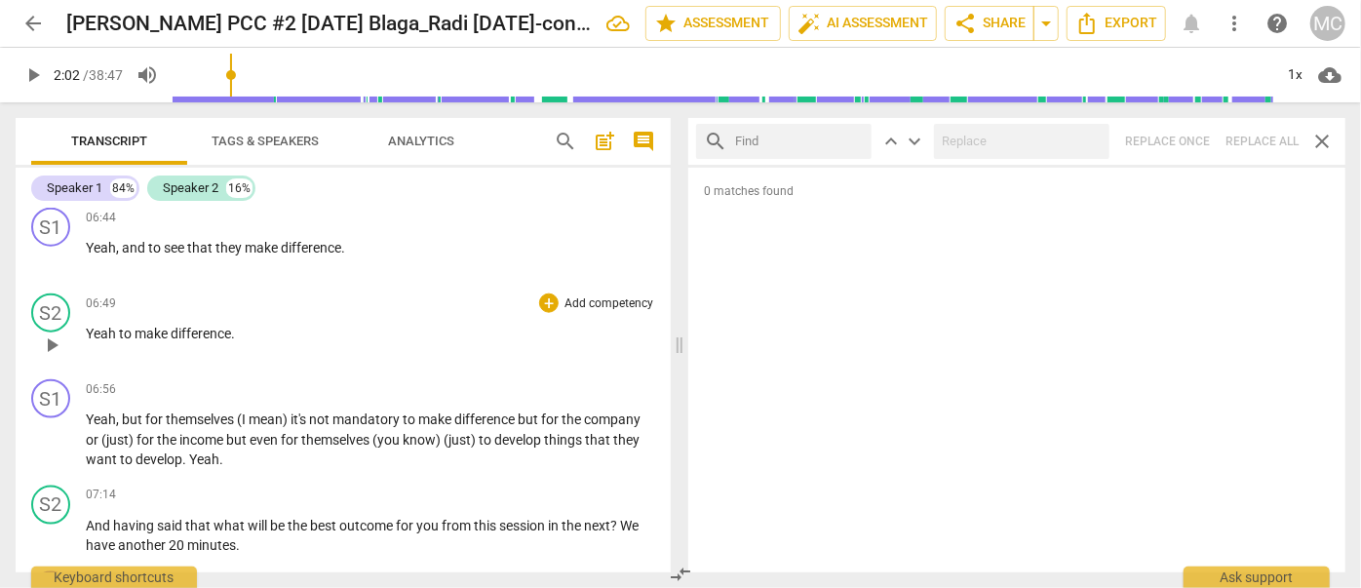
scroll to position [1240, 0]
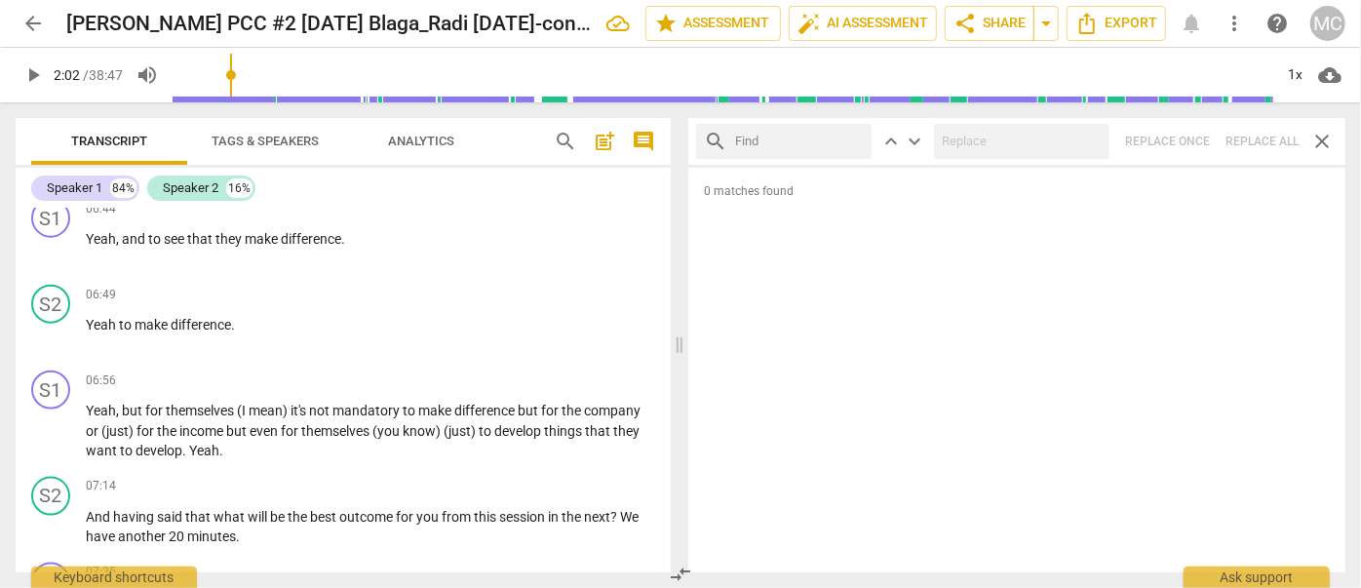
click at [252, 137] on span "Tags & Speakers" at bounding box center [265, 141] width 107 height 15
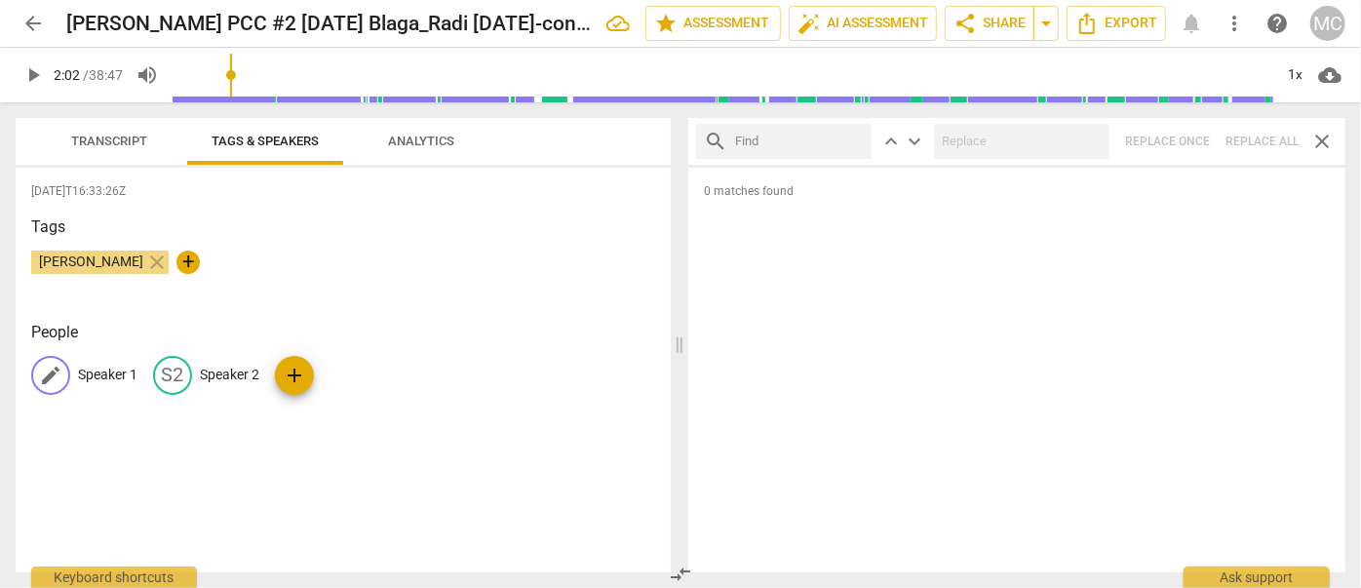
click at [104, 366] on p "Speaker 1" at bounding box center [107, 375] width 59 height 20
click at [221, 370] on p "Speaker 2" at bounding box center [203, 375] width 59 height 20
click at [1057, 22] on span "Export" at bounding box center [1116, 23] width 82 height 23
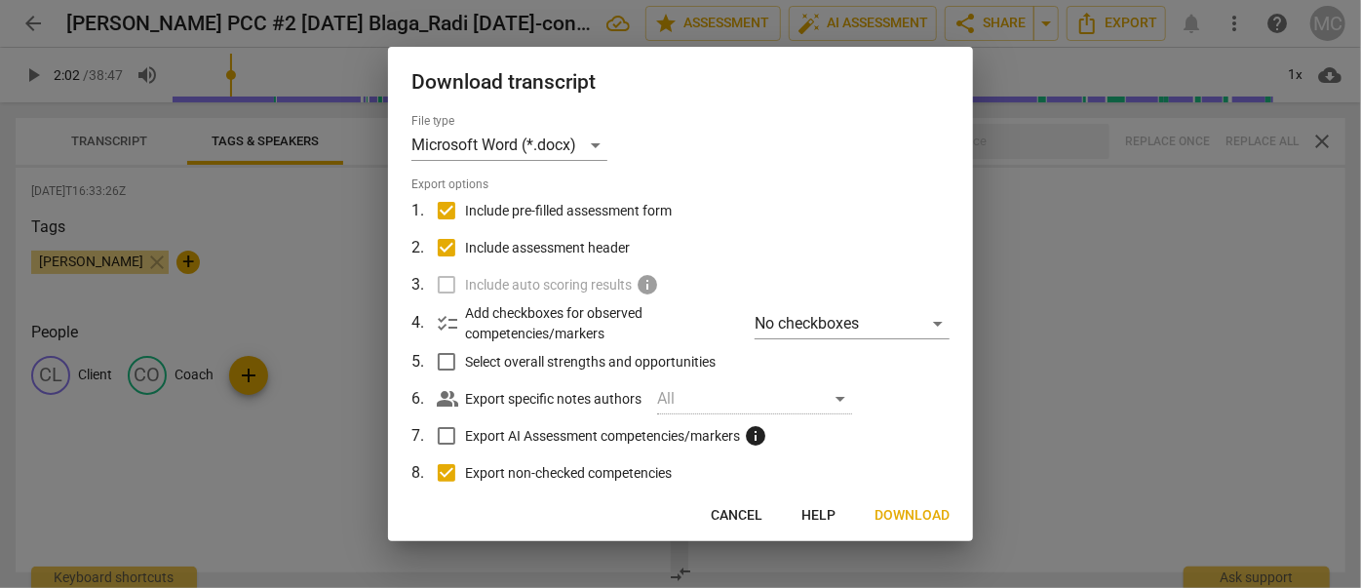
click at [915, 522] on span "Download" at bounding box center [911, 515] width 75 height 19
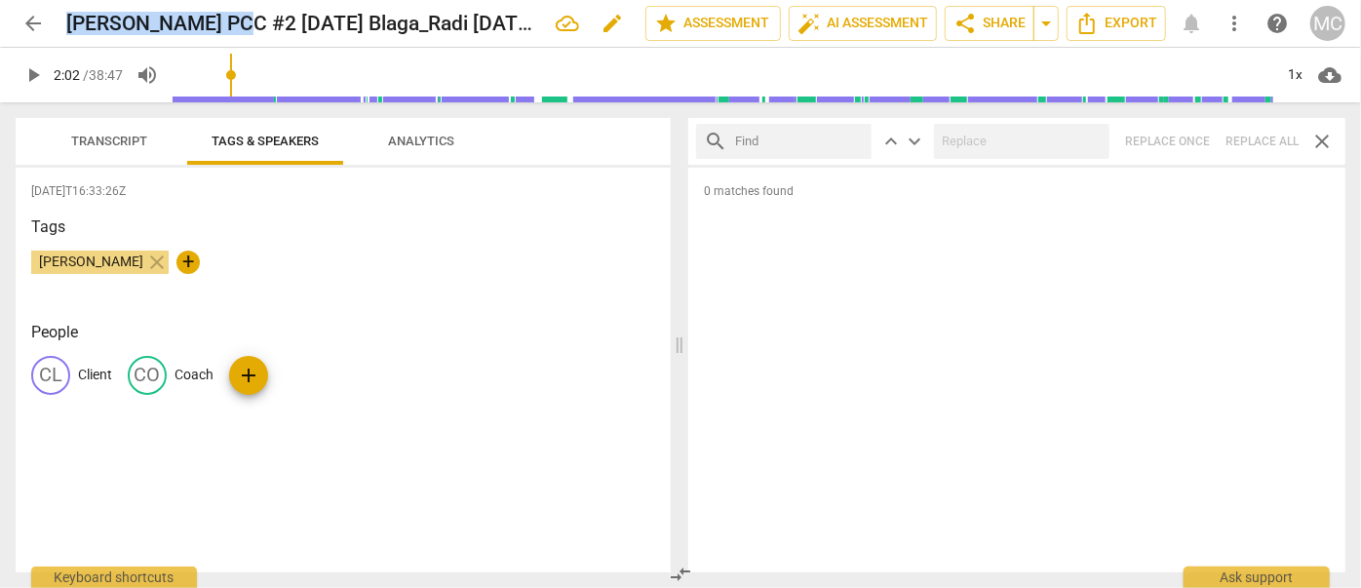
drag, startPoint x: 67, startPoint y: 21, endPoint x: 232, endPoint y: 27, distance: 164.8
click at [232, 27] on h2 "[PERSON_NAME] PCC #2 [DATE] Blaga_Radi [DATE]-converted" at bounding box center [303, 24] width 474 height 24
copy h2 "[PERSON_NAME]"
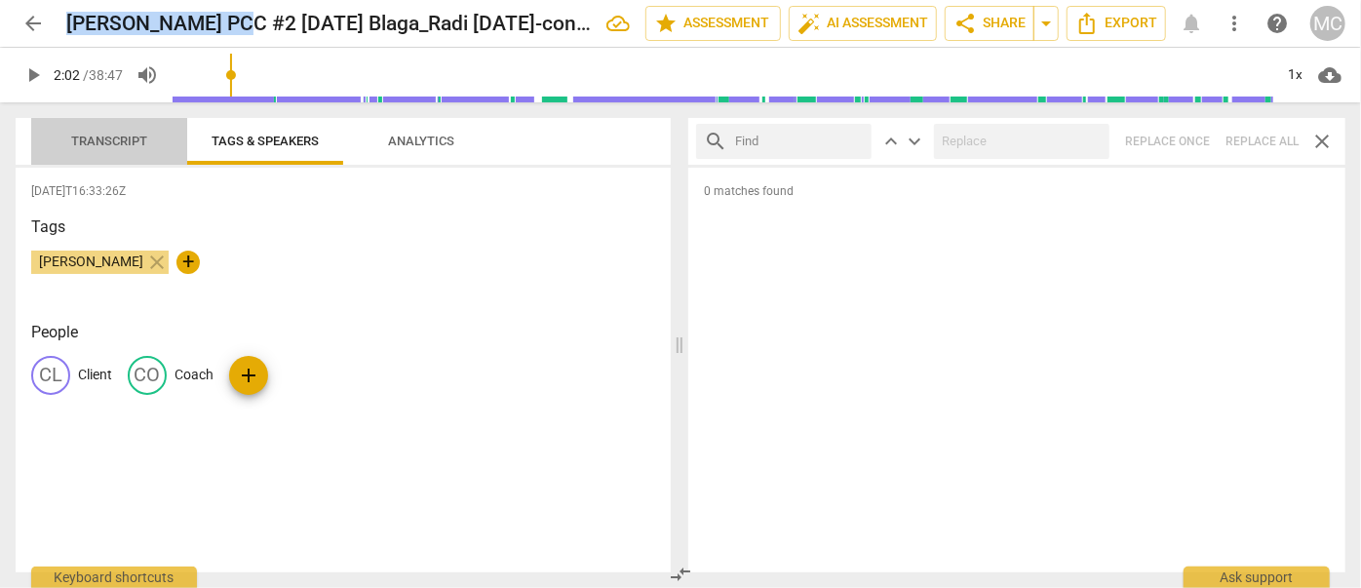
click at [98, 136] on span "Transcript" at bounding box center [109, 141] width 76 height 15
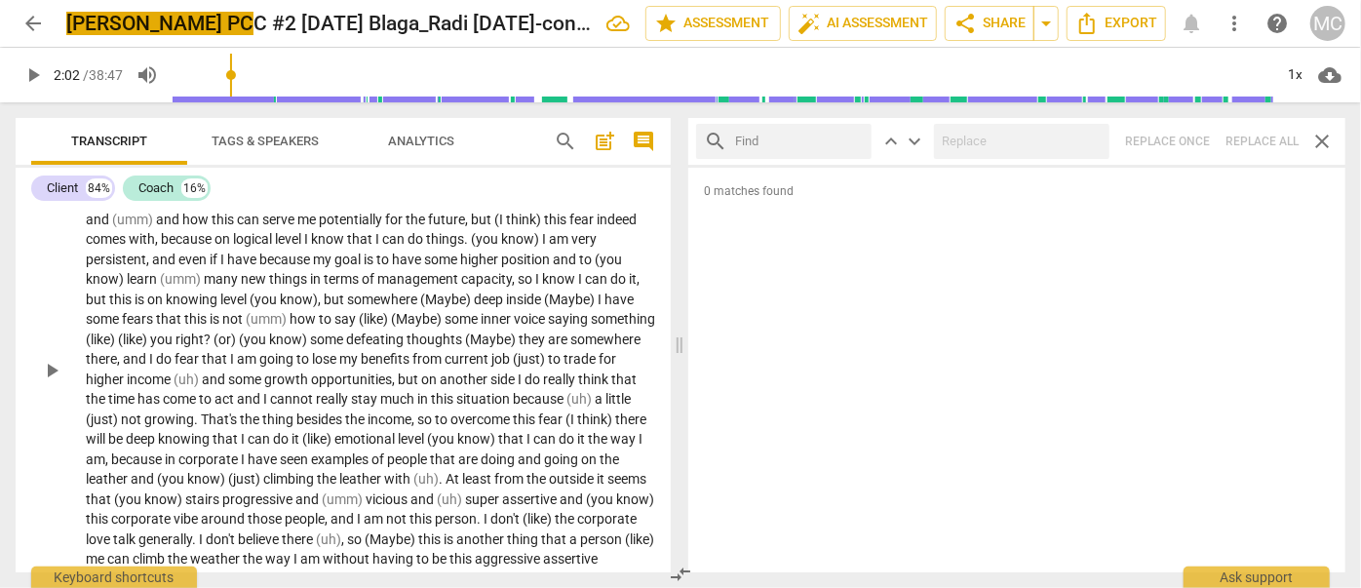
scroll to position [0, 0]
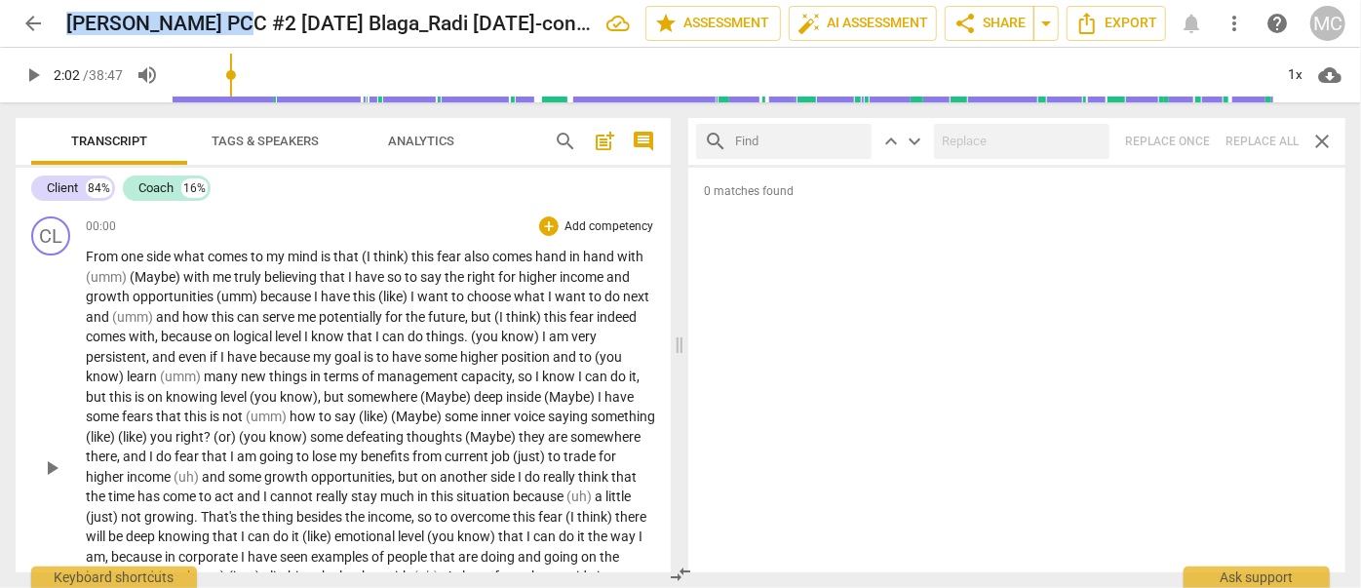
click at [94, 257] on span "From" at bounding box center [103, 257] width 35 height 16
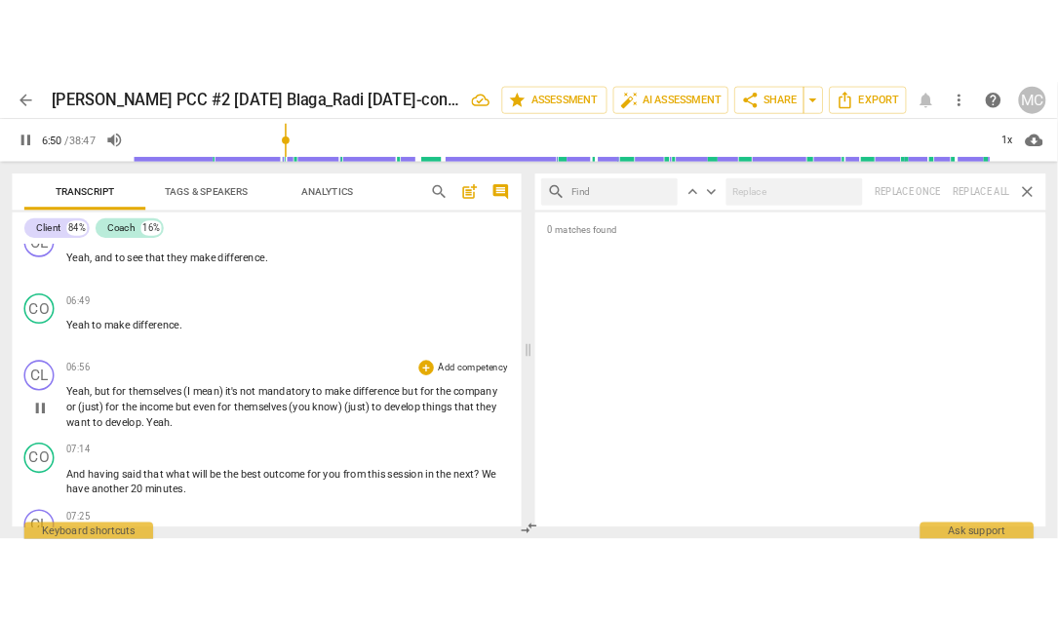
scroll to position [1281, 0]
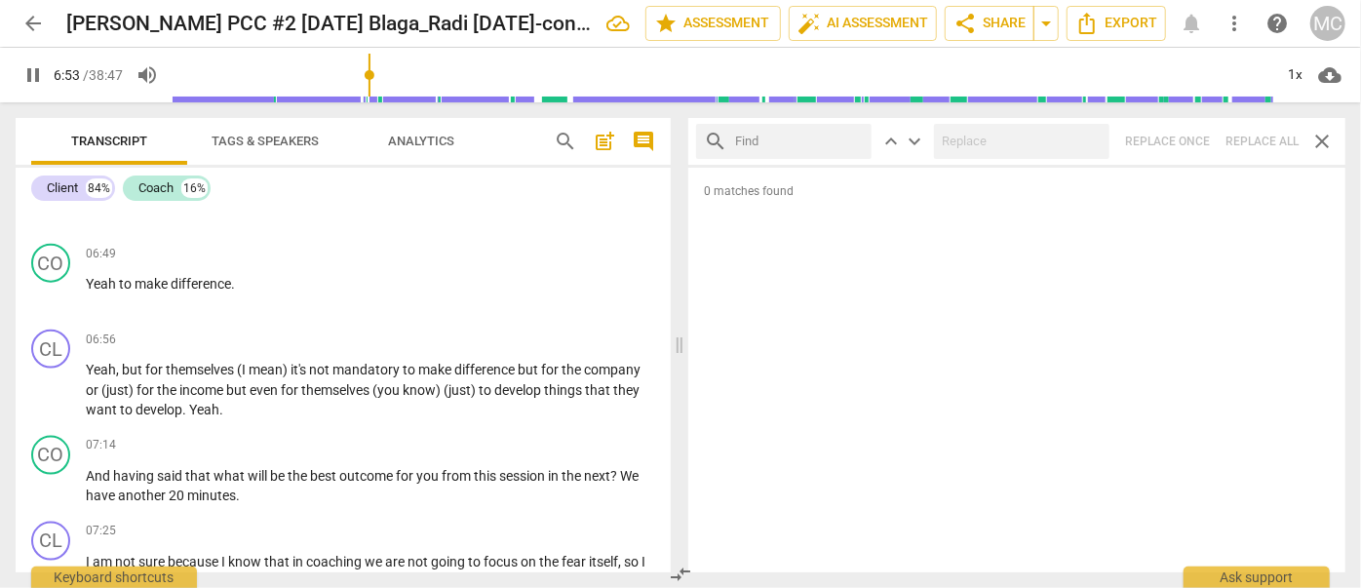
click at [30, 70] on span "pause" at bounding box center [32, 74] width 23 height 23
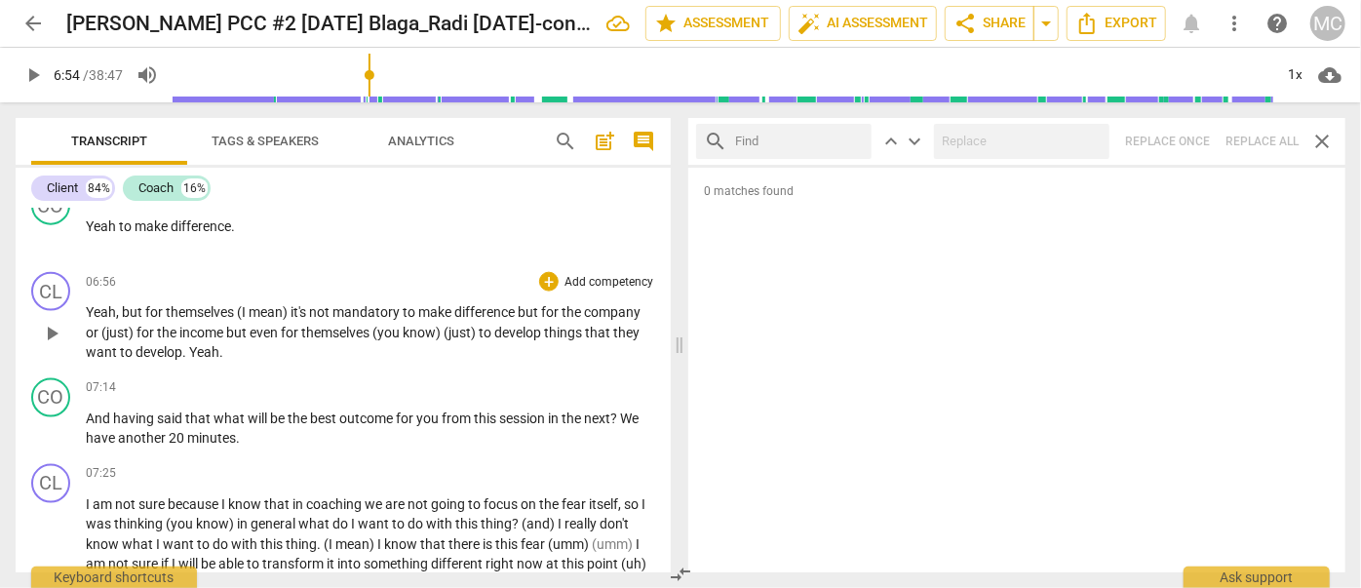
scroll to position [1370, 0]
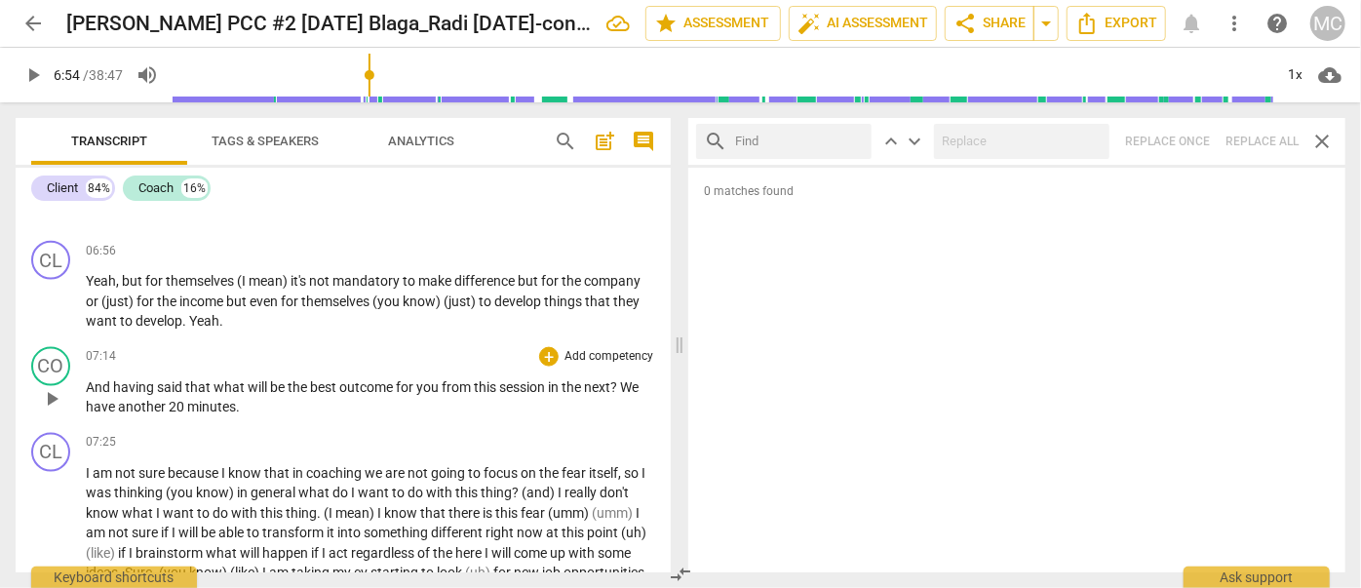
click at [51, 394] on span "play_arrow" at bounding box center [51, 398] width 23 height 23
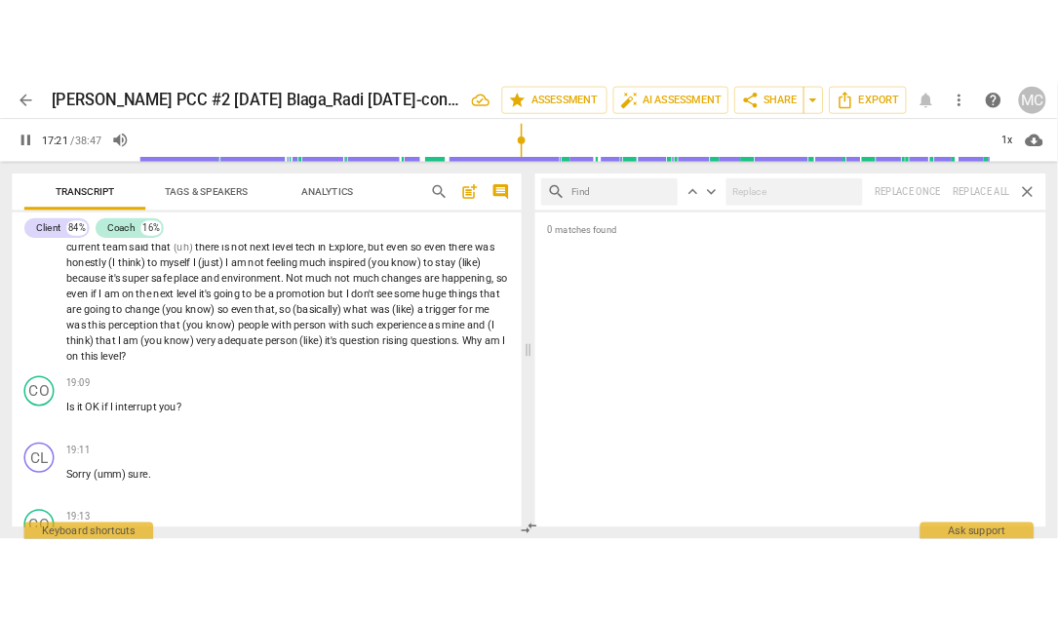
scroll to position [3616, 0]
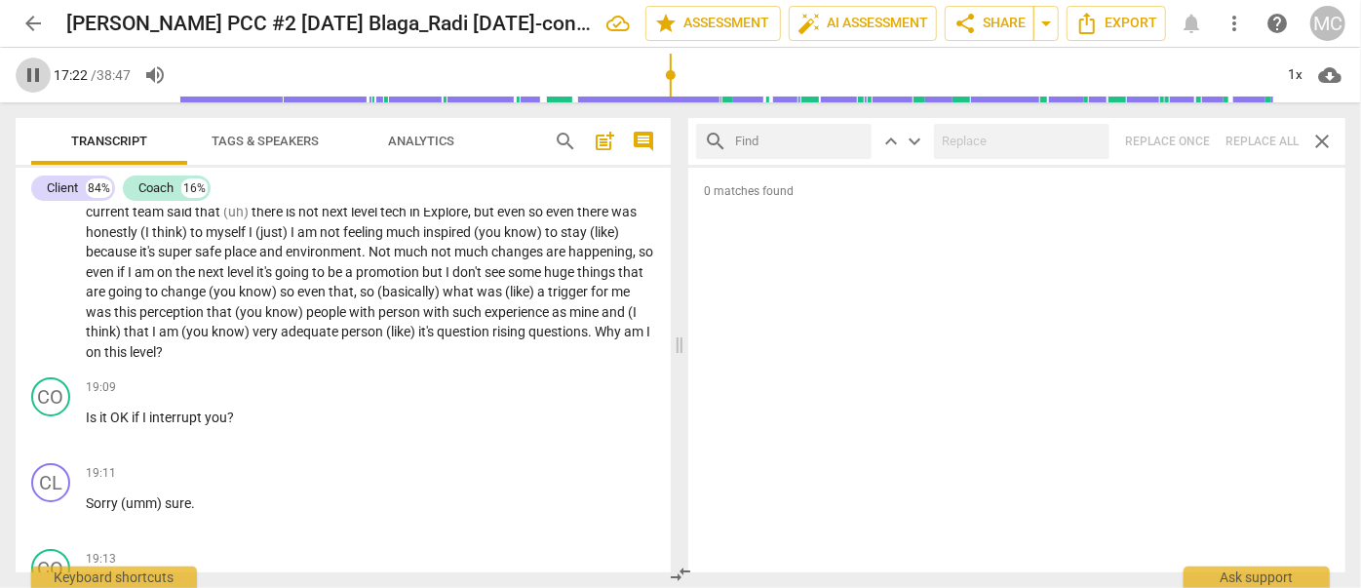
click at [33, 73] on span "pause" at bounding box center [32, 74] width 23 height 23
click at [33, 33] on span "arrow_back" at bounding box center [32, 23] width 23 height 23
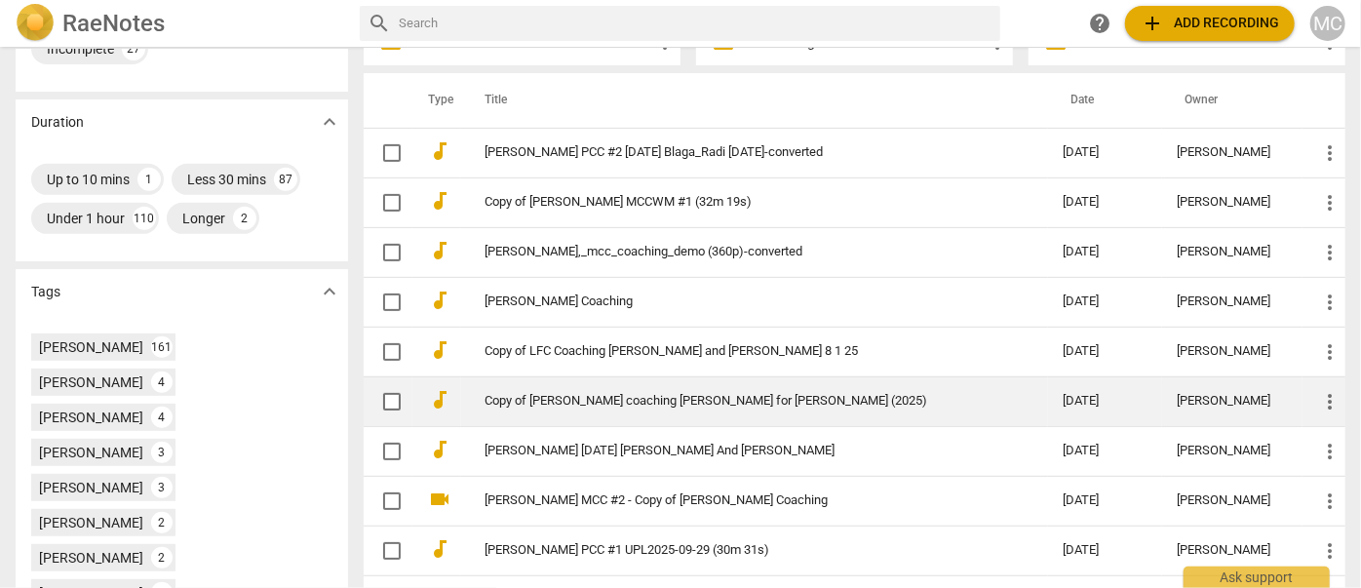
scroll to position [354, 0]
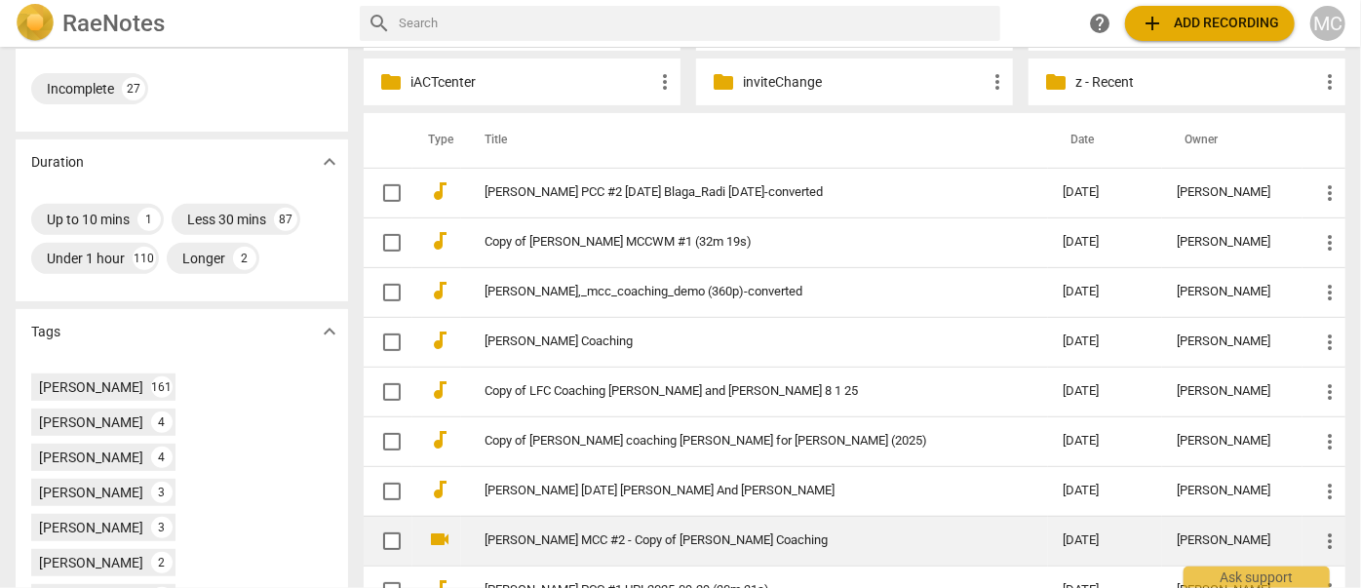
click at [569, 527] on td "[PERSON_NAME] MCC #2 - Copy of [PERSON_NAME] Coaching" at bounding box center [754, 541] width 587 height 50
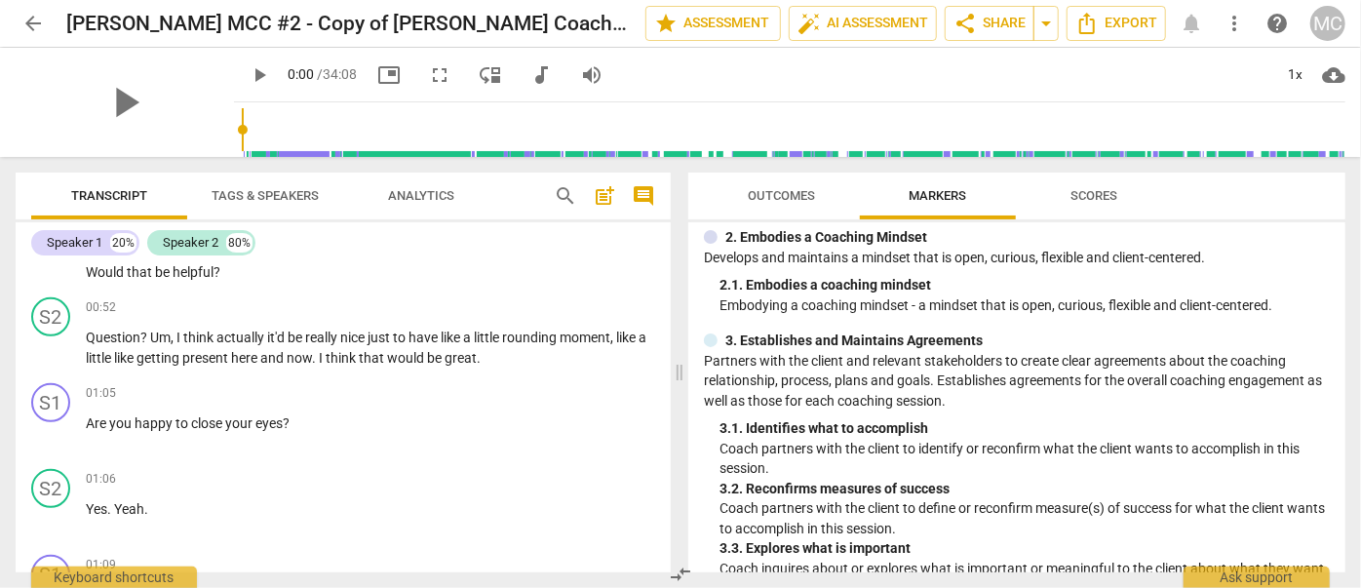
scroll to position [176, 0]
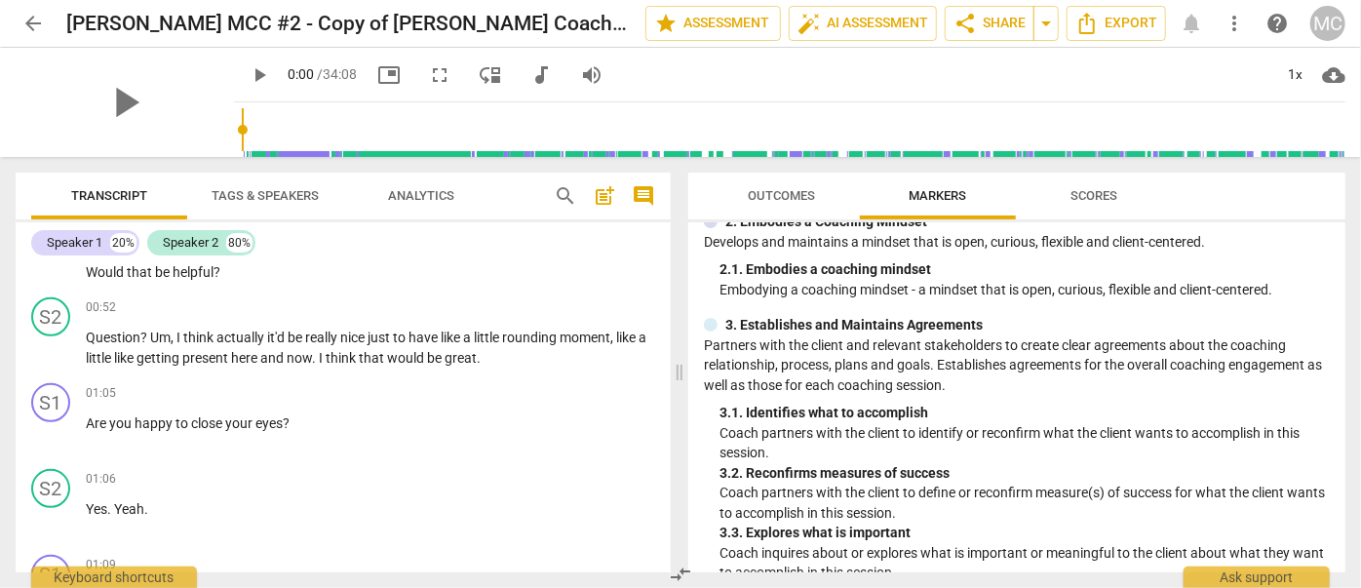
click at [23, 14] on span "arrow_back" at bounding box center [32, 23] width 23 height 23
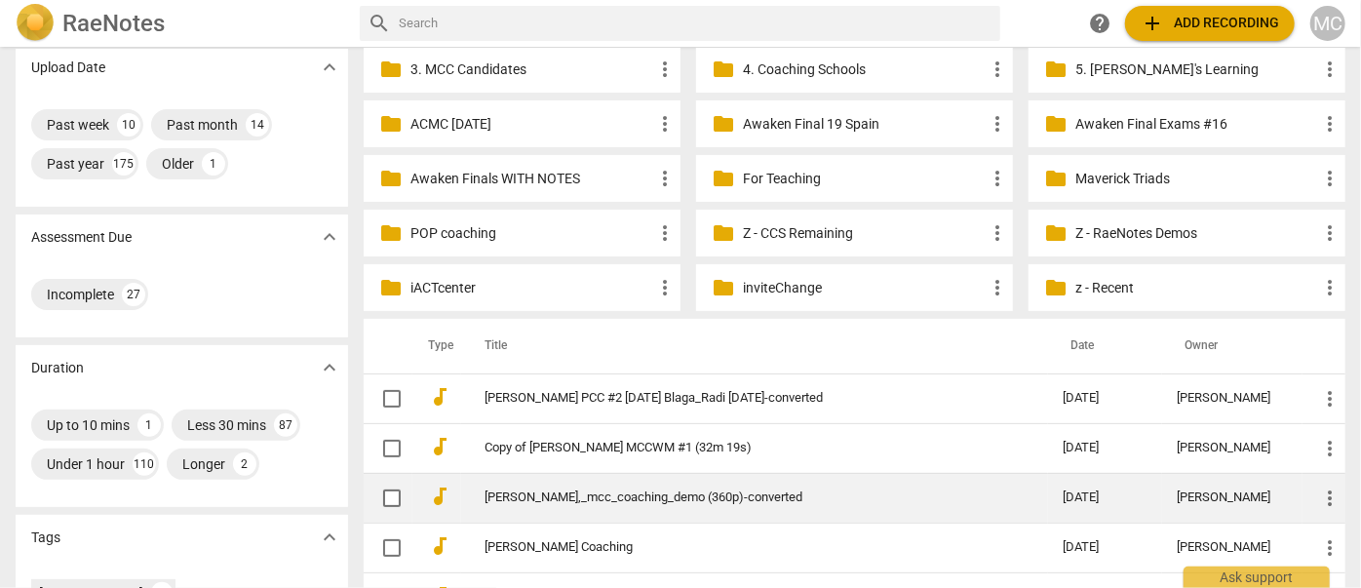
scroll to position [176, 0]
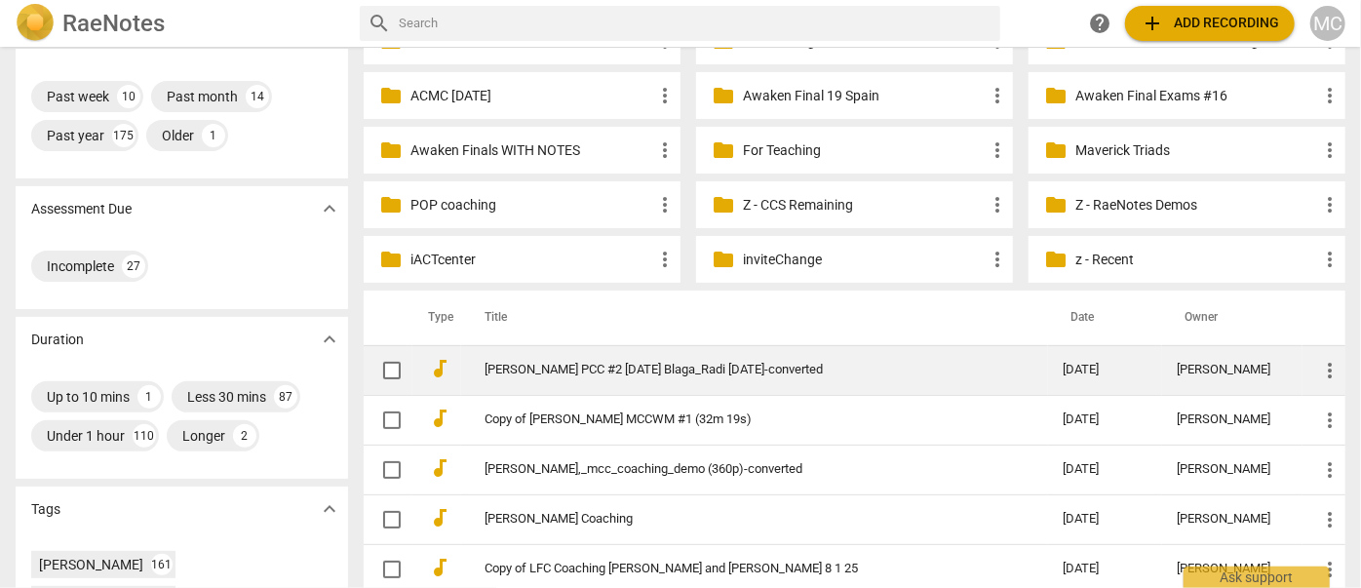
click at [607, 375] on link "[PERSON_NAME] PCC #2 [DATE] Blaga_Radi [DATE]-converted" at bounding box center [738, 370] width 509 height 15
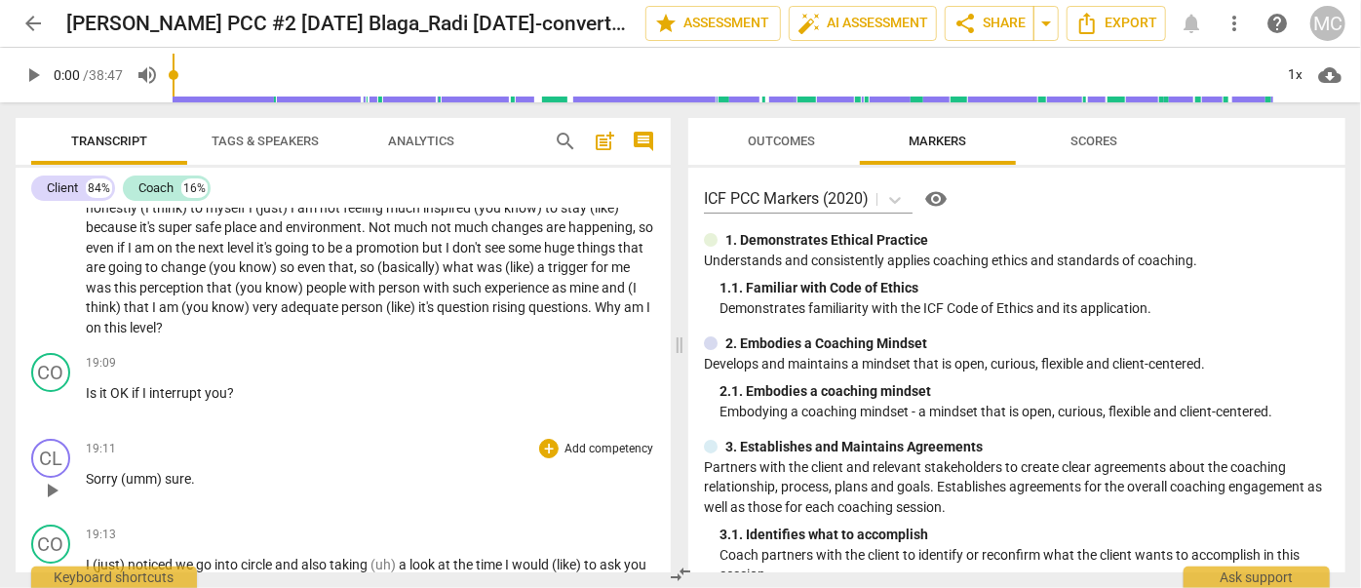
scroll to position [3722, 0]
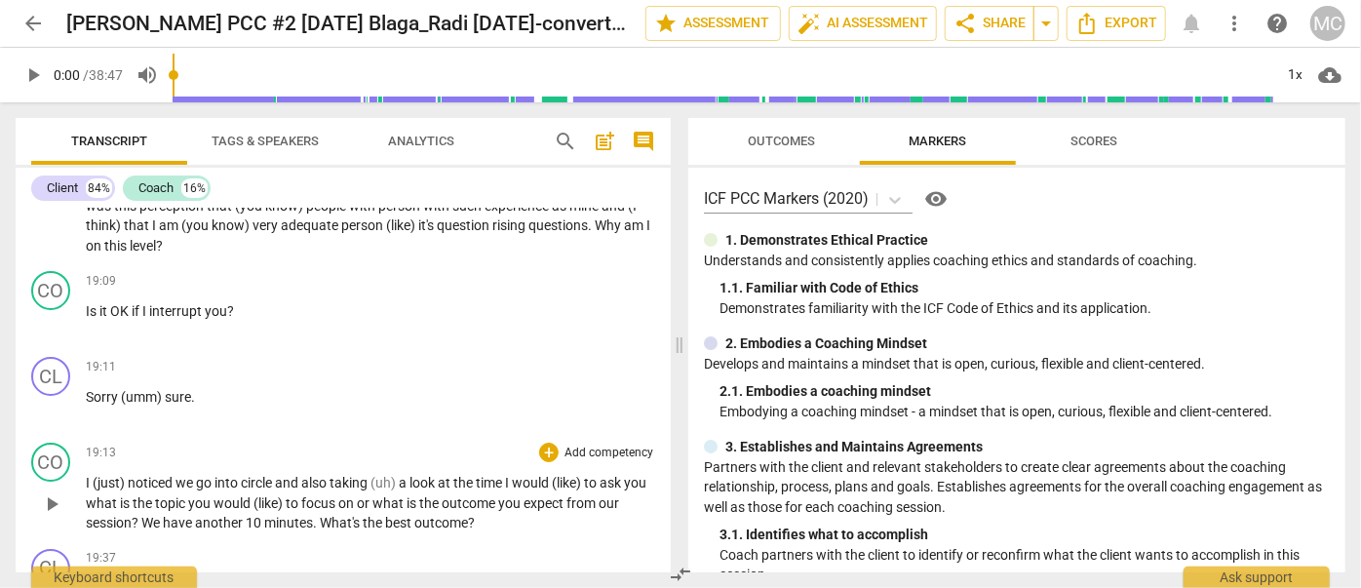
click at [49, 506] on span "play_arrow" at bounding box center [51, 503] width 23 height 23
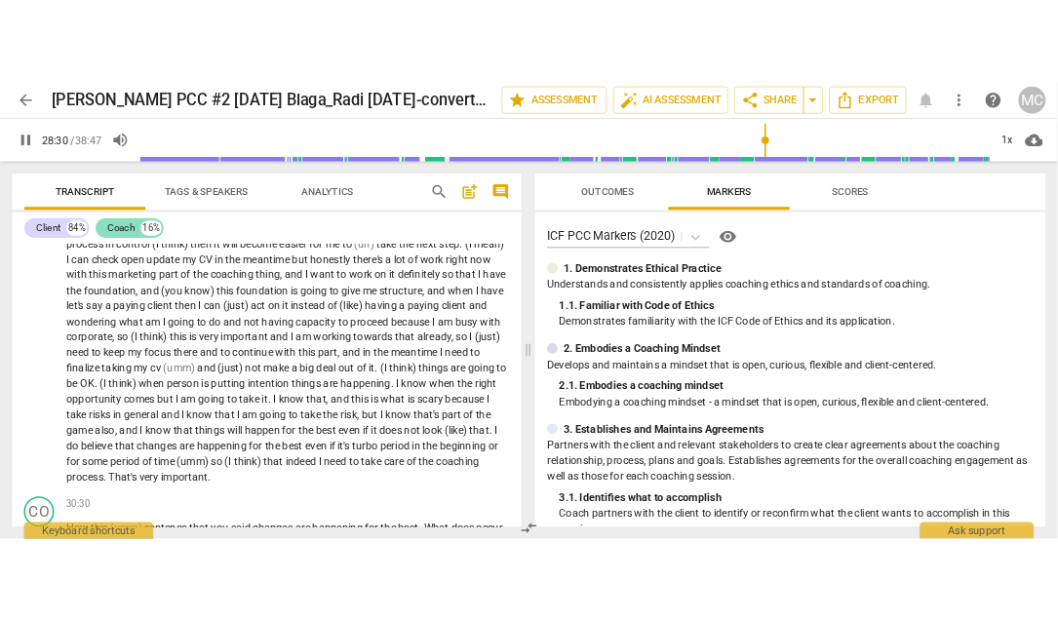
scroll to position [6216, 0]
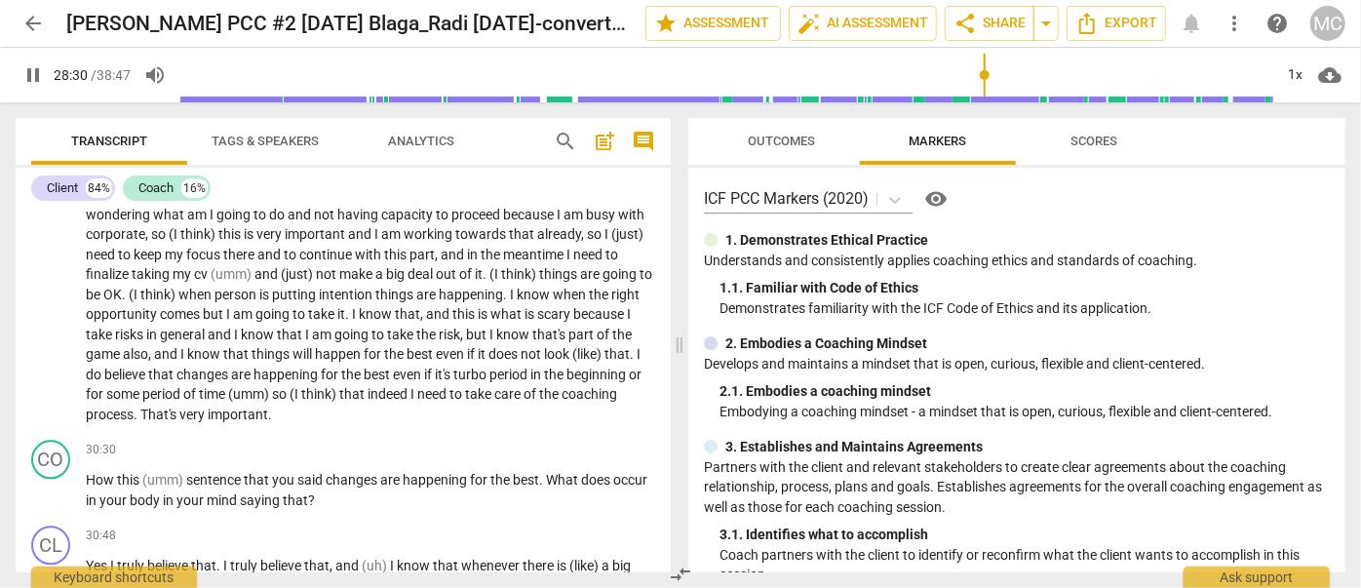
click at [35, 72] on span "pause" at bounding box center [32, 74] width 23 height 23
